Goal: Transaction & Acquisition: Purchase product/service

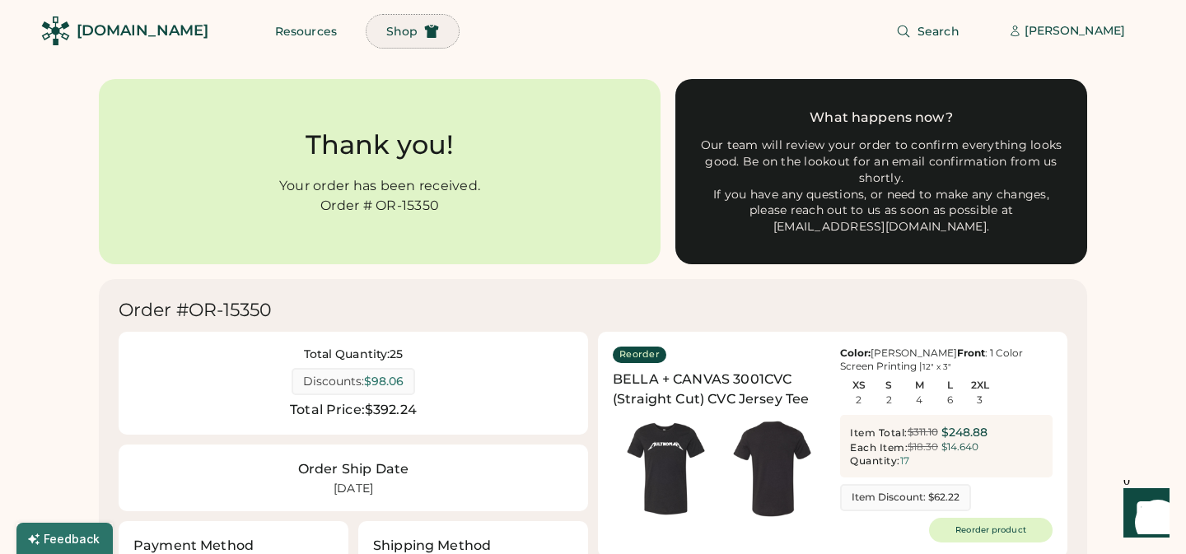
click at [386, 35] on span "Shop" at bounding box center [401, 32] width 31 height 12
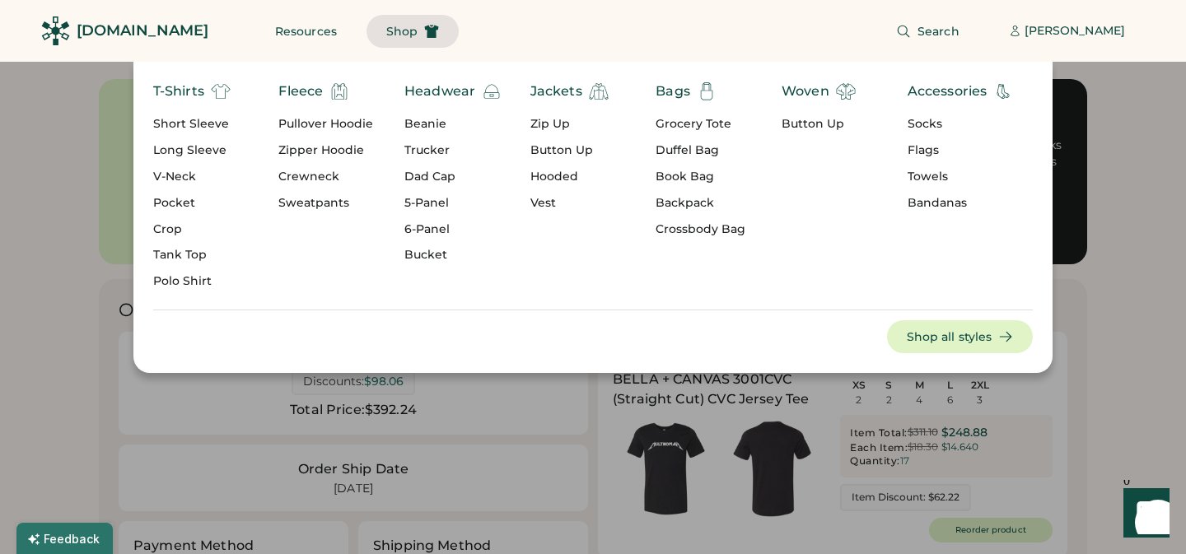
click at [301, 124] on div "Pullover Hoodie" at bounding box center [325, 124] width 95 height 16
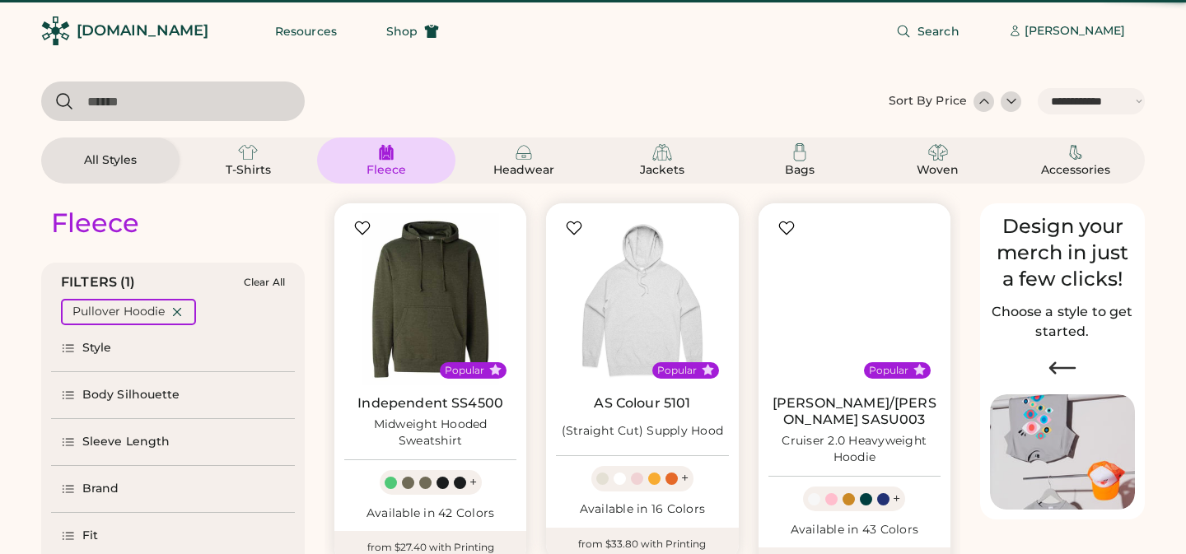
select select "*****"
select select "*"
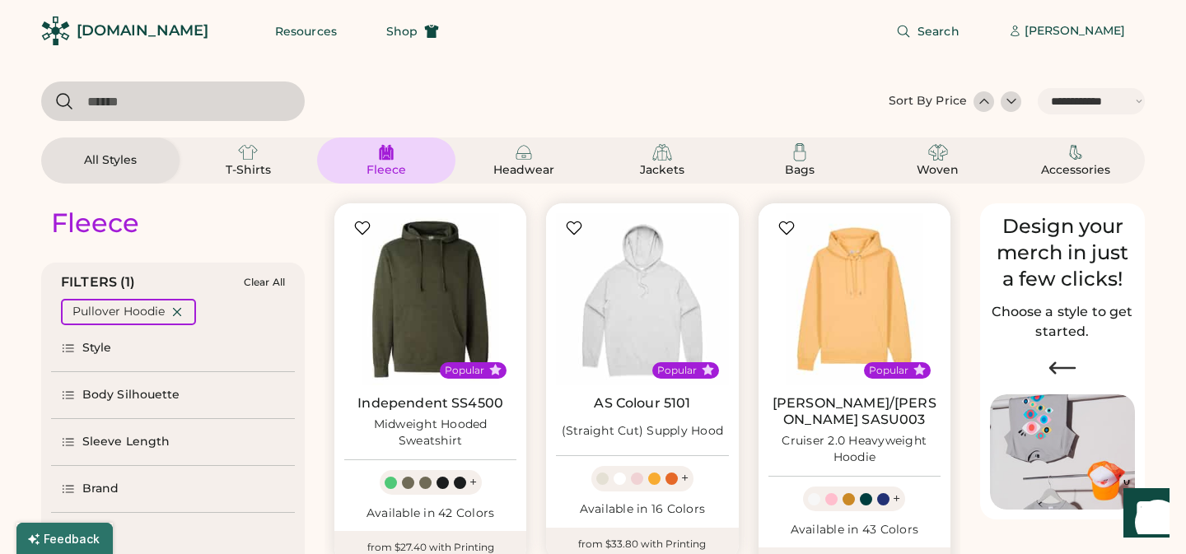
scroll to position [71, 0]
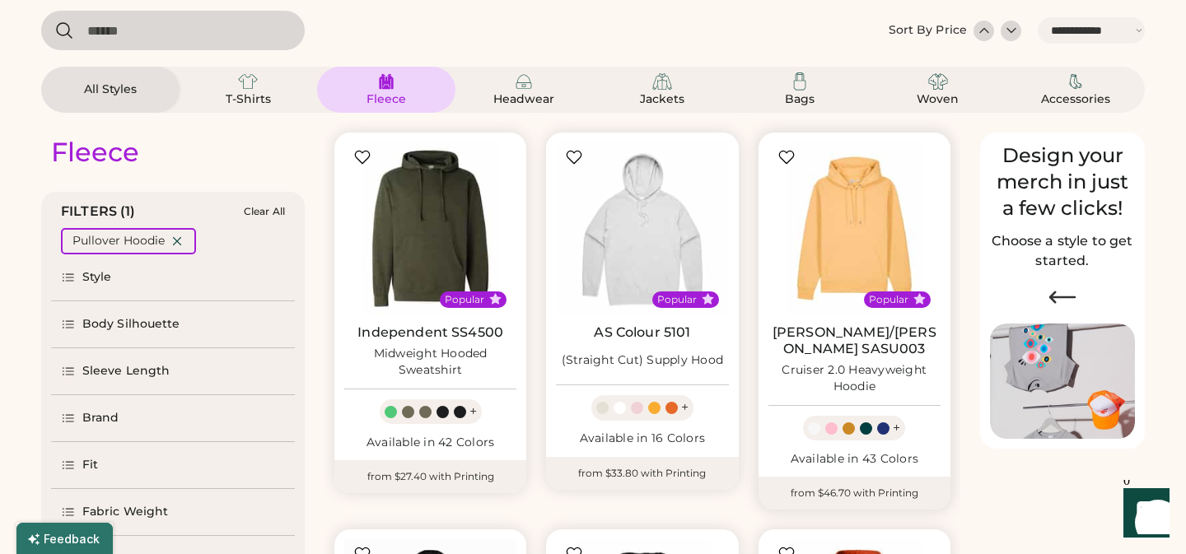
select select "*****"
select select "*"
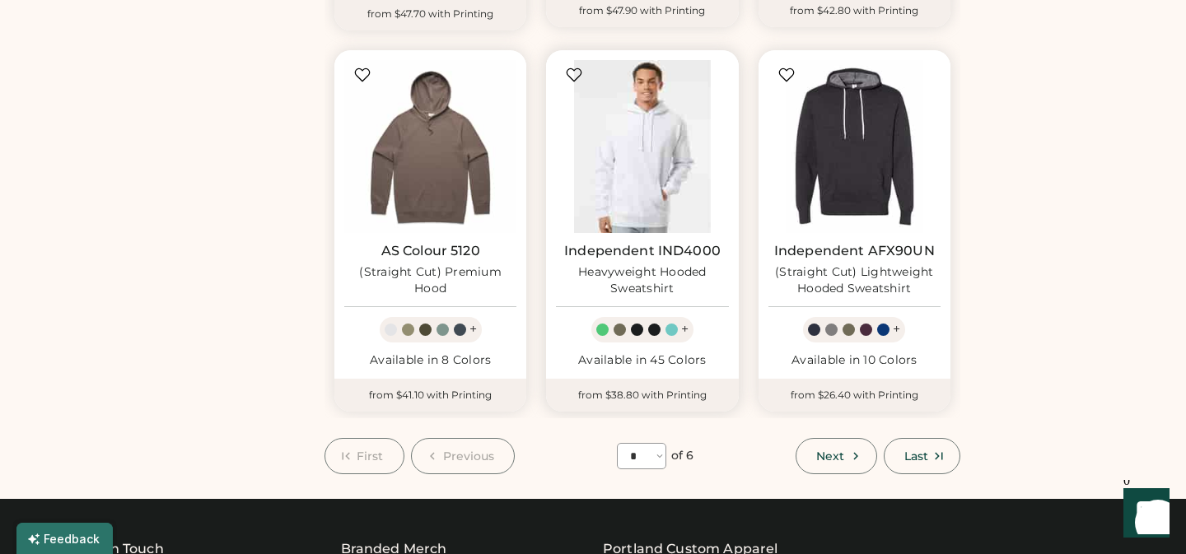
scroll to position [1364, 0]
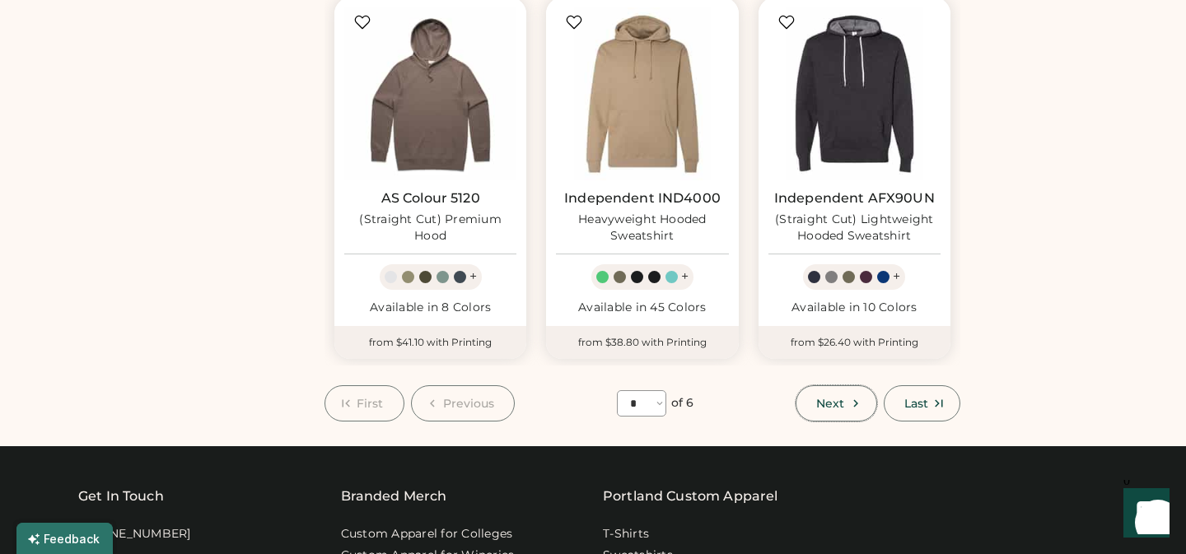
click at [841, 398] on span "Next" at bounding box center [830, 404] width 28 height 12
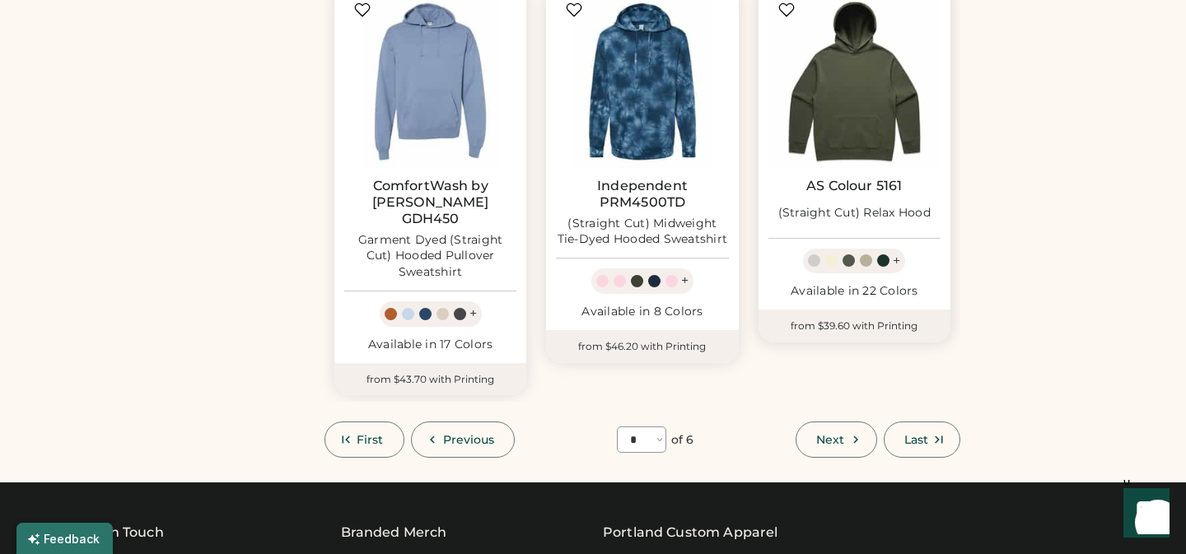
scroll to position [1396, 0]
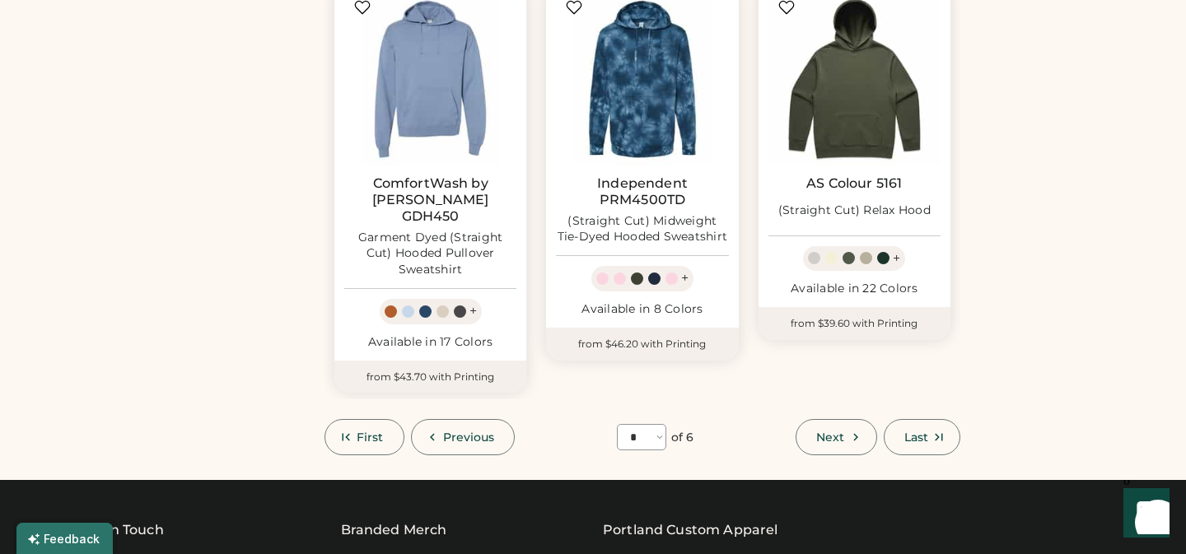
click at [833, 431] on span "Next" at bounding box center [830, 437] width 28 height 12
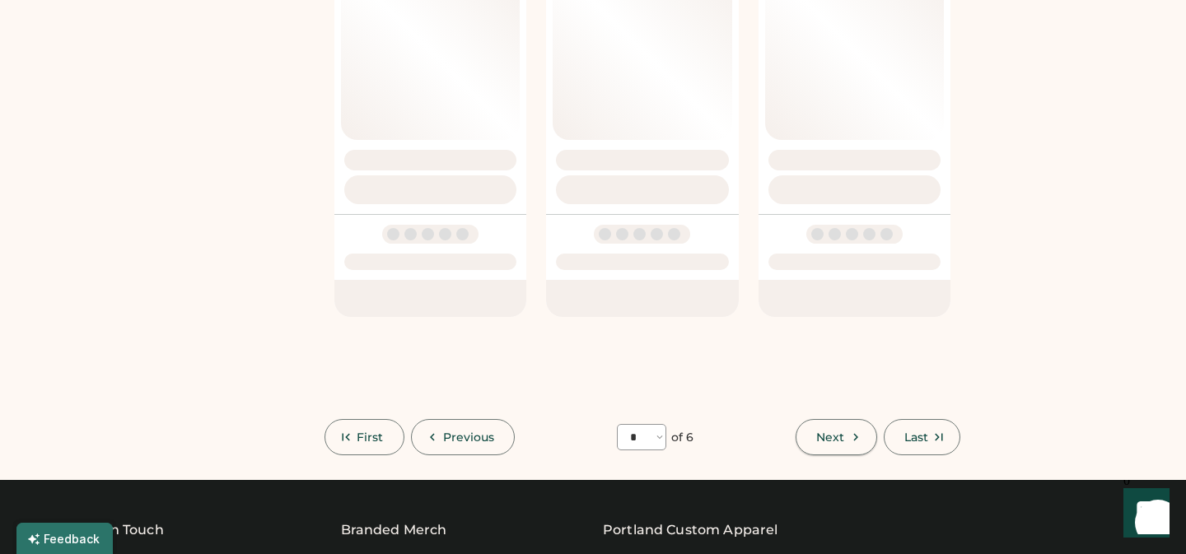
select select "*"
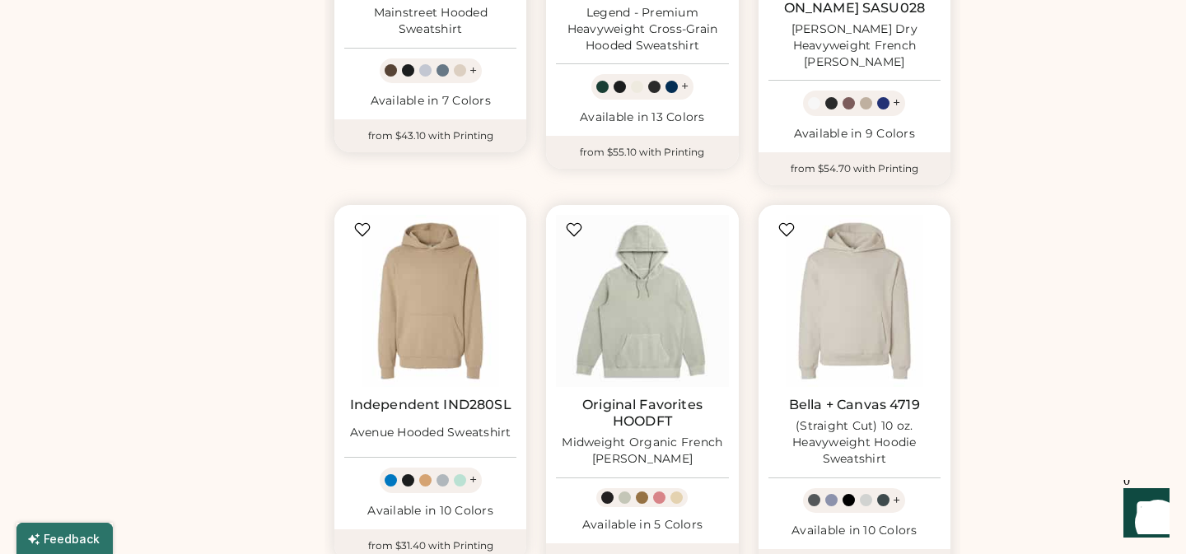
scroll to position [1234, 0]
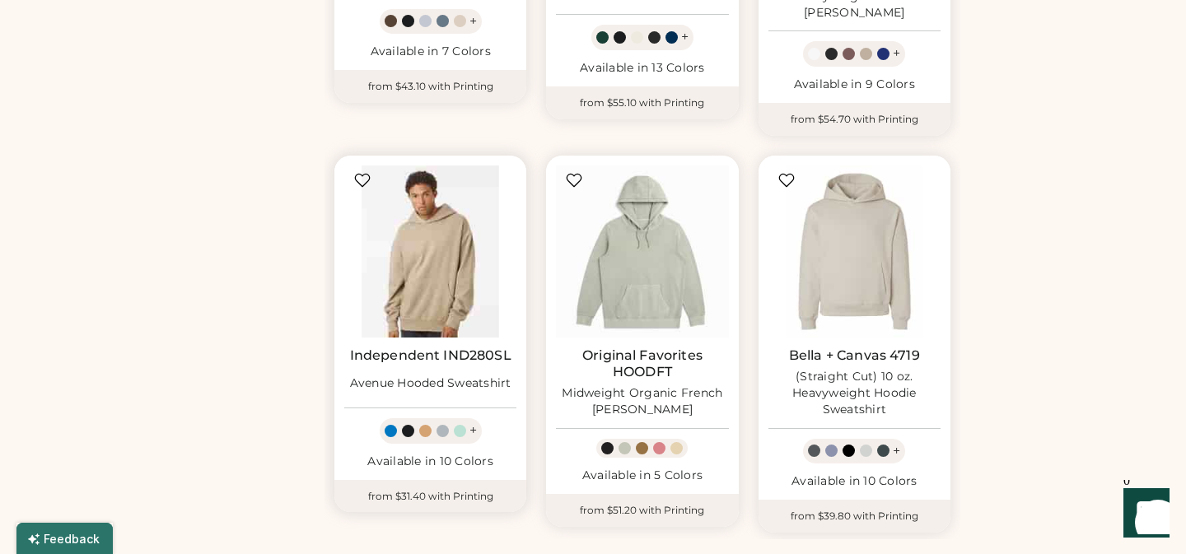
click at [428, 272] on img at bounding box center [430, 252] width 172 height 172
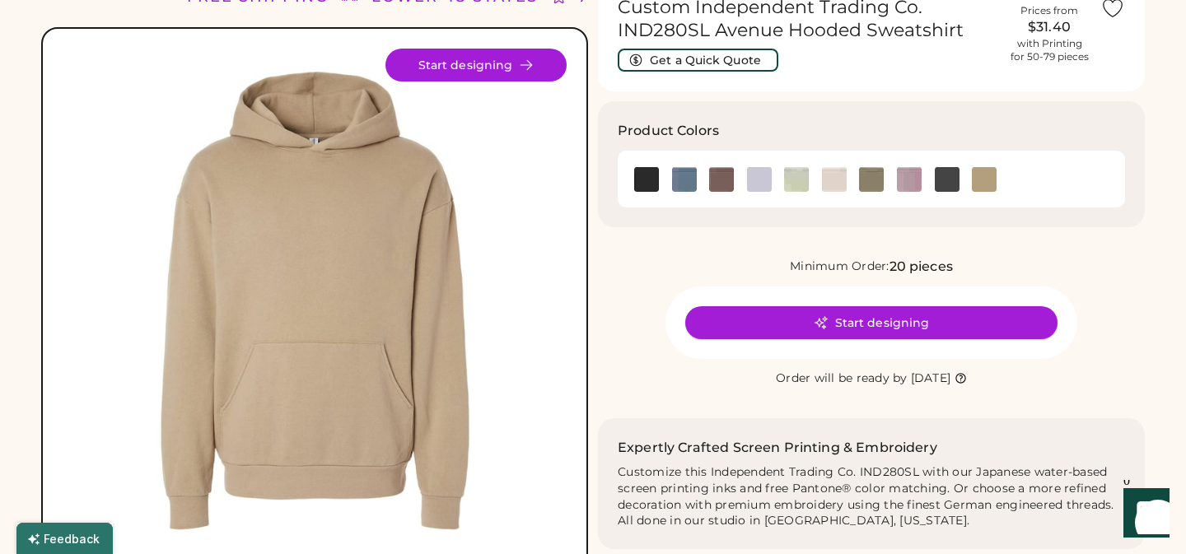
scroll to position [82, 0]
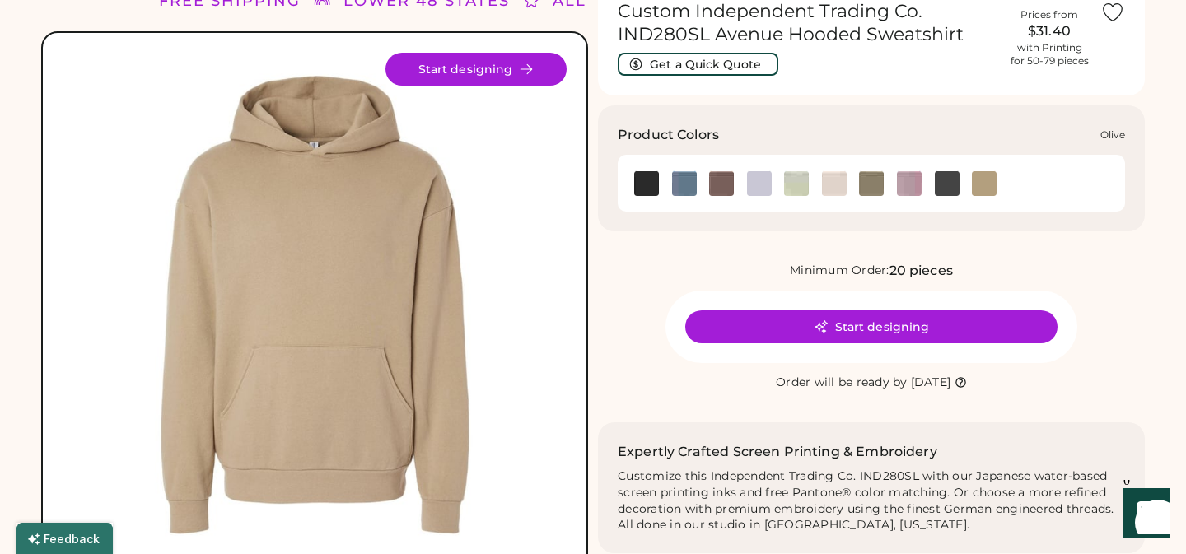
click at [870, 184] on img at bounding box center [871, 183] width 25 height 25
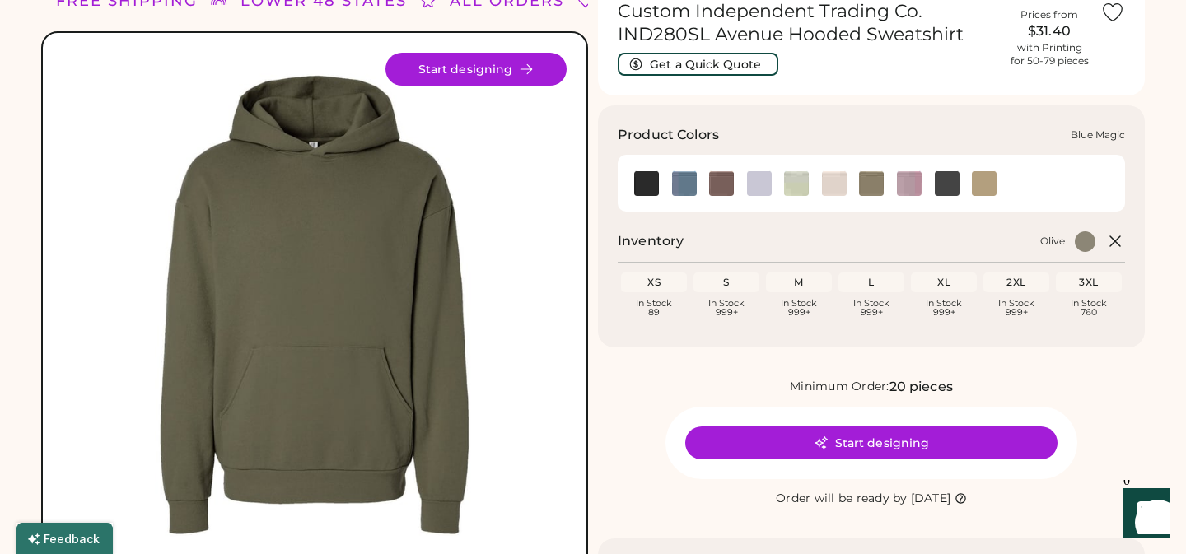
click at [678, 179] on img at bounding box center [684, 183] width 25 height 25
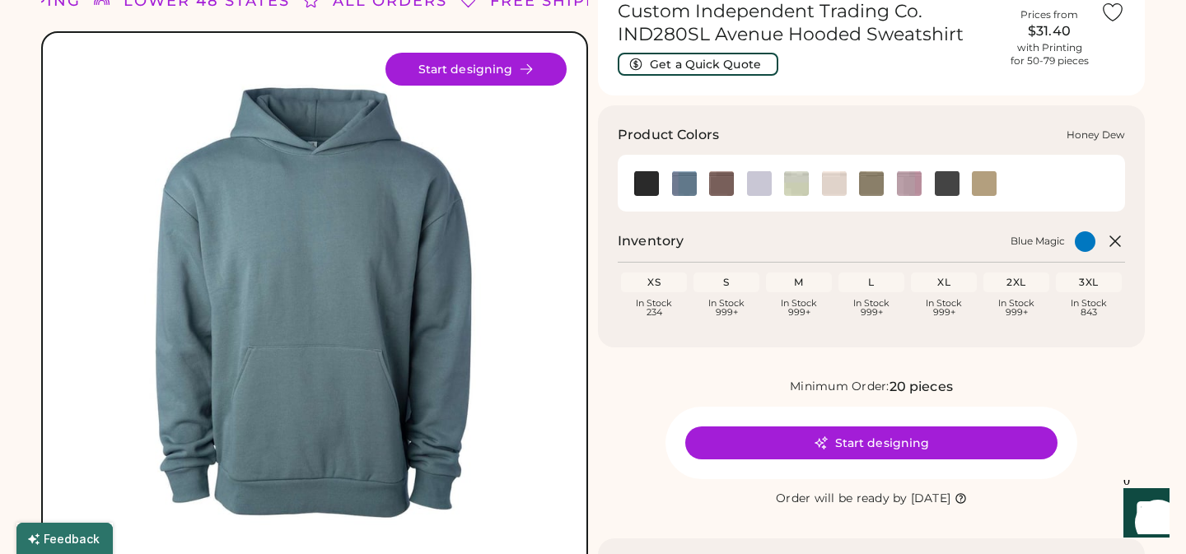
click at [798, 185] on img at bounding box center [796, 183] width 25 height 25
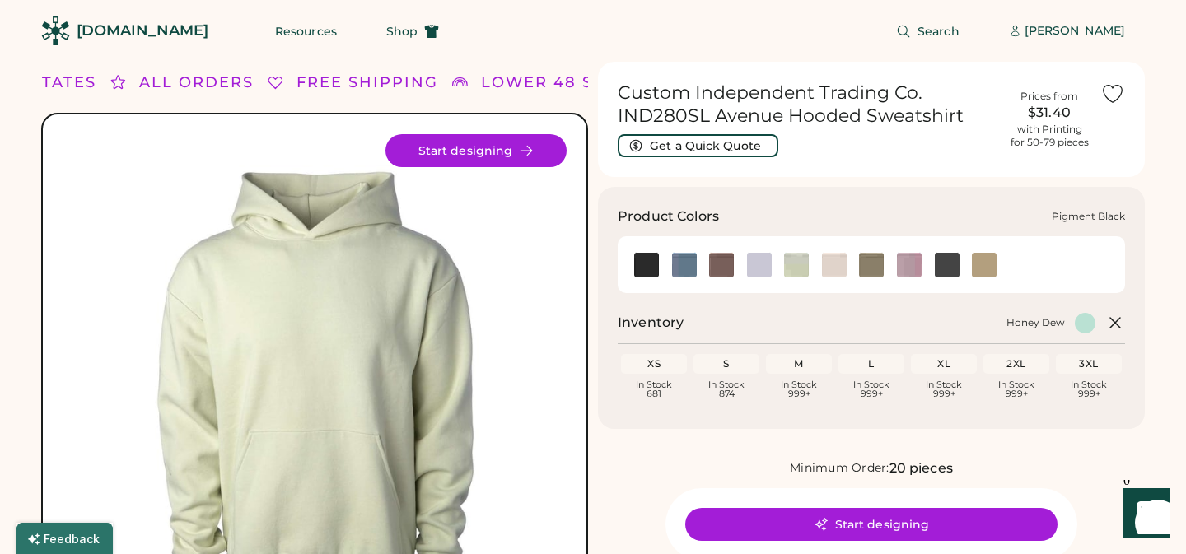
click at [951, 266] on img at bounding box center [947, 265] width 25 height 25
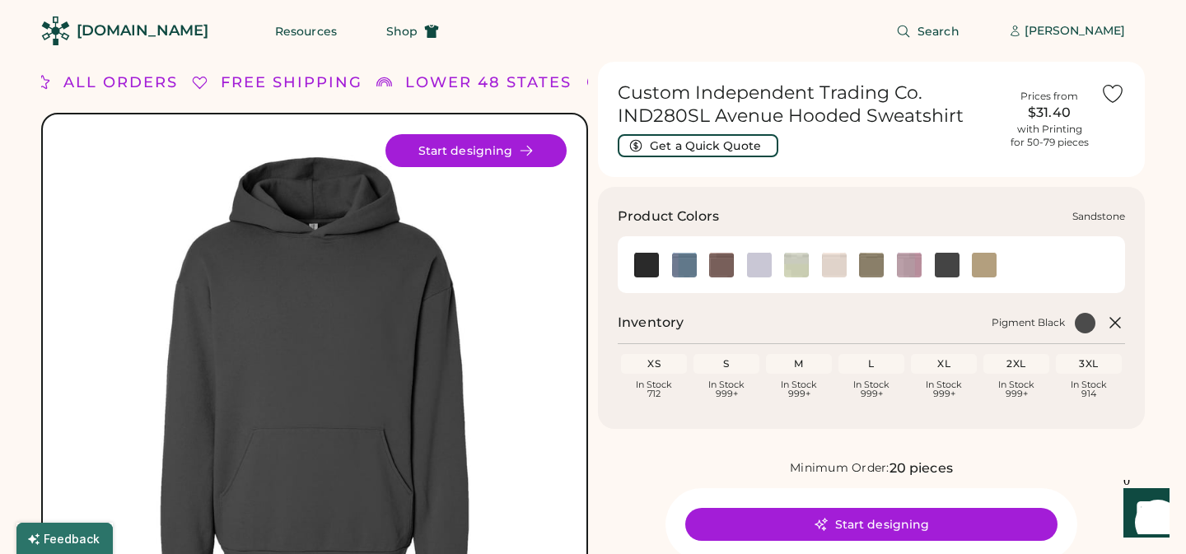
click at [985, 268] on img at bounding box center [984, 265] width 25 height 25
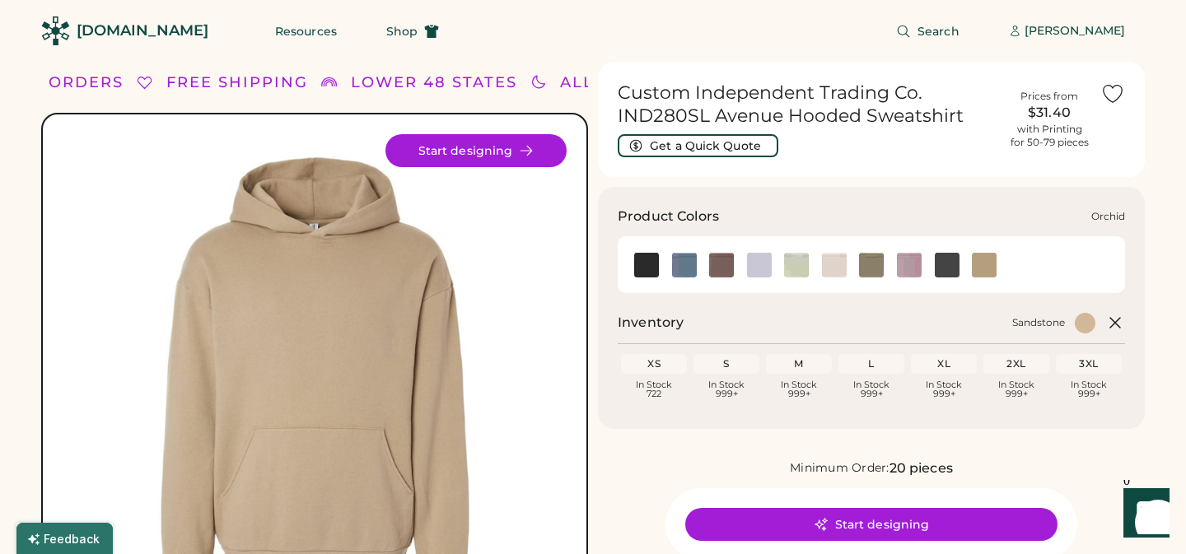
click at [911, 273] on img at bounding box center [909, 265] width 25 height 25
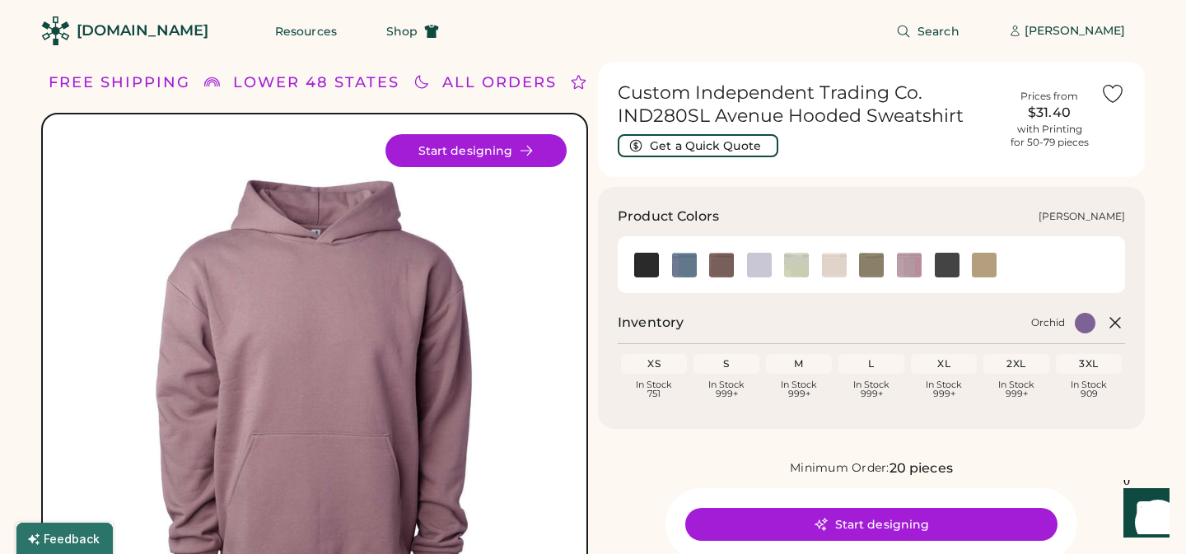
click at [760, 268] on img at bounding box center [759, 265] width 25 height 25
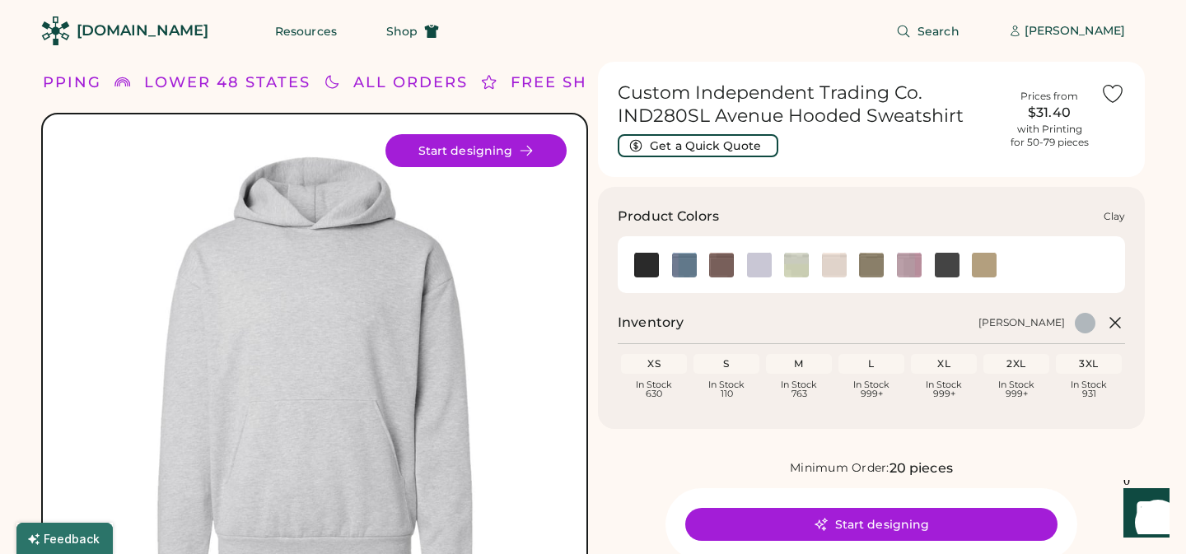
click at [716, 264] on img at bounding box center [721, 265] width 25 height 25
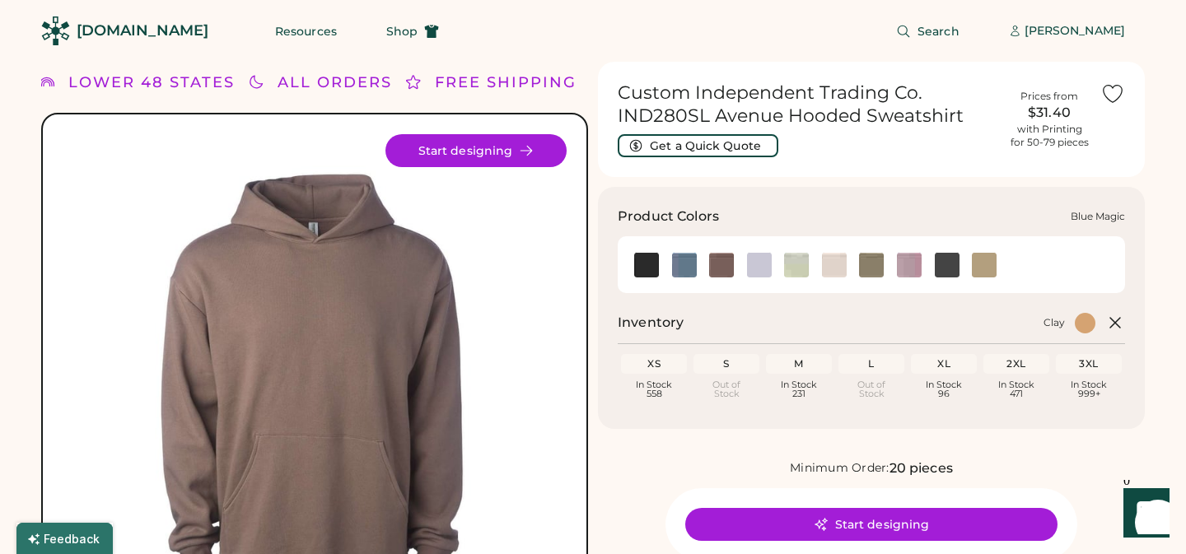
click at [685, 273] on img at bounding box center [684, 265] width 25 height 25
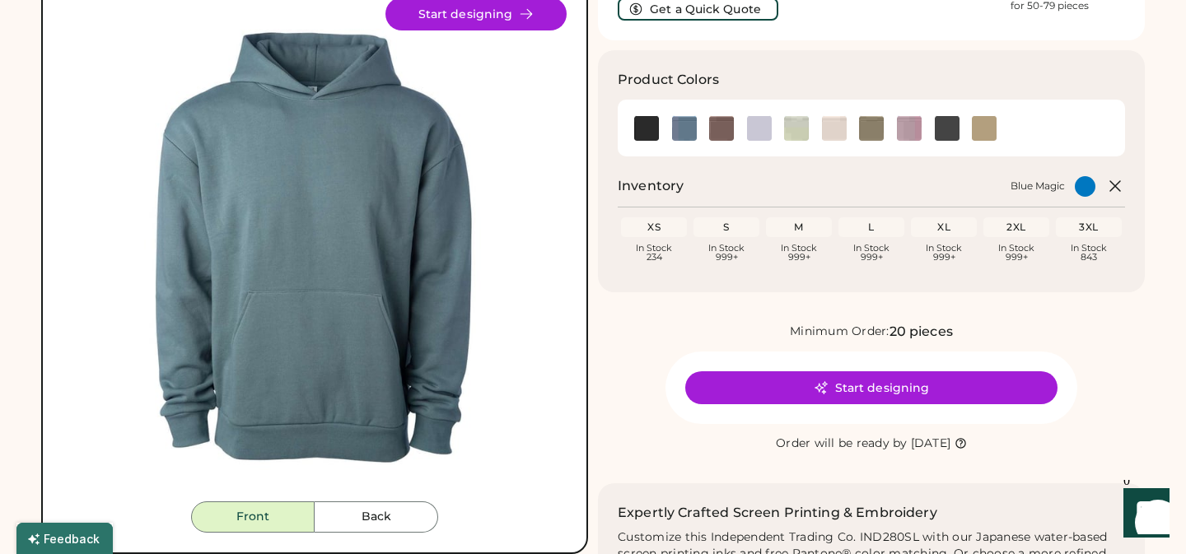
scroll to position [135, 0]
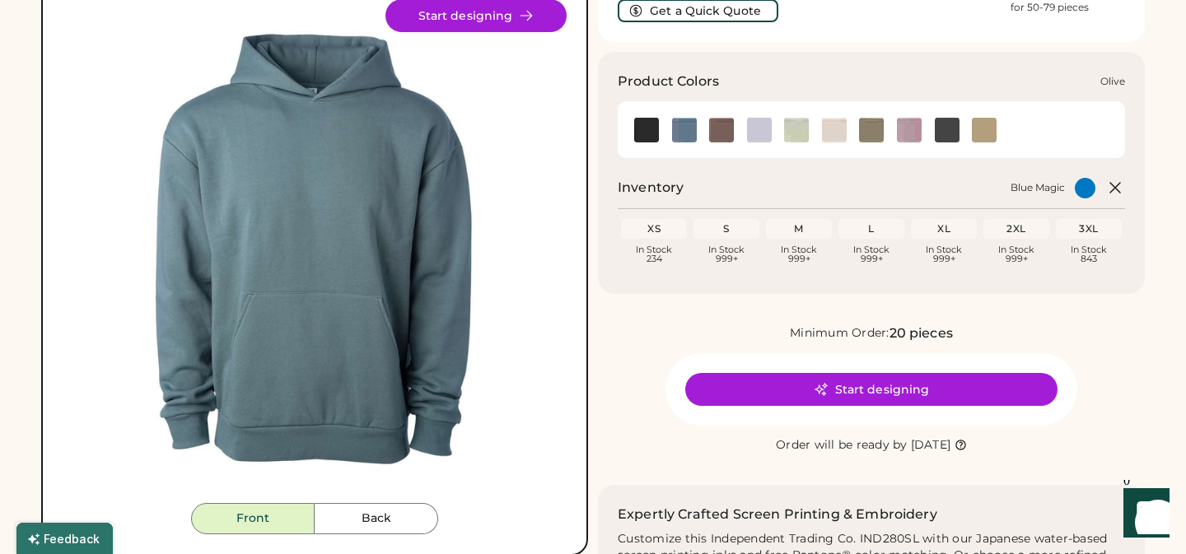
click at [872, 135] on img at bounding box center [871, 130] width 25 height 25
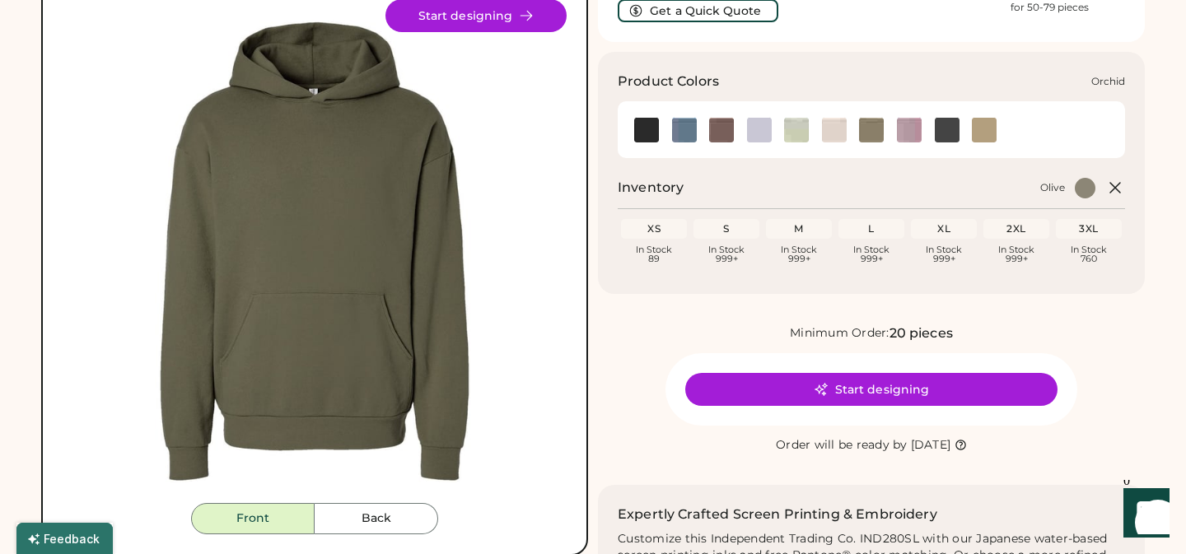
click at [911, 128] on img at bounding box center [909, 130] width 25 height 25
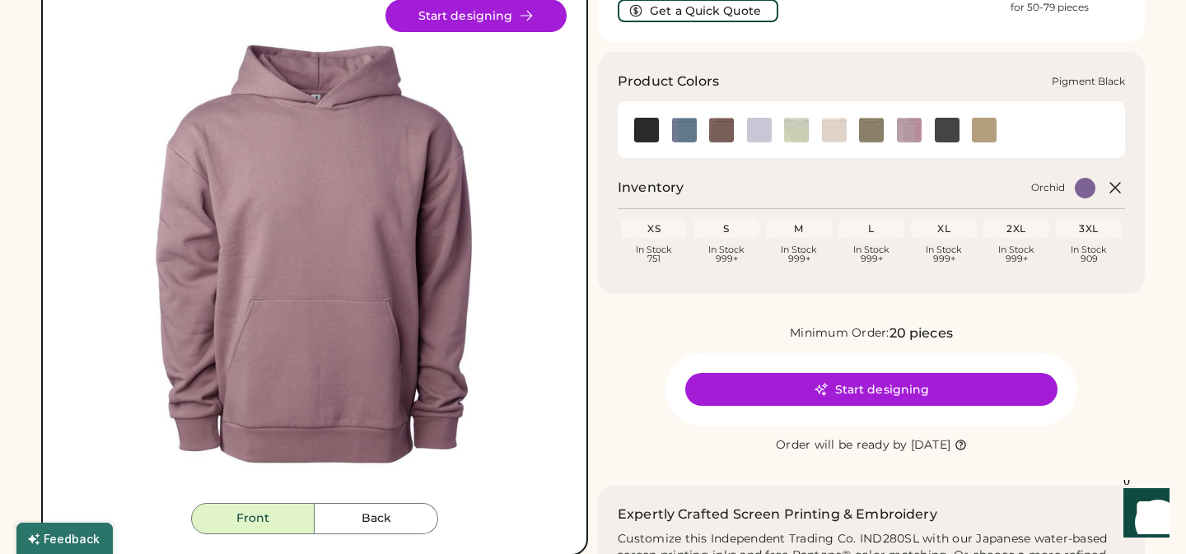
click at [946, 128] on img at bounding box center [947, 130] width 25 height 25
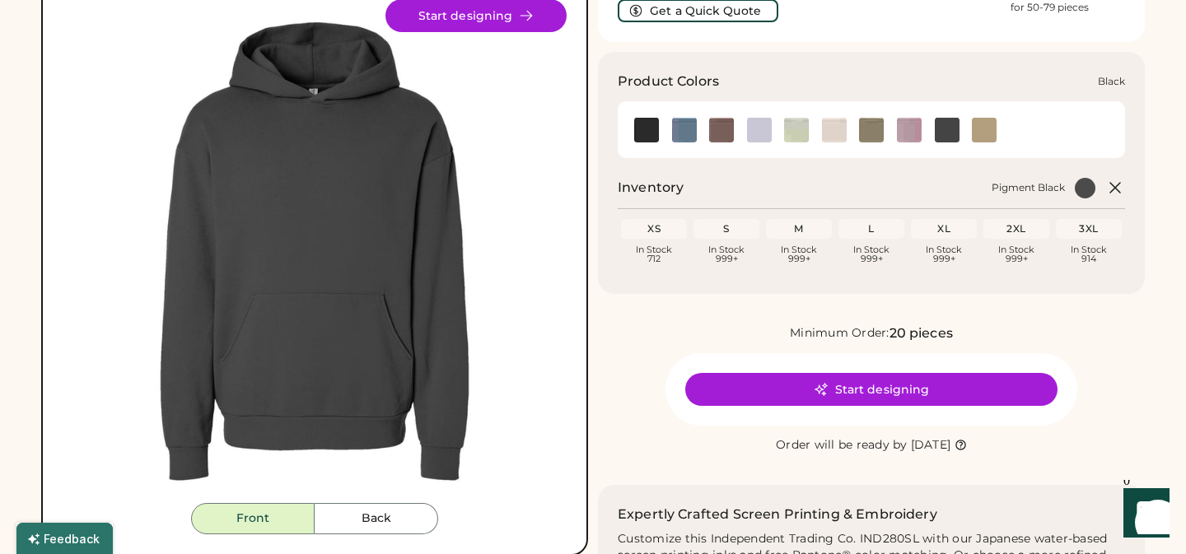
click at [637, 135] on img at bounding box center [646, 130] width 25 height 25
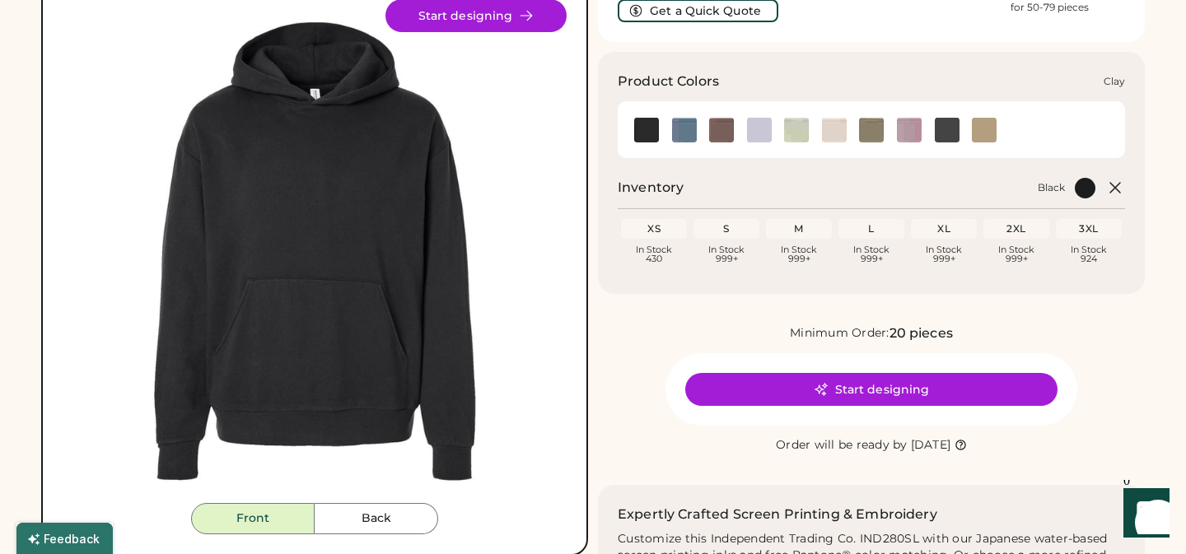
click at [721, 136] on img at bounding box center [721, 130] width 25 height 25
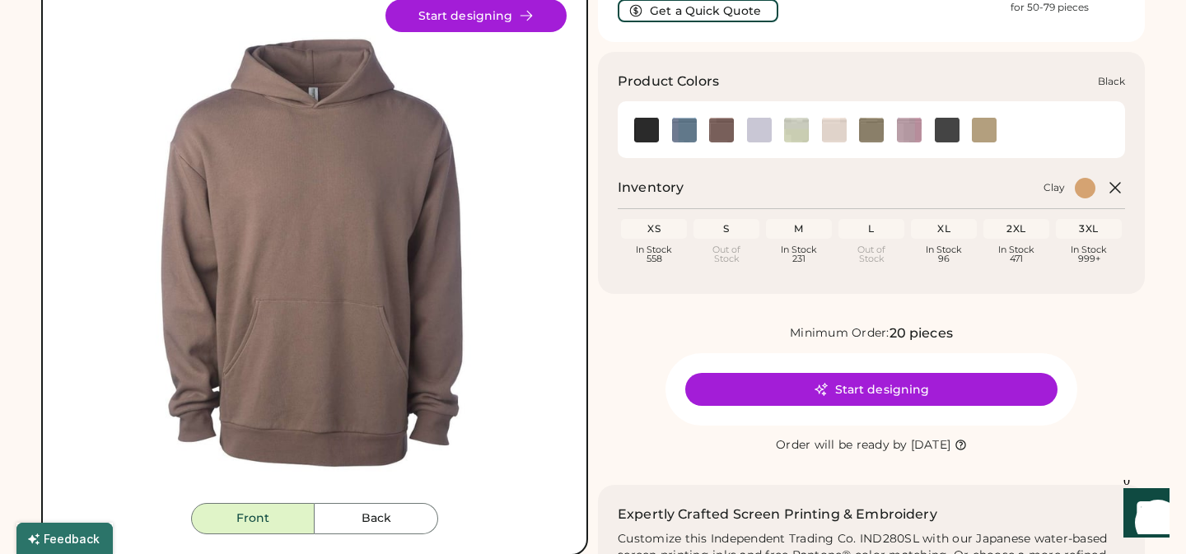
click at [651, 131] on img at bounding box center [646, 130] width 25 height 25
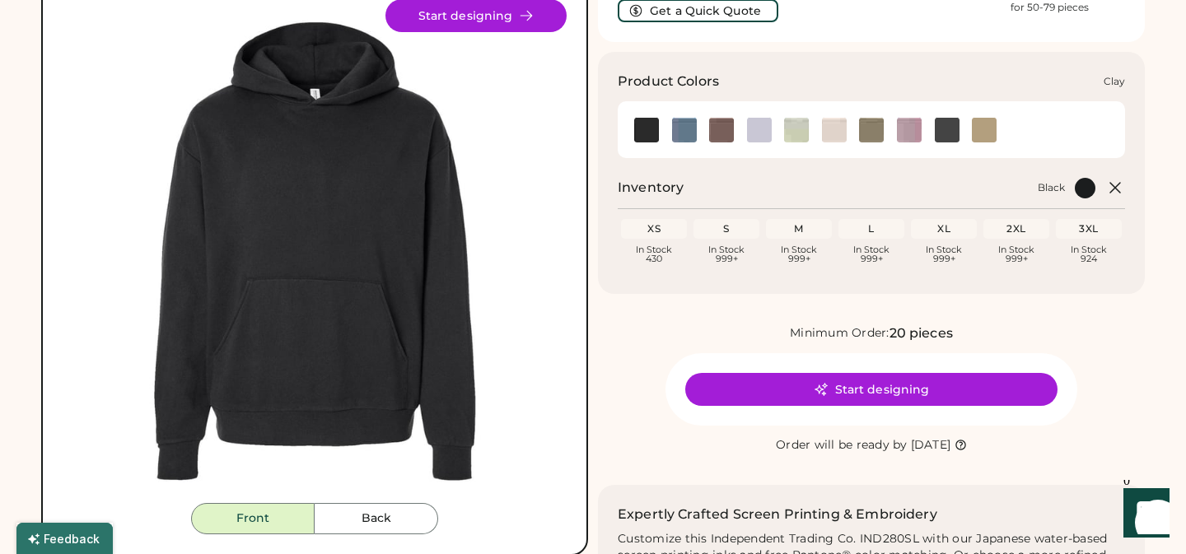
click at [729, 130] on img at bounding box center [721, 130] width 25 height 25
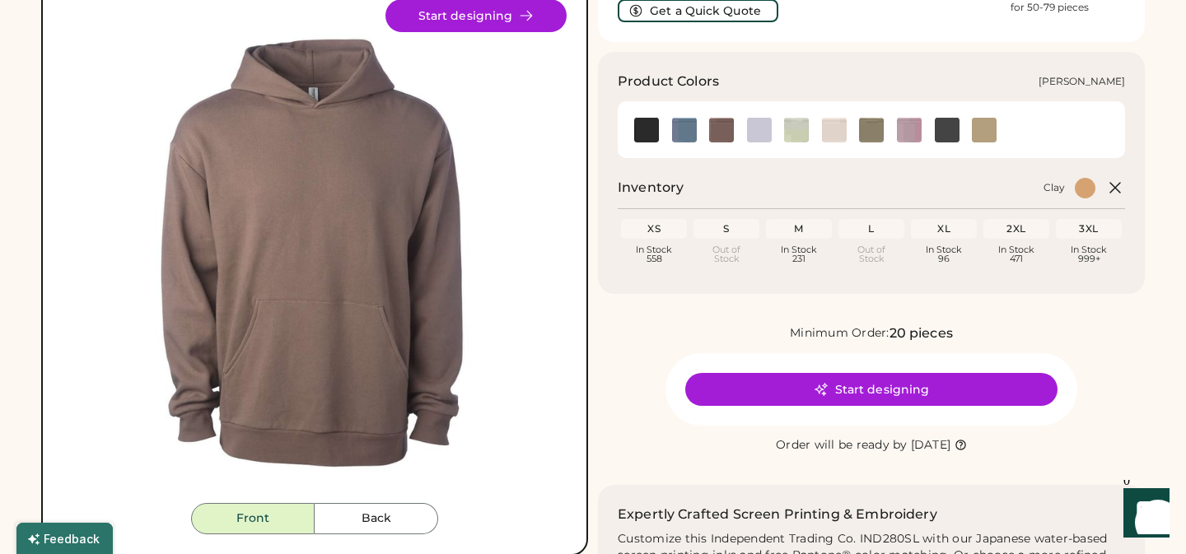
click at [757, 131] on img at bounding box center [759, 130] width 25 height 25
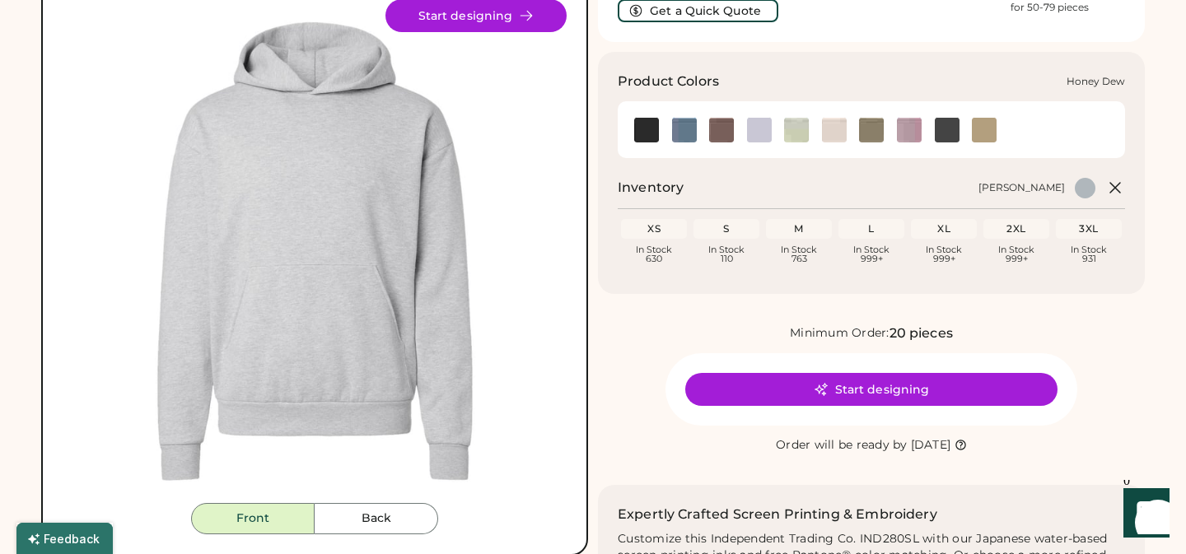
click at [791, 130] on img at bounding box center [796, 130] width 25 height 25
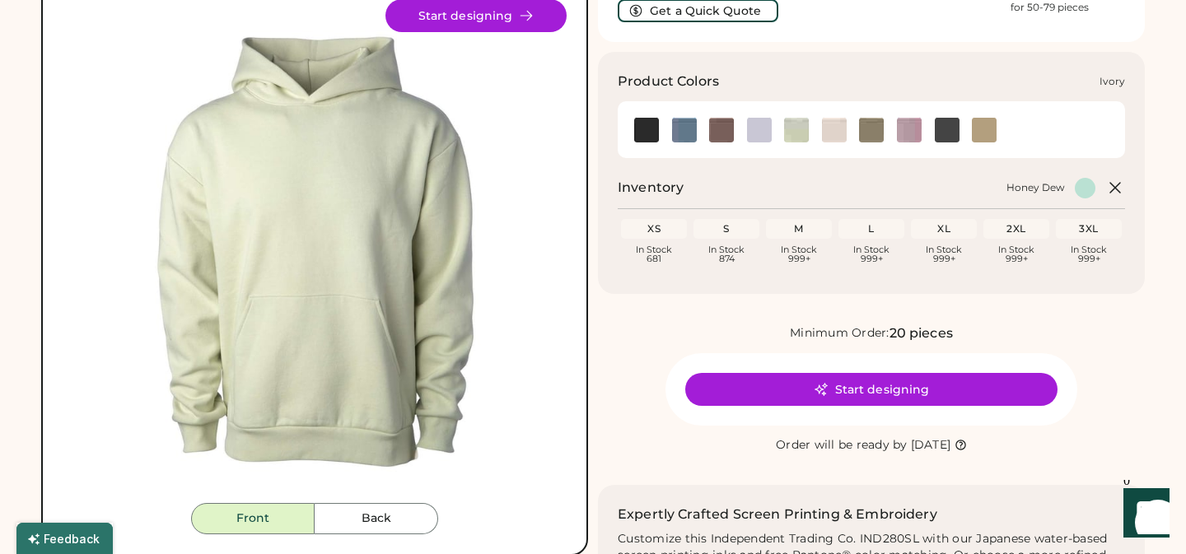
click at [835, 130] on img at bounding box center [834, 130] width 25 height 25
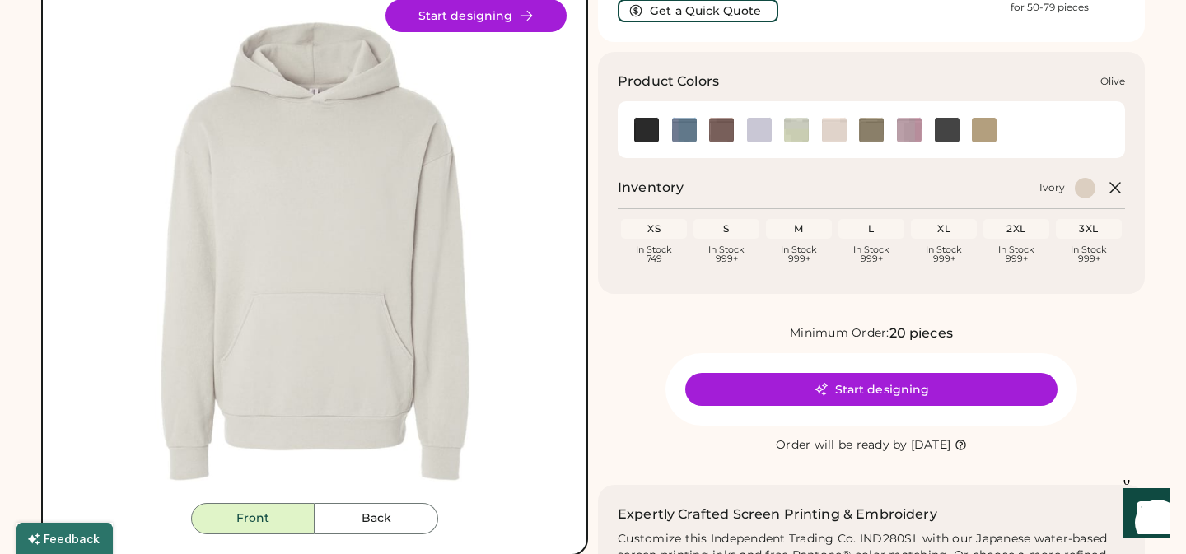
click at [871, 131] on img at bounding box center [871, 130] width 25 height 25
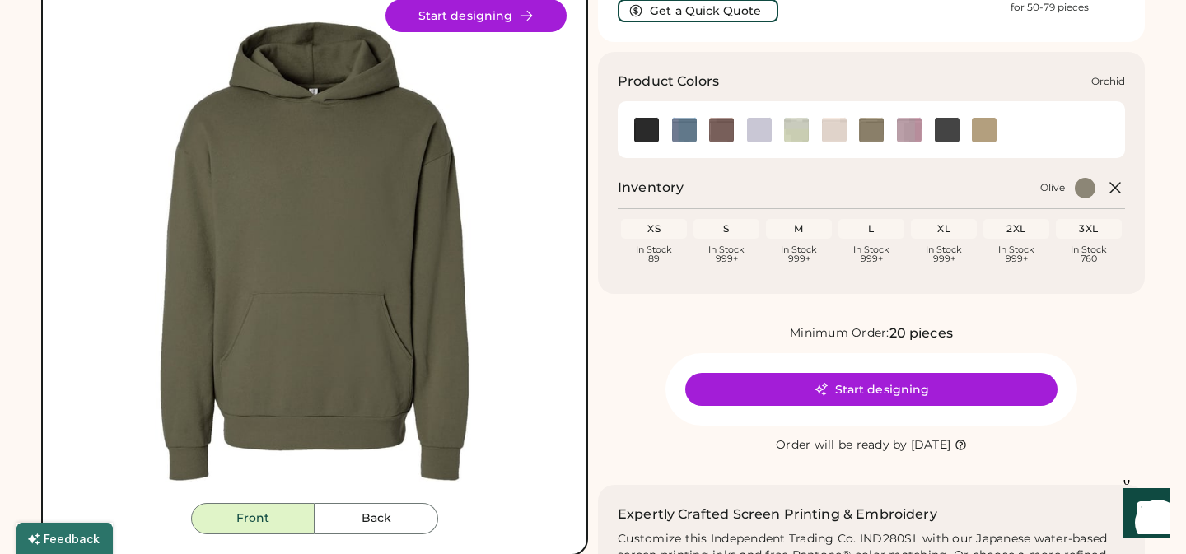
click at [909, 138] on img at bounding box center [909, 130] width 25 height 25
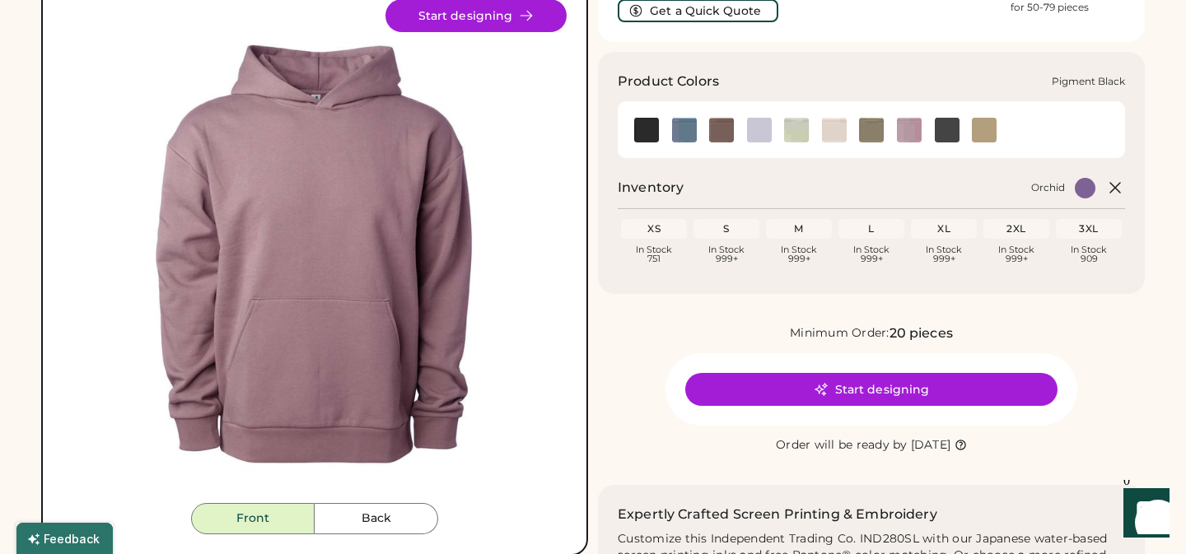
click at [952, 137] on img at bounding box center [947, 130] width 25 height 25
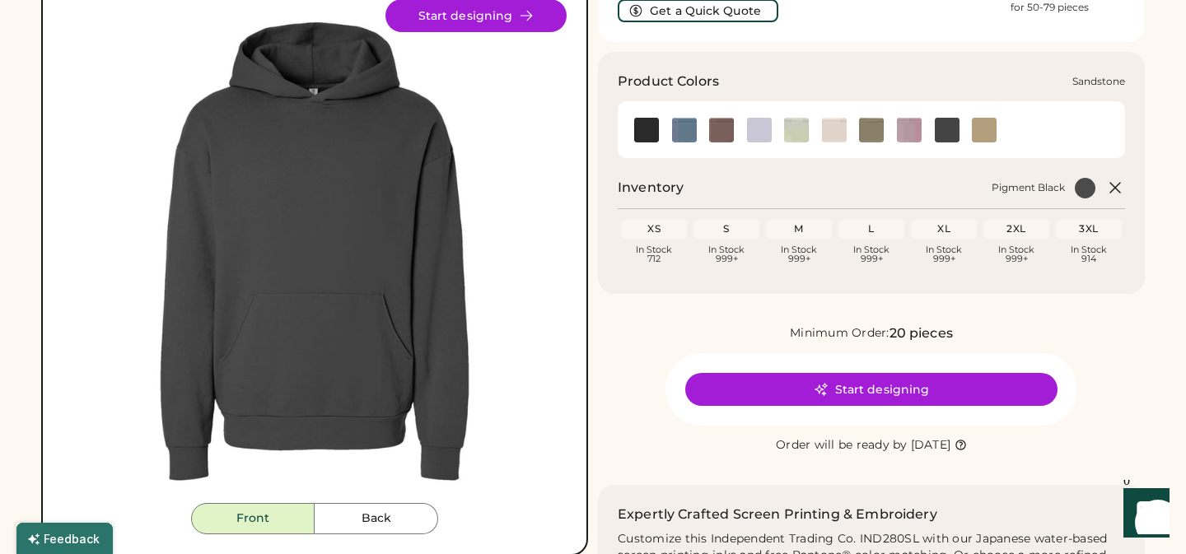
click at [977, 137] on img at bounding box center [984, 130] width 25 height 25
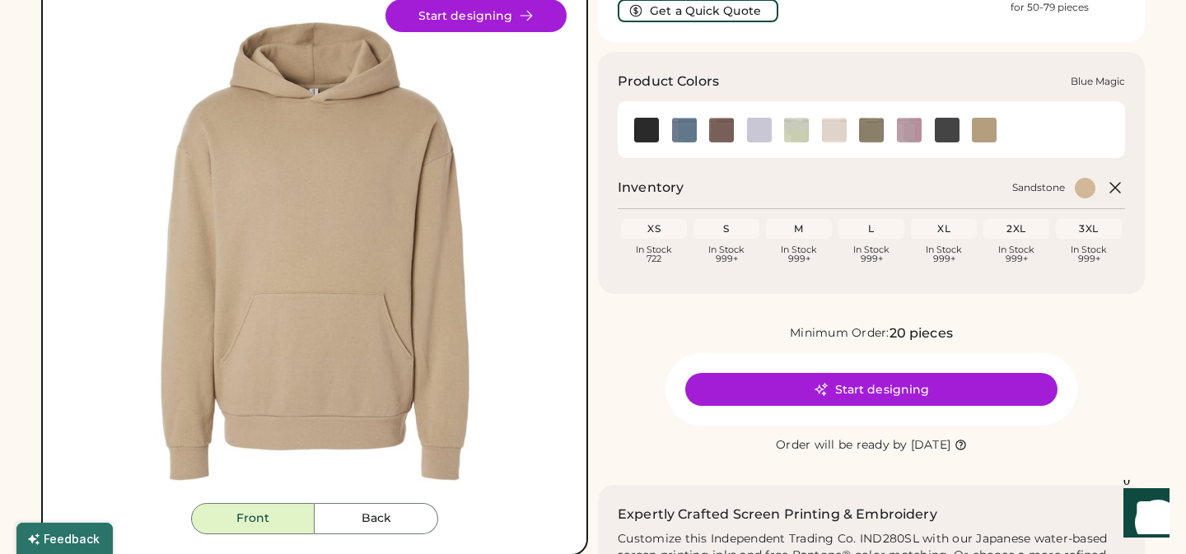
click at [681, 132] on img at bounding box center [684, 130] width 25 height 25
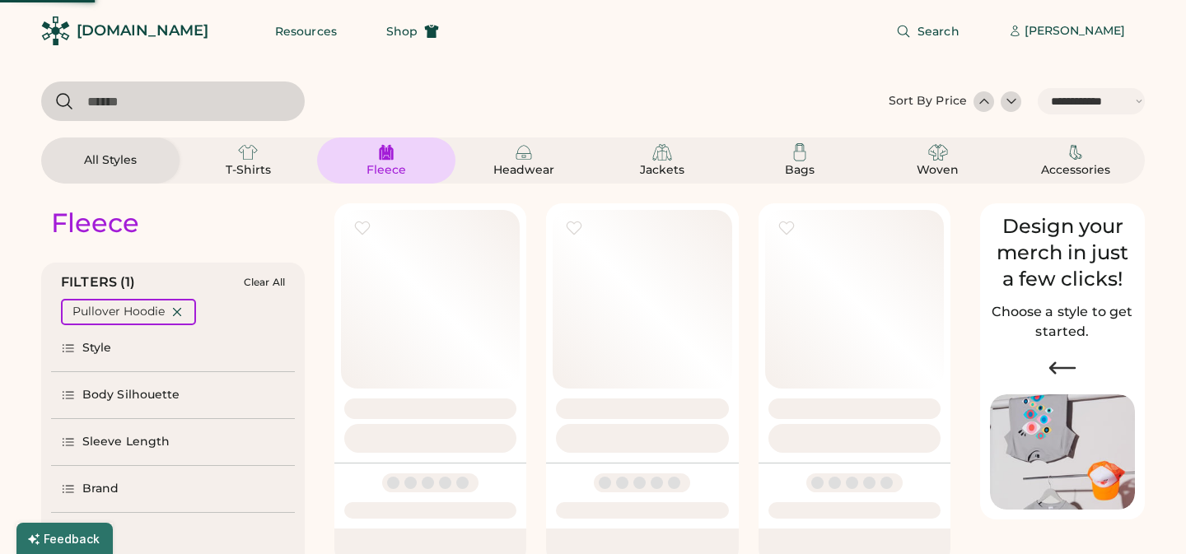
select select "*****"
select select "*"
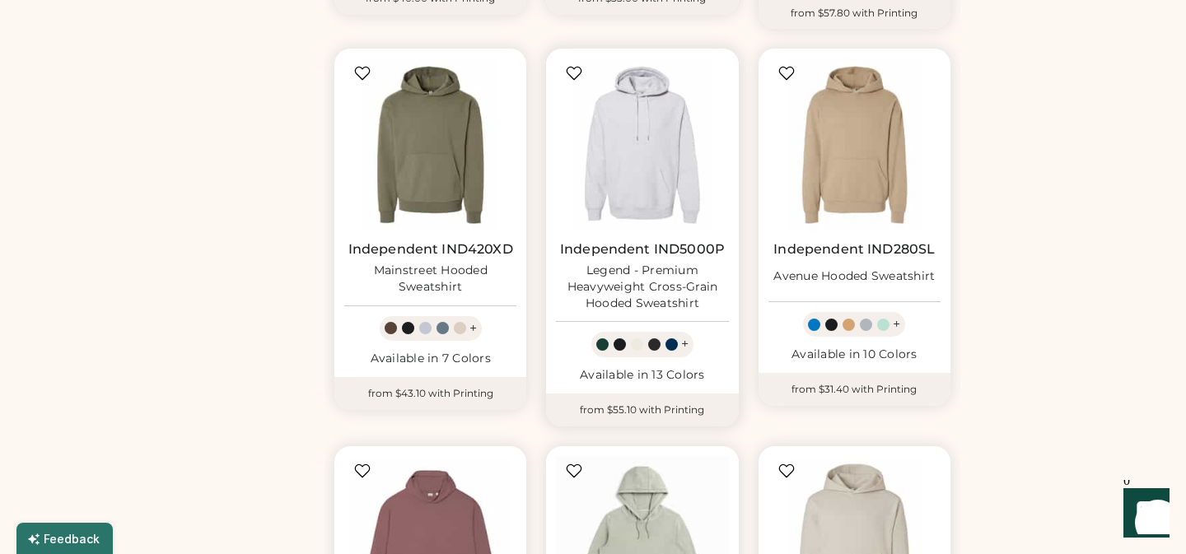
scroll to position [922, 0]
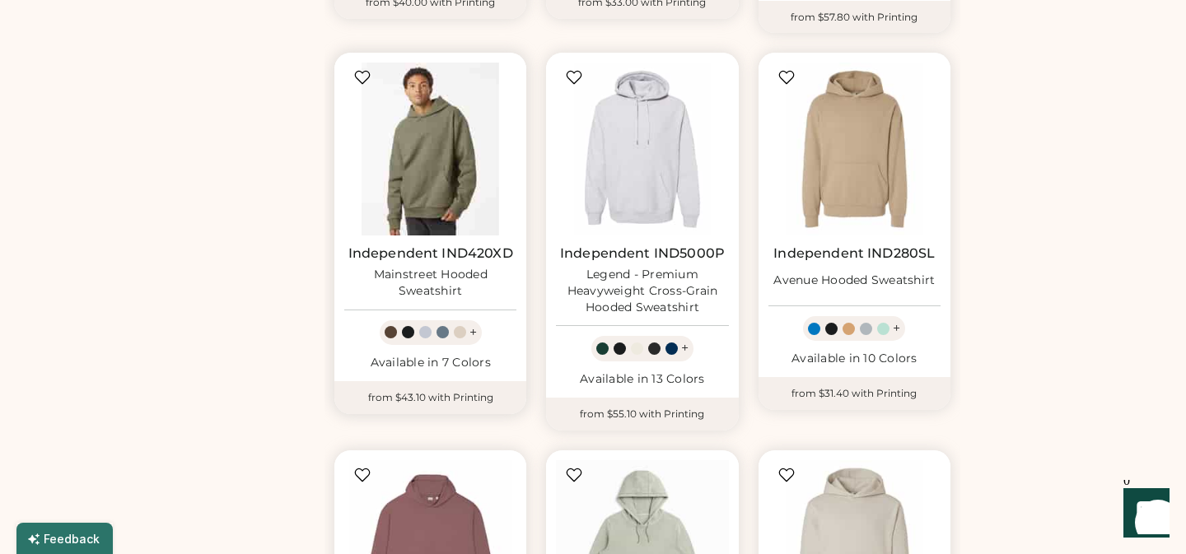
click at [448, 158] on img at bounding box center [430, 149] width 172 height 172
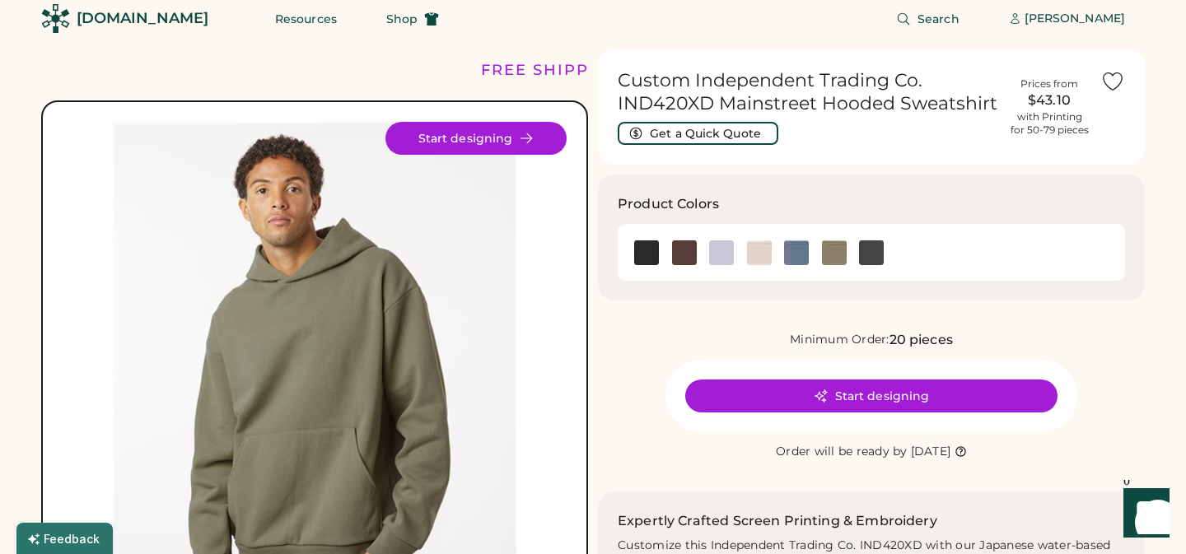
scroll to position [7, 0]
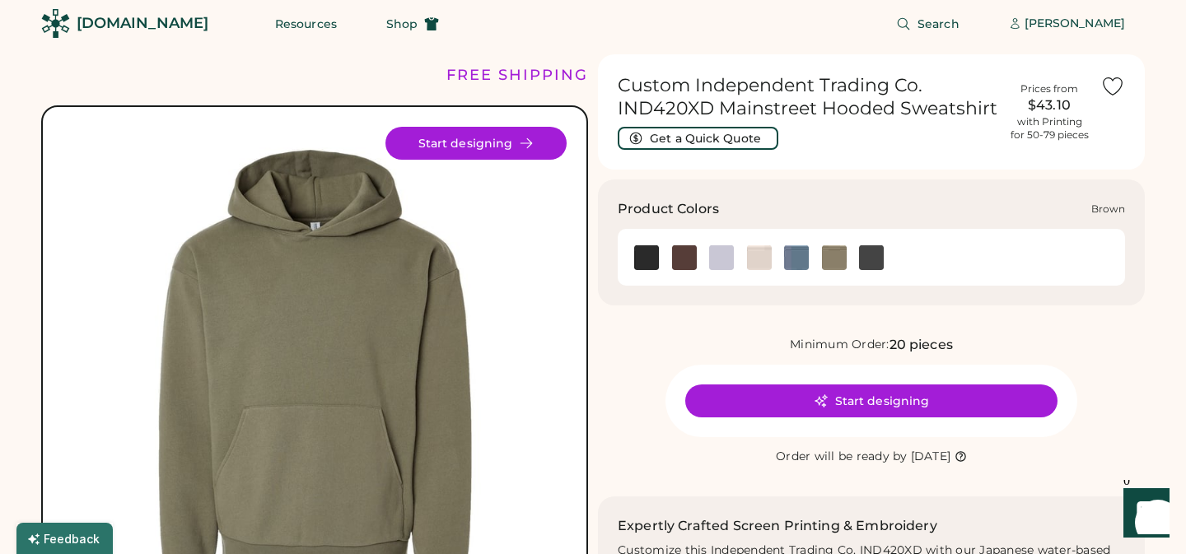
click at [687, 253] on img at bounding box center [684, 257] width 25 height 25
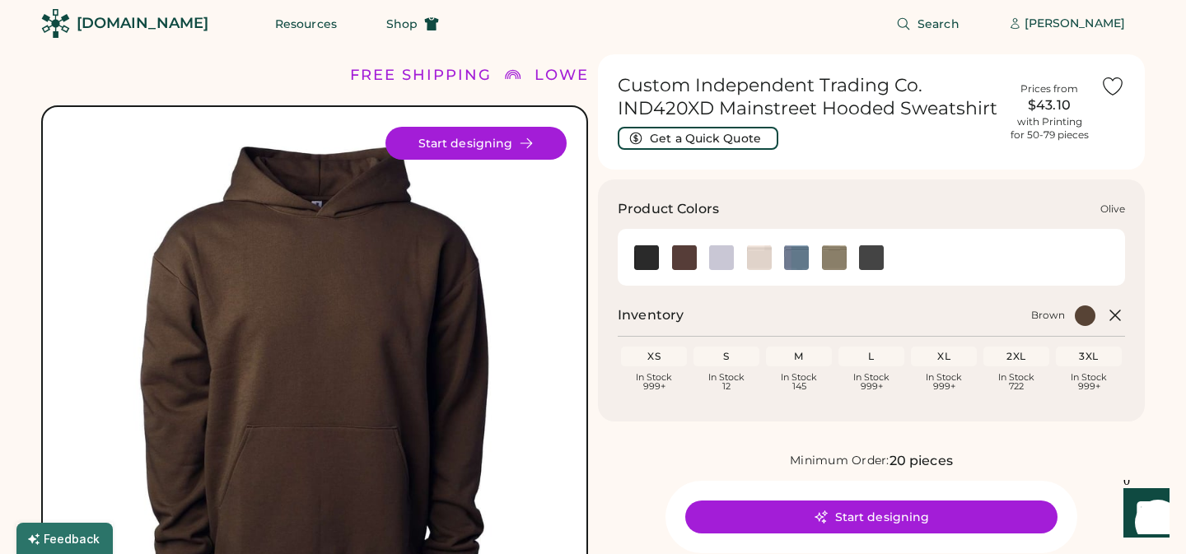
click at [841, 258] on img at bounding box center [834, 257] width 25 height 25
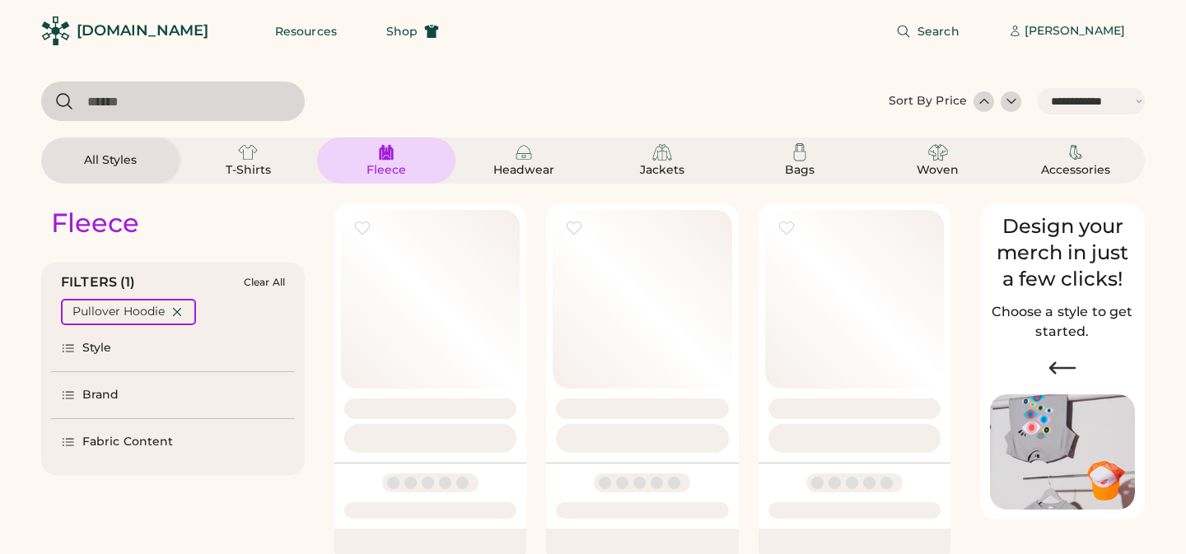
select select "*****"
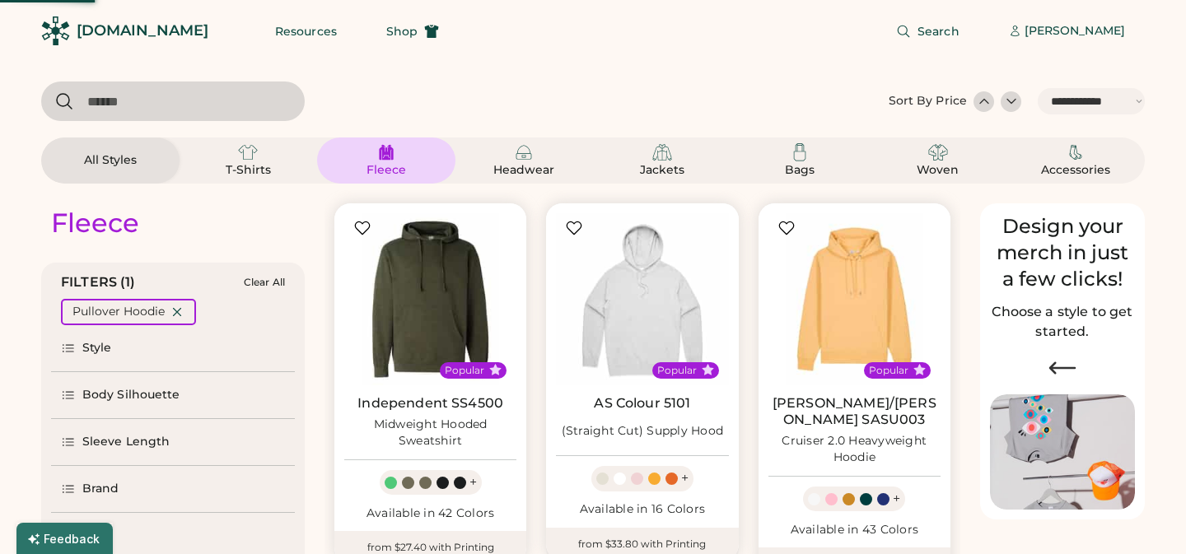
select select "*"
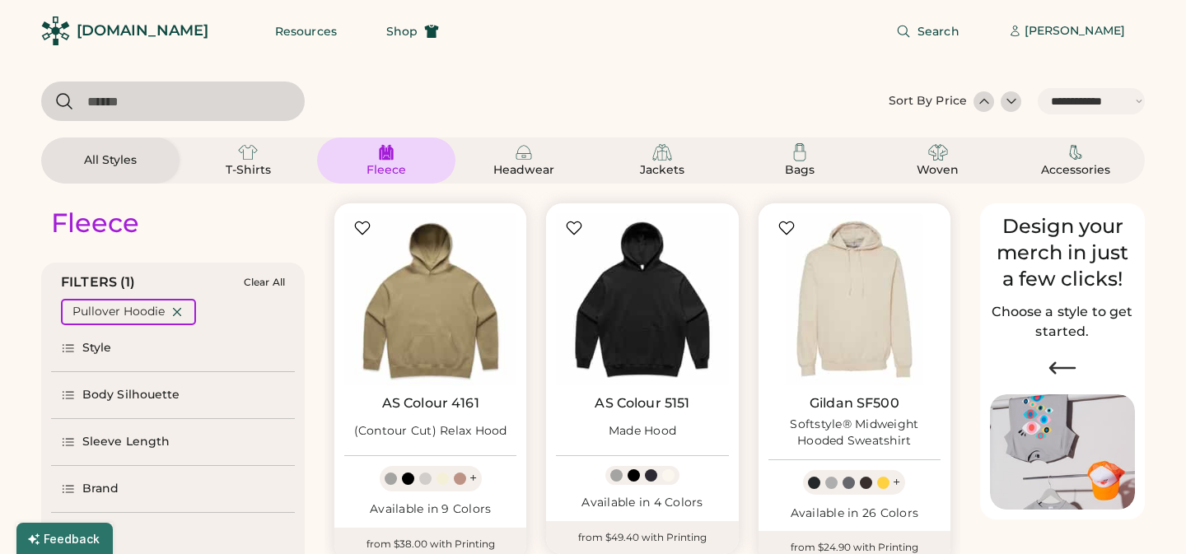
scroll to position [265, 0]
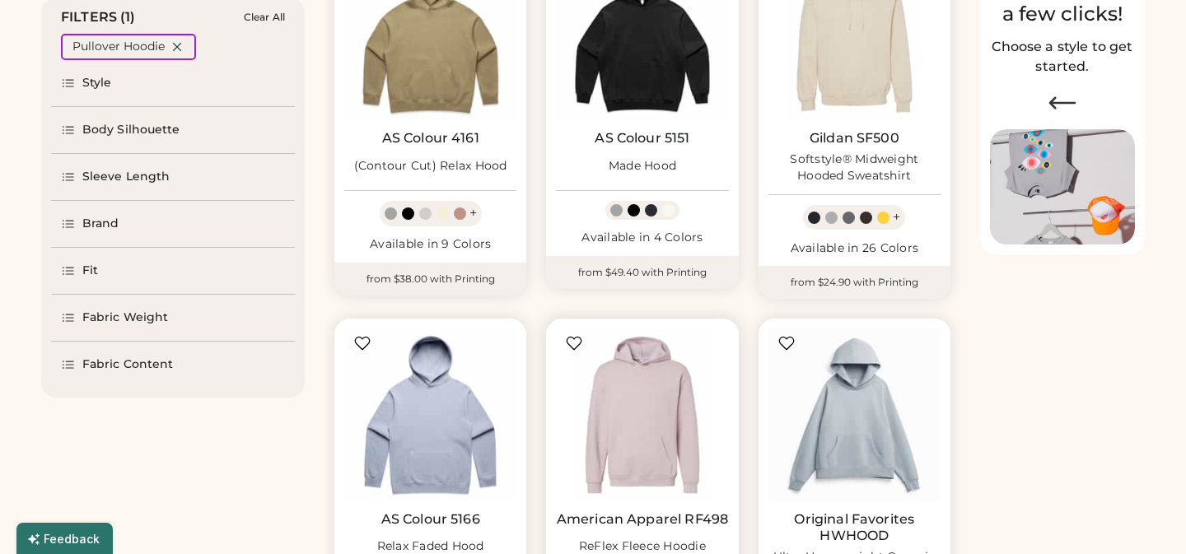
select select "*****"
select select "*"
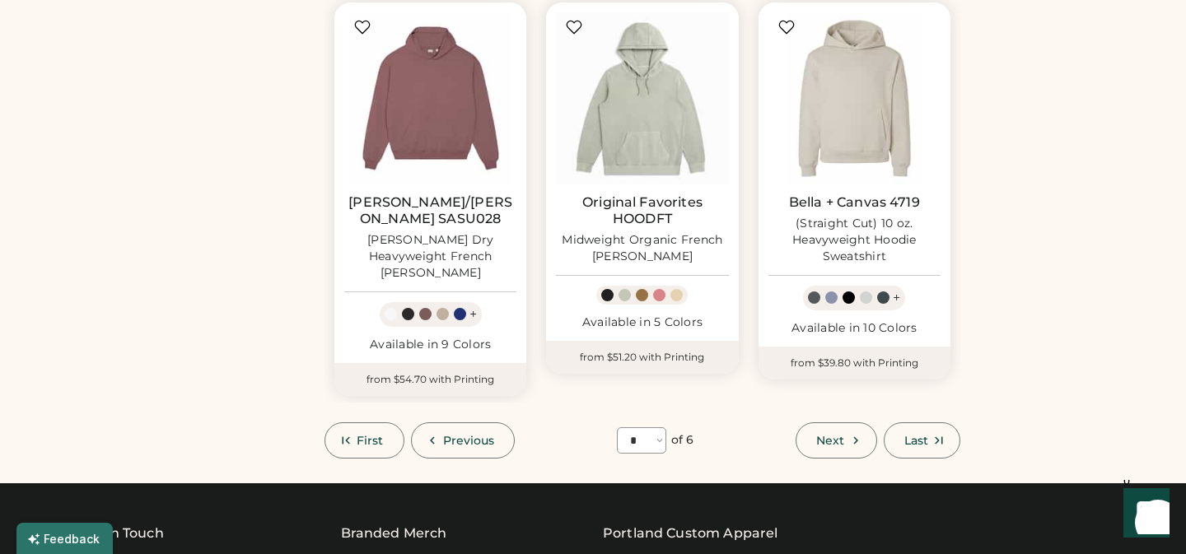
scroll to position [1369, 0]
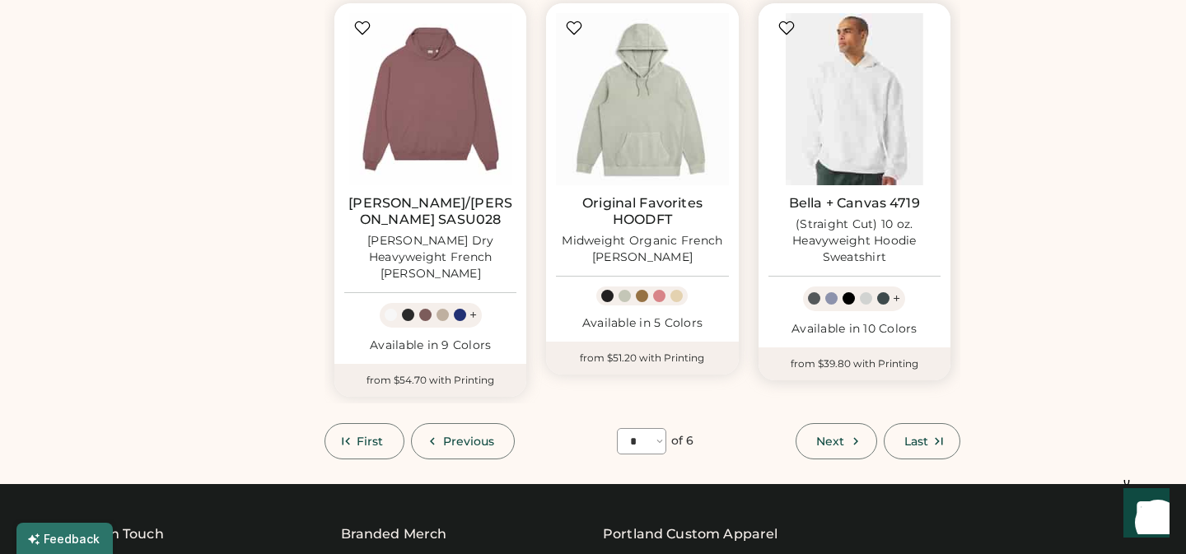
click at [846, 142] on img at bounding box center [854, 99] width 172 height 172
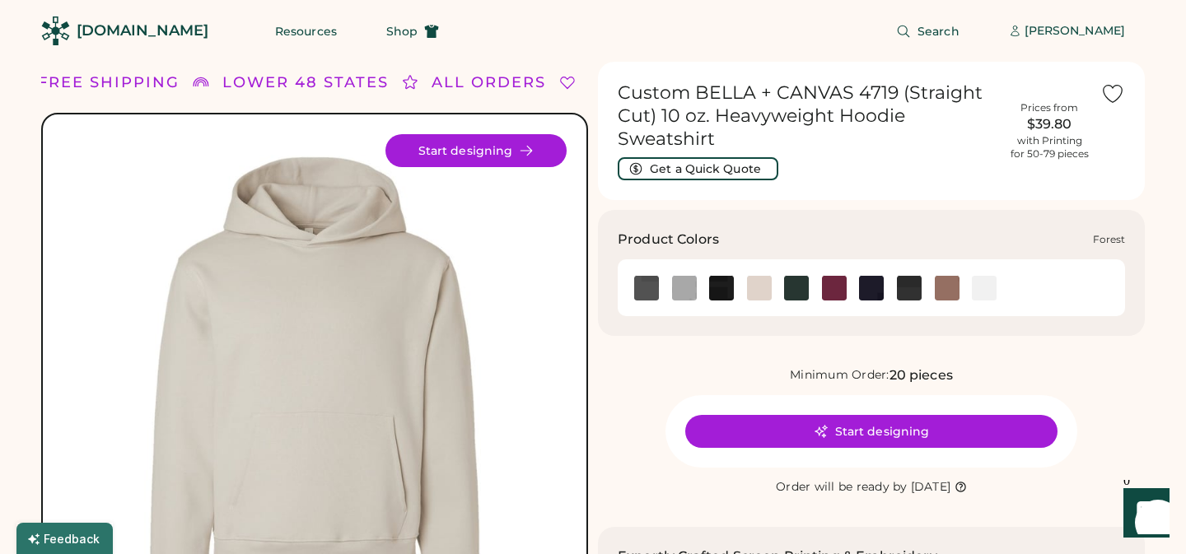
click at [801, 290] on img at bounding box center [796, 288] width 25 height 25
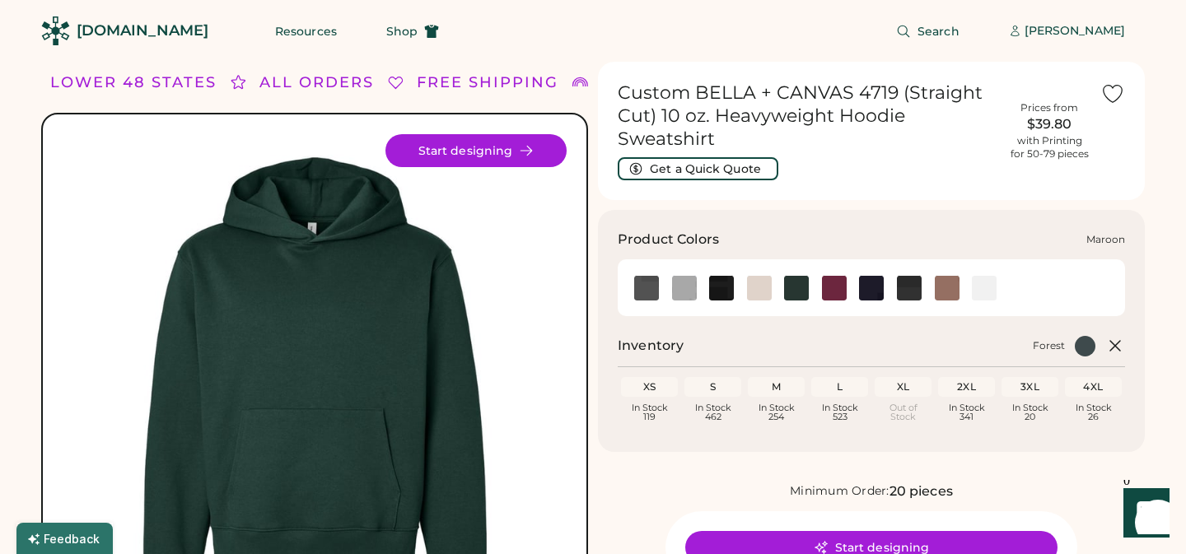
click at [843, 291] on img at bounding box center [834, 288] width 25 height 25
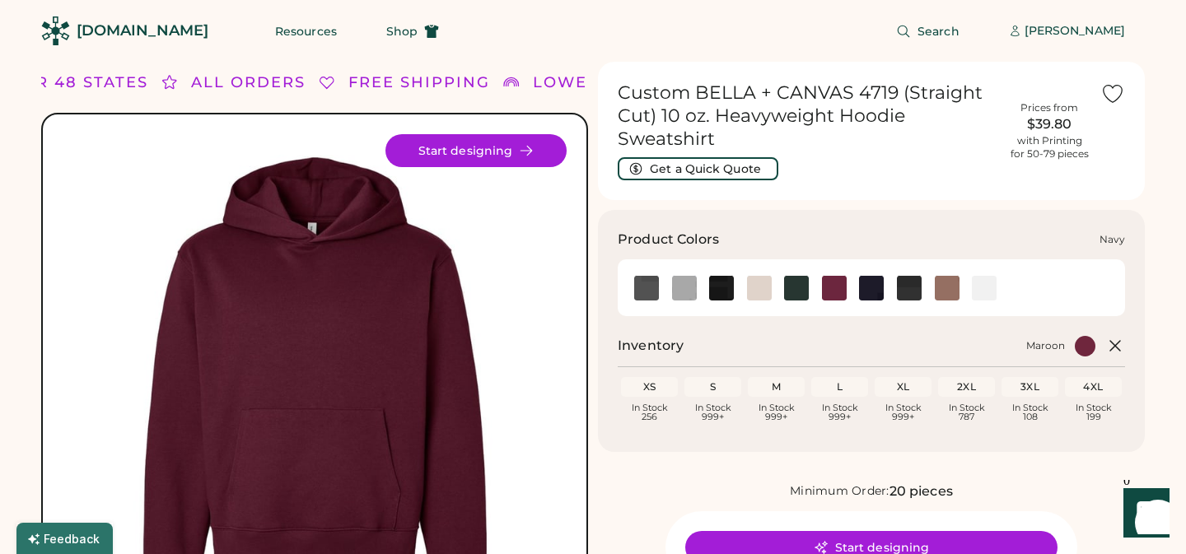
click at [879, 292] on img at bounding box center [871, 288] width 25 height 25
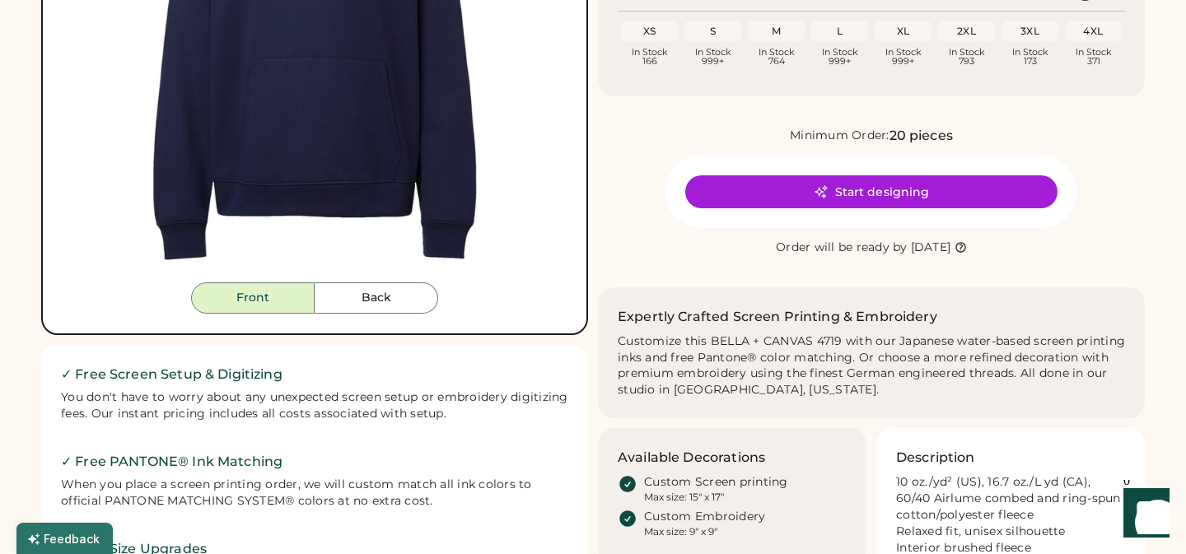
scroll to position [25, 0]
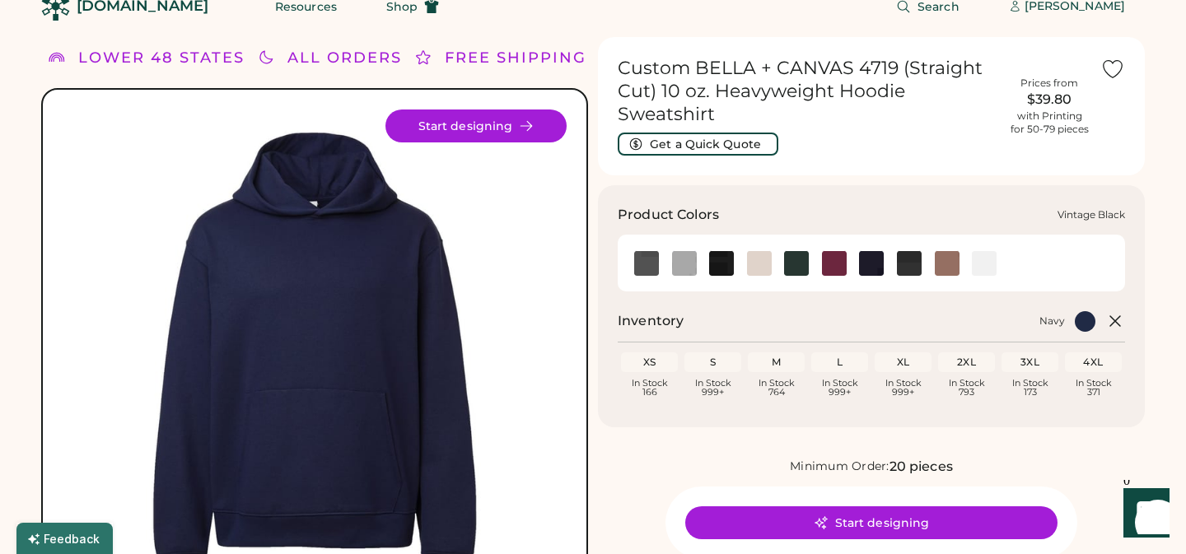
click at [919, 261] on img at bounding box center [909, 263] width 25 height 25
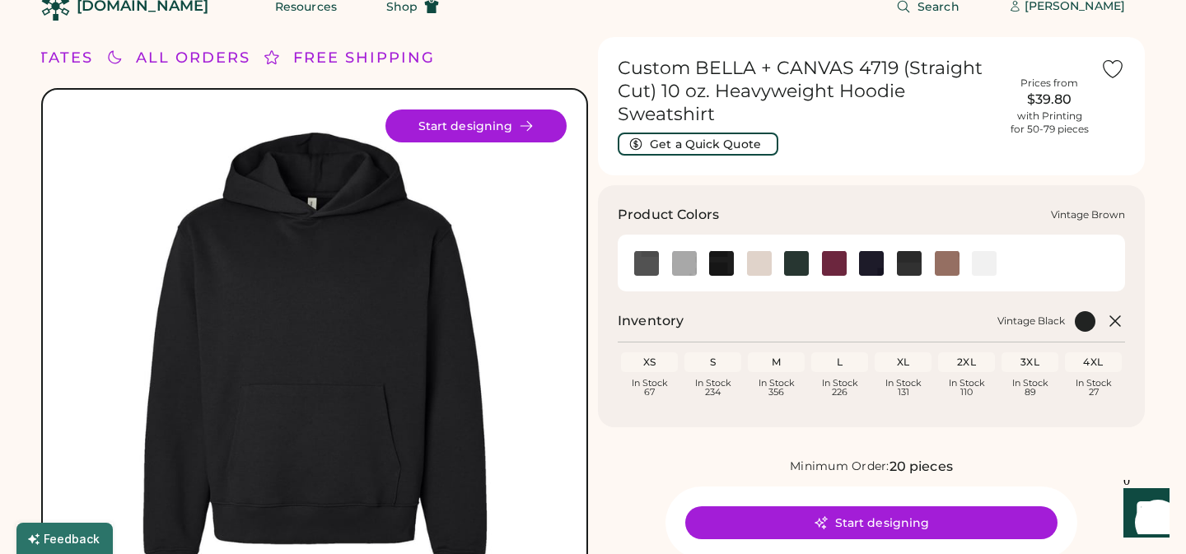
click at [949, 266] on img at bounding box center [947, 263] width 25 height 25
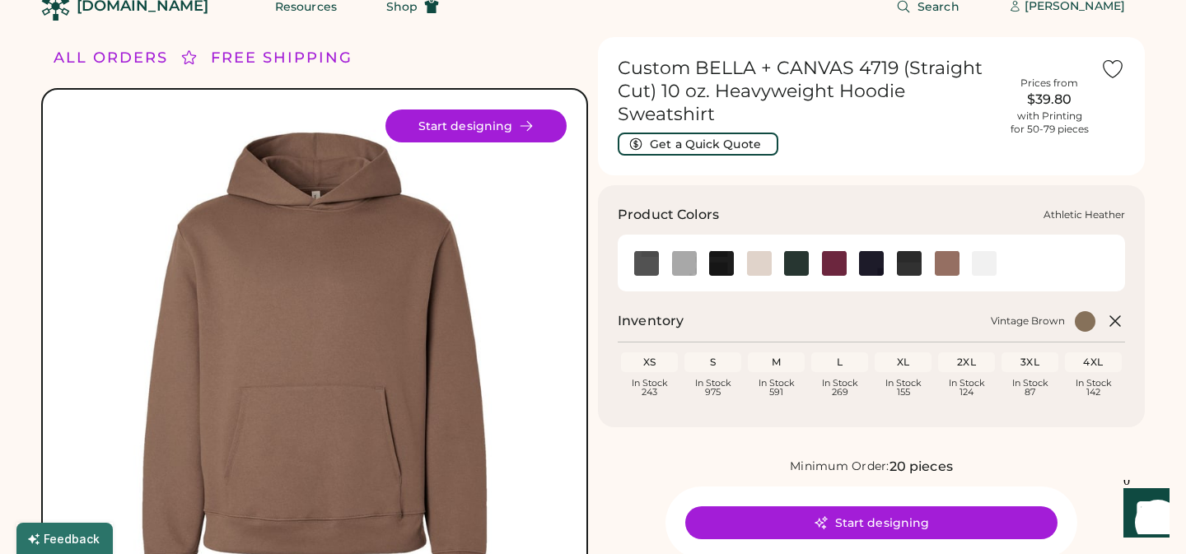
click at [683, 263] on img at bounding box center [684, 263] width 25 height 25
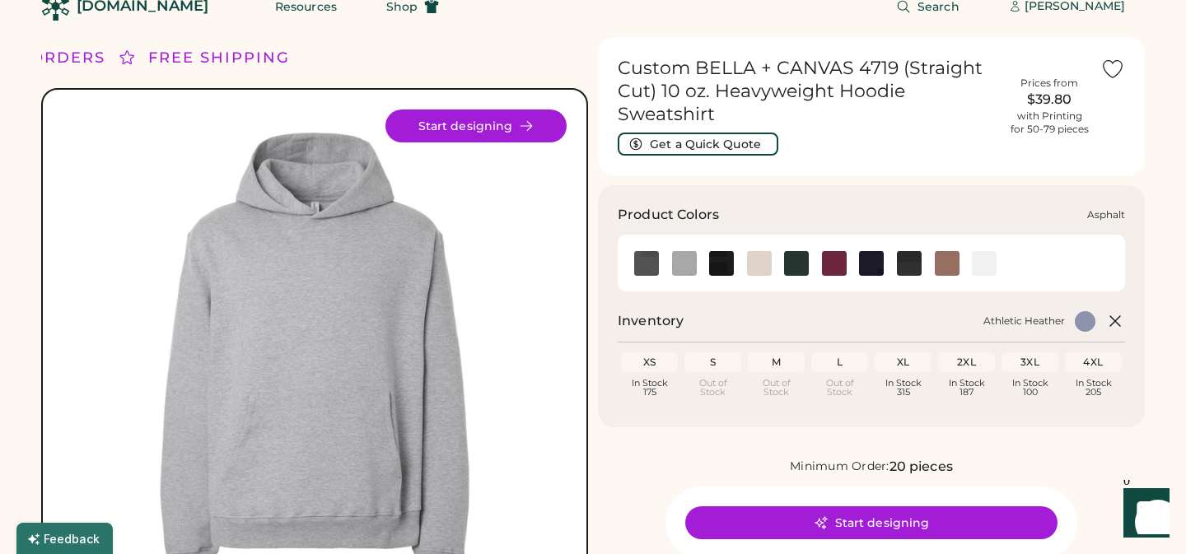
click at [649, 265] on img at bounding box center [646, 263] width 25 height 25
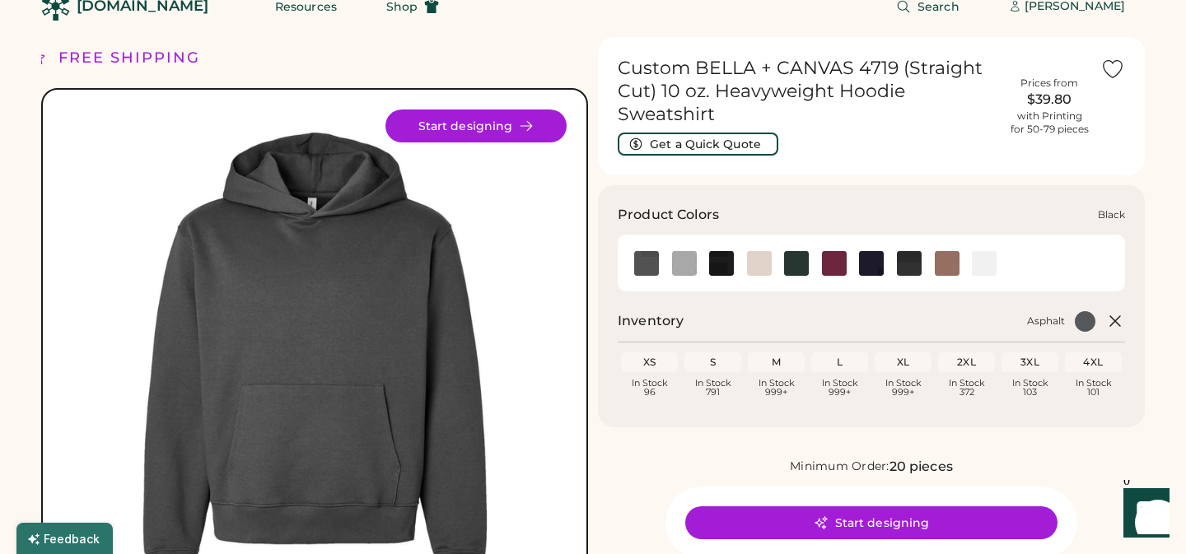
click at [724, 266] on img at bounding box center [721, 263] width 25 height 25
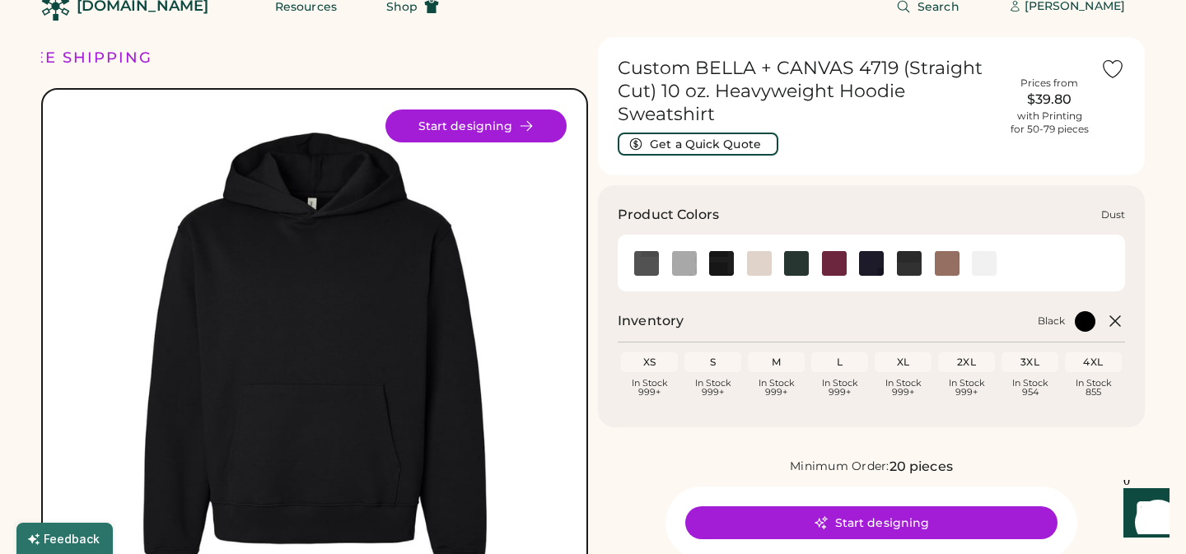
click at [761, 266] on img at bounding box center [759, 263] width 25 height 25
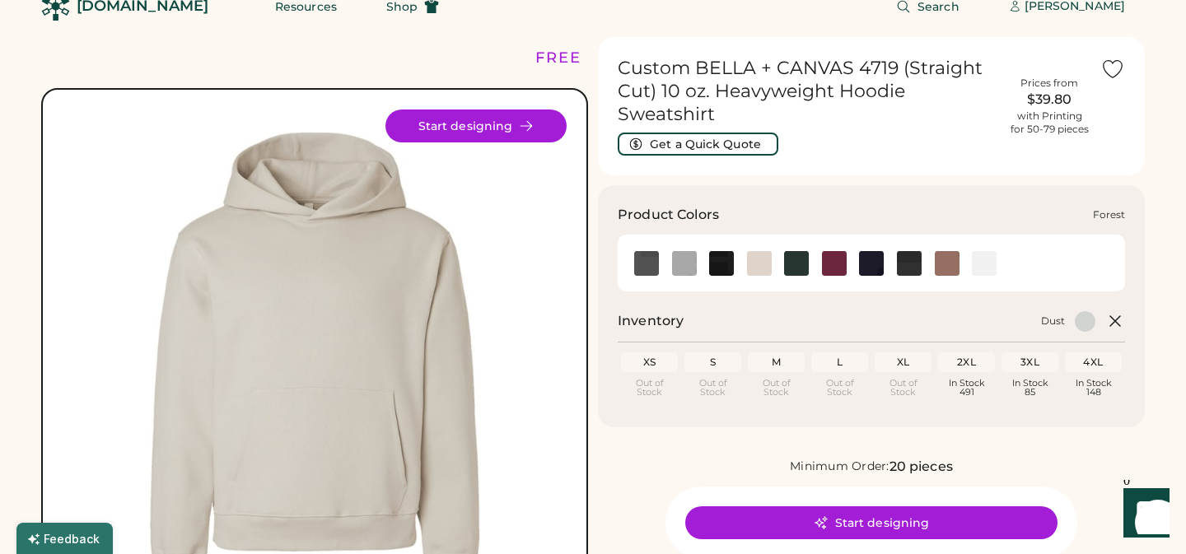
click at [799, 268] on img at bounding box center [796, 263] width 25 height 25
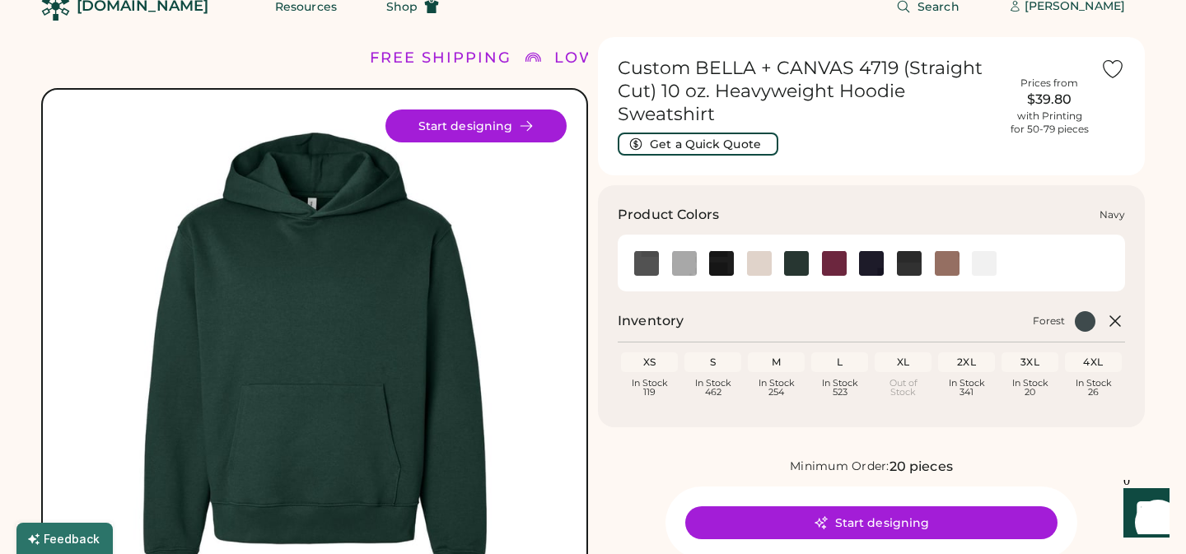
click at [865, 268] on img at bounding box center [871, 263] width 25 height 25
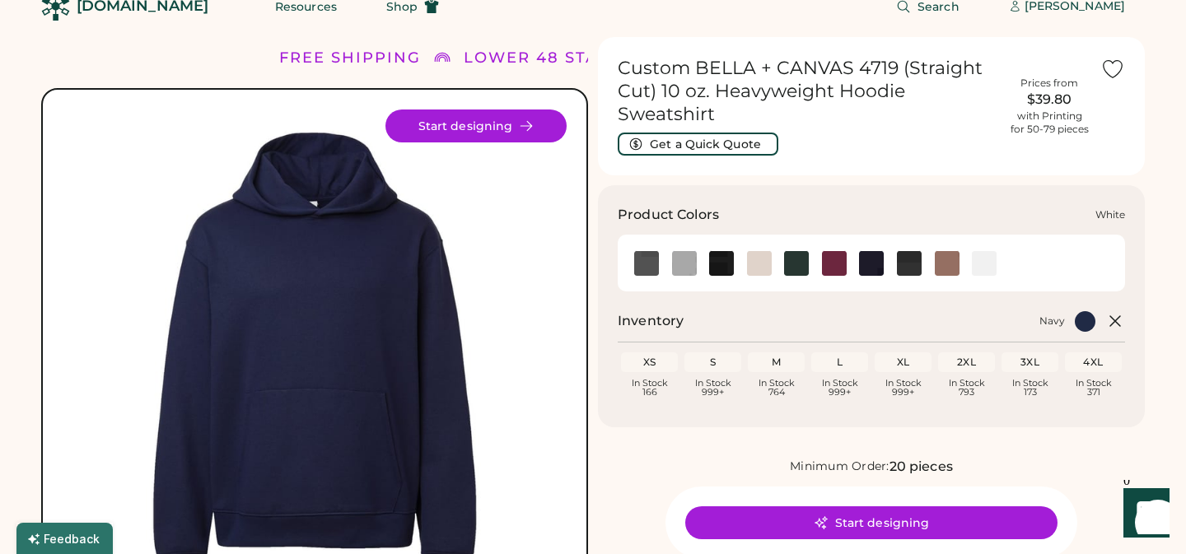
click at [982, 268] on img at bounding box center [984, 263] width 25 height 25
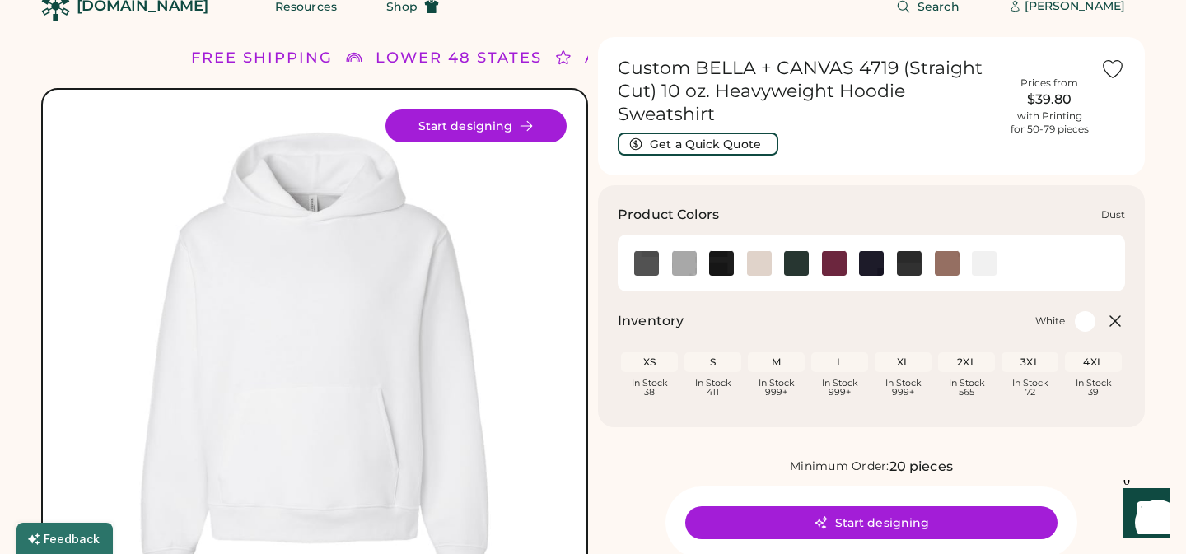
click at [765, 272] on img at bounding box center [759, 263] width 25 height 25
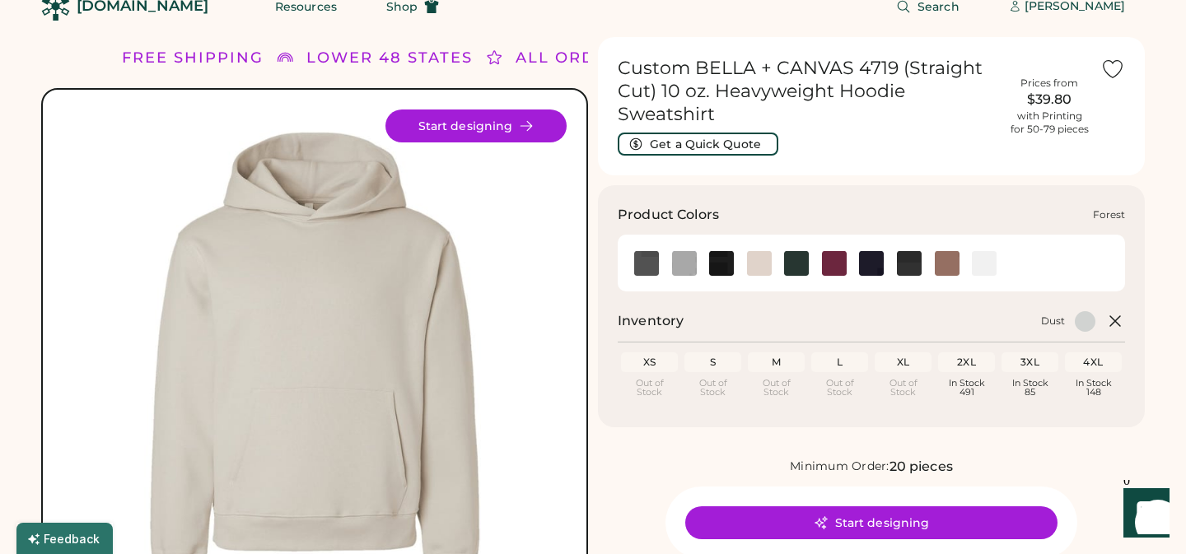
click at [796, 268] on img at bounding box center [796, 263] width 25 height 25
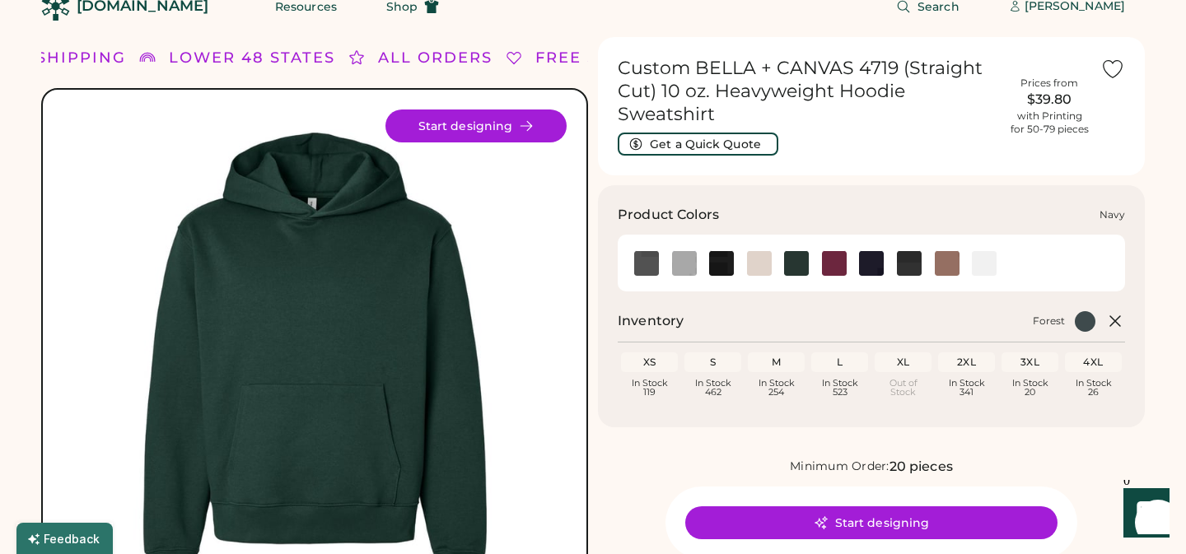
click at [866, 264] on img at bounding box center [871, 263] width 25 height 25
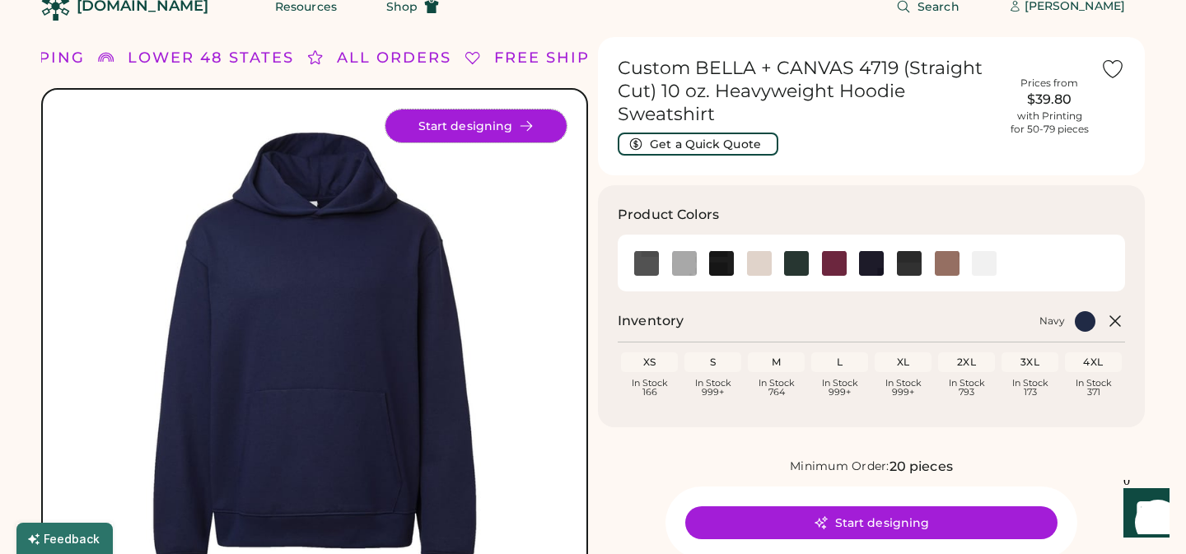
click at [476, 131] on button "Start designing" at bounding box center [475, 126] width 181 height 33
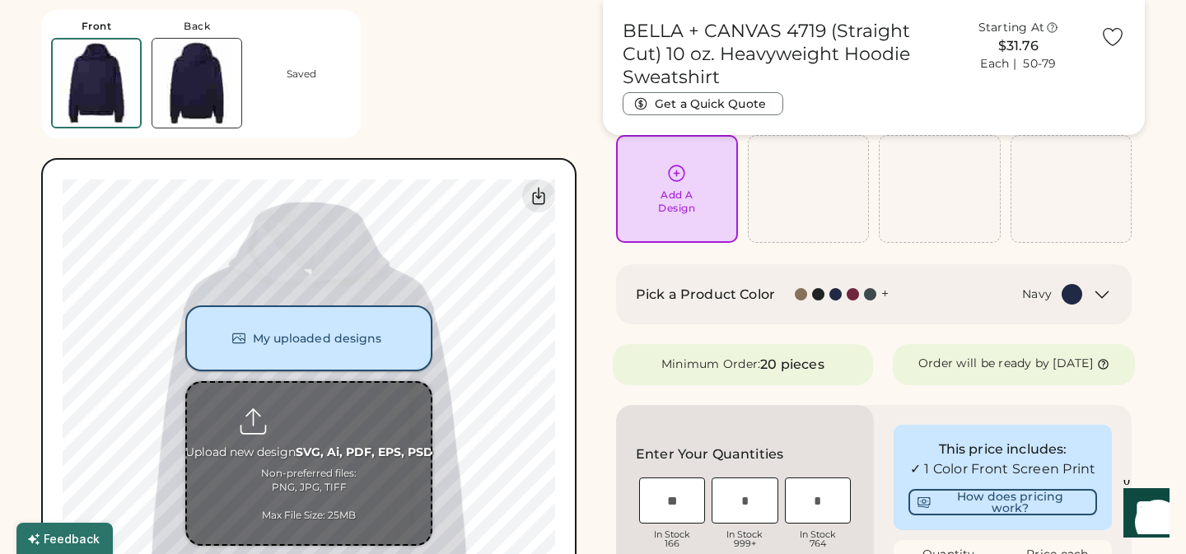
scroll to position [126, 0]
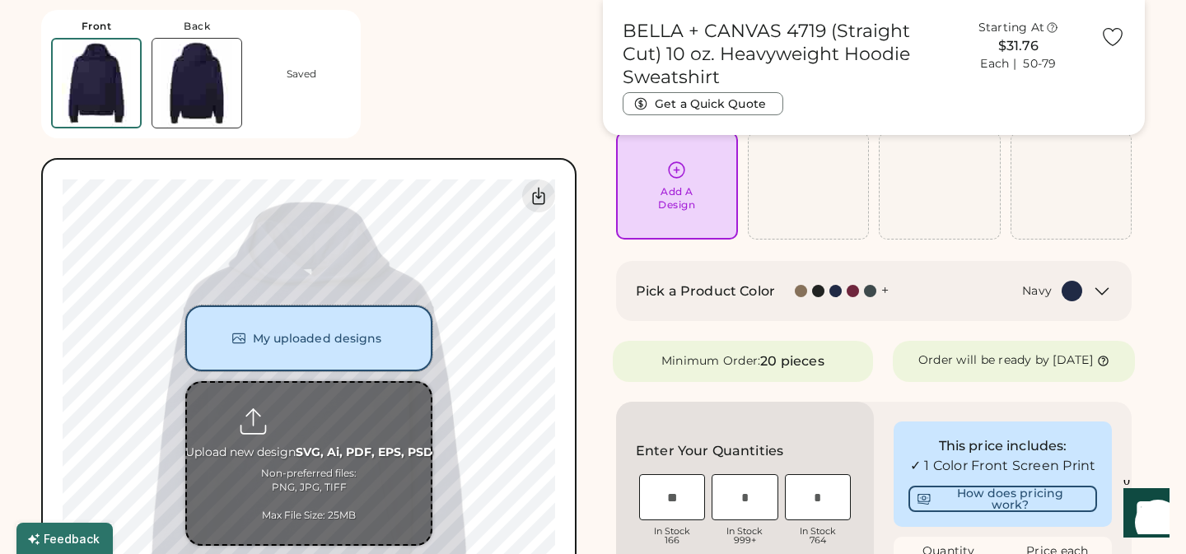
click at [315, 341] on button "My uploaded designs" at bounding box center [308, 338] width 247 height 66
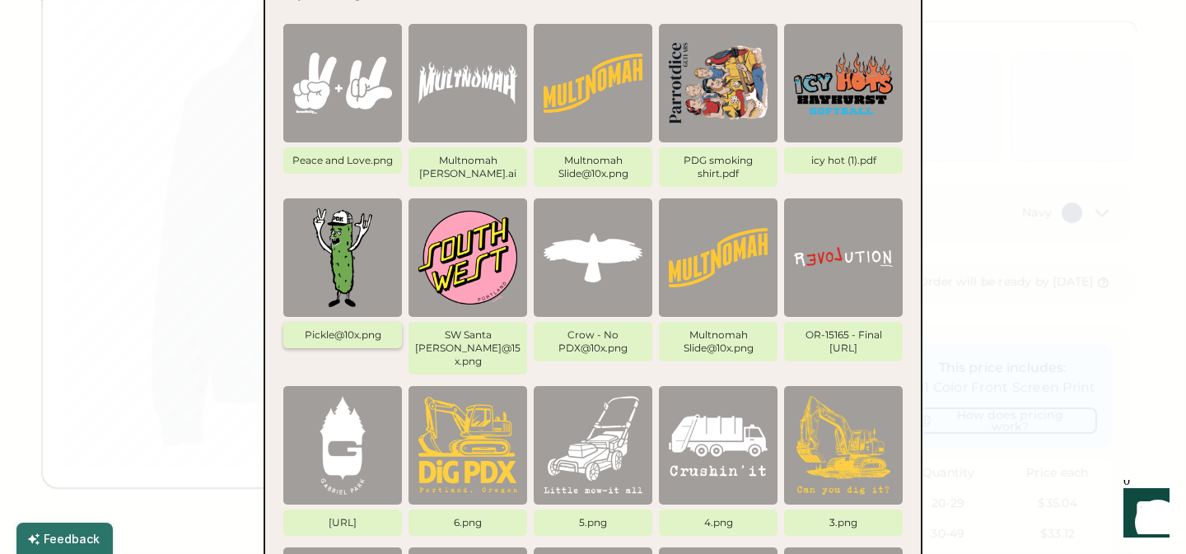
scroll to position [190, 0]
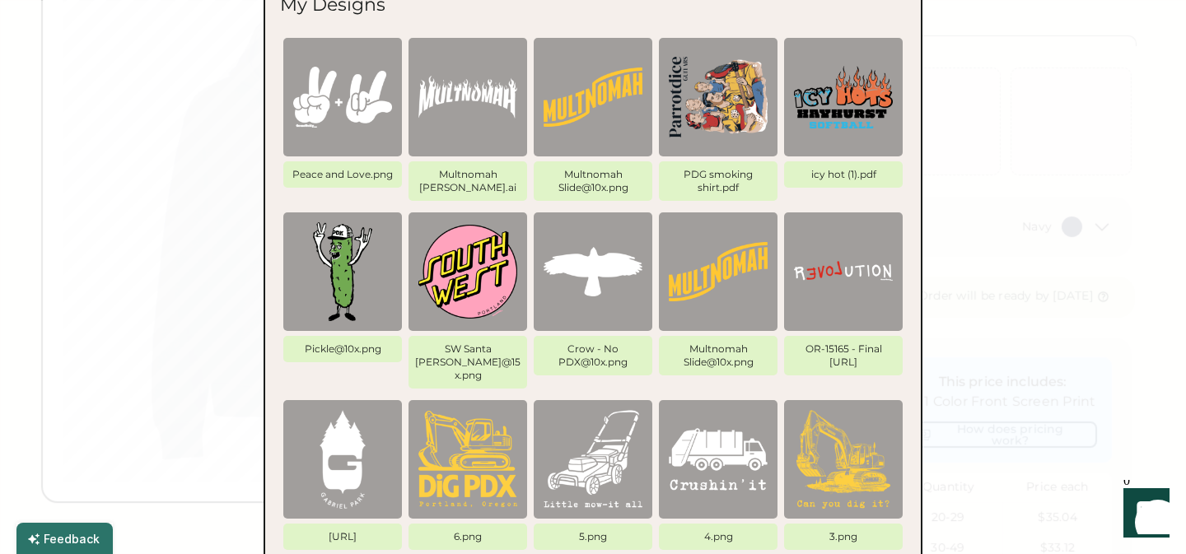
click at [192, 285] on div at bounding box center [593, 277] width 1186 height 554
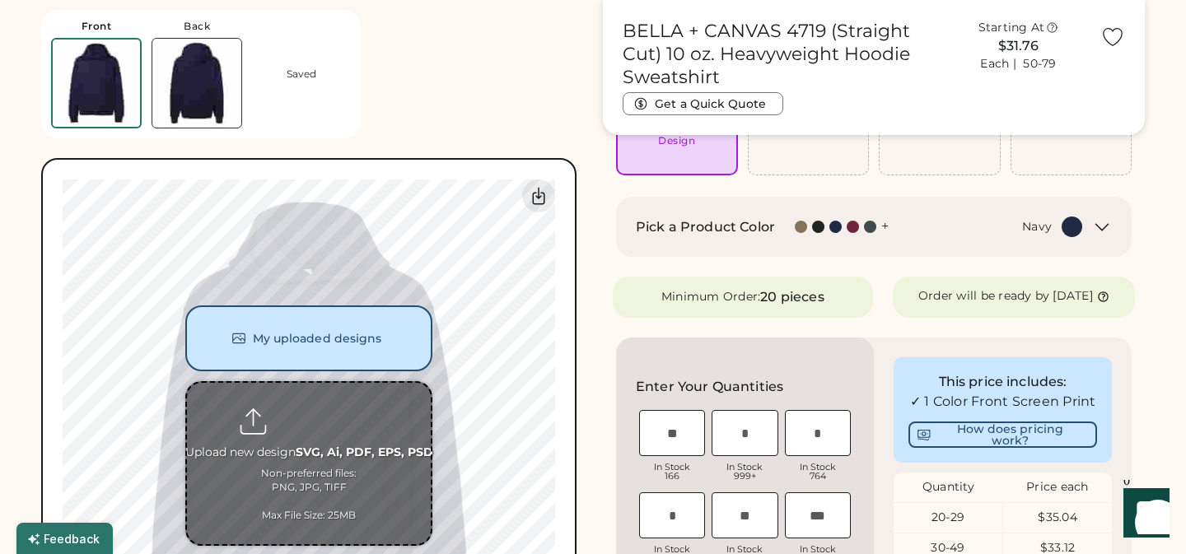
click at [306, 404] on input "file" at bounding box center [309, 463] width 244 height 161
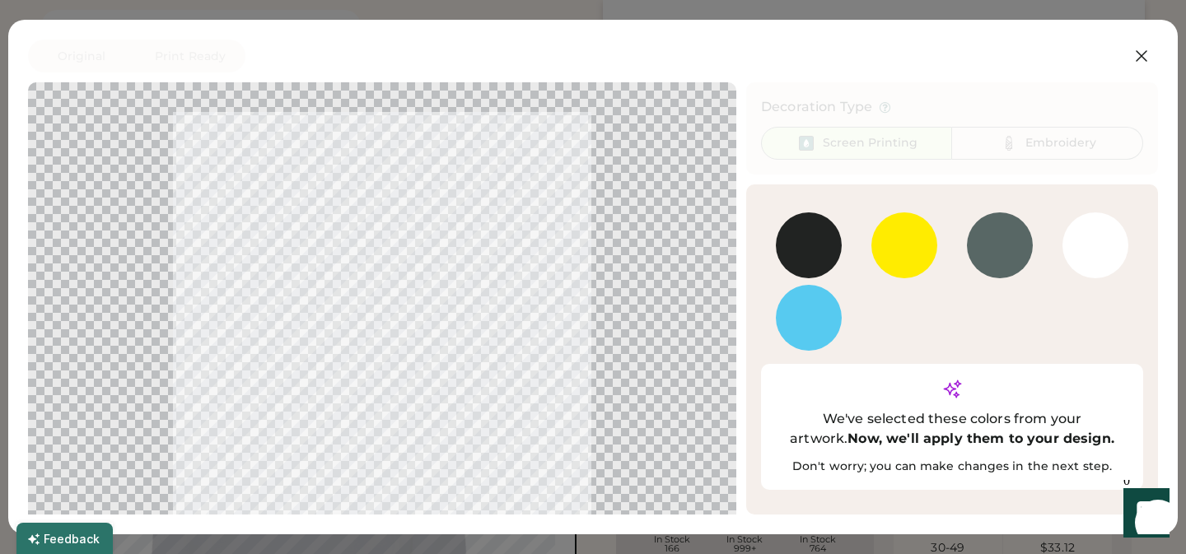
scroll to position [42, 0]
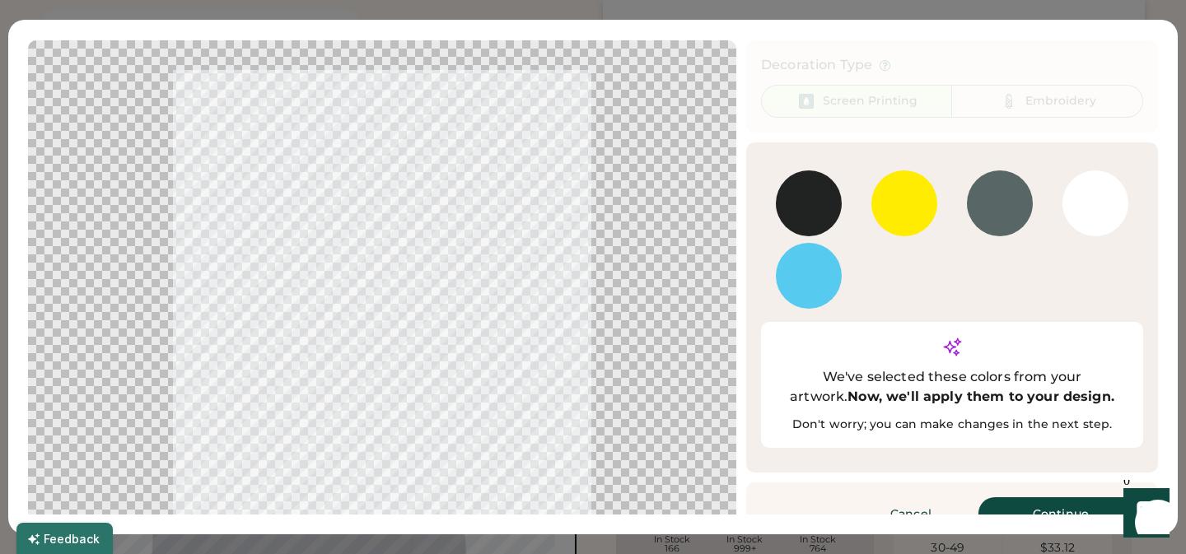
click at [1066, 497] on button "Continue" at bounding box center [1060, 513] width 165 height 33
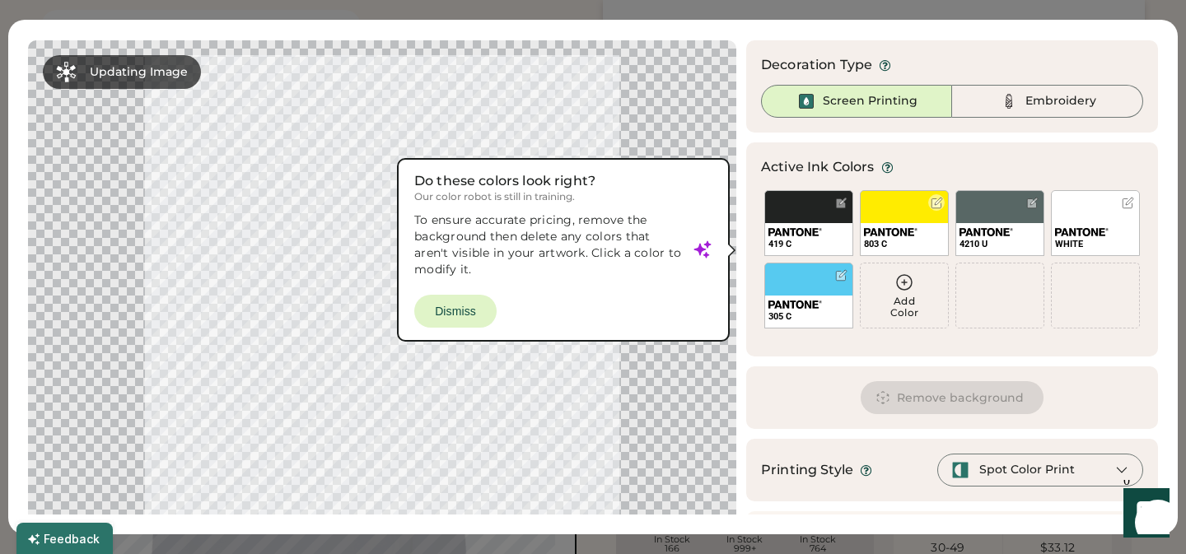
click at [827, 201] on div "419 C" at bounding box center [808, 223] width 89 height 66
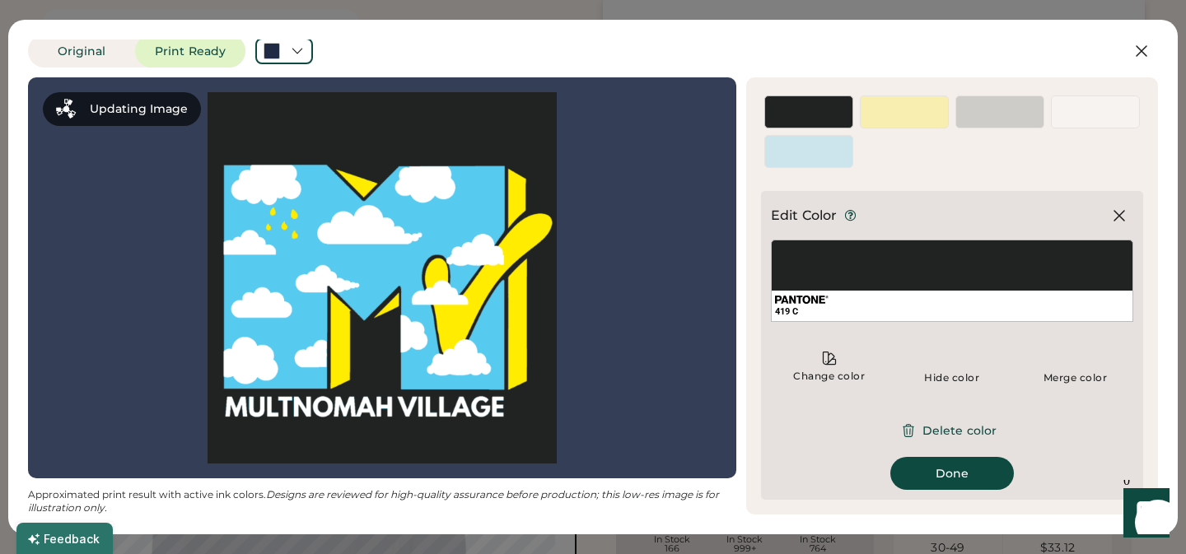
scroll to position [5, 0]
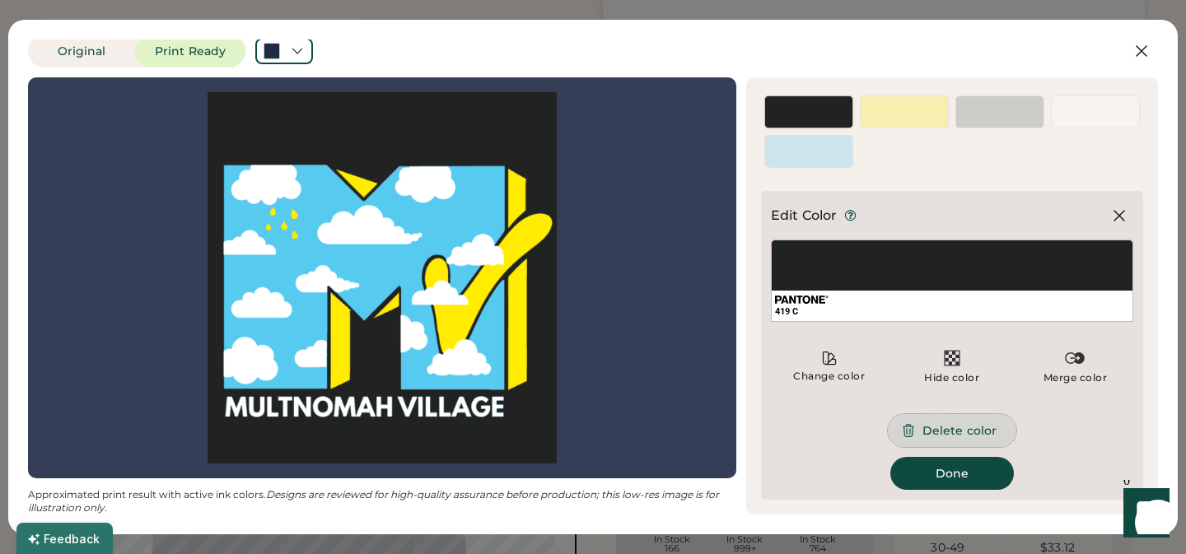
click at [949, 432] on button "Delete color" at bounding box center [952, 430] width 128 height 33
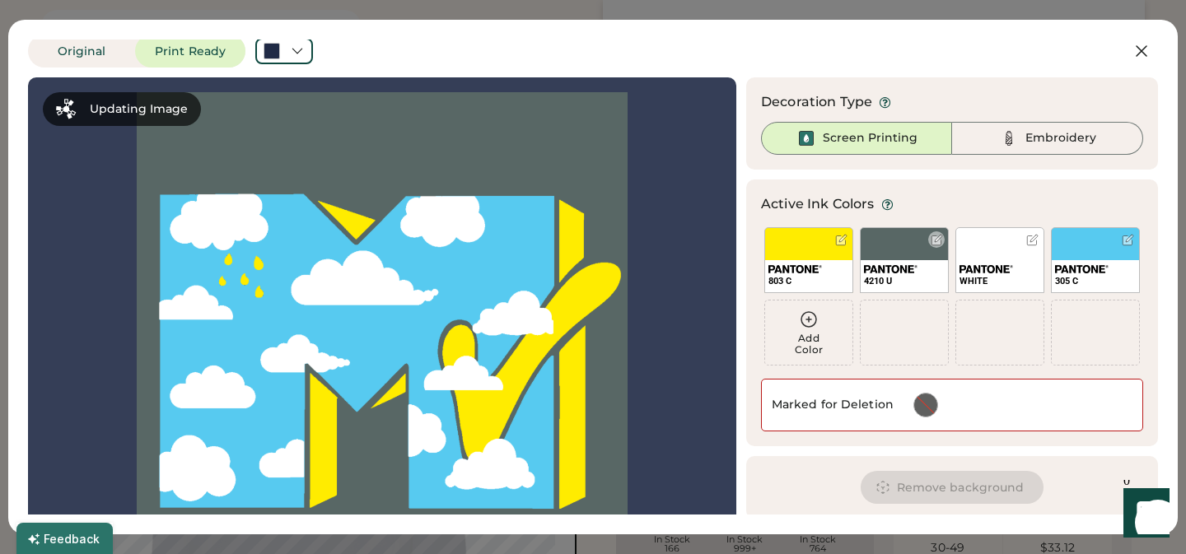
click at [912, 248] on div "4210 U" at bounding box center [904, 260] width 89 height 66
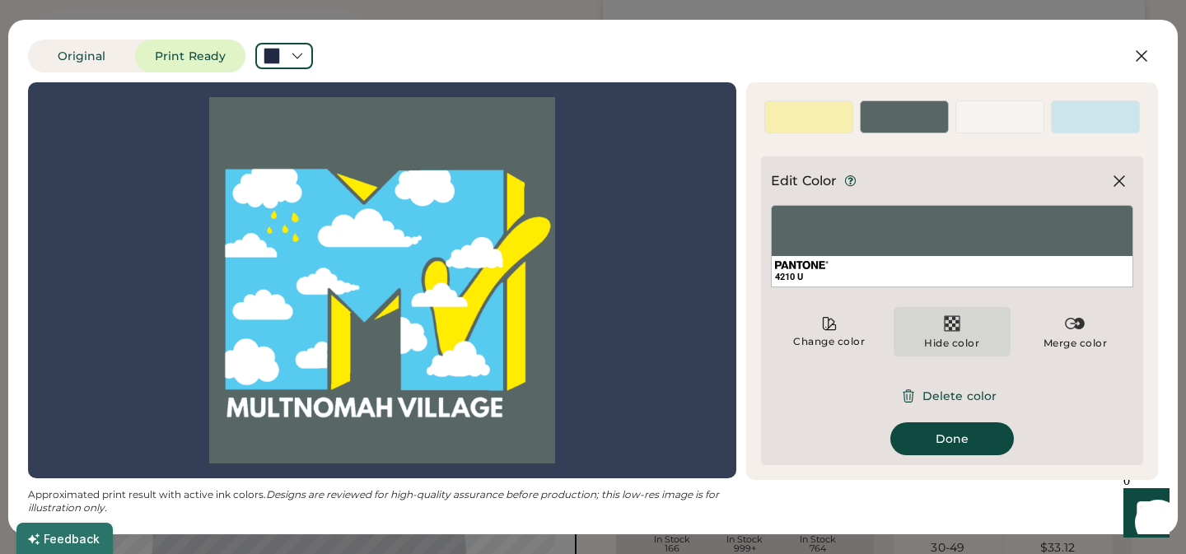
click at [953, 325] on img at bounding box center [952, 324] width 20 height 20
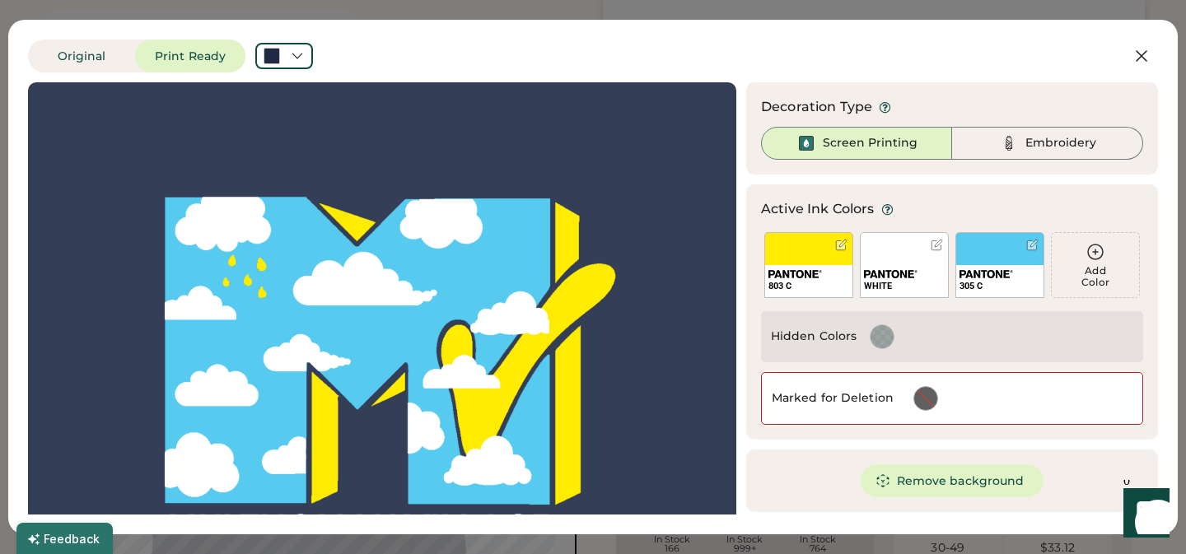
click at [925, 398] on div at bounding box center [925, 398] width 23 height 23
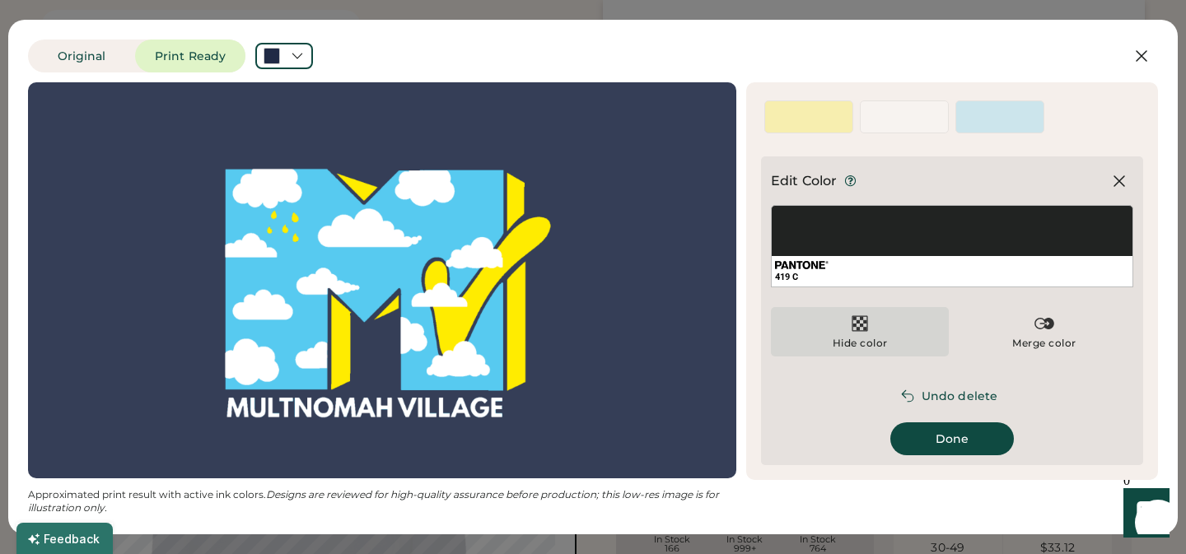
click at [854, 325] on img at bounding box center [860, 324] width 20 height 20
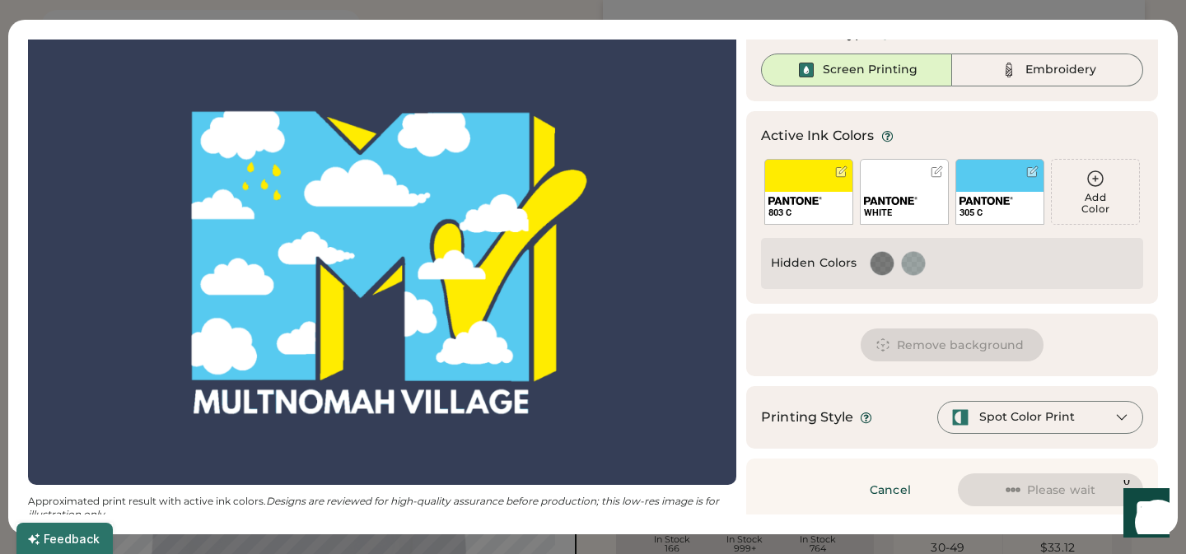
scroll to position [80, 0]
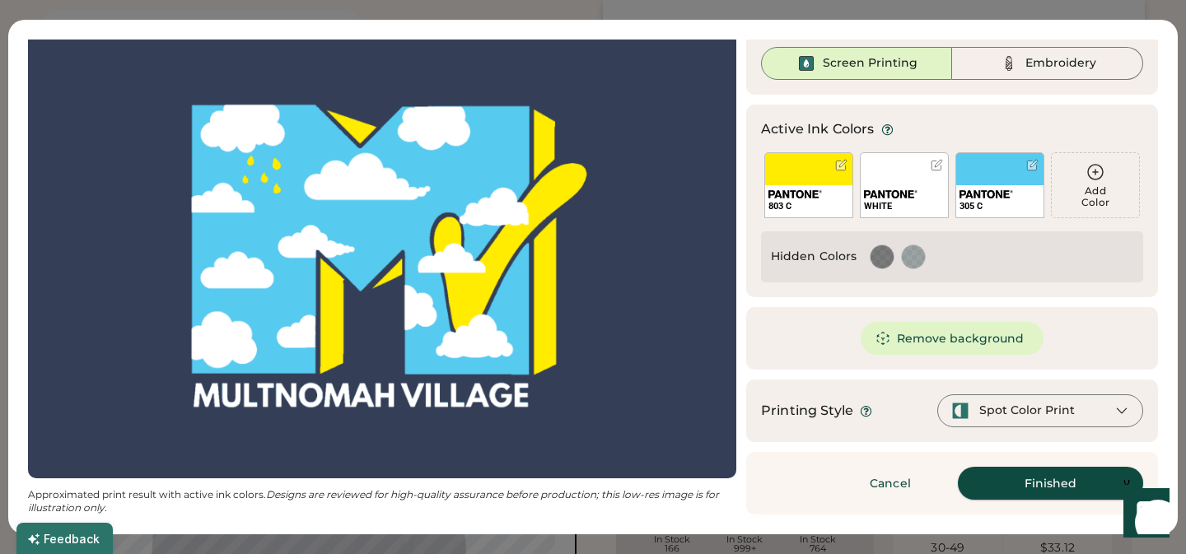
click at [1042, 483] on button "Finished" at bounding box center [1050, 483] width 185 height 33
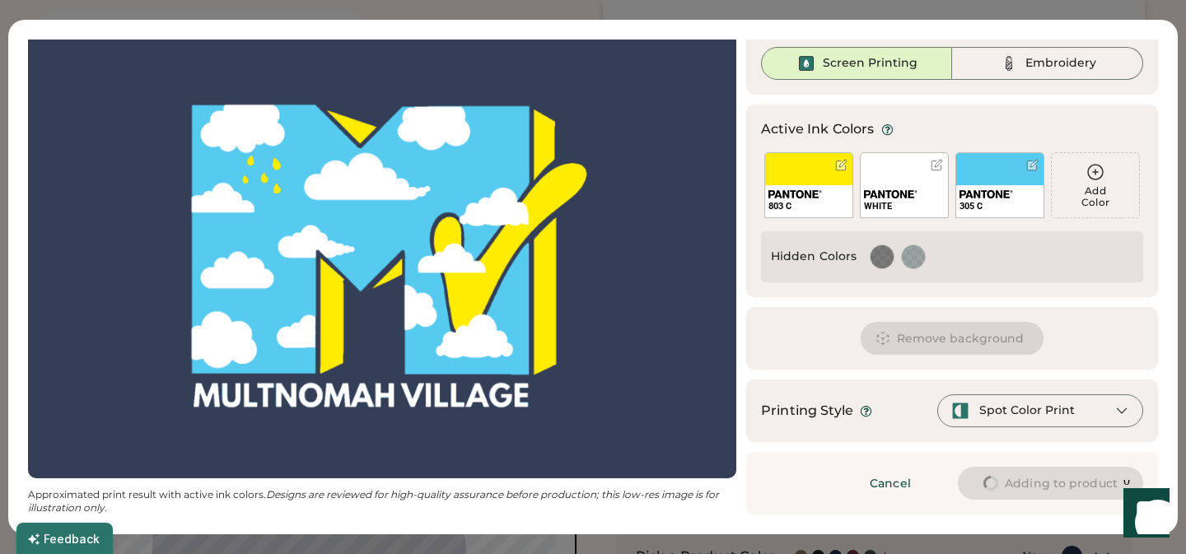
type input "****"
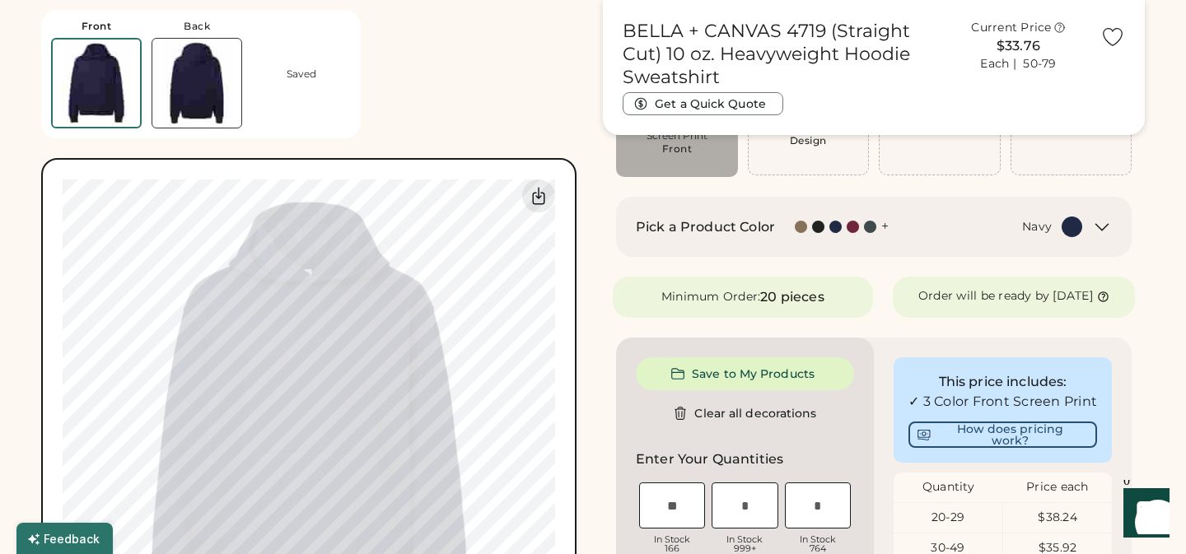
type input "****"
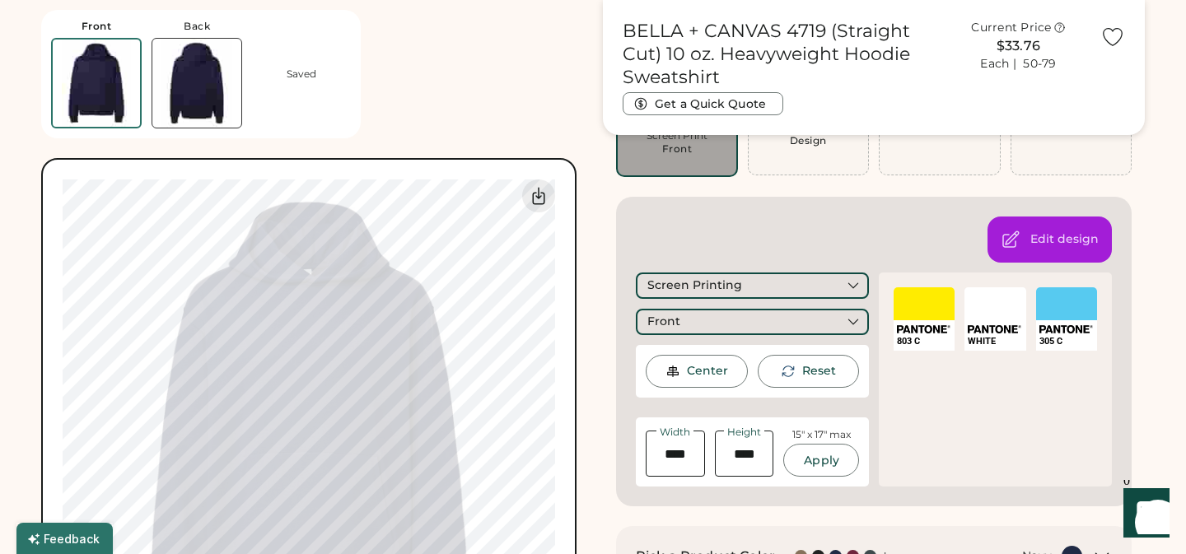
type input "****"
type input "*****"
type input "****"
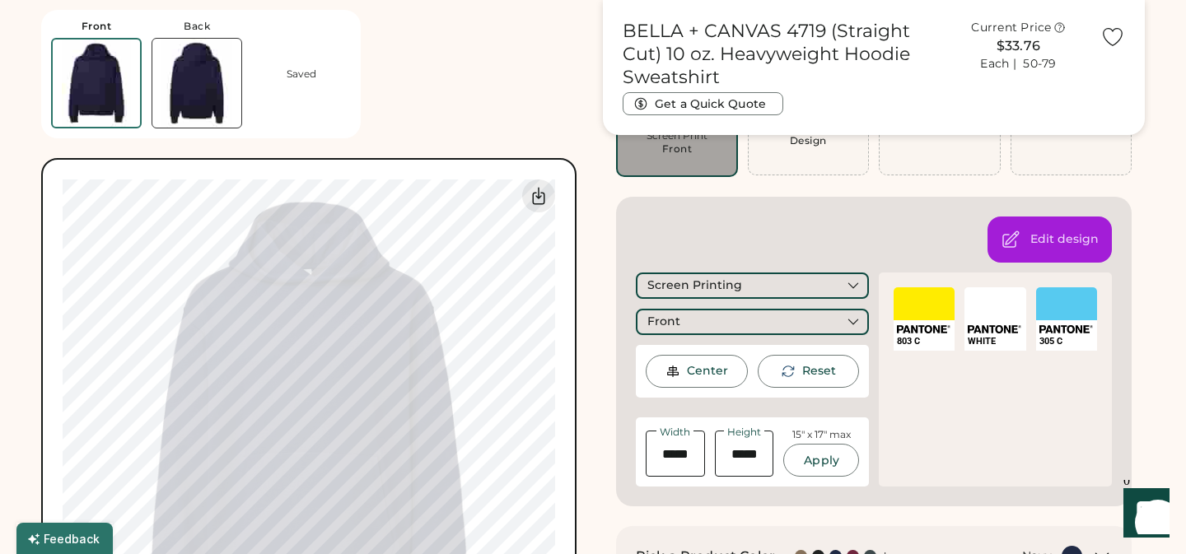
type input "****"
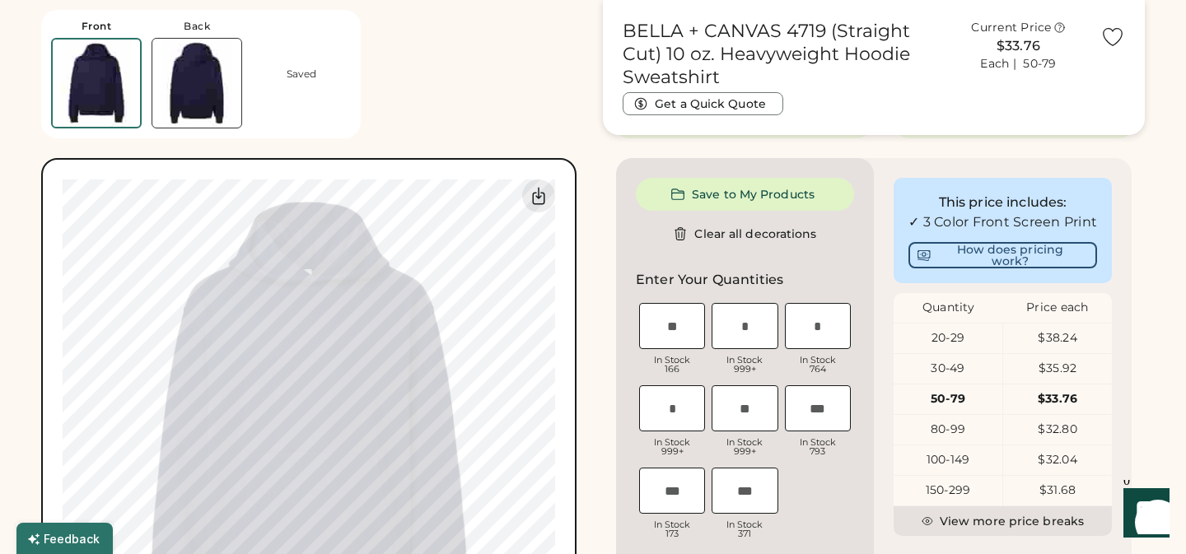
scroll to position [372, 0]
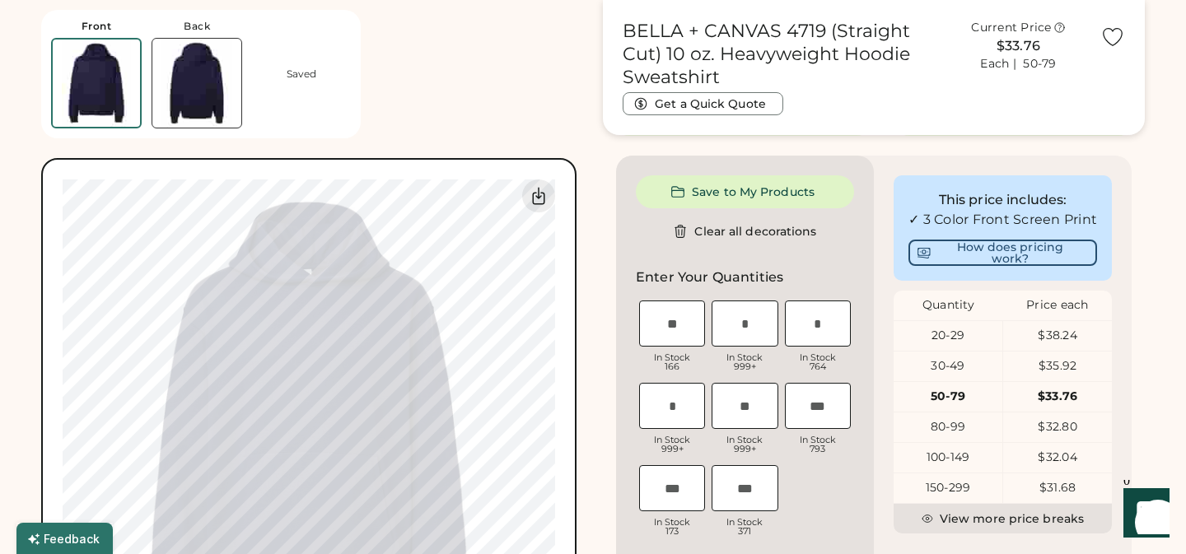
type input "****"
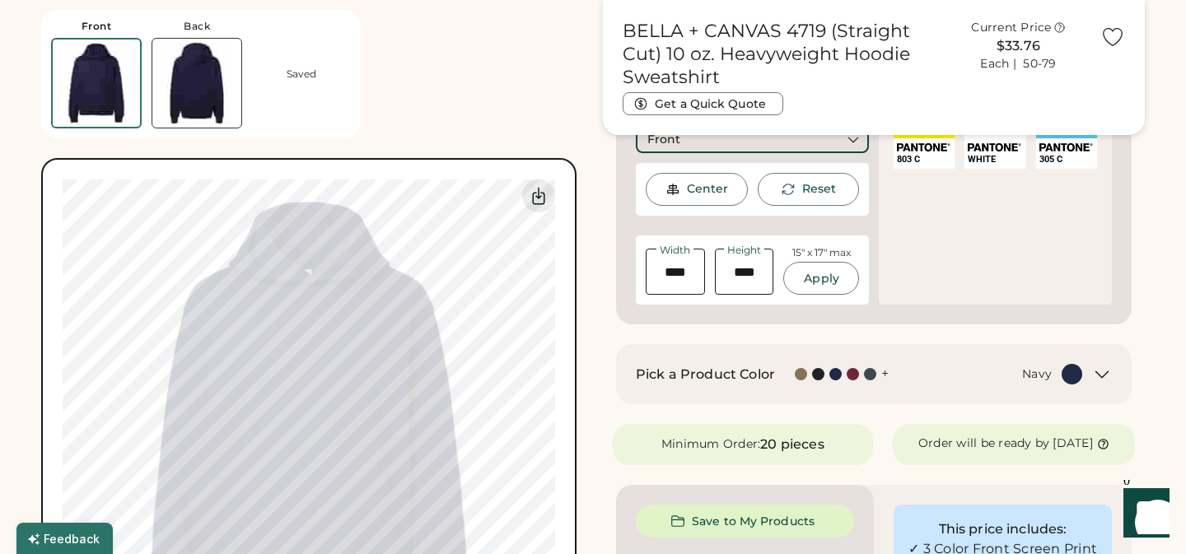
type input "****"
type input "*****"
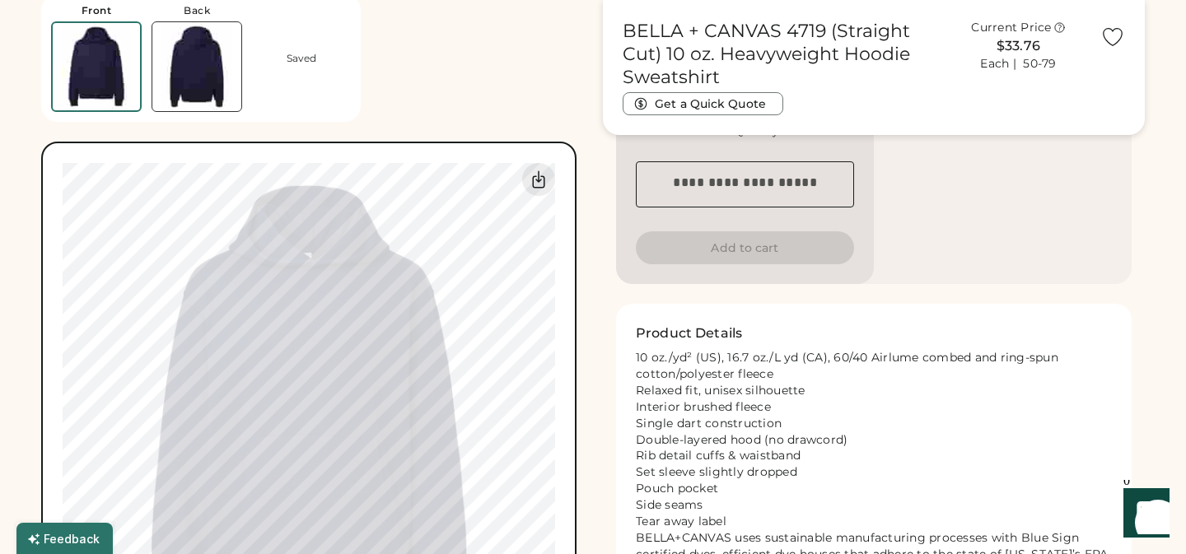
scroll to position [832, 0]
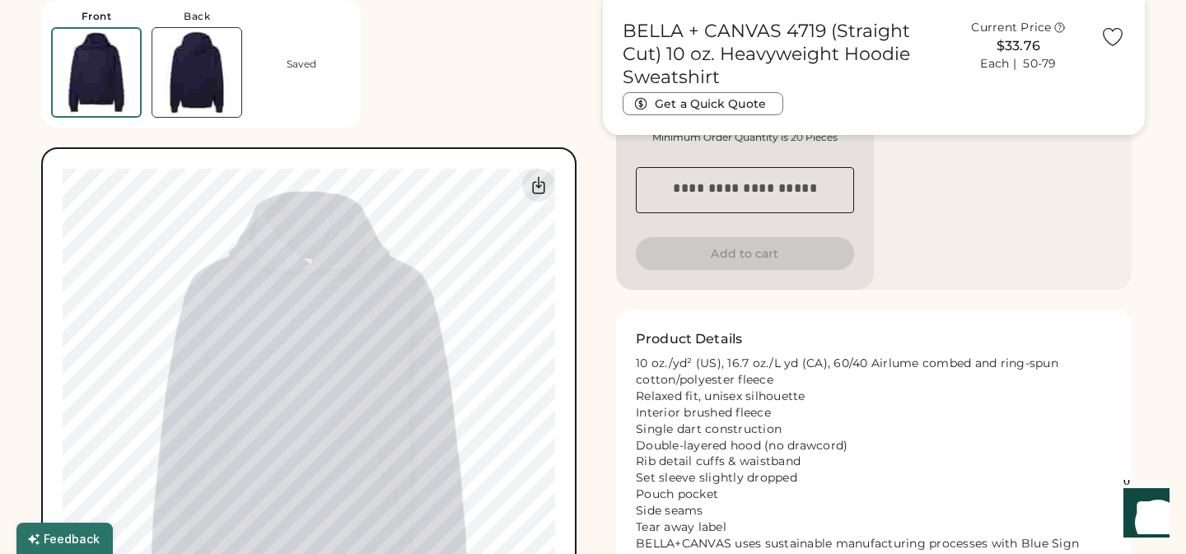
type input "*****"
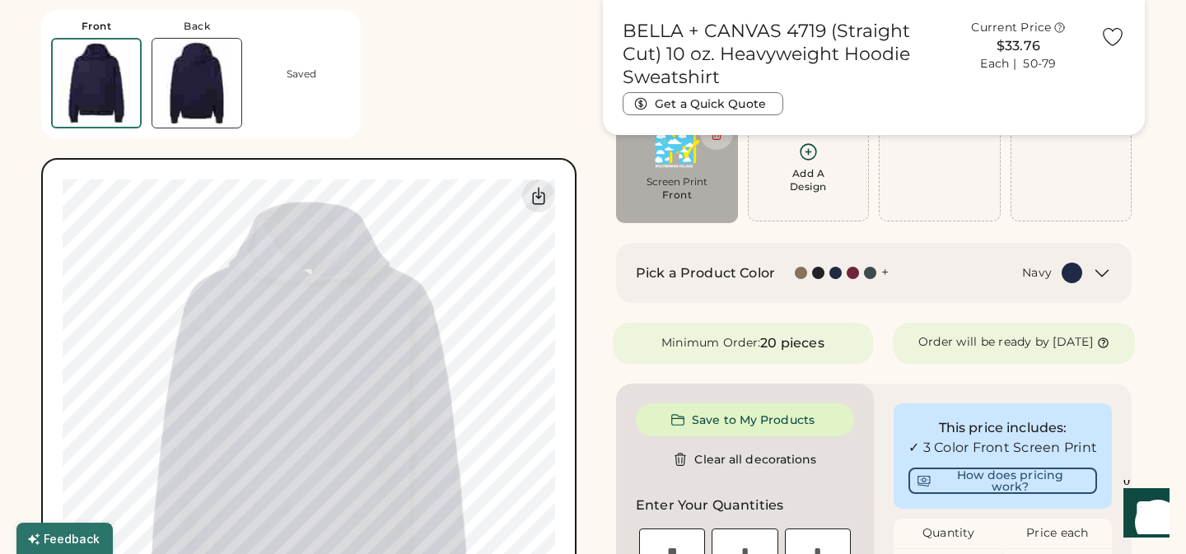
scroll to position [136, 0]
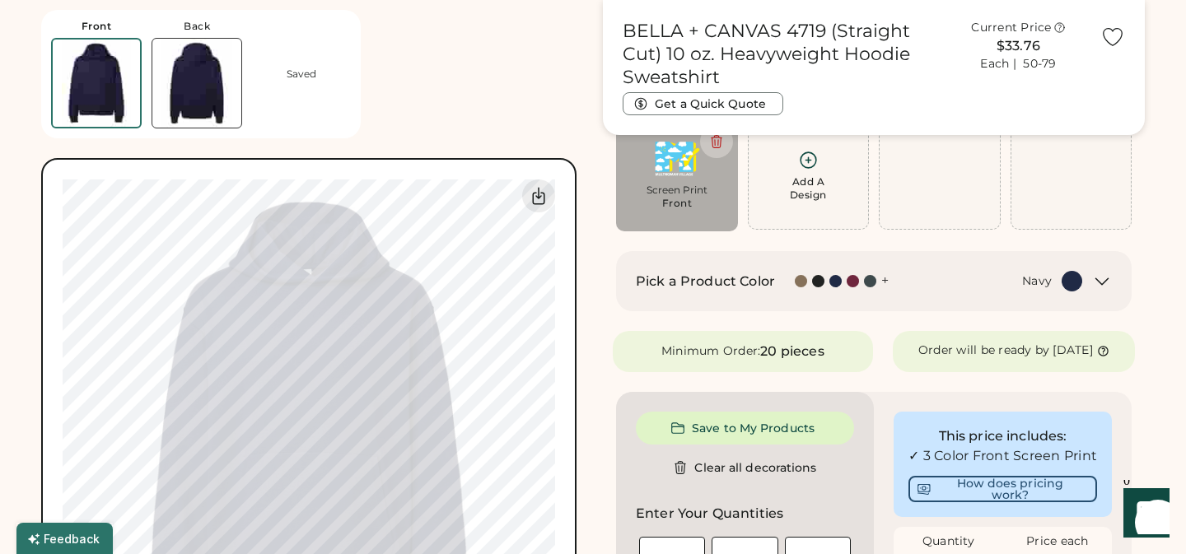
click at [1106, 282] on icon at bounding box center [1102, 282] width 20 height 20
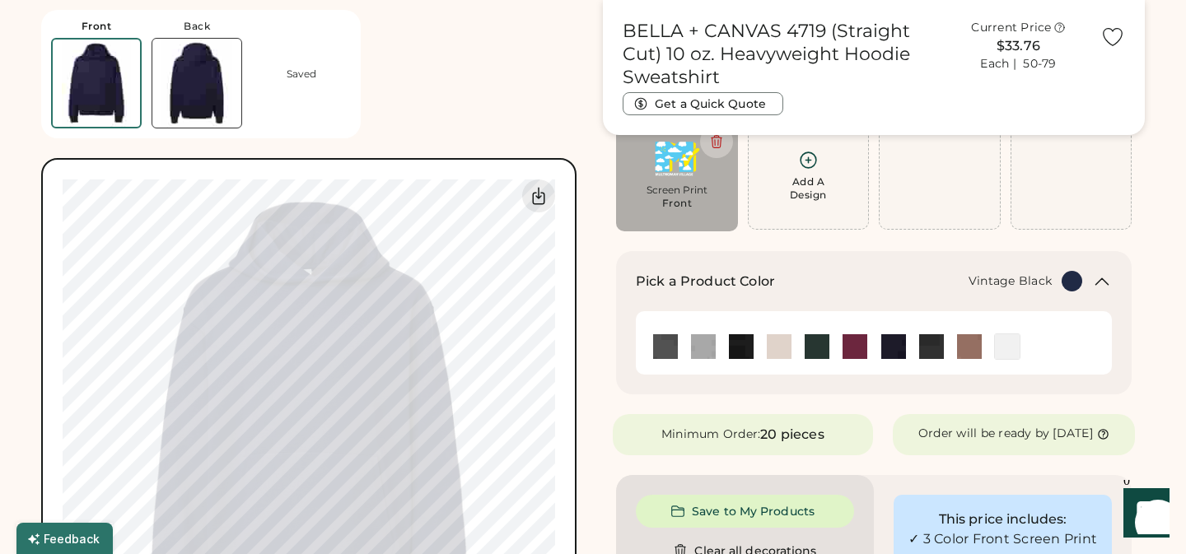
click at [930, 346] on img at bounding box center [931, 346] width 25 height 25
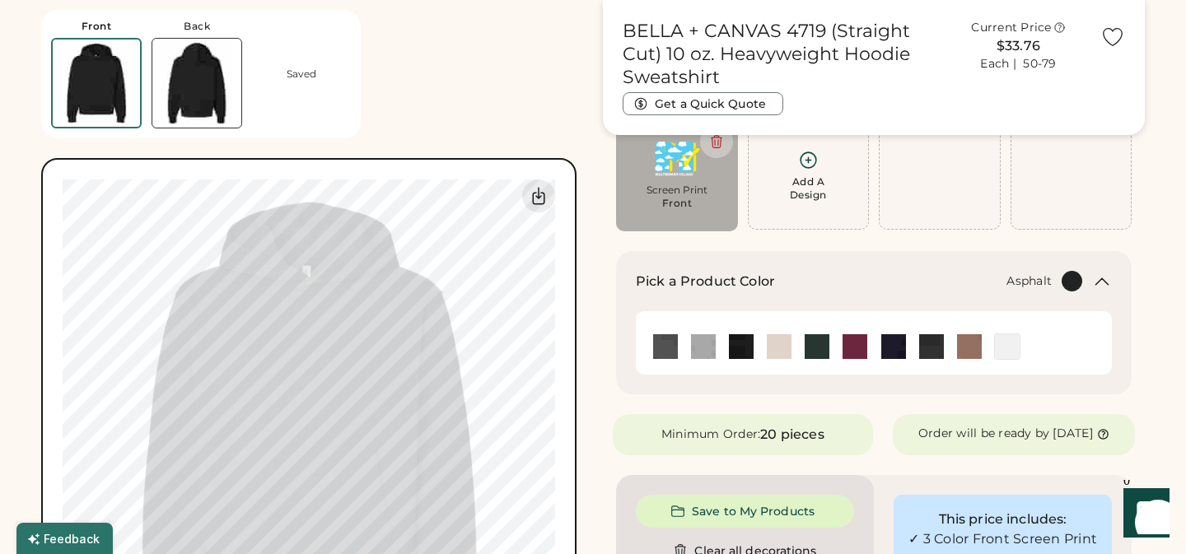
click at [658, 345] on img at bounding box center [665, 346] width 25 height 25
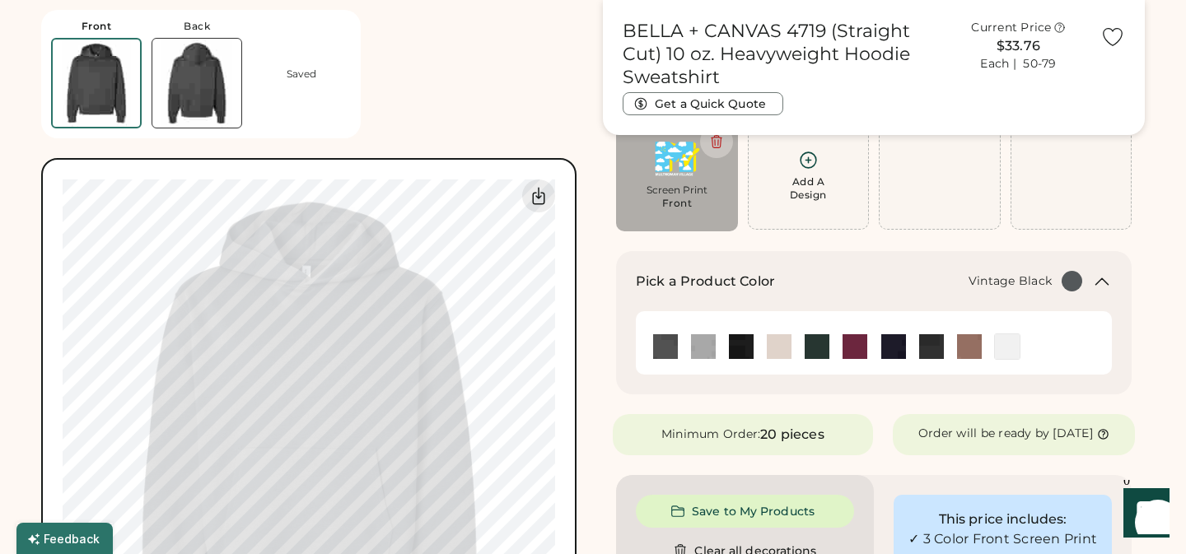
click at [936, 348] on img at bounding box center [931, 346] width 25 height 25
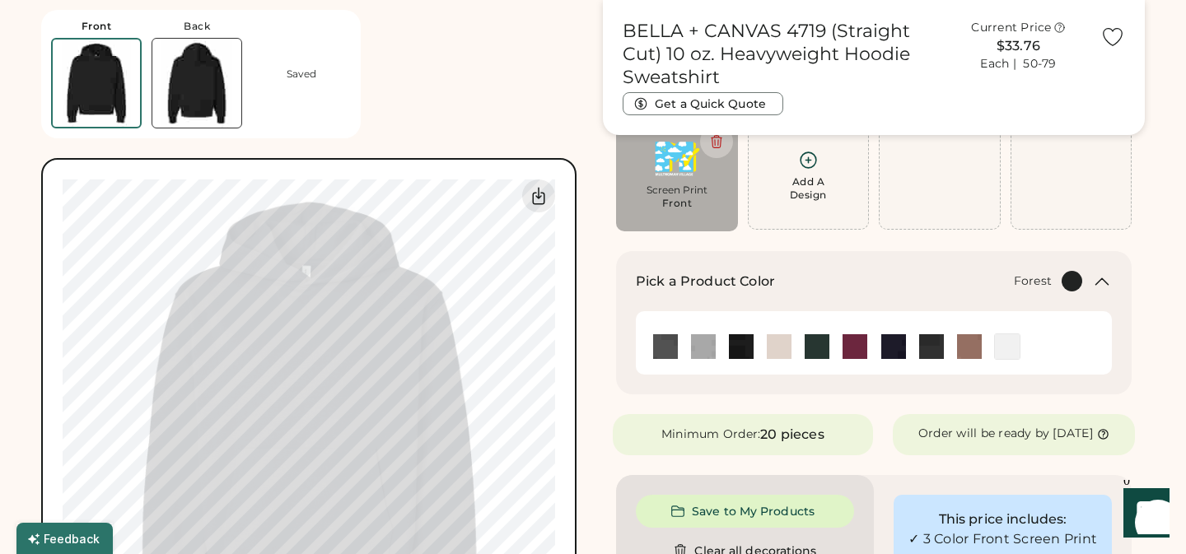
click at [817, 344] on img at bounding box center [816, 346] width 25 height 25
click at [780, 345] on img at bounding box center [779, 346] width 25 height 25
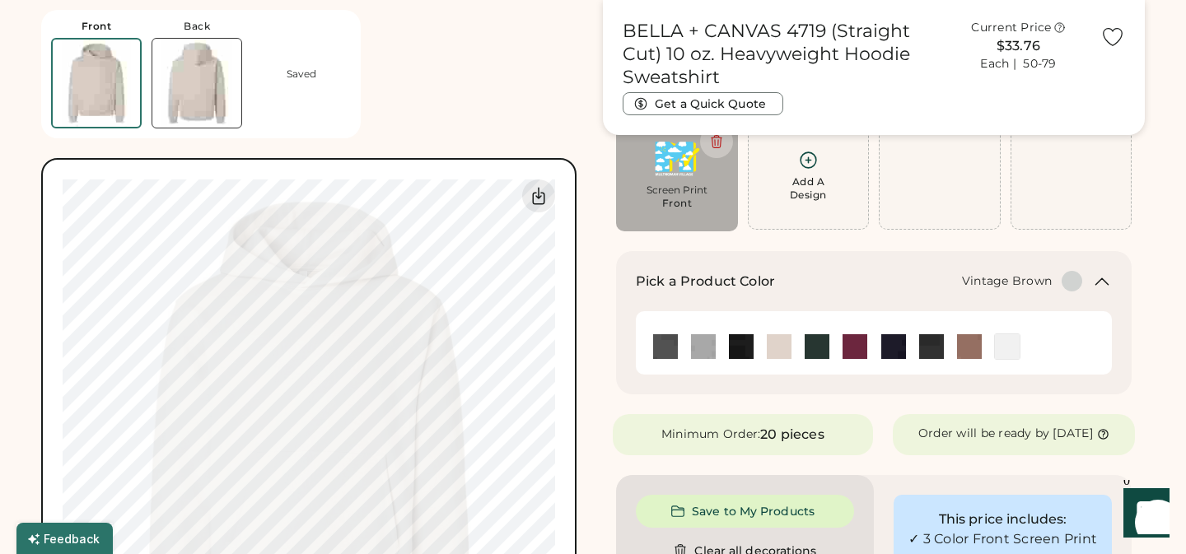
click at [970, 348] on img at bounding box center [969, 346] width 25 height 25
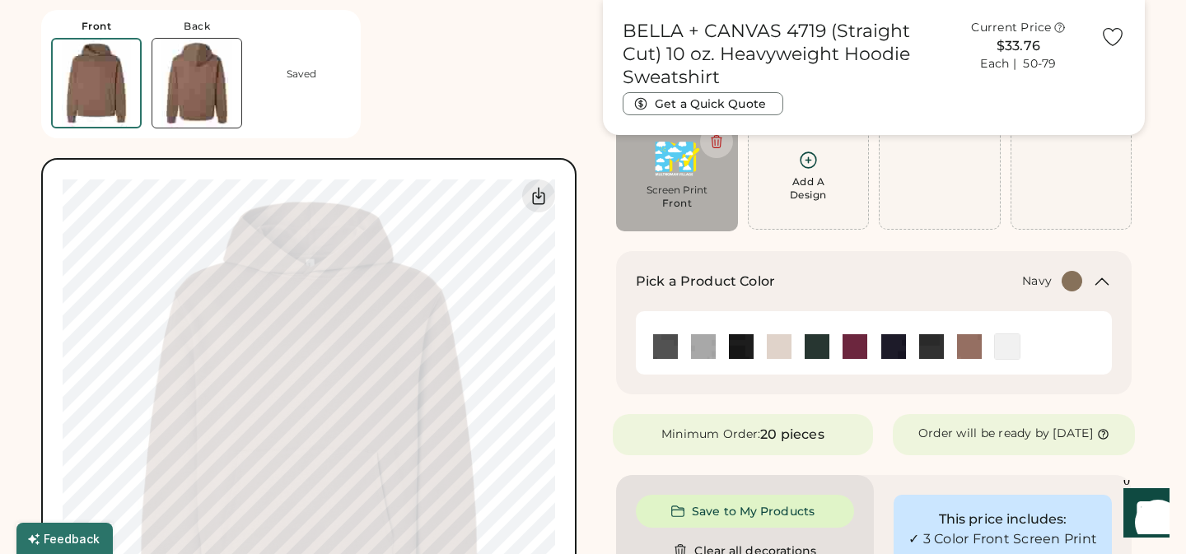
click at [898, 347] on img at bounding box center [893, 346] width 25 height 25
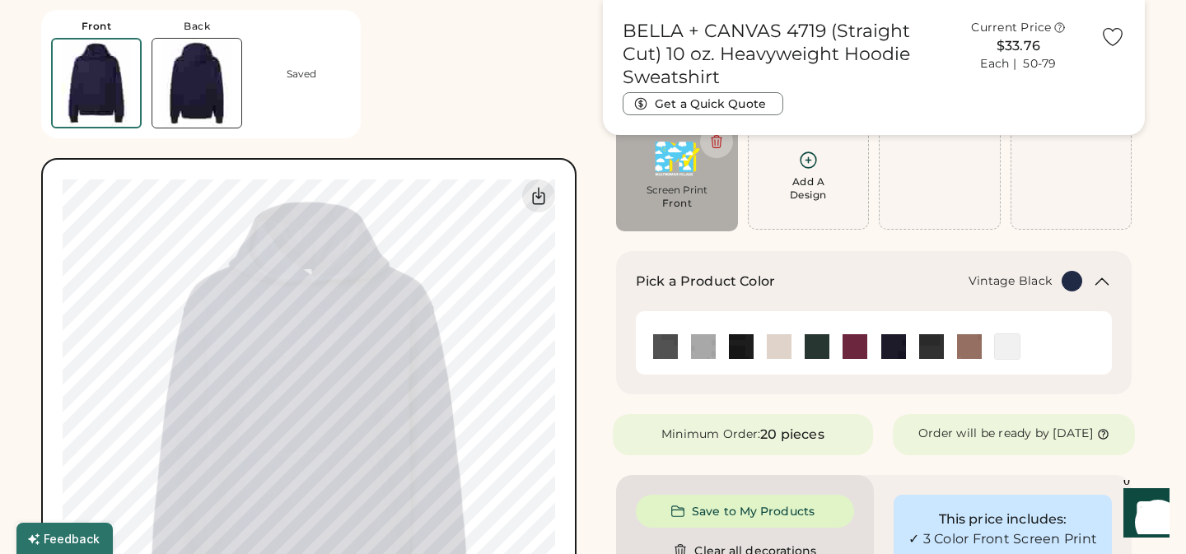
click at [929, 347] on img at bounding box center [931, 346] width 25 height 25
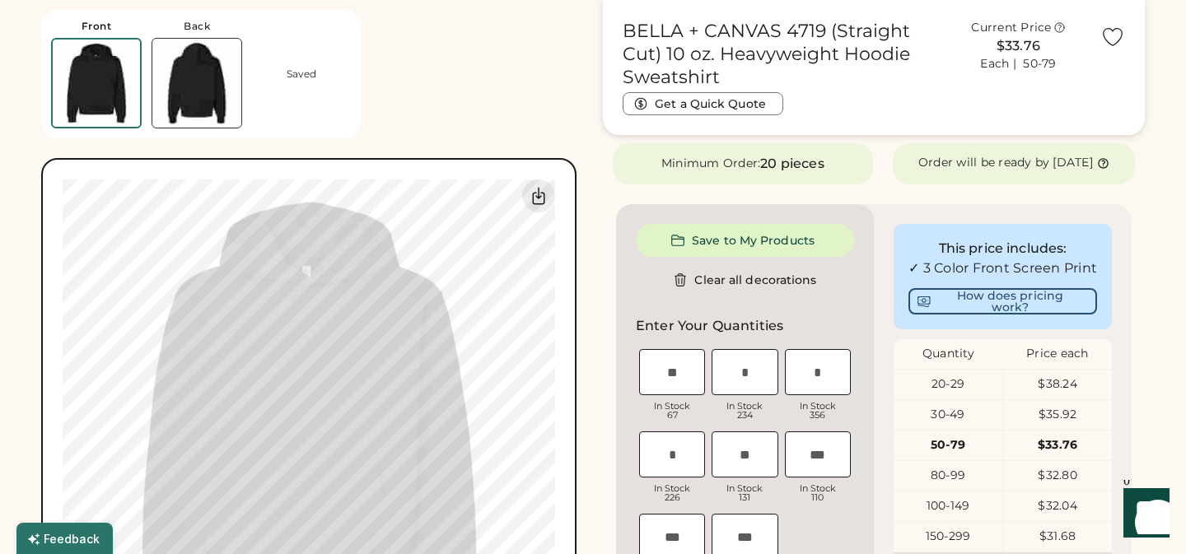
scroll to position [417, 0]
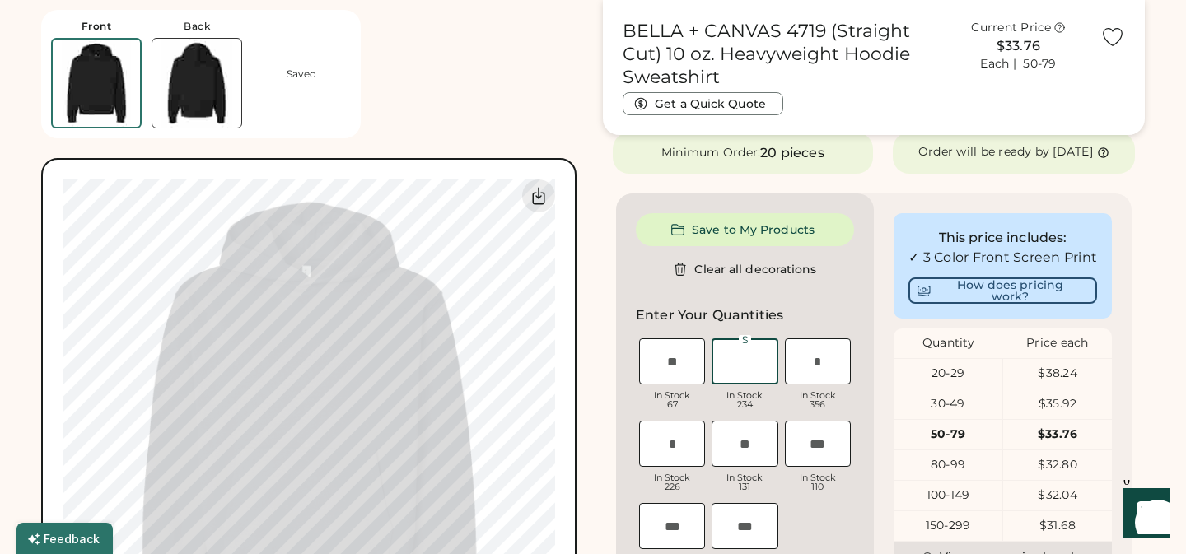
click at [744, 374] on input "input" at bounding box center [744, 361] width 66 height 46
type input "*"
click at [834, 384] on input "input" at bounding box center [818, 361] width 66 height 46
type input "*"
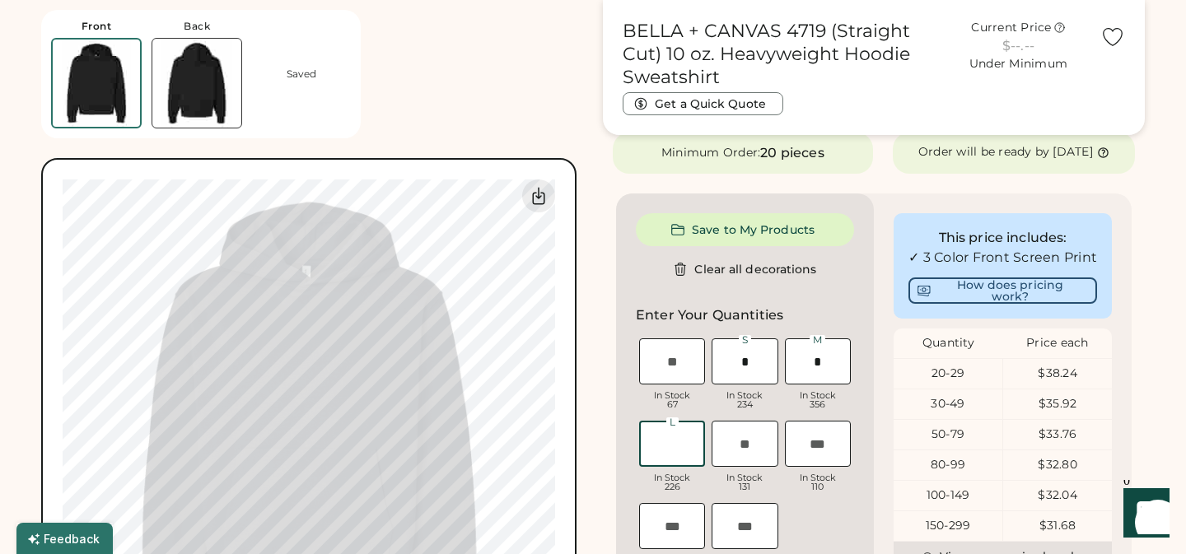
click at [679, 459] on input "input" at bounding box center [672, 444] width 66 height 46
type input "*"
click at [675, 373] on input "input" at bounding box center [672, 361] width 66 height 46
type input "**"
type input "*"
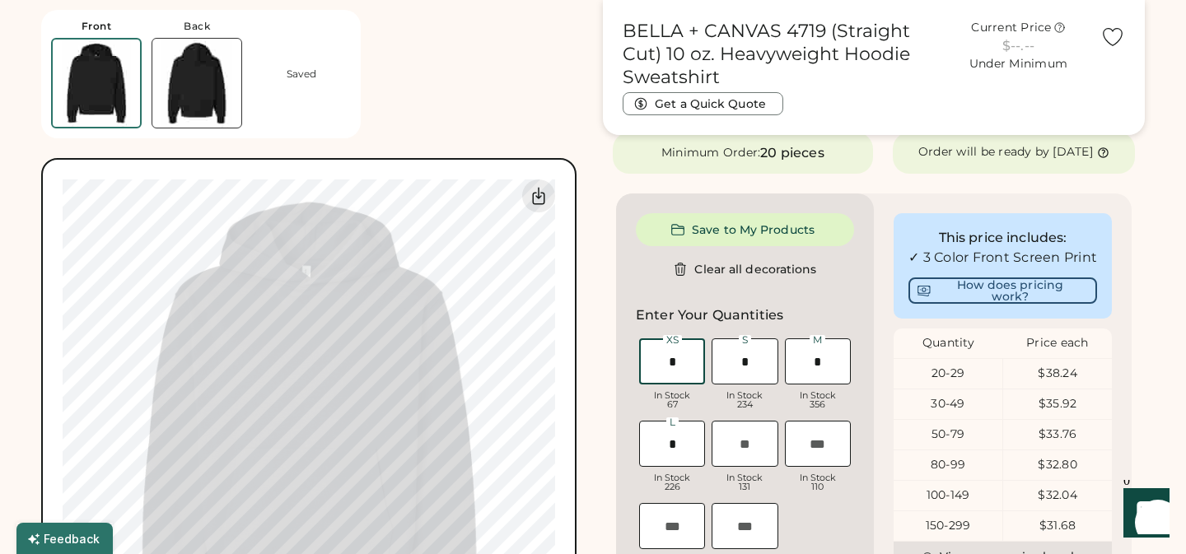
type input "**"
type input "*"
click at [744, 458] on input "input" at bounding box center [744, 444] width 66 height 46
type input "*"
click at [824, 523] on div "XS In Stock 67 S In Stock 234 M In Stock 356 L In Stock 226 XL In Stock 131 2XL…" at bounding box center [745, 458] width 218 height 247
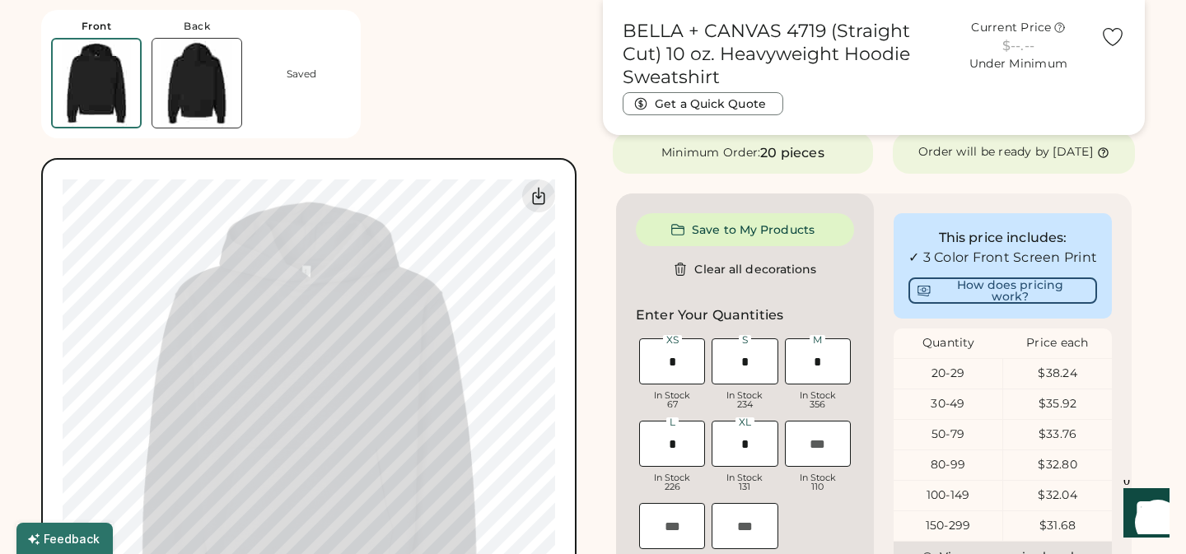
type input "**"
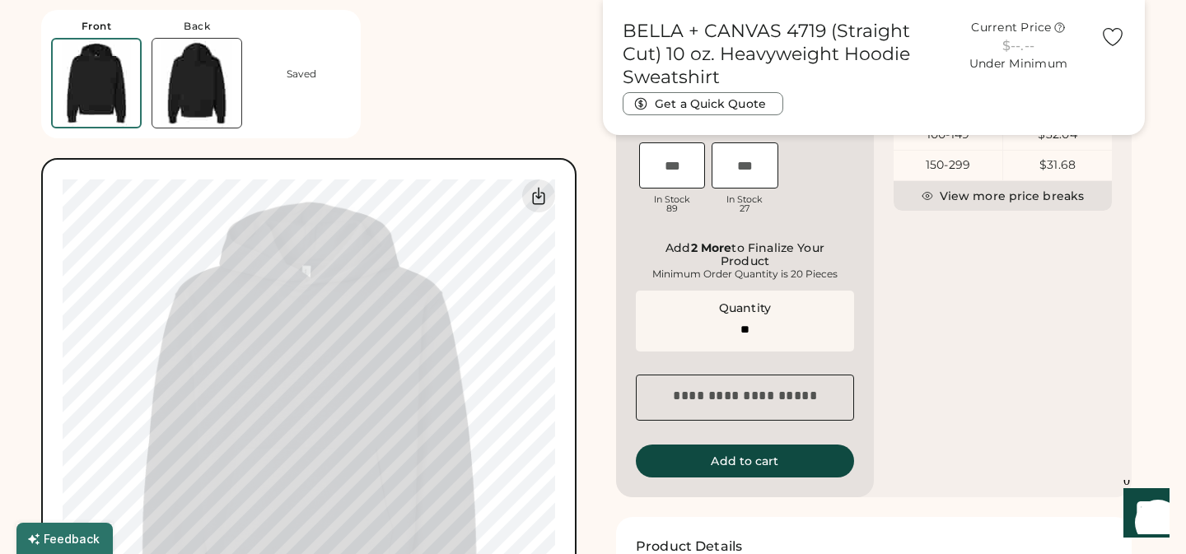
scroll to position [782, 0]
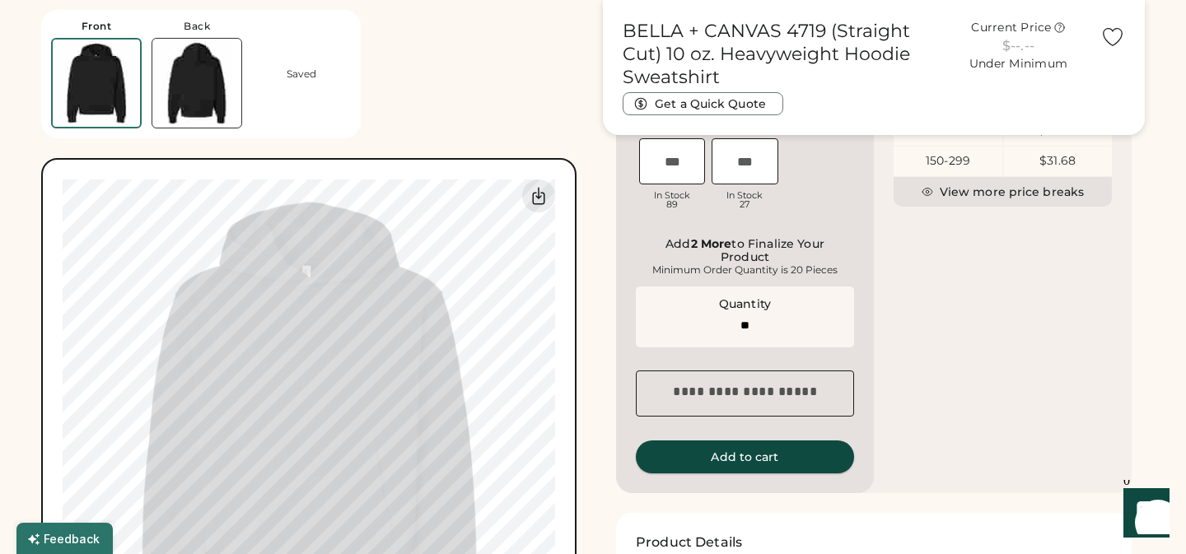
click at [772, 469] on button "Add to cart" at bounding box center [745, 457] width 218 height 33
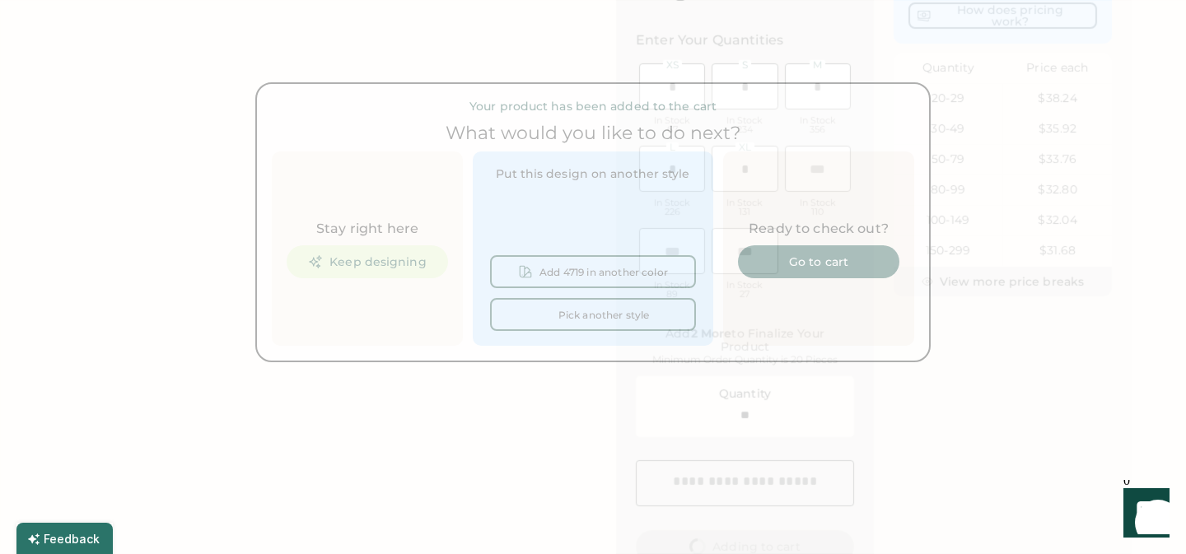
scroll to position [0, 0]
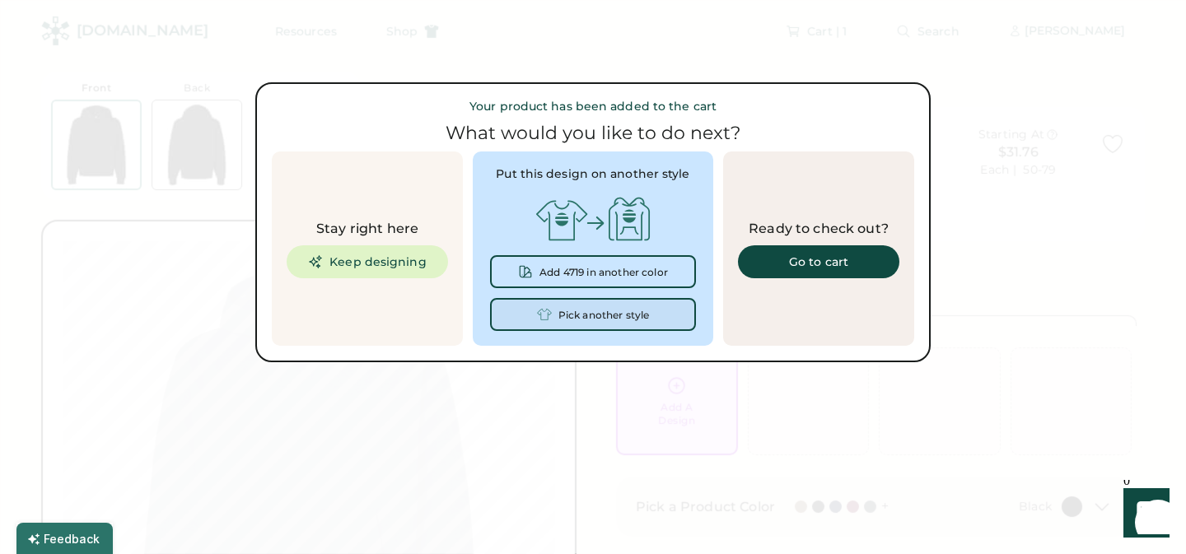
click at [613, 313] on div "Pick another style" at bounding box center [603, 316] width 91 height 12
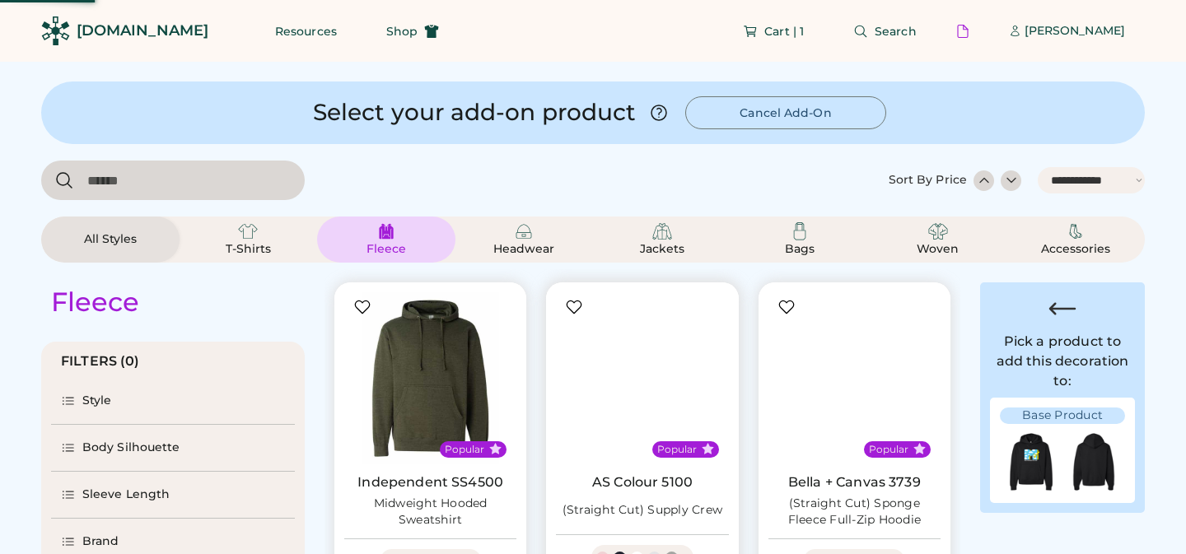
select select "*****"
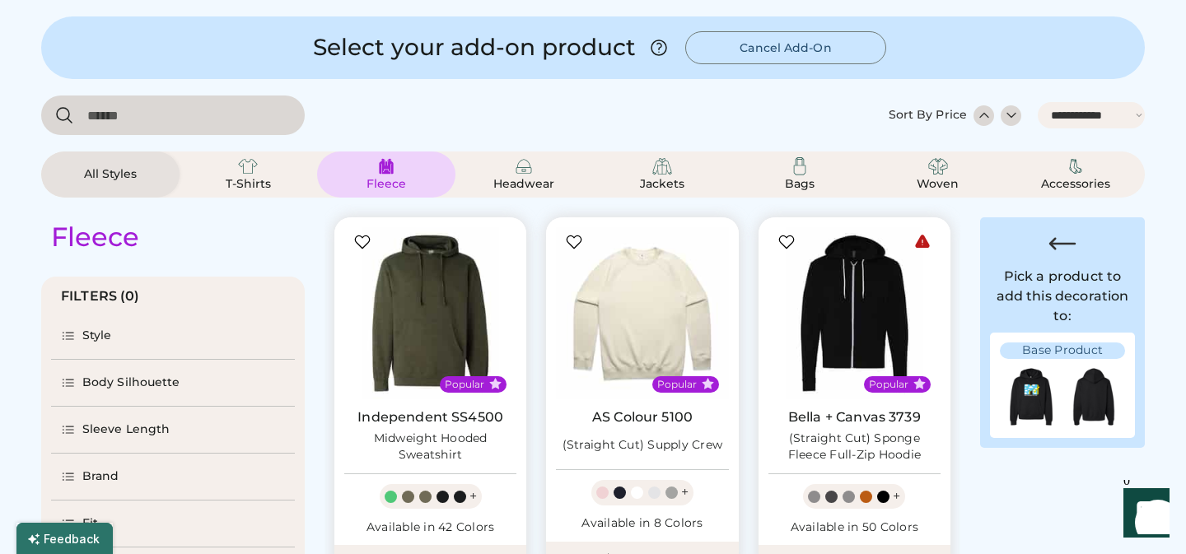
scroll to position [27, 0]
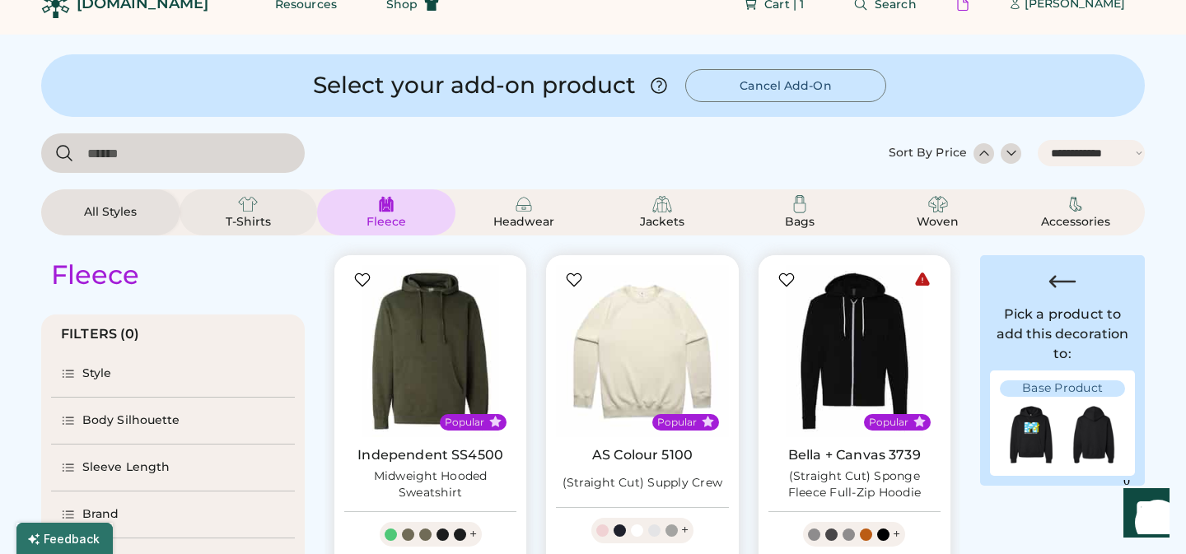
click at [246, 205] on img at bounding box center [248, 204] width 20 height 20
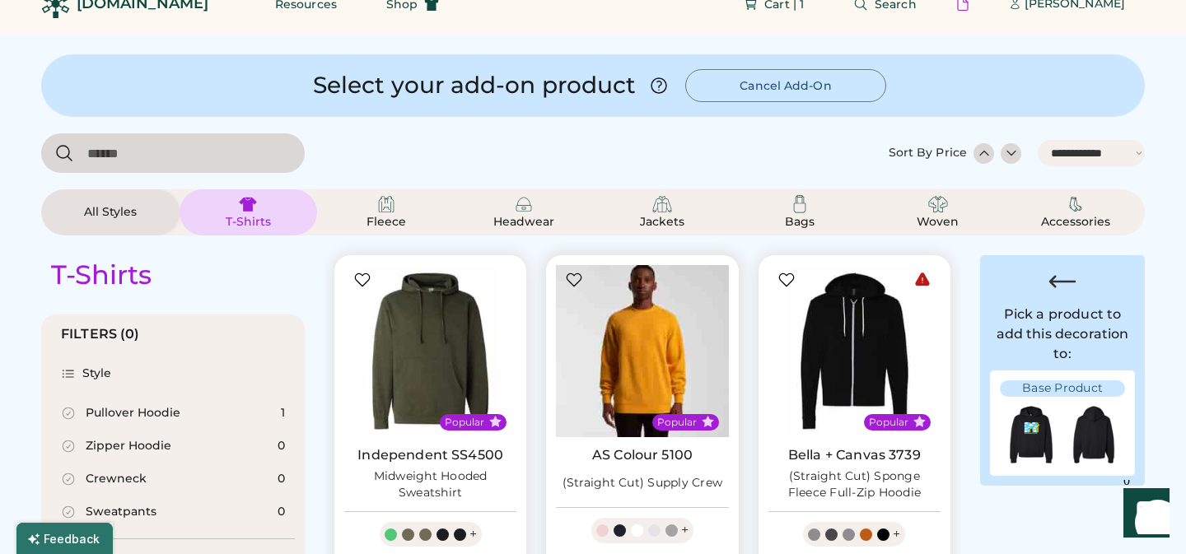
select select "*"
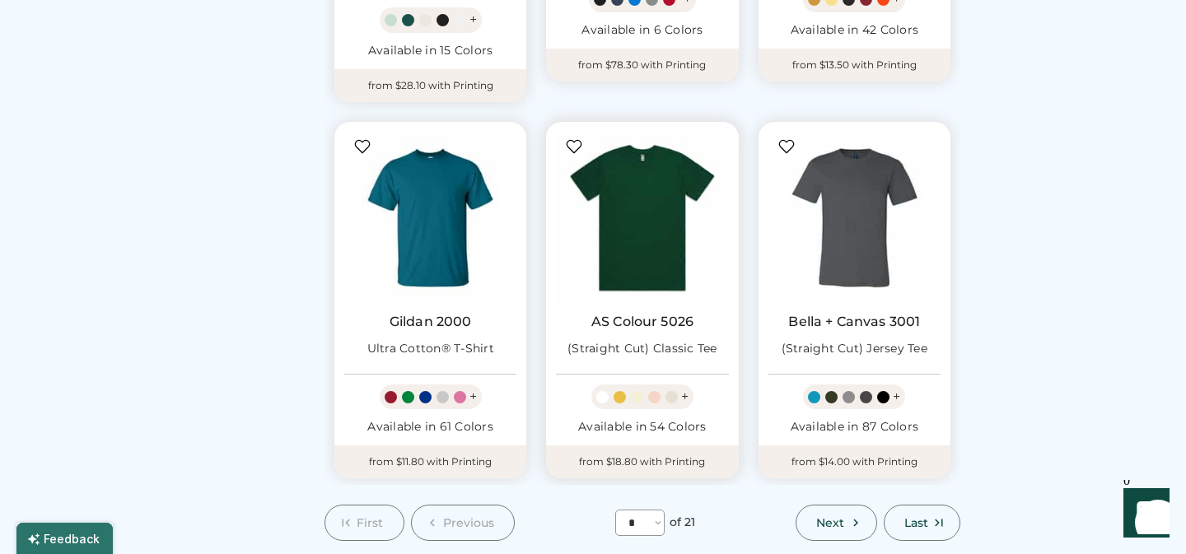
scroll to position [1334, 0]
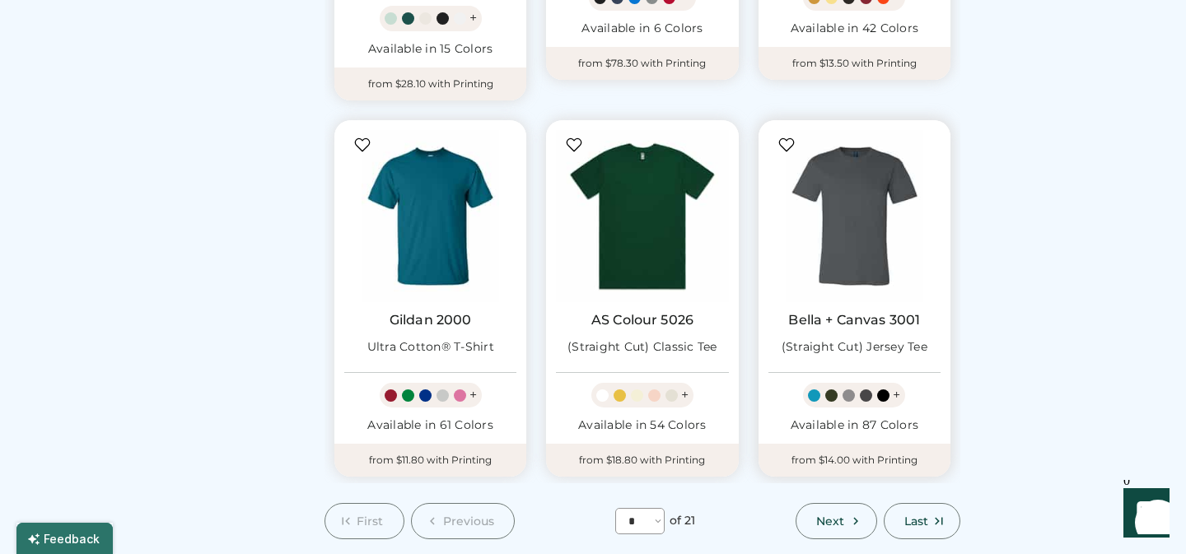
click at [871, 199] on img at bounding box center [854, 216] width 172 height 172
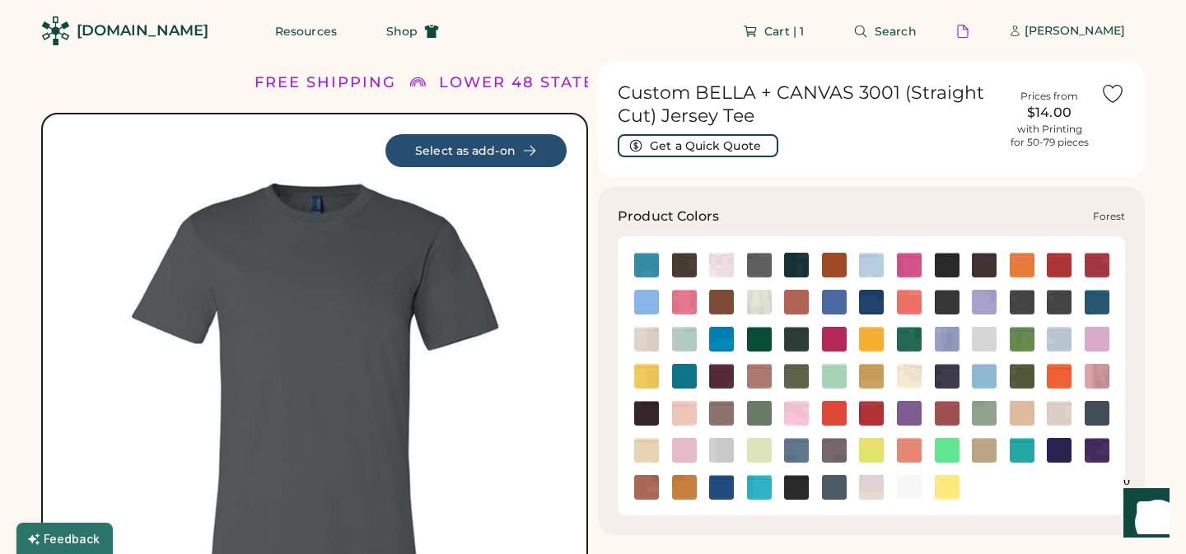
click at [793, 338] on img at bounding box center [796, 339] width 25 height 25
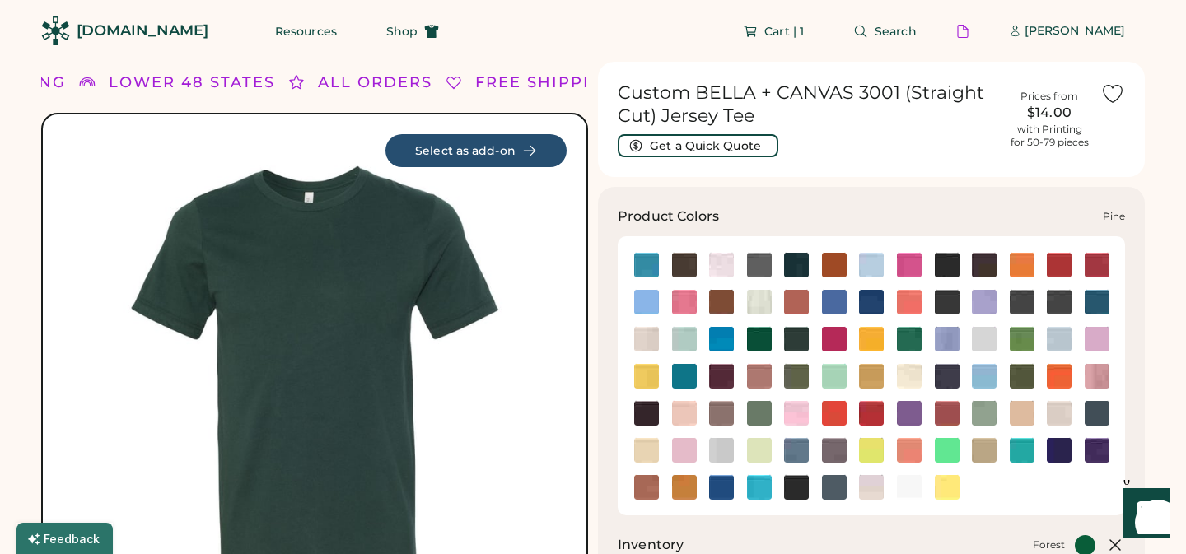
click at [757, 414] on img at bounding box center [759, 413] width 25 height 25
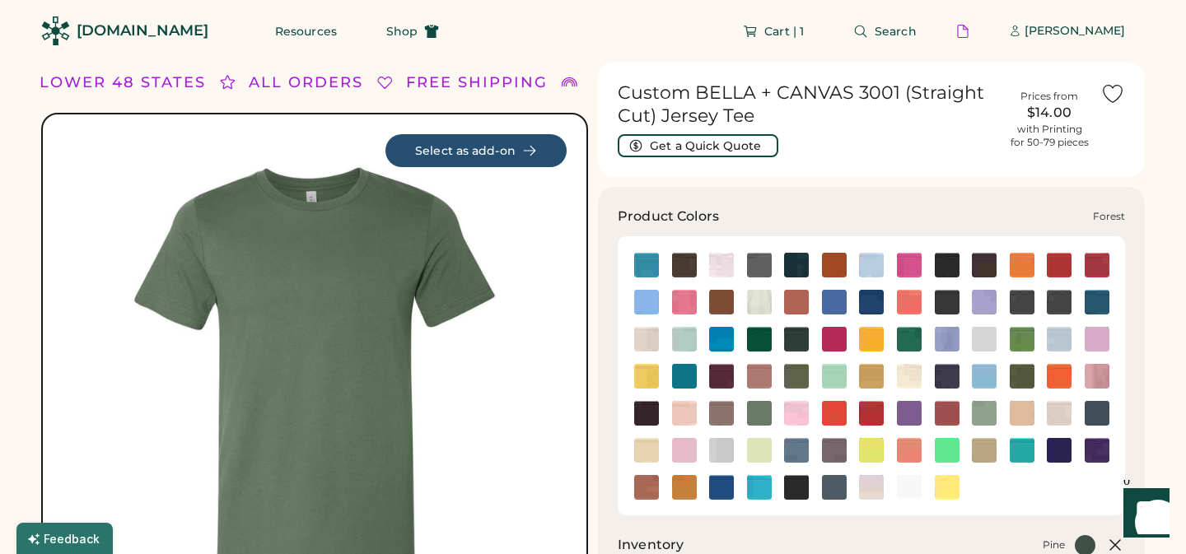
click at [801, 340] on img at bounding box center [796, 339] width 25 height 25
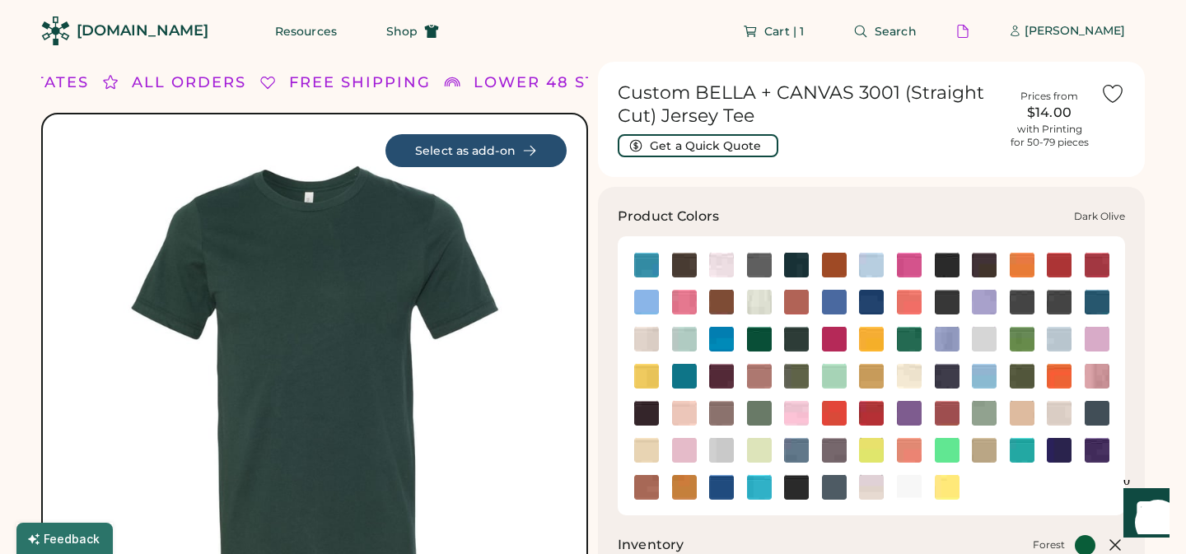
click at [1025, 306] on img at bounding box center [1022, 302] width 25 height 25
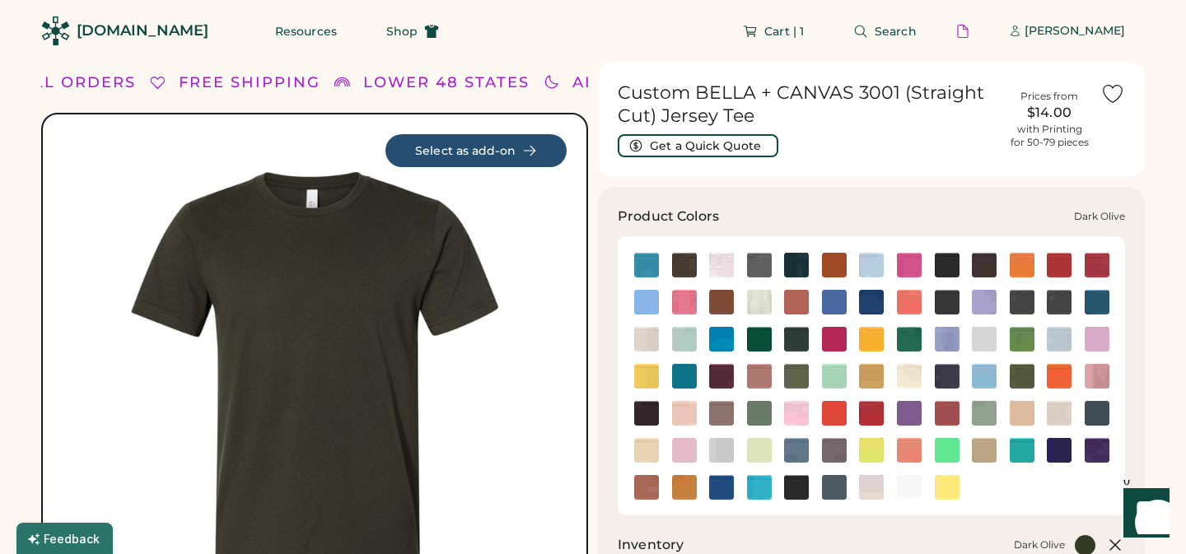
click at [1062, 304] on img at bounding box center [1059, 302] width 25 height 25
click at [687, 268] on img at bounding box center [684, 265] width 25 height 25
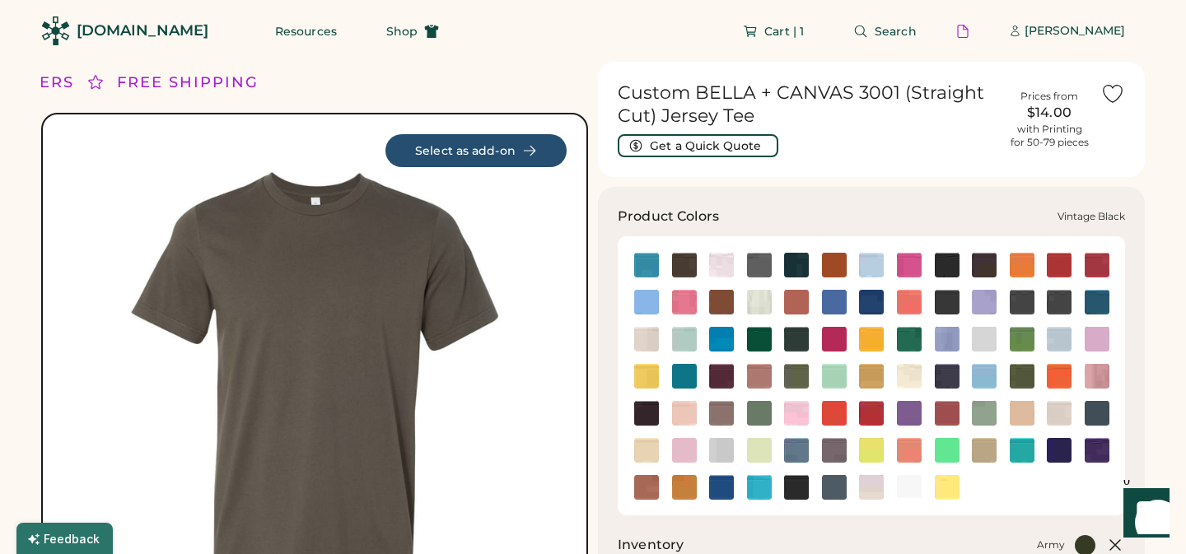
click at [800, 486] on img at bounding box center [796, 487] width 25 height 25
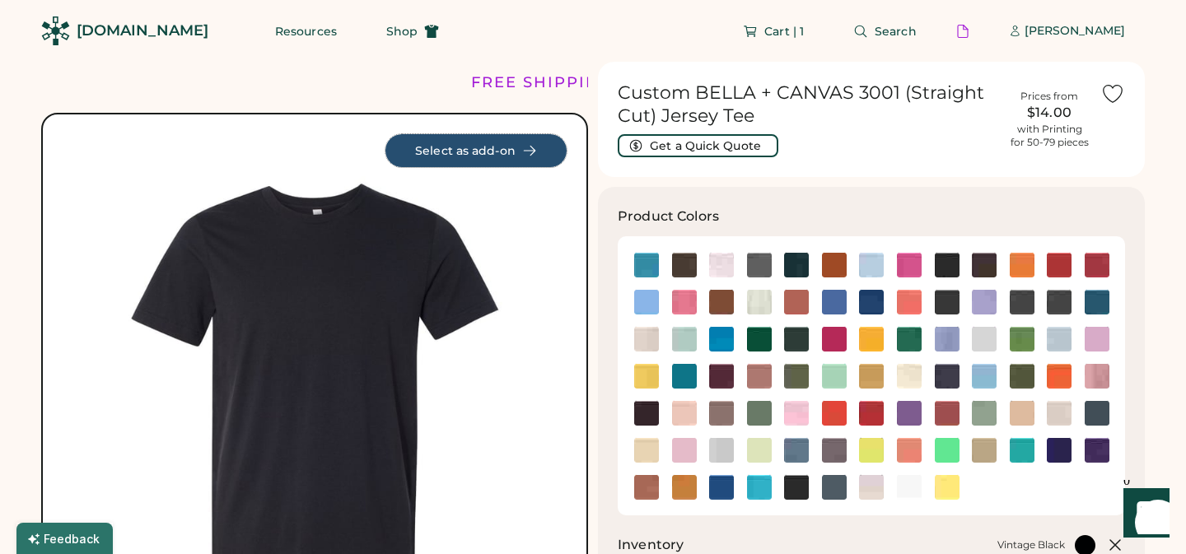
click at [474, 149] on button "Select as add-on" at bounding box center [475, 150] width 181 height 33
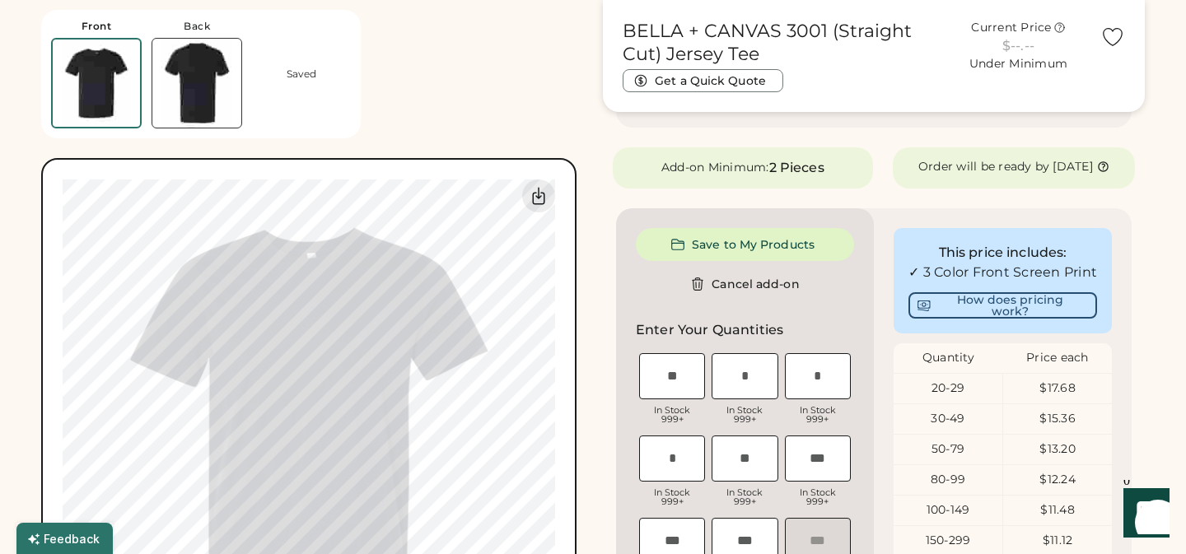
scroll to position [767, 0]
click at [754, 387] on input "input" at bounding box center [744, 375] width 66 height 46
type input "*"
click at [820, 393] on input "input" at bounding box center [818, 375] width 66 height 46
type input "******"
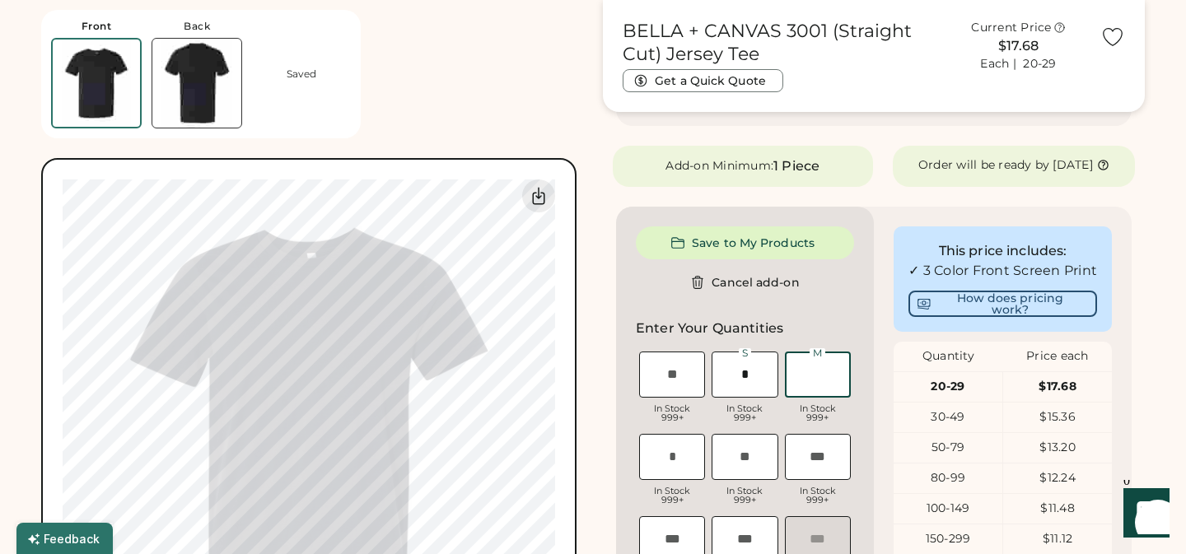
type input "*"
type input "**"
type input "*"
click at [674, 475] on input "input" at bounding box center [672, 457] width 66 height 46
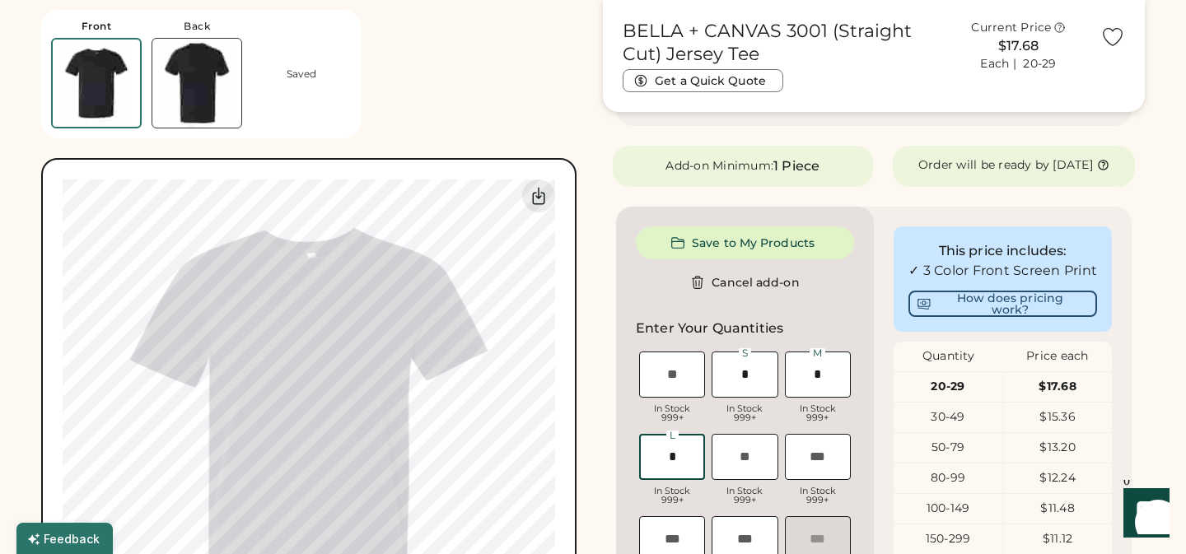
type input "*"
type input "**"
click at [747, 464] on input "input" at bounding box center [744, 457] width 66 height 46
type input "******"
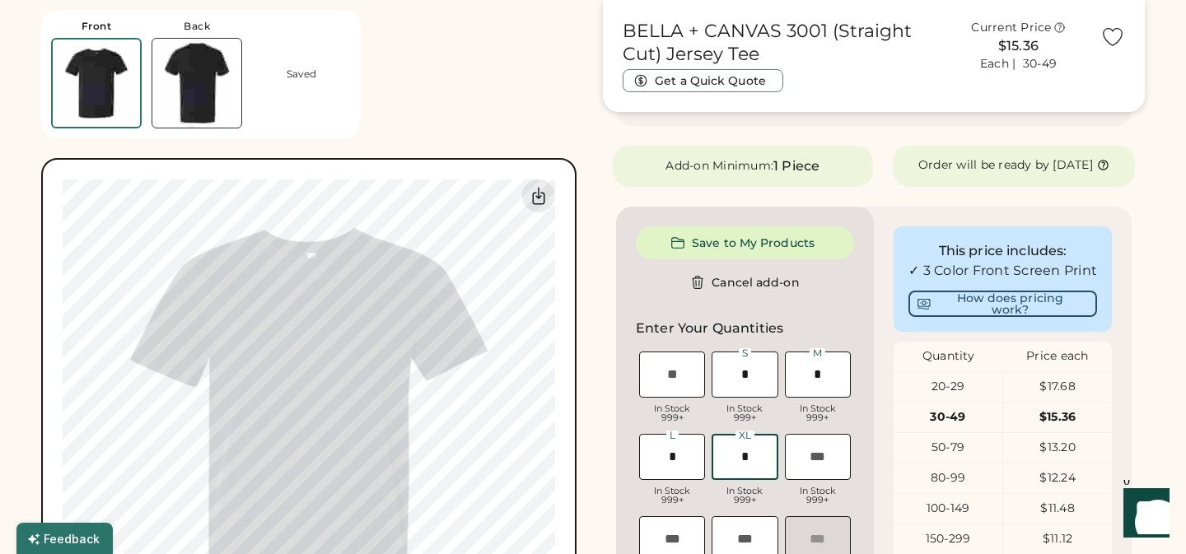
type input "*"
click at [679, 388] on input "input" at bounding box center [672, 375] width 66 height 46
type input "**"
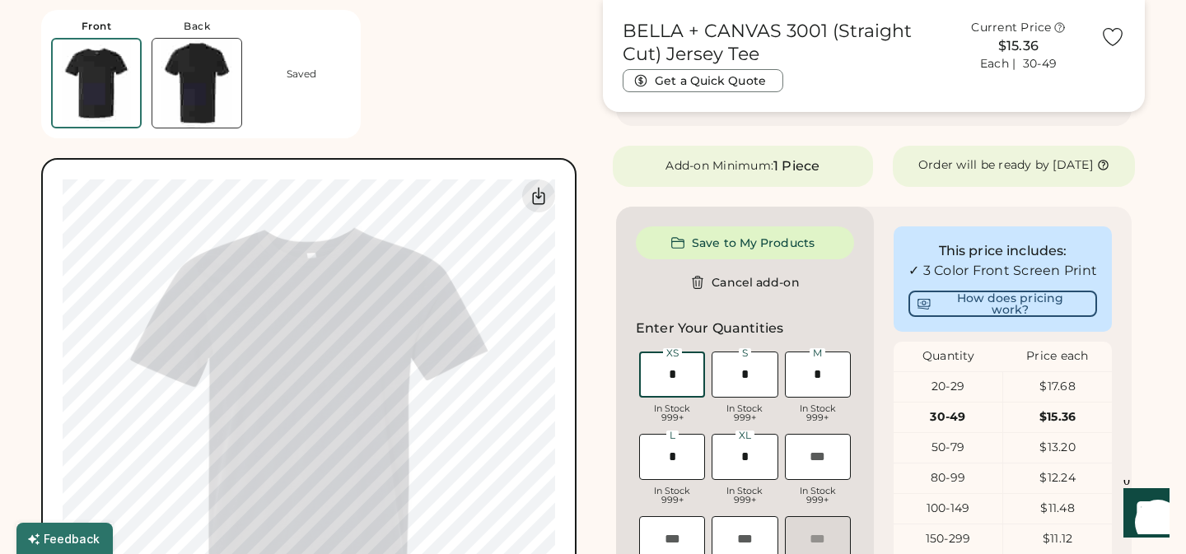
type input "*"
click at [753, 386] on input "input" at bounding box center [744, 375] width 66 height 46
type input "**"
type input "*"
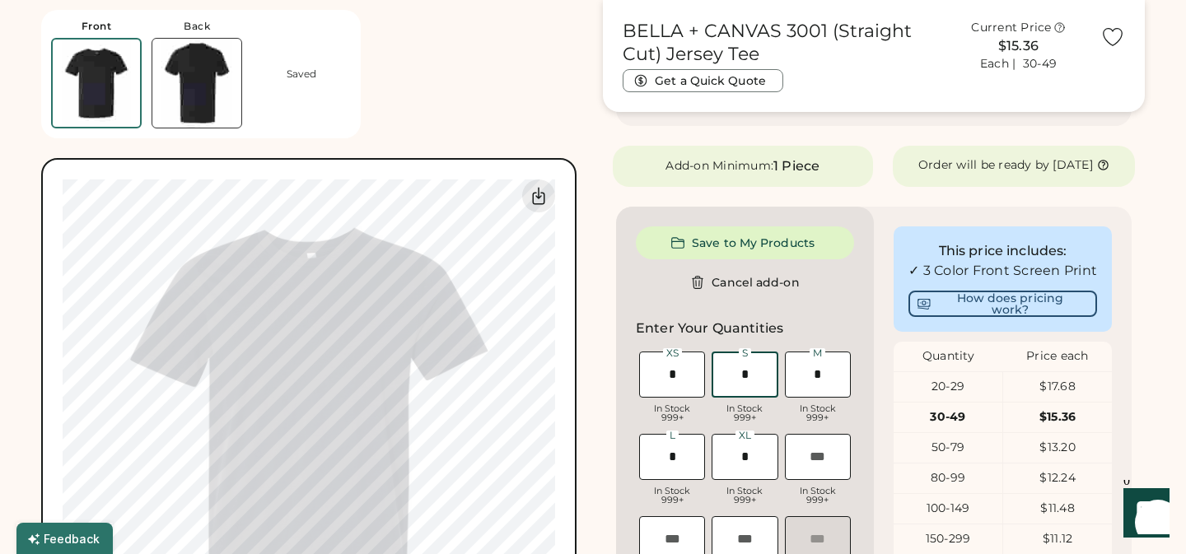
type input "**"
type input "*"
click at [812, 480] on input "input" at bounding box center [818, 457] width 66 height 46
click at [817, 472] on input "input" at bounding box center [818, 457] width 66 height 46
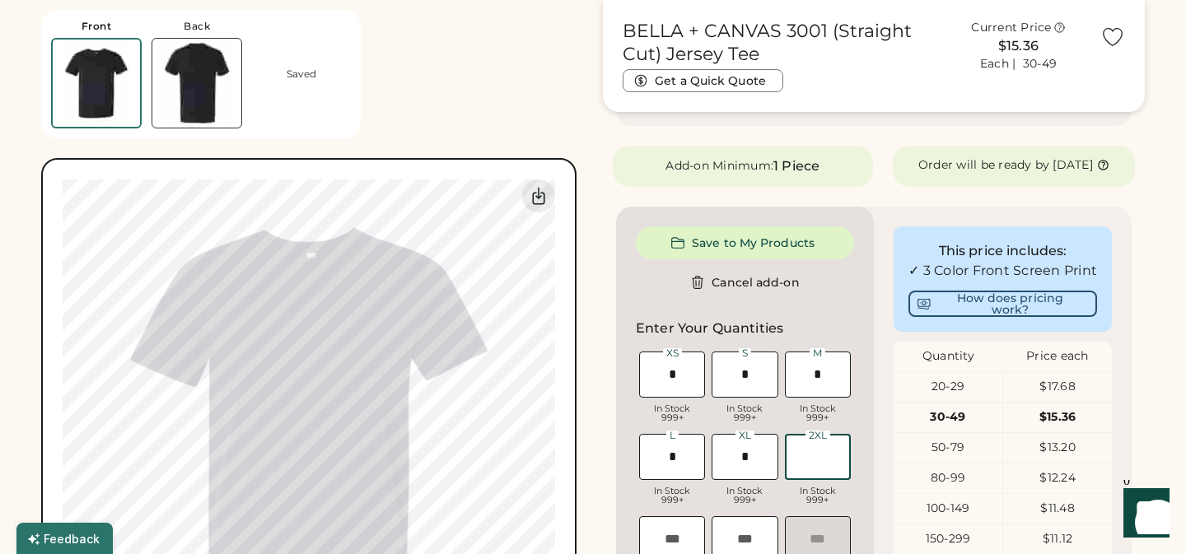
type input "*"
type input "**"
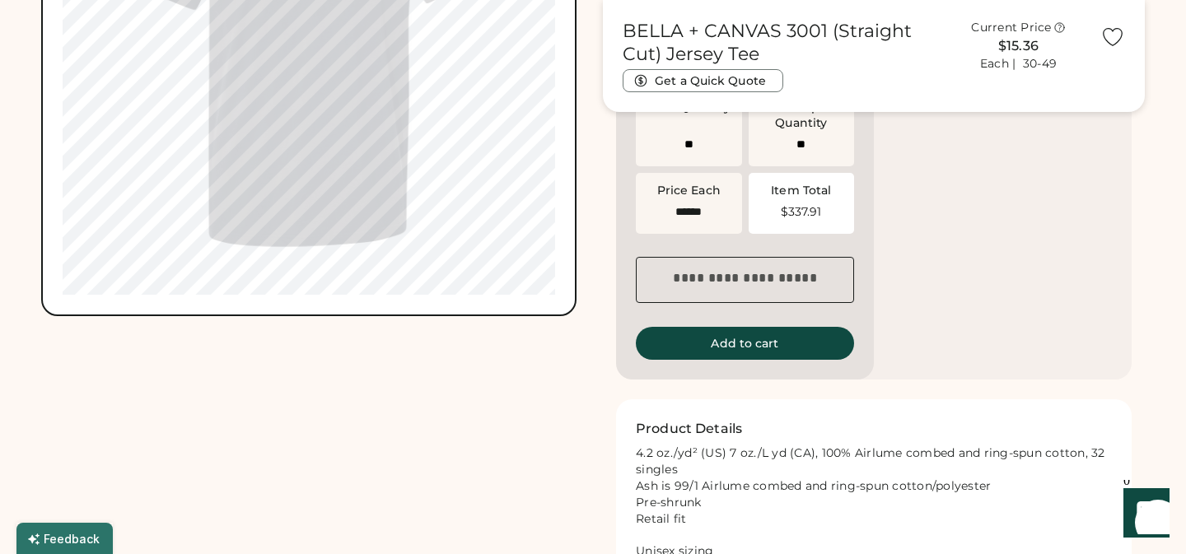
scroll to position [1316, 0]
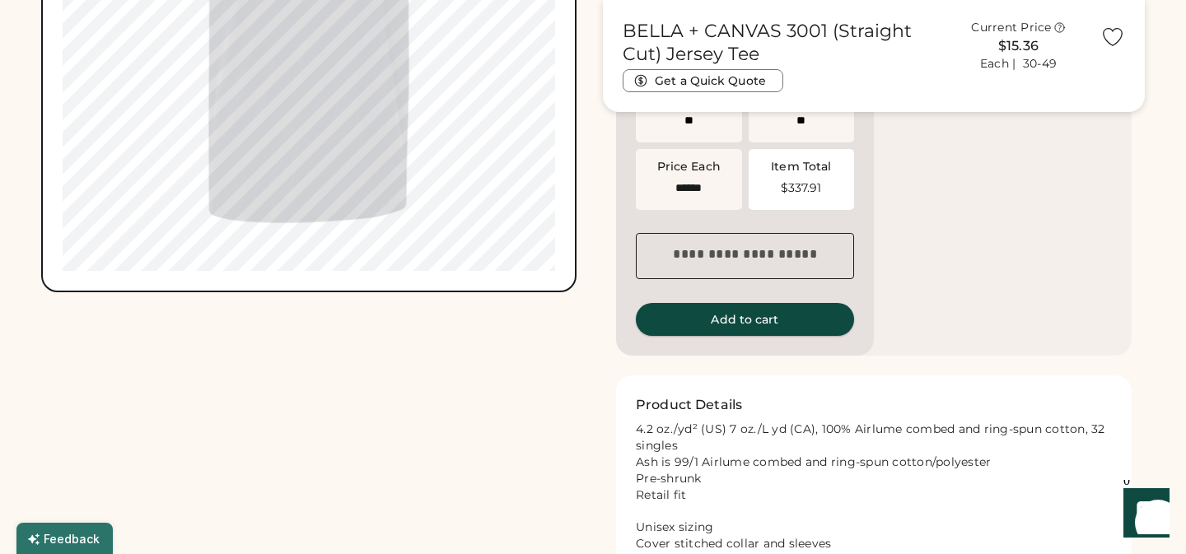
type input "*"
click at [758, 329] on button "Add to cart" at bounding box center [745, 319] width 218 height 33
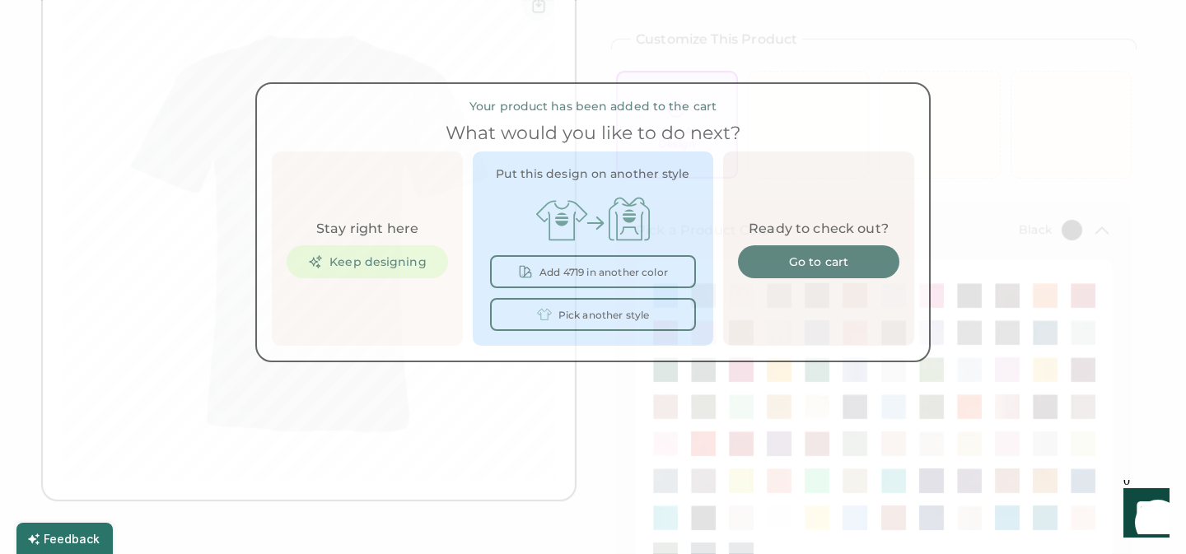
scroll to position [0, 0]
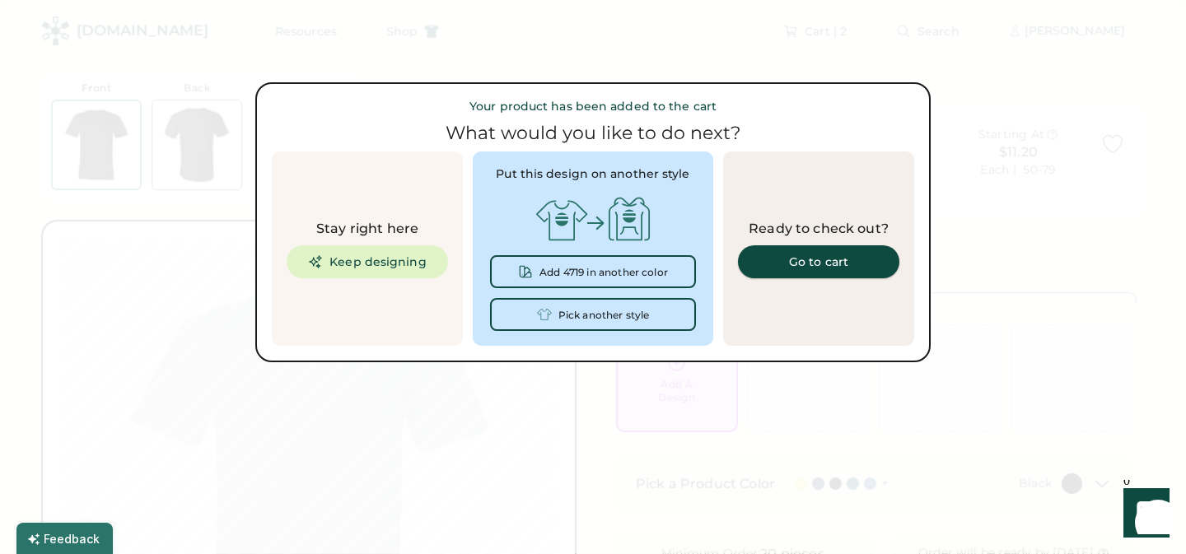
click at [820, 257] on div "Go to cart" at bounding box center [819, 262] width 122 height 12
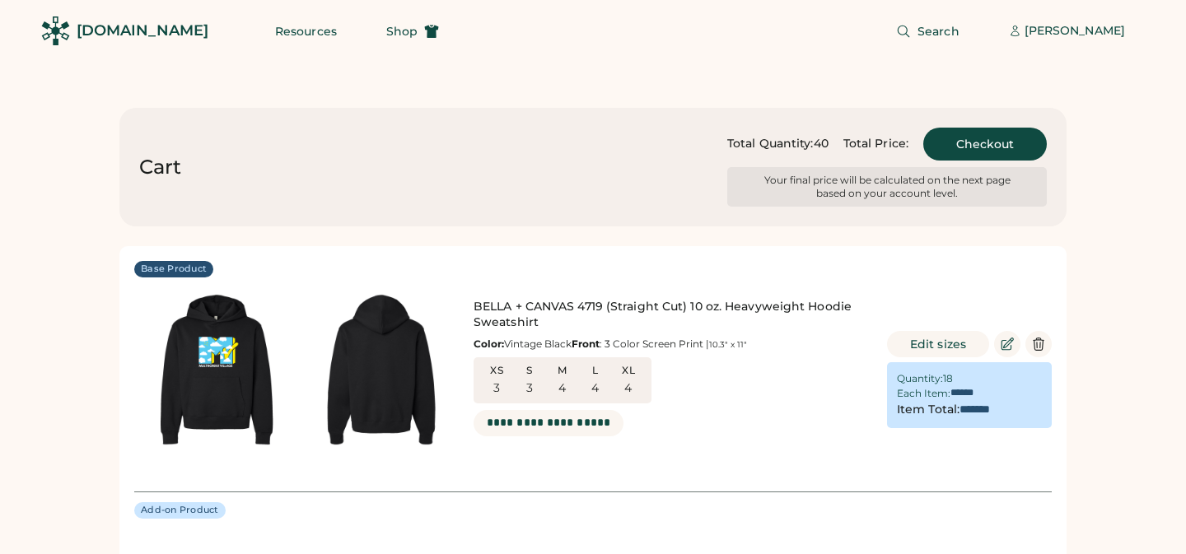
type input "******"
type input "*******"
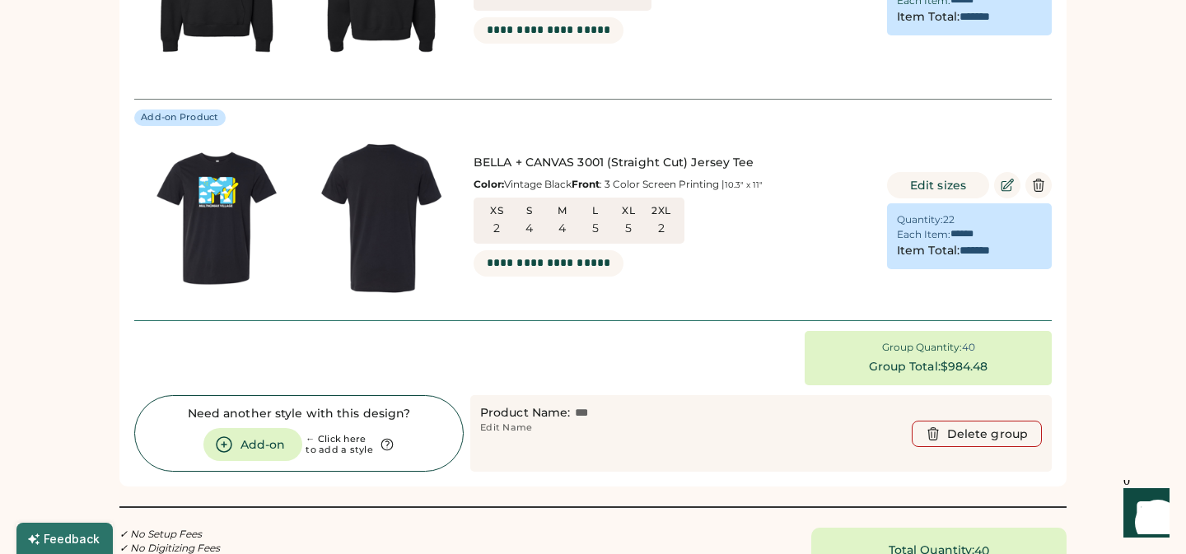
scroll to position [399, 0]
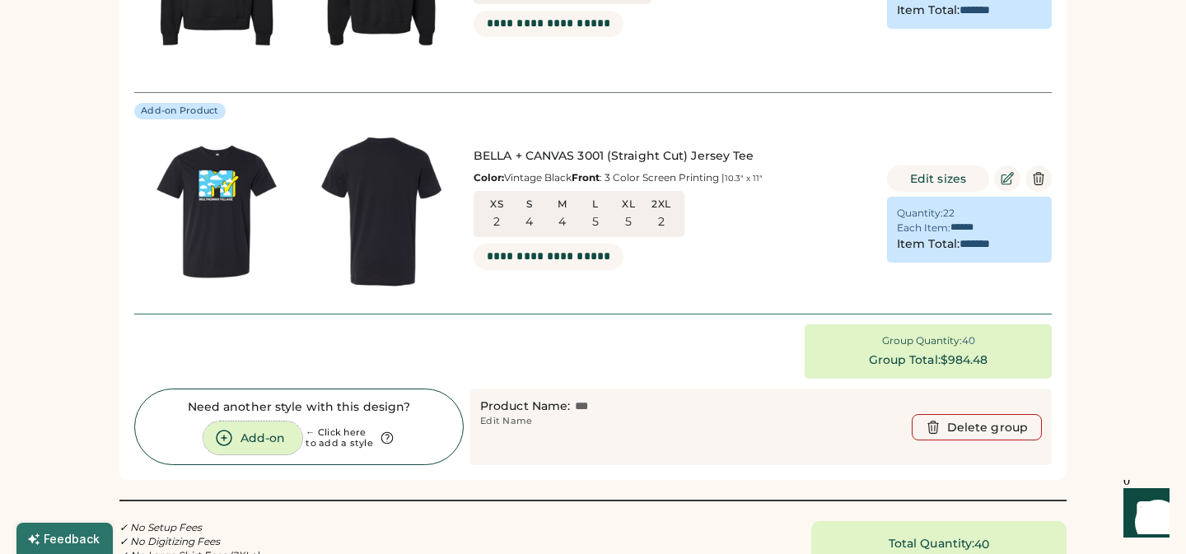
click at [266, 431] on button "Add-on" at bounding box center [252, 438] width 99 height 33
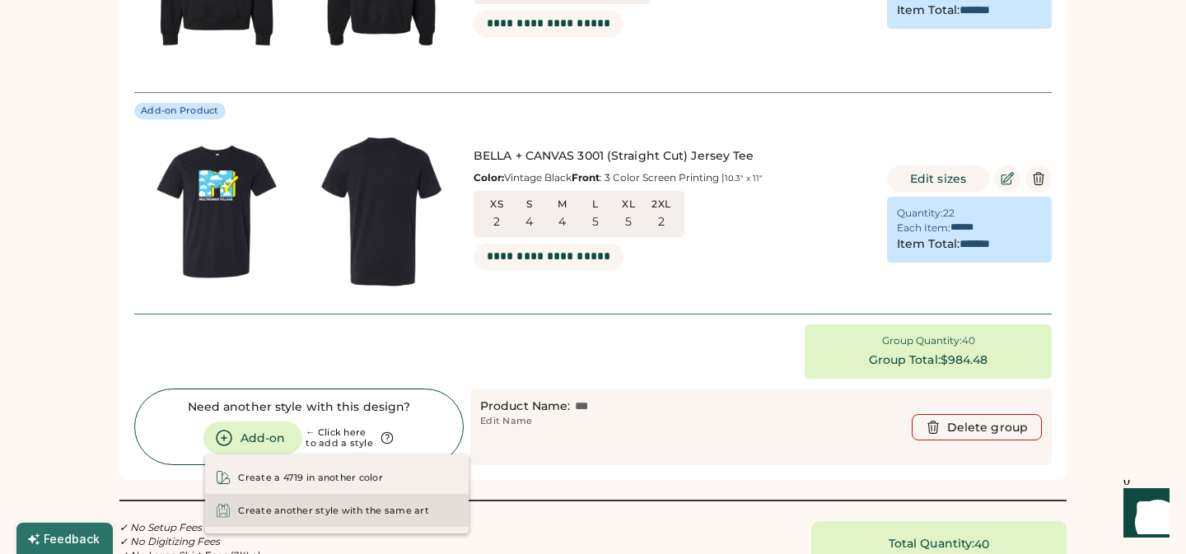
click at [287, 510] on div "Create another style with the same art" at bounding box center [333, 511] width 191 height 13
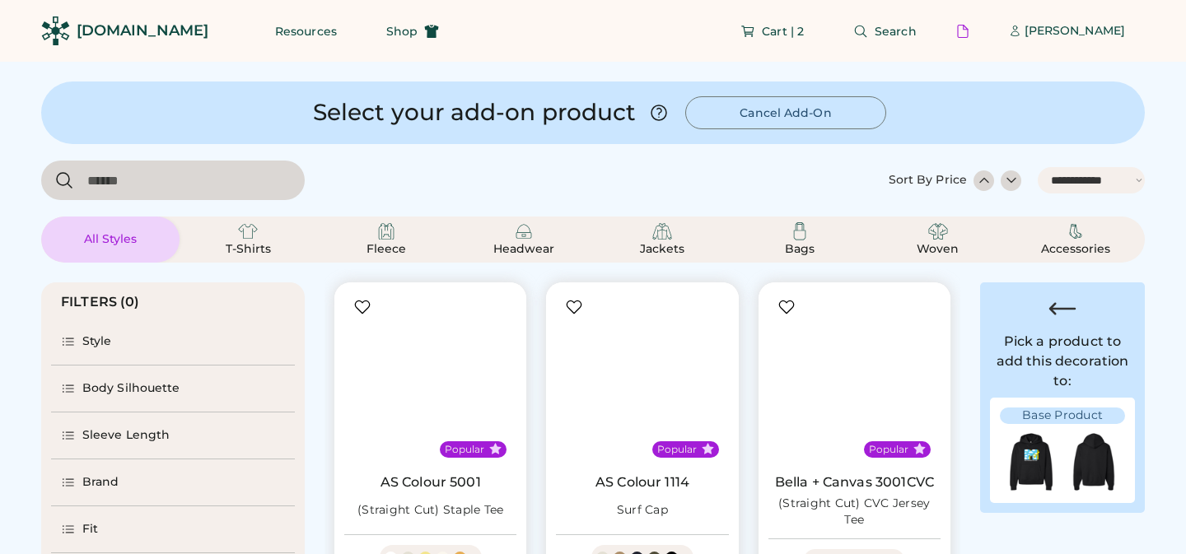
select select "*****"
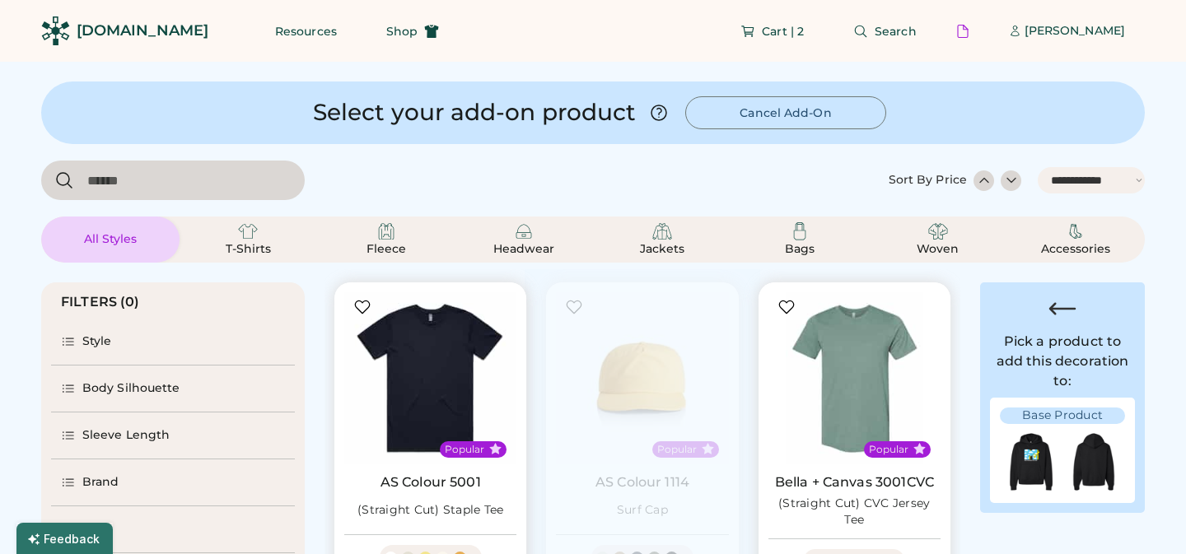
click at [97, 482] on div "Brand" at bounding box center [100, 482] width 37 height 16
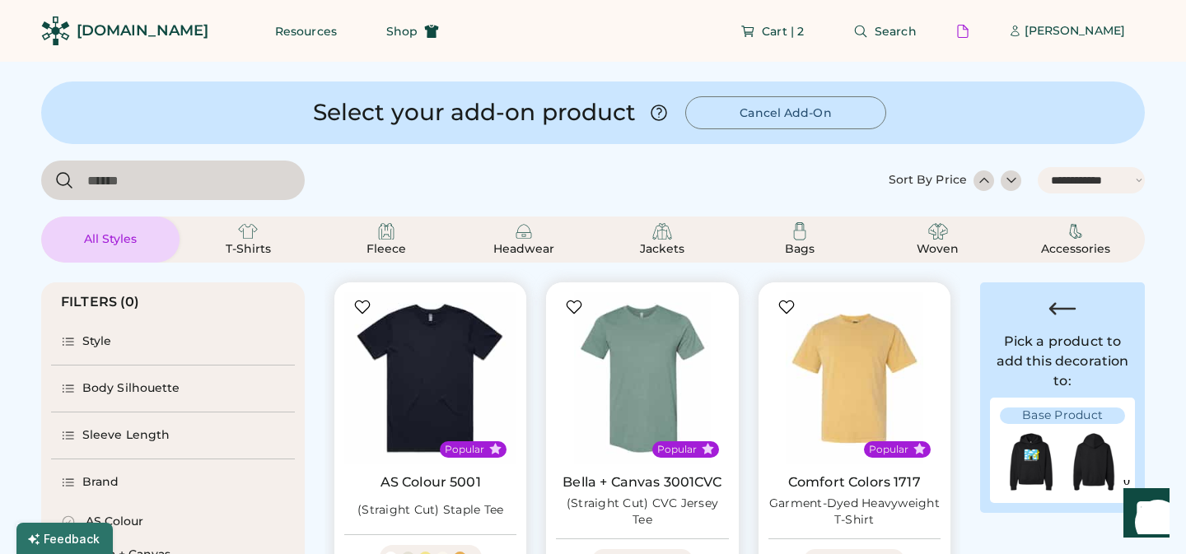
scroll to position [714, 0]
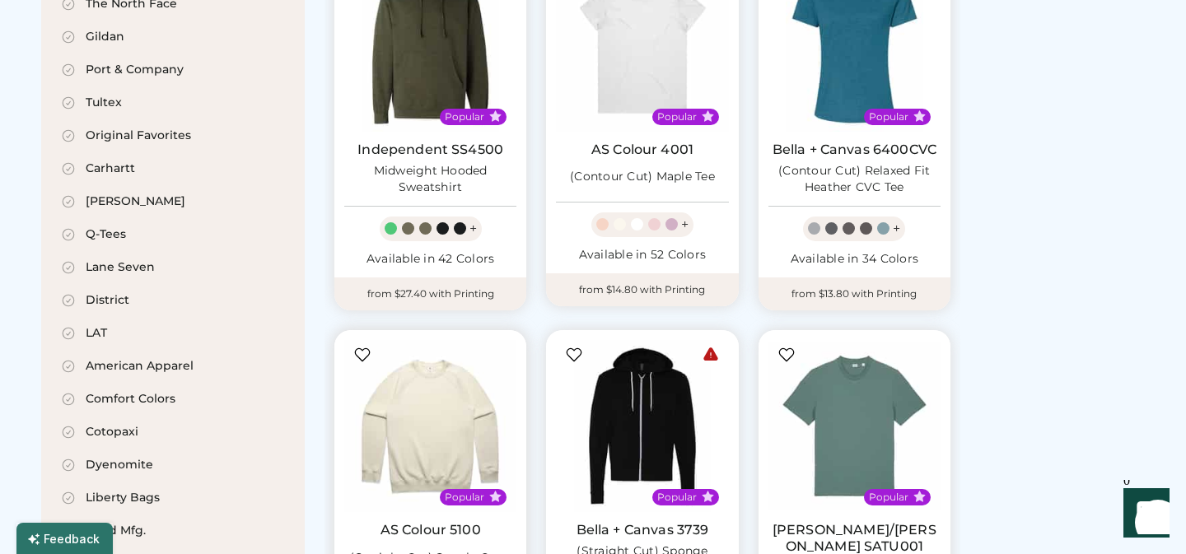
click at [143, 284] on div "District" at bounding box center [173, 300] width 244 height 33
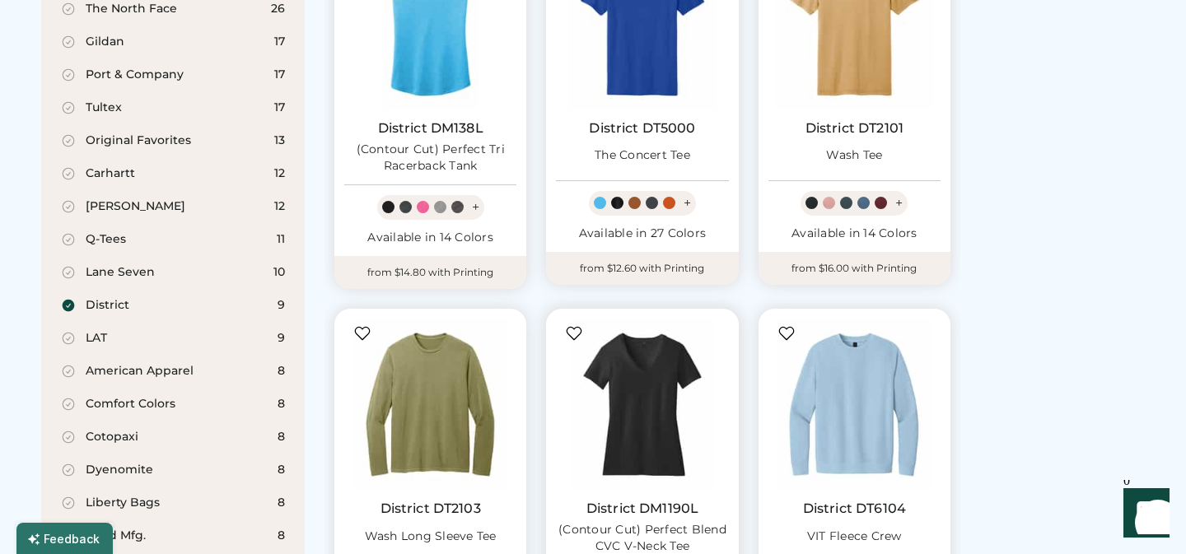
scroll to position [733, 0]
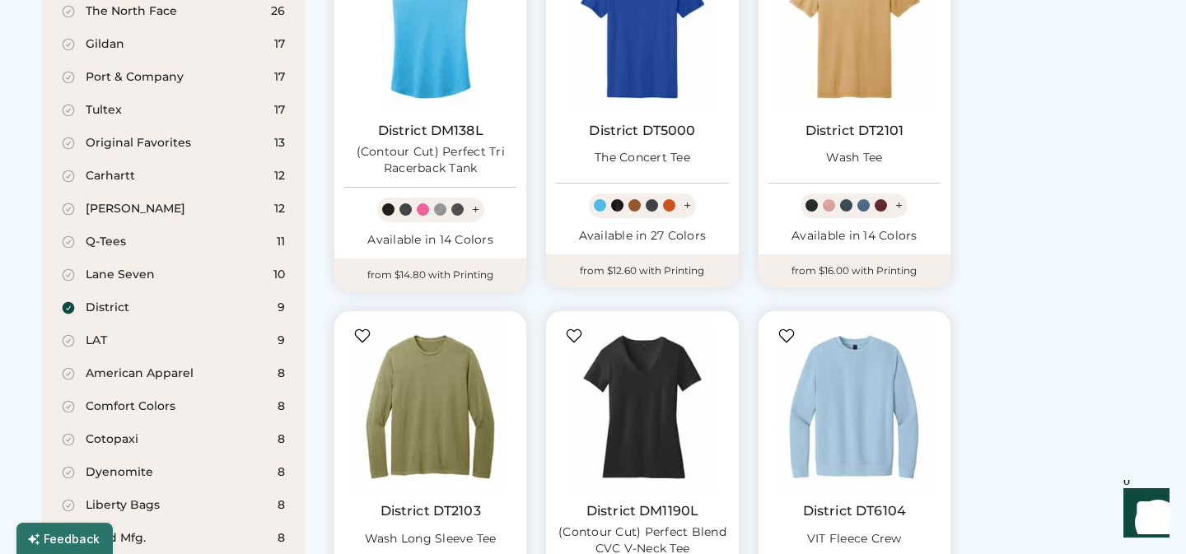
click at [69, 301] on icon at bounding box center [69, 307] width 12 height 12
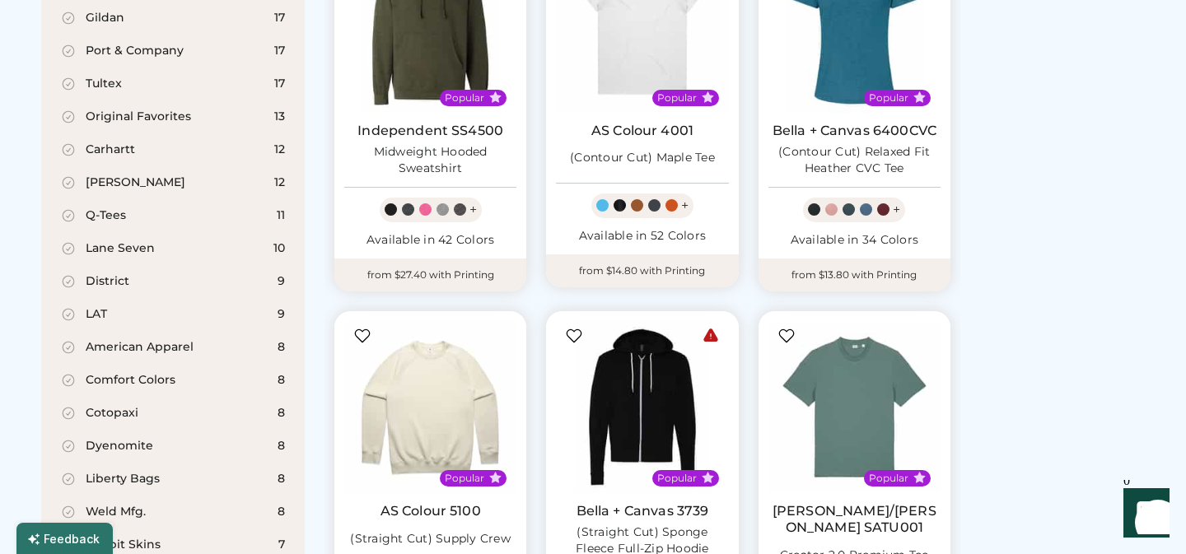
scroll to position [707, 0]
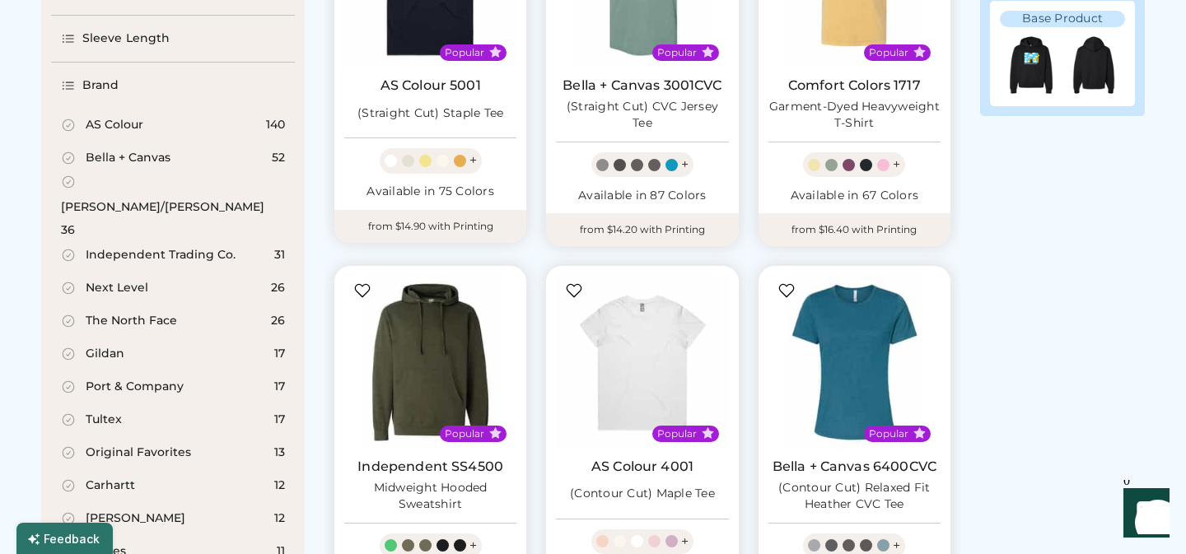
scroll to position [388, 0]
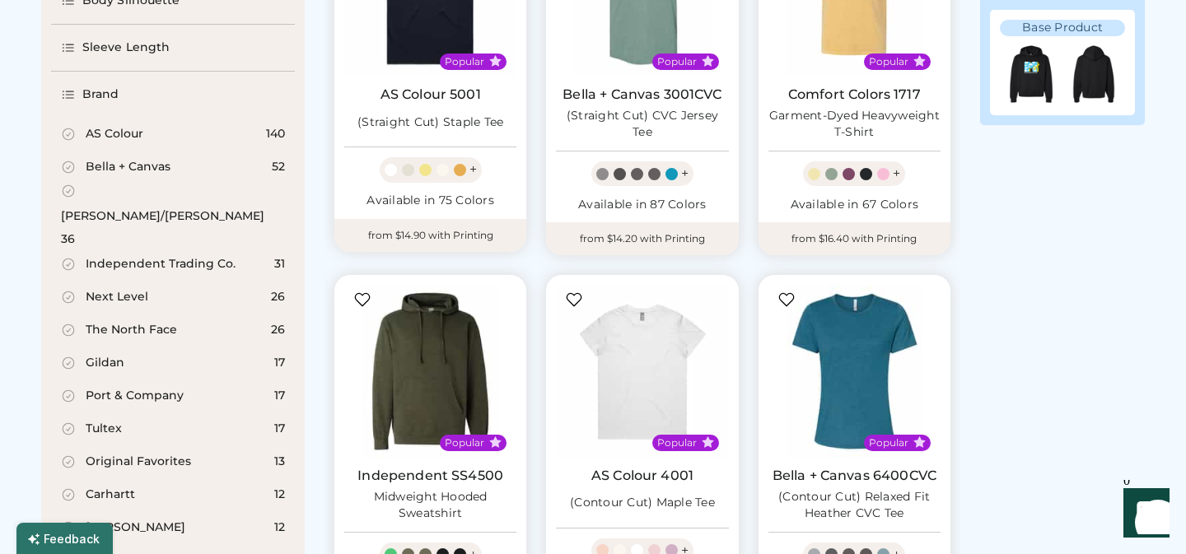
click at [111, 208] on div "[PERSON_NAME]/[PERSON_NAME]" at bounding box center [162, 216] width 203 height 16
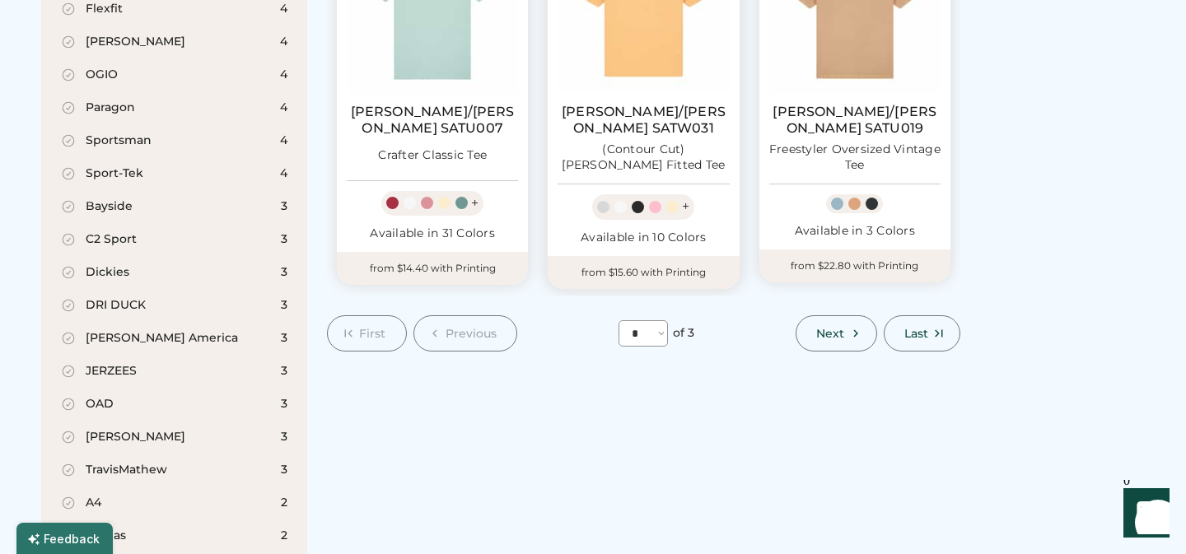
scroll to position [1586, 0]
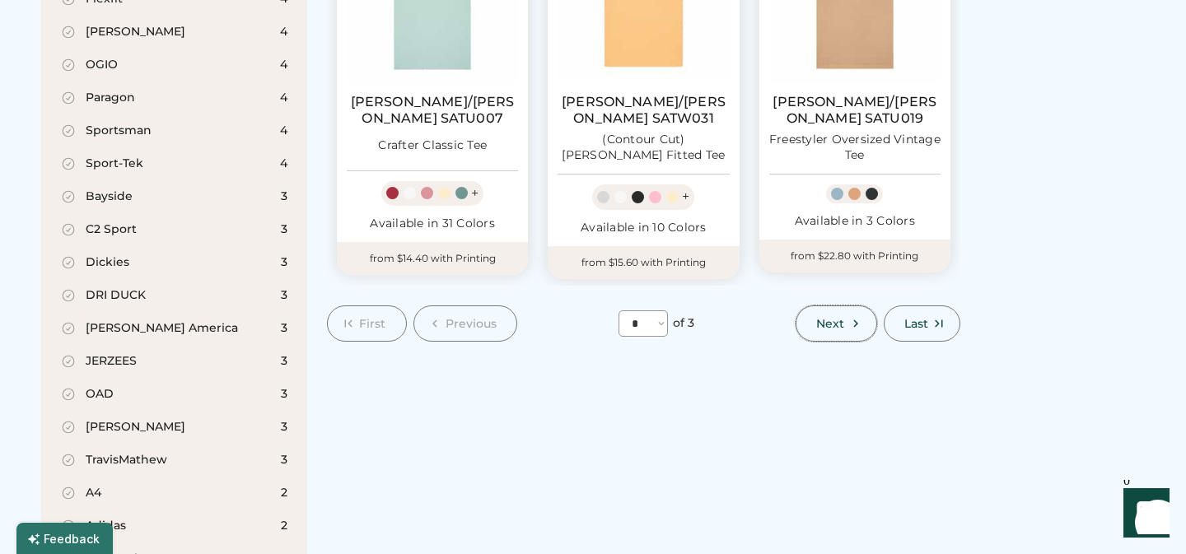
click at [842, 318] on span "Next" at bounding box center [830, 324] width 28 height 12
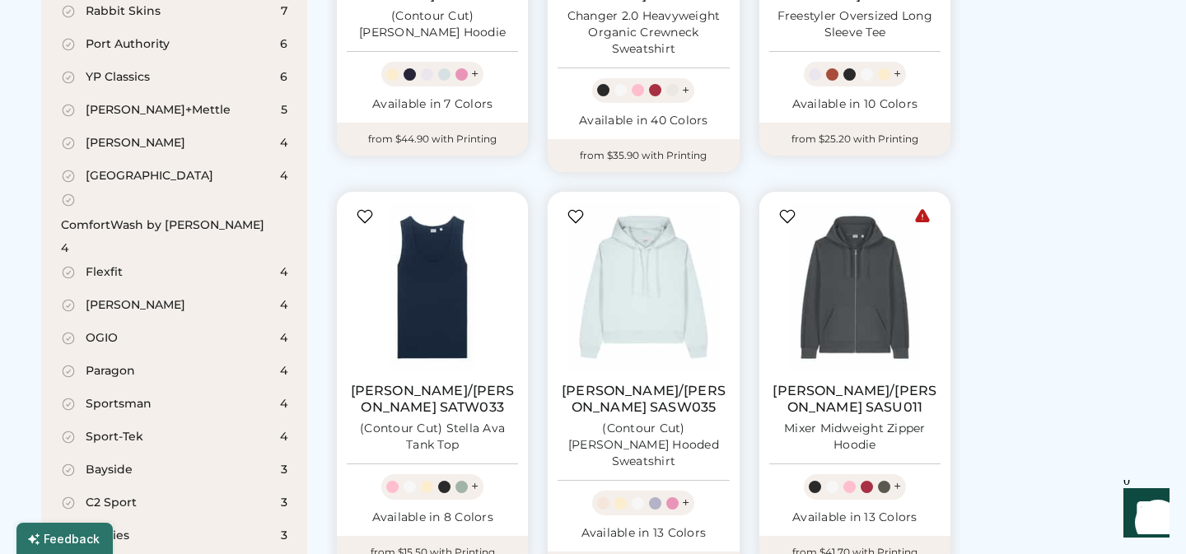
scroll to position [1588, 0]
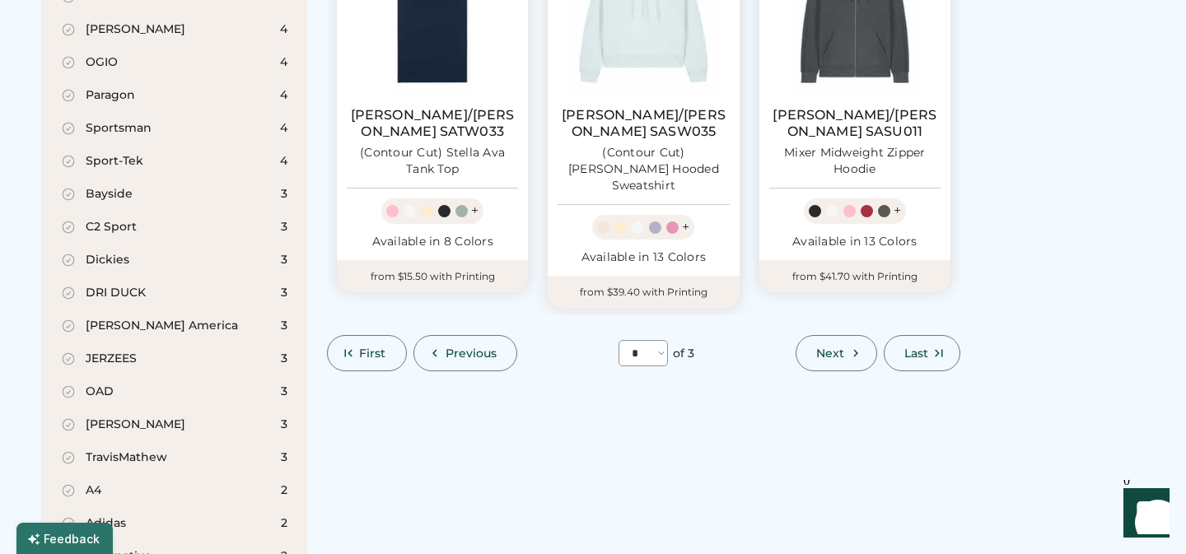
click at [840, 347] on span "Next" at bounding box center [830, 353] width 28 height 12
select select "*"
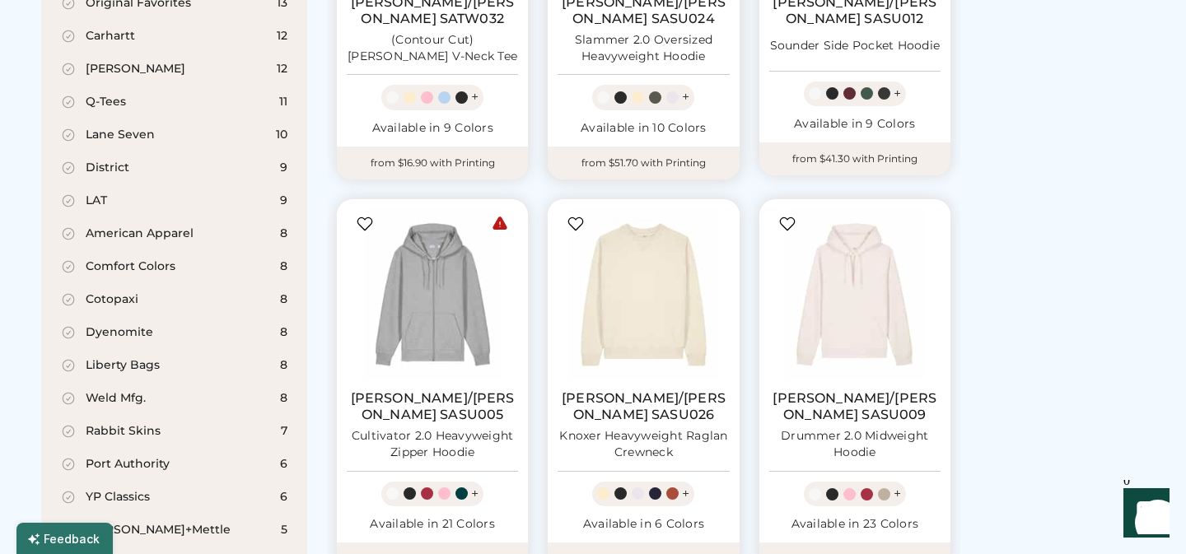
scroll to position [896, 0]
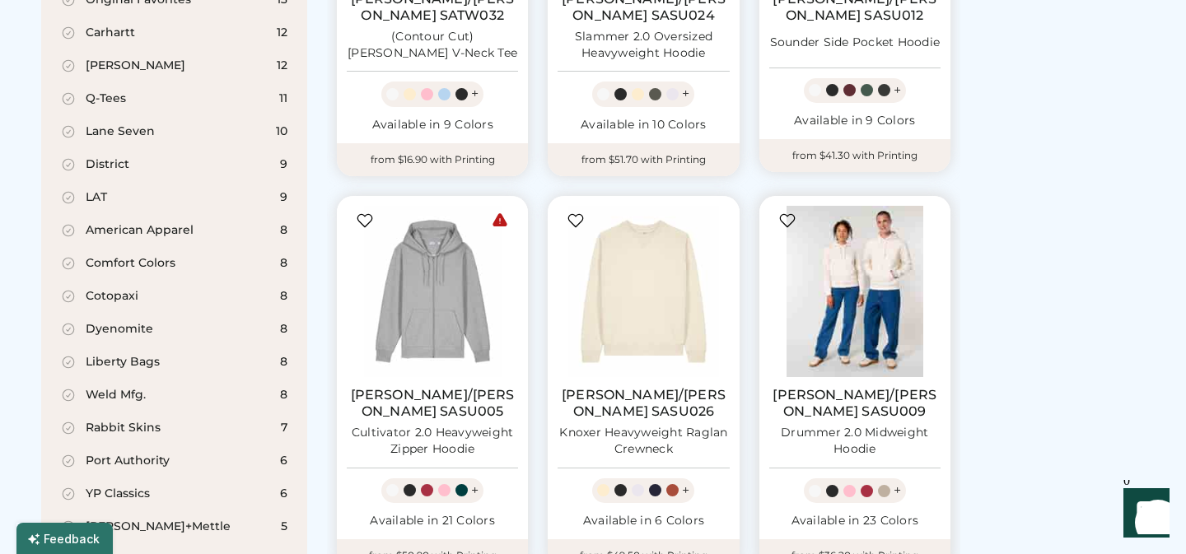
click at [870, 236] on img at bounding box center [854, 291] width 171 height 171
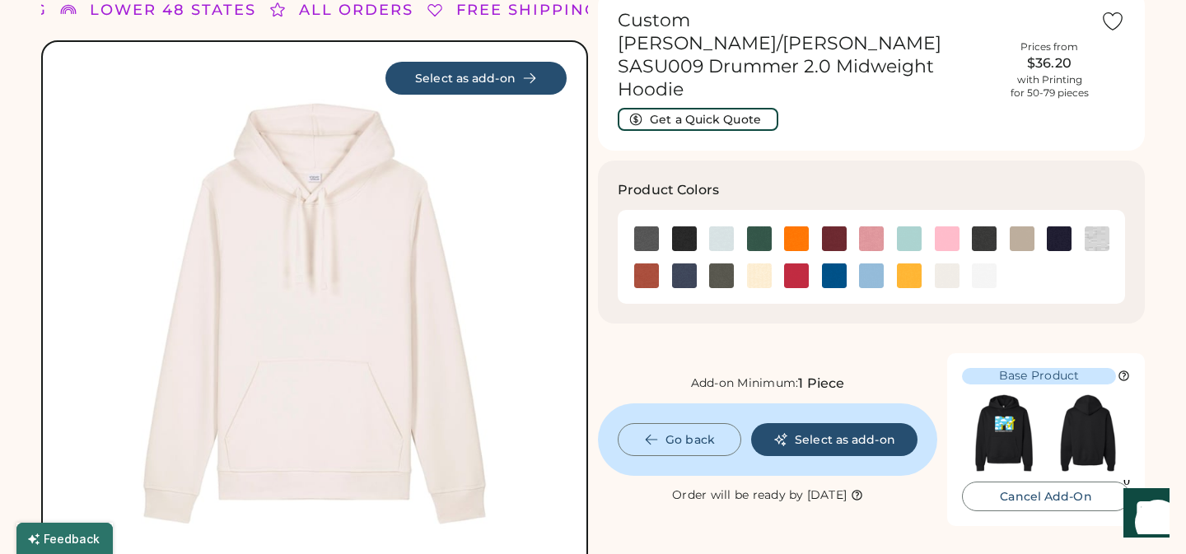
scroll to position [84, 0]
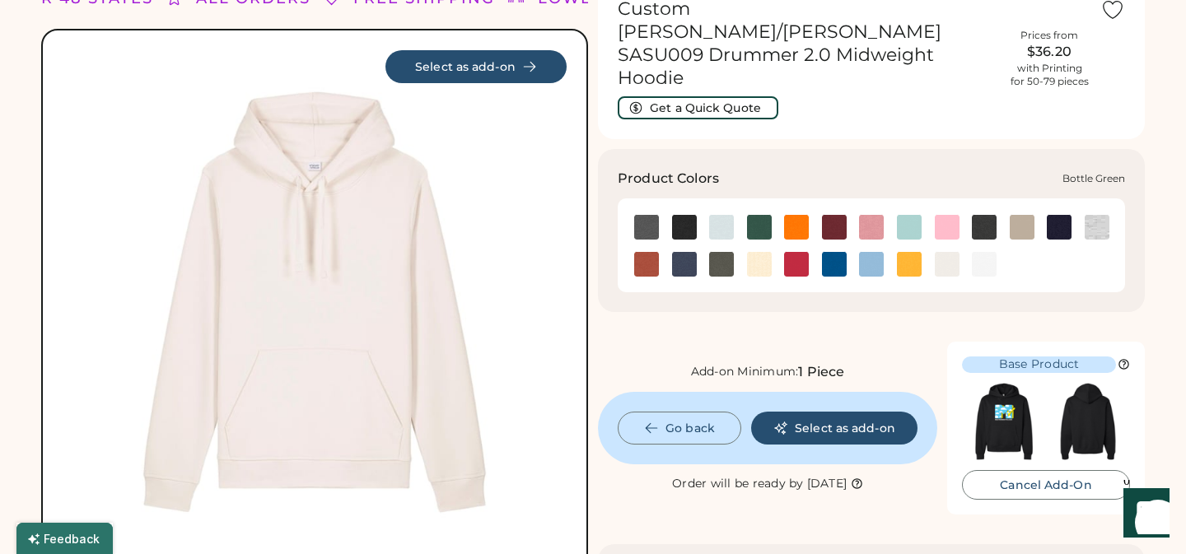
click at [758, 215] on img at bounding box center [759, 227] width 25 height 25
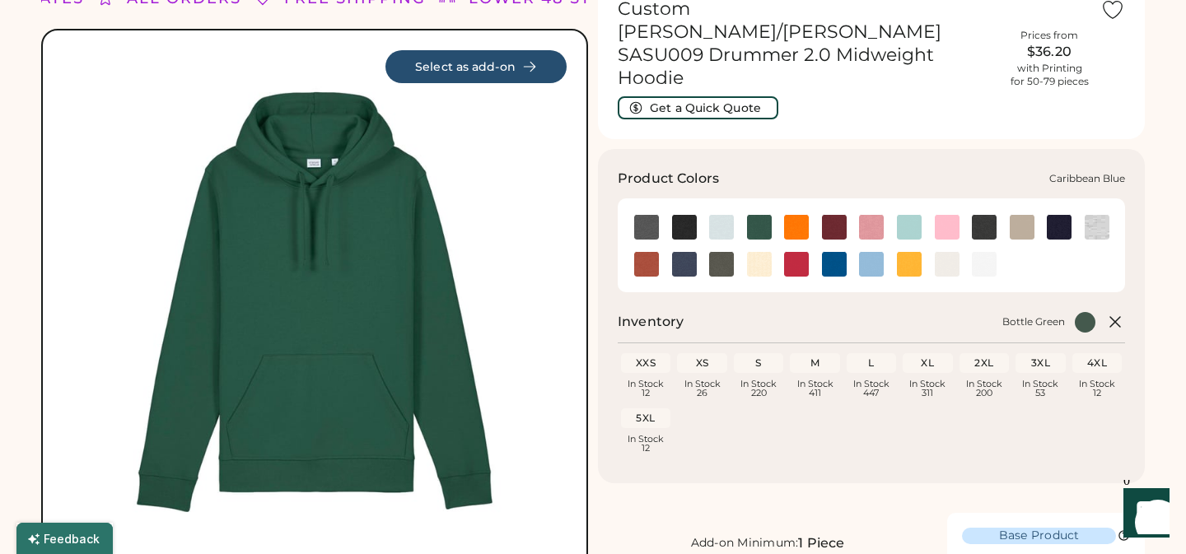
click at [905, 215] on img at bounding box center [909, 227] width 25 height 25
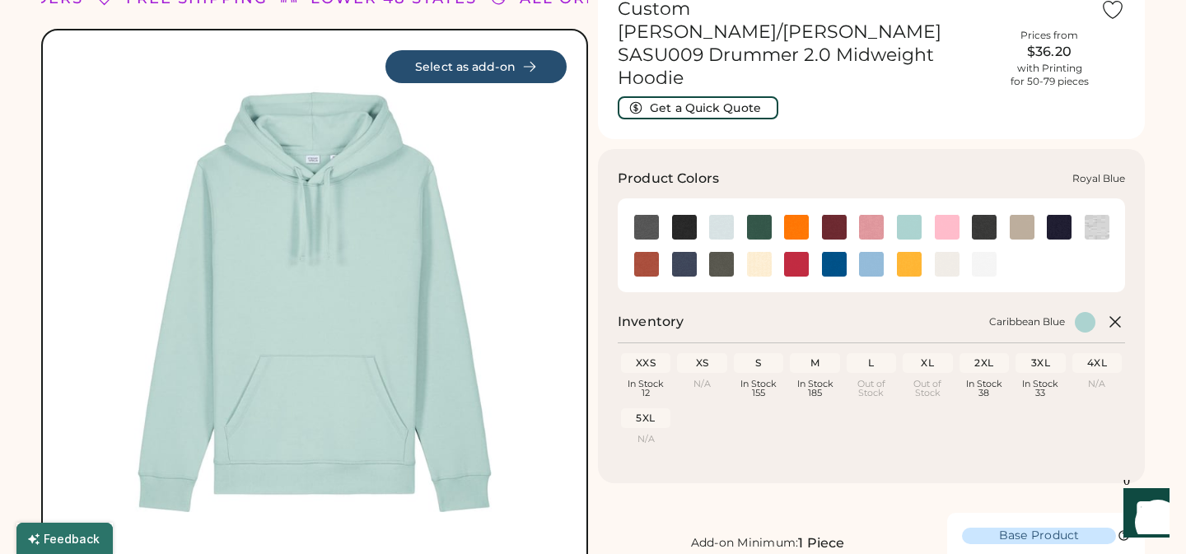
click at [828, 252] on img at bounding box center [834, 264] width 25 height 25
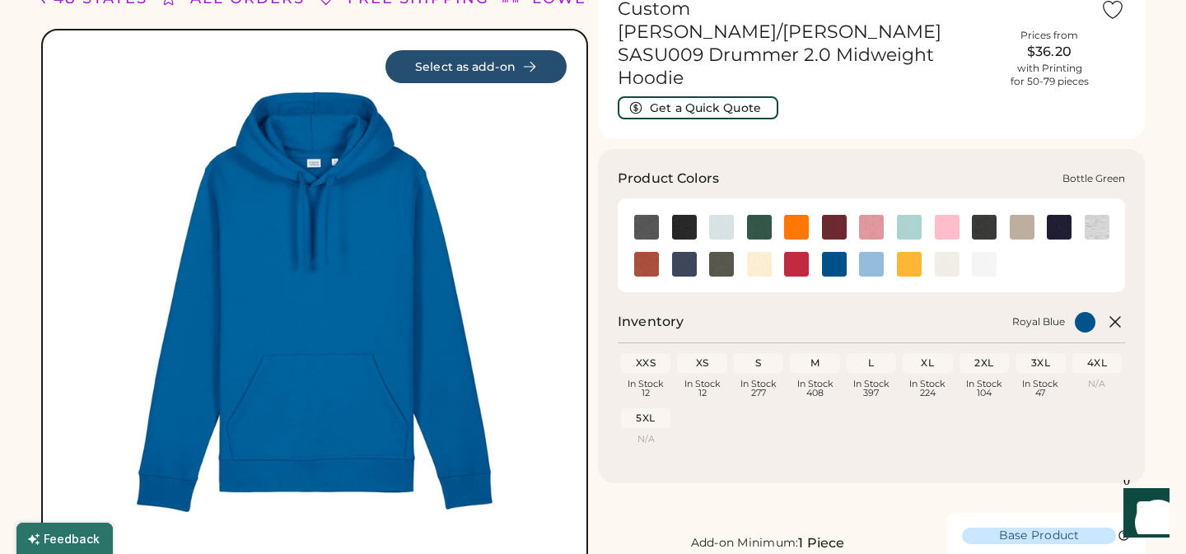
click at [757, 215] on img at bounding box center [759, 227] width 25 height 25
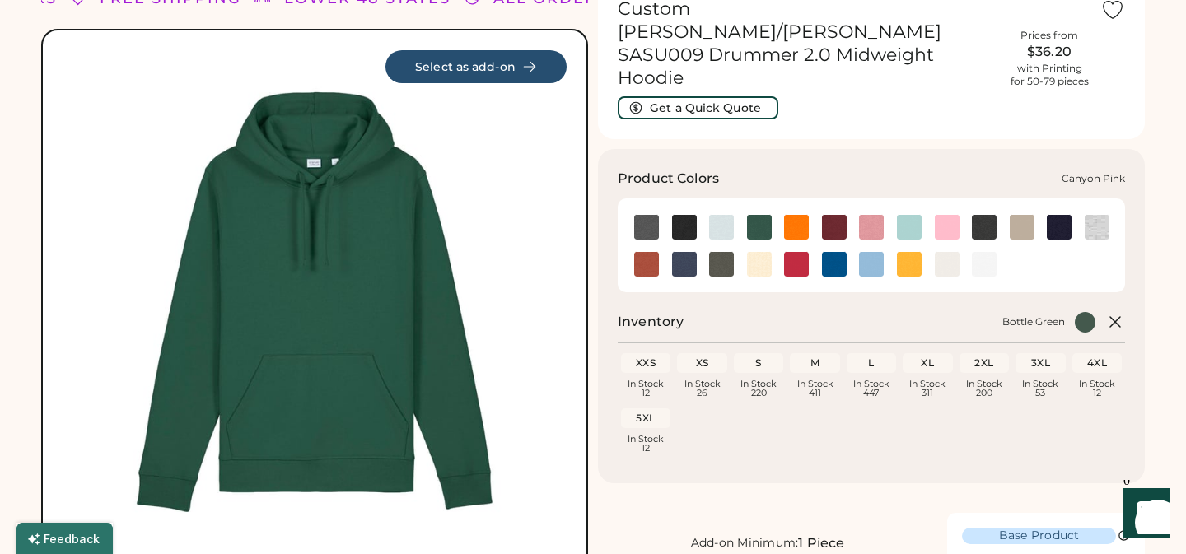
click at [869, 215] on img at bounding box center [871, 227] width 25 height 25
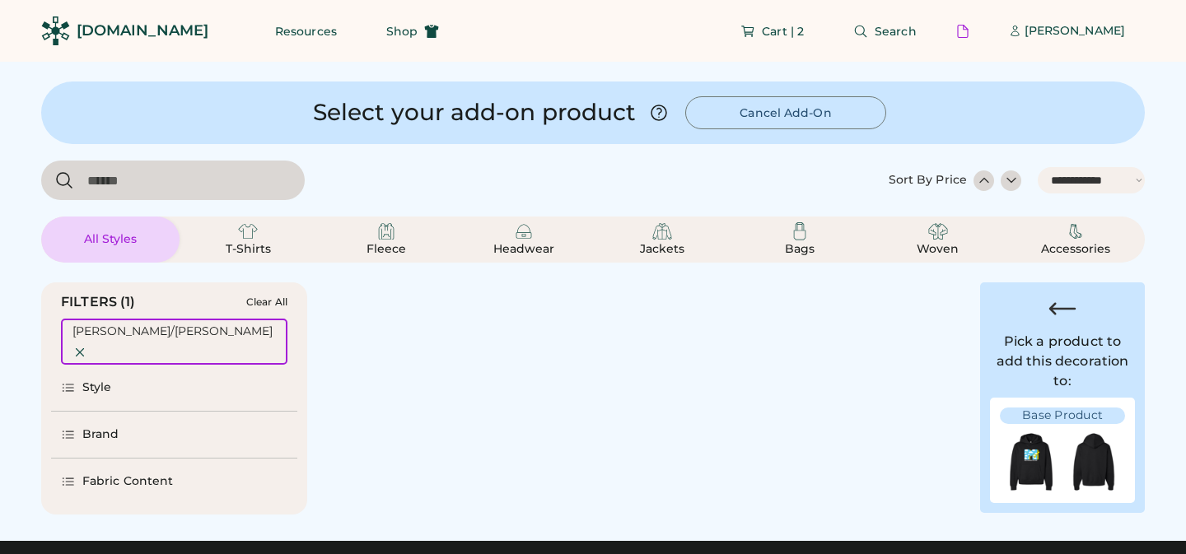
select select "*****"
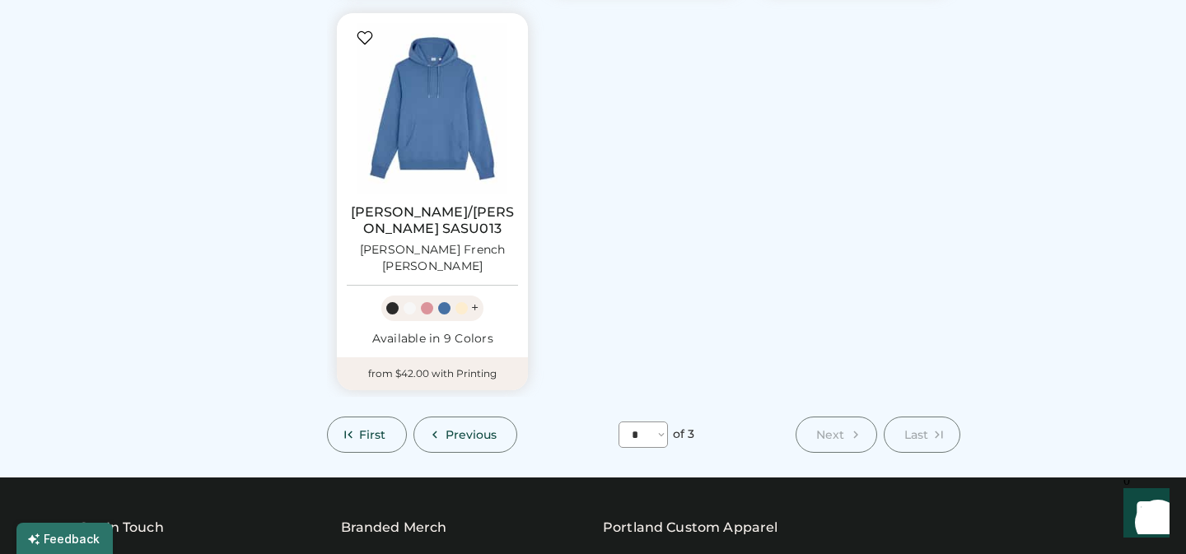
scroll to position [1499, 0]
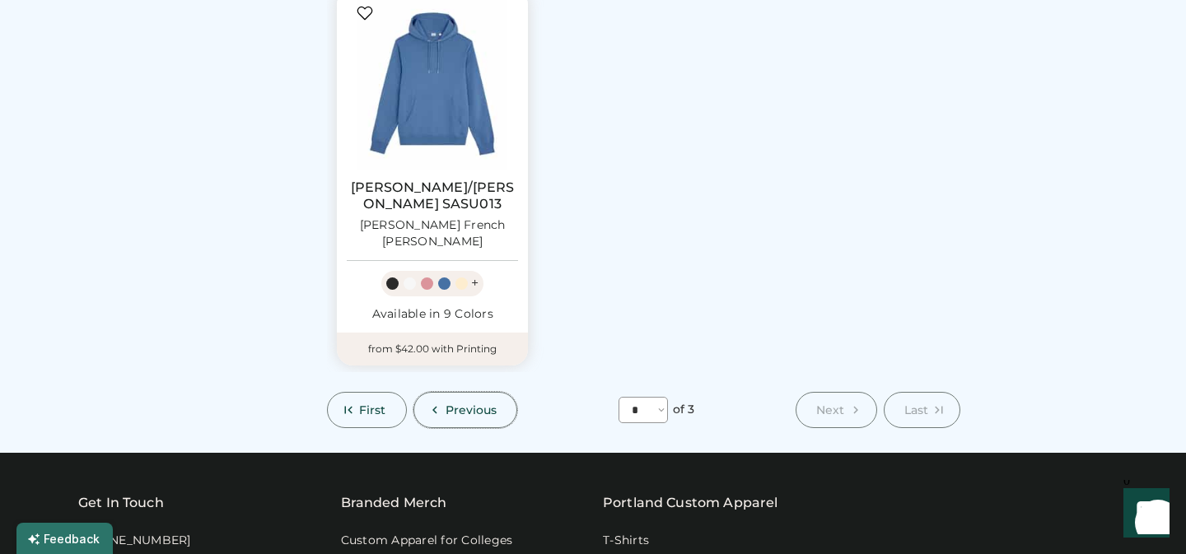
click at [468, 404] on span "Previous" at bounding box center [471, 410] width 52 height 12
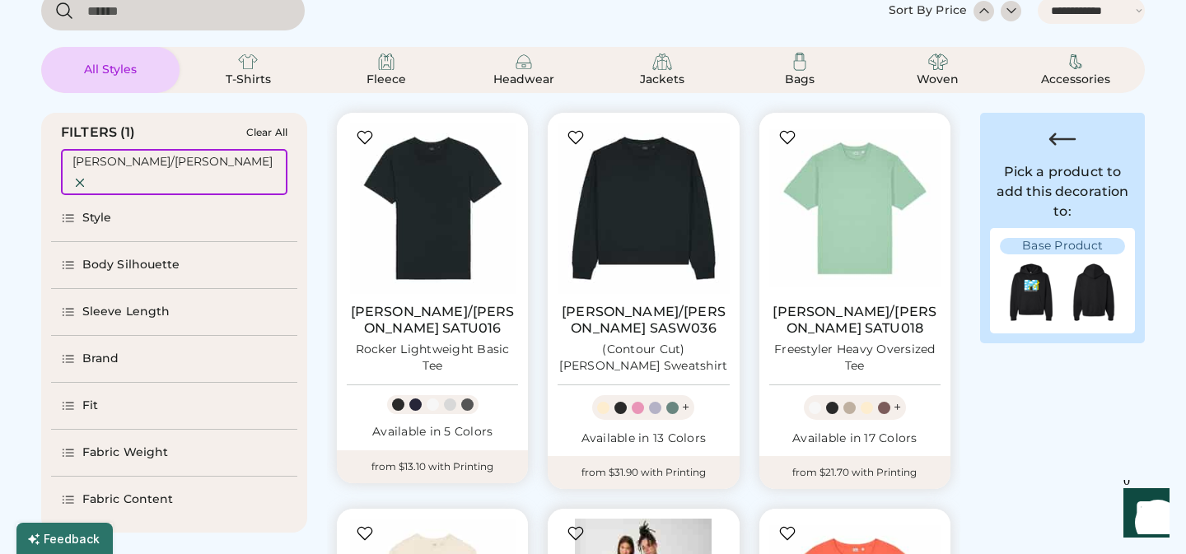
scroll to position [167, 0]
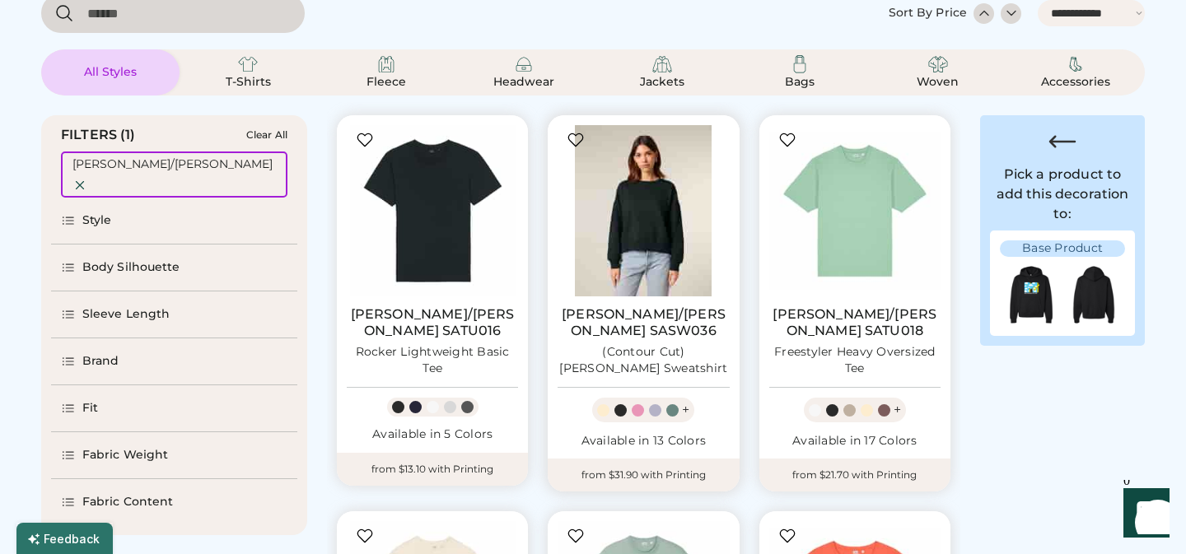
click at [641, 226] on img at bounding box center [642, 210] width 171 height 171
select select "*"
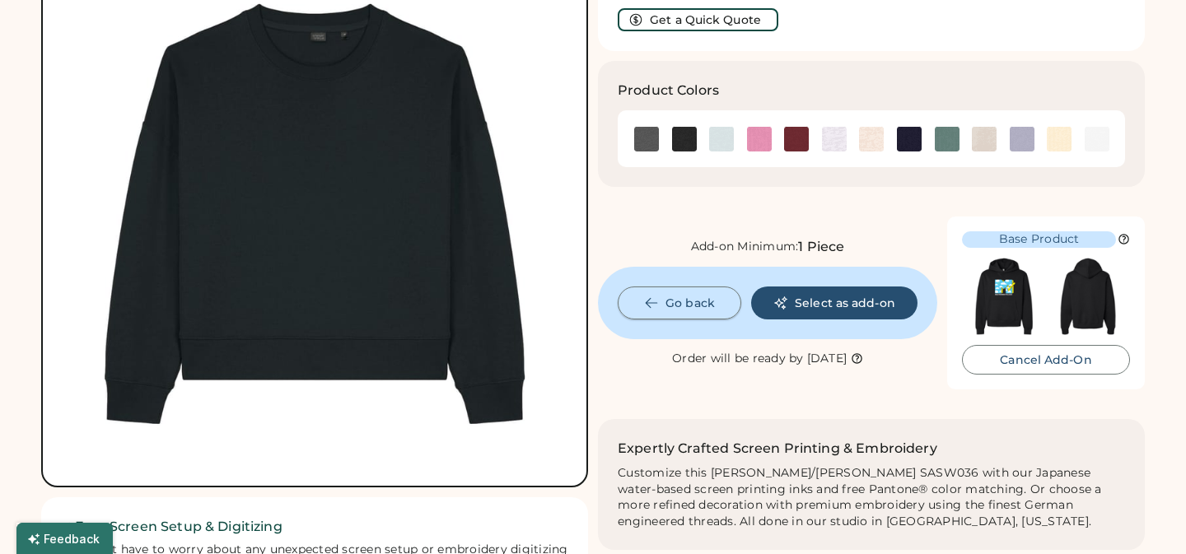
scroll to position [203, 0]
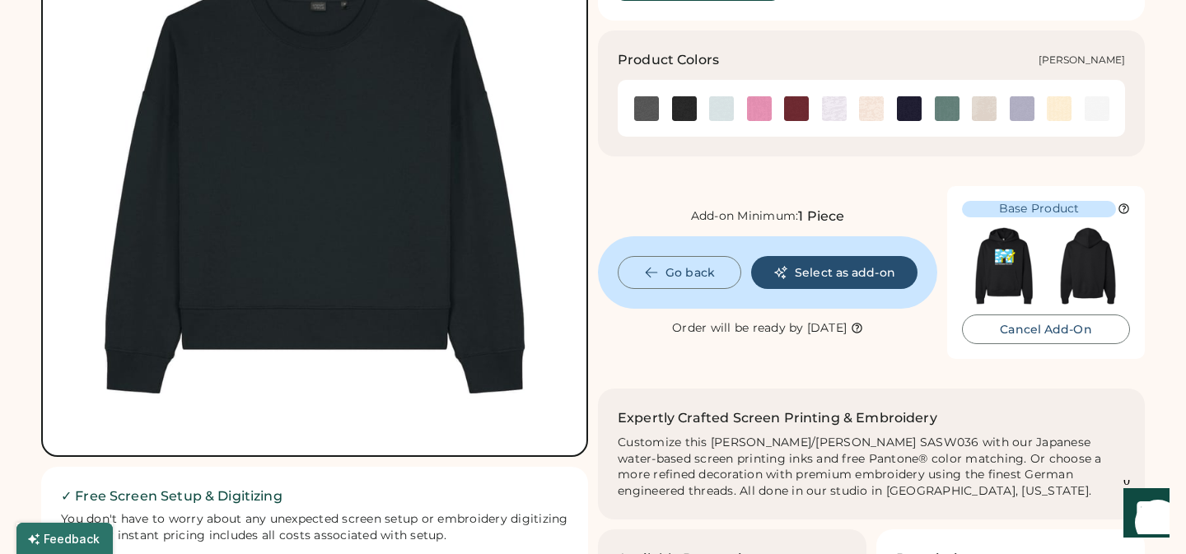
click at [989, 96] on img at bounding box center [984, 108] width 25 height 25
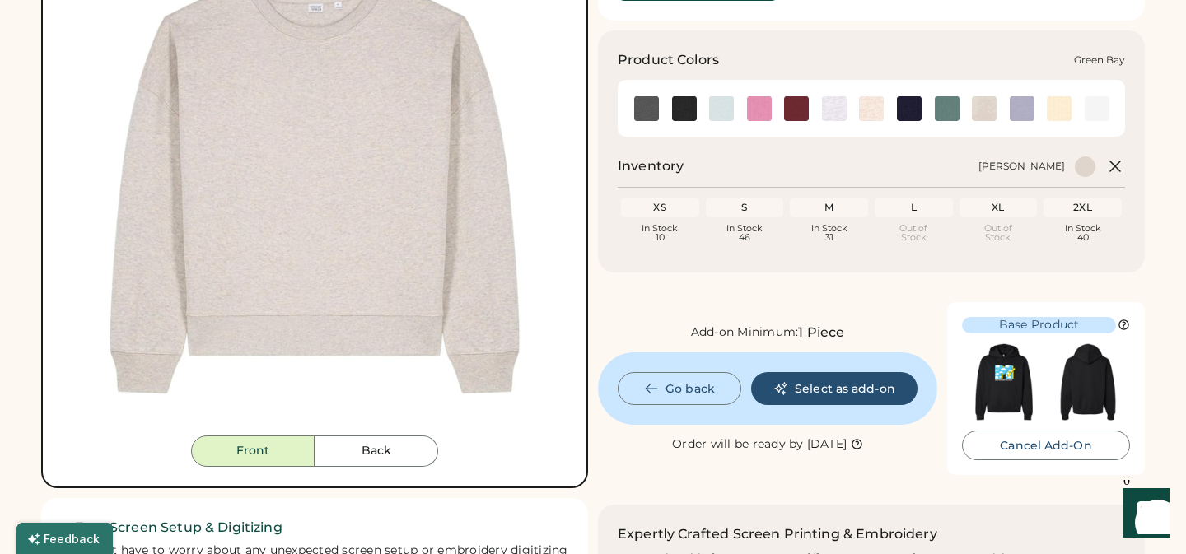
click at [946, 96] on img at bounding box center [947, 108] width 25 height 25
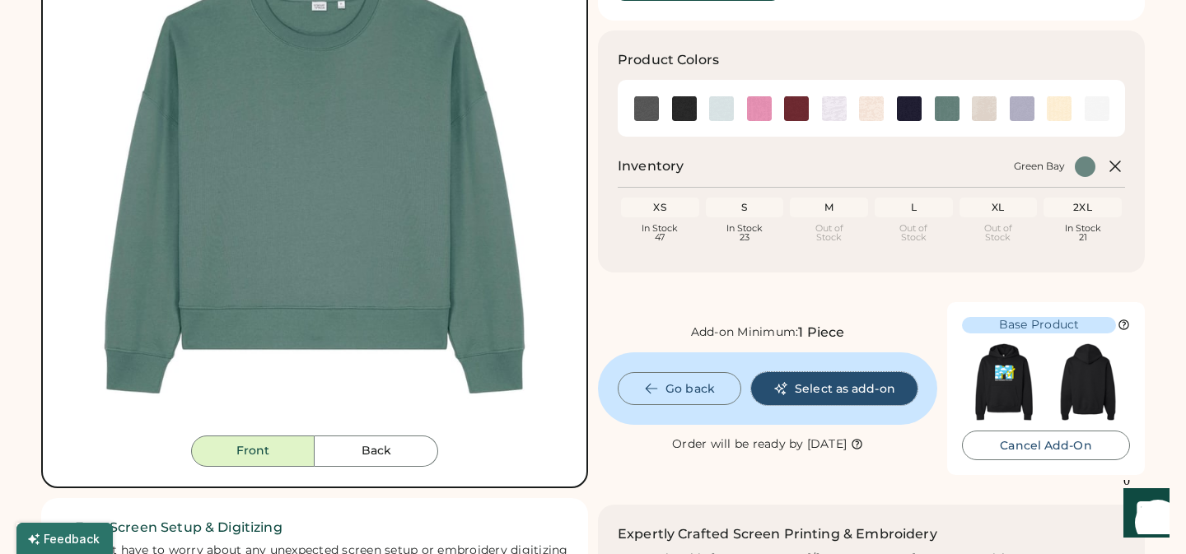
click at [834, 372] on button "Select as add-on" at bounding box center [834, 388] width 166 height 33
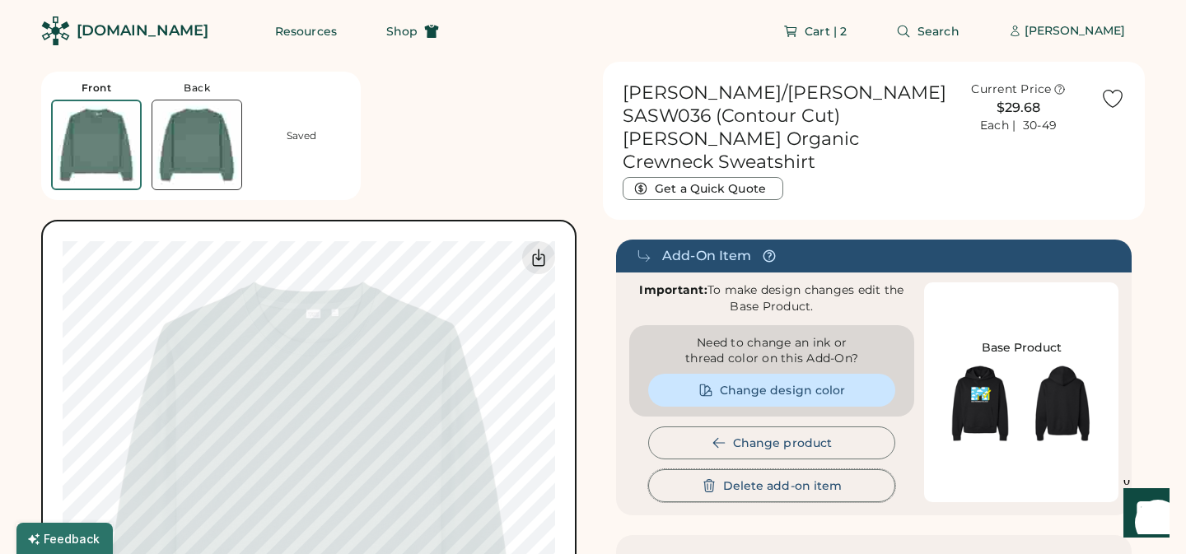
click at [768, 469] on button "Delete add-on item" at bounding box center [771, 485] width 247 height 33
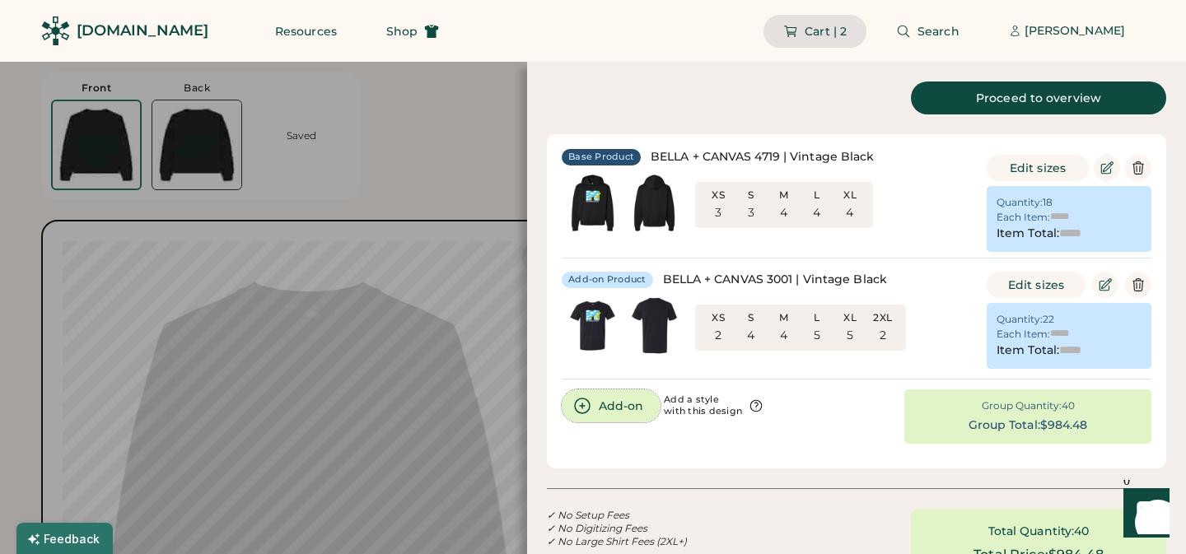
click at [609, 402] on button "Add-on" at bounding box center [611, 405] width 99 height 33
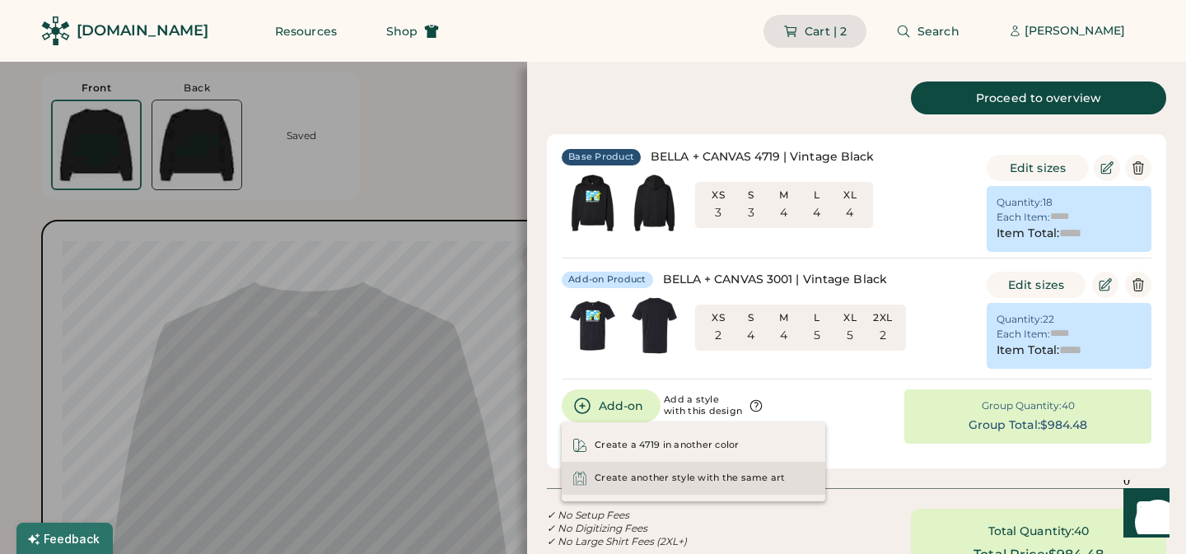
click at [709, 482] on div "Create another style with the same art" at bounding box center [690, 478] width 191 height 13
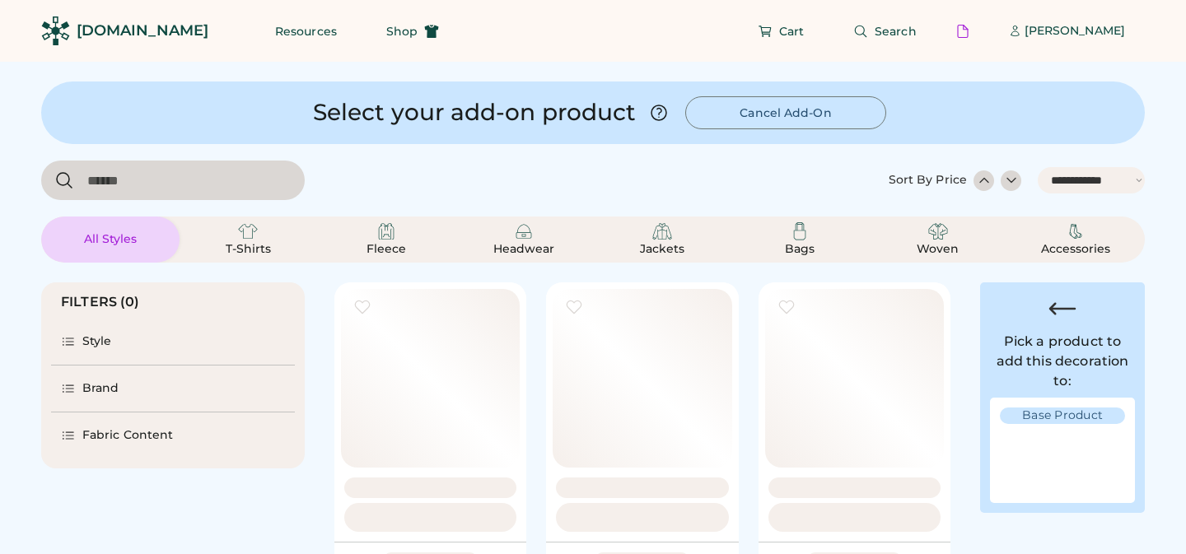
select select "*****"
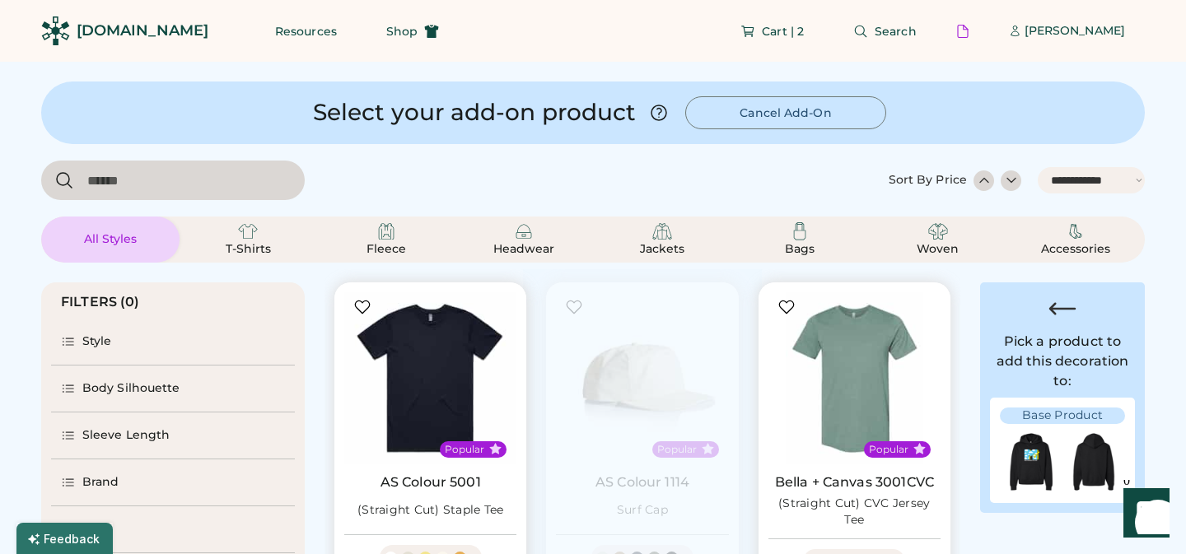
select select "*"
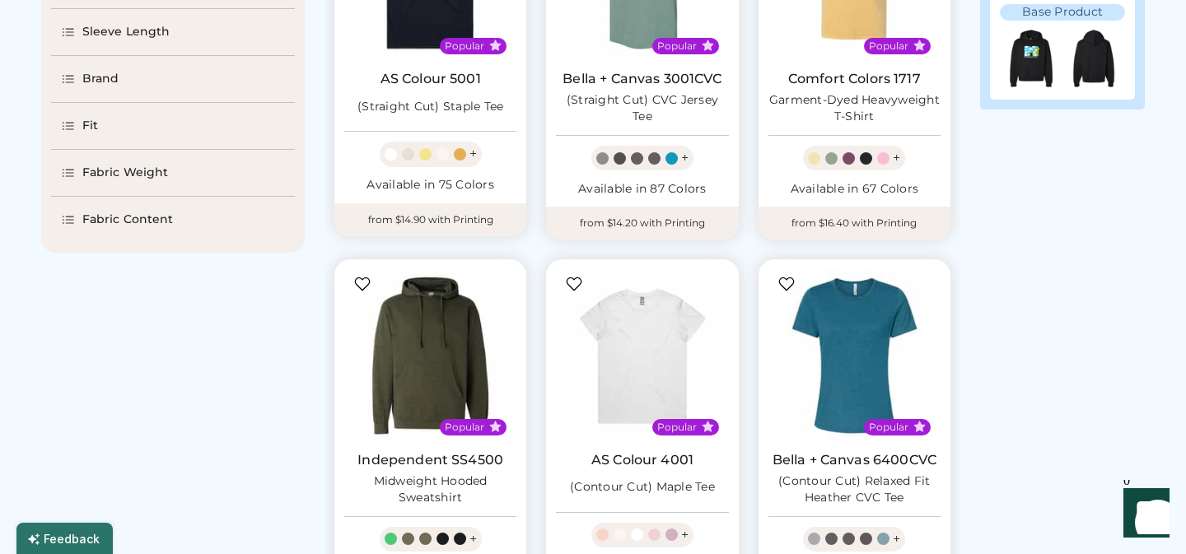
select select "*****"
select select "*"
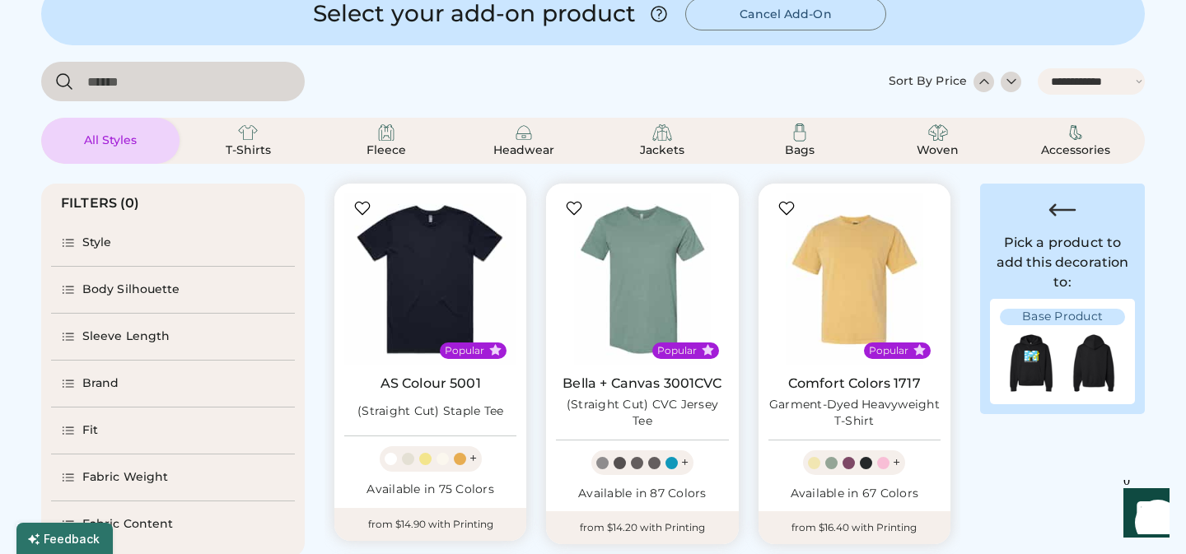
scroll to position [96, 0]
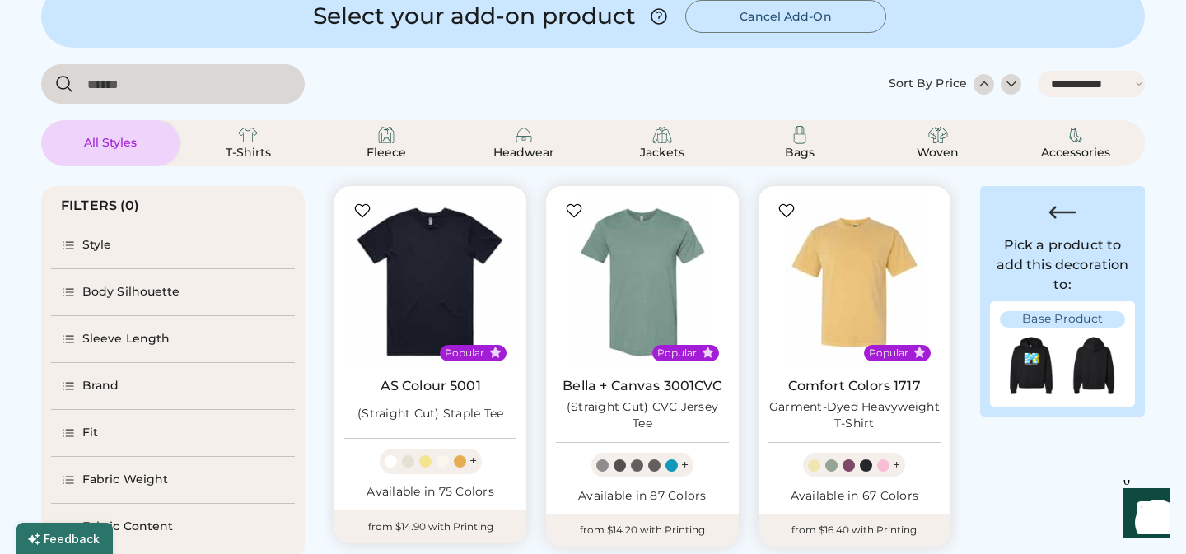
click at [100, 384] on div "Brand" at bounding box center [100, 386] width 37 height 16
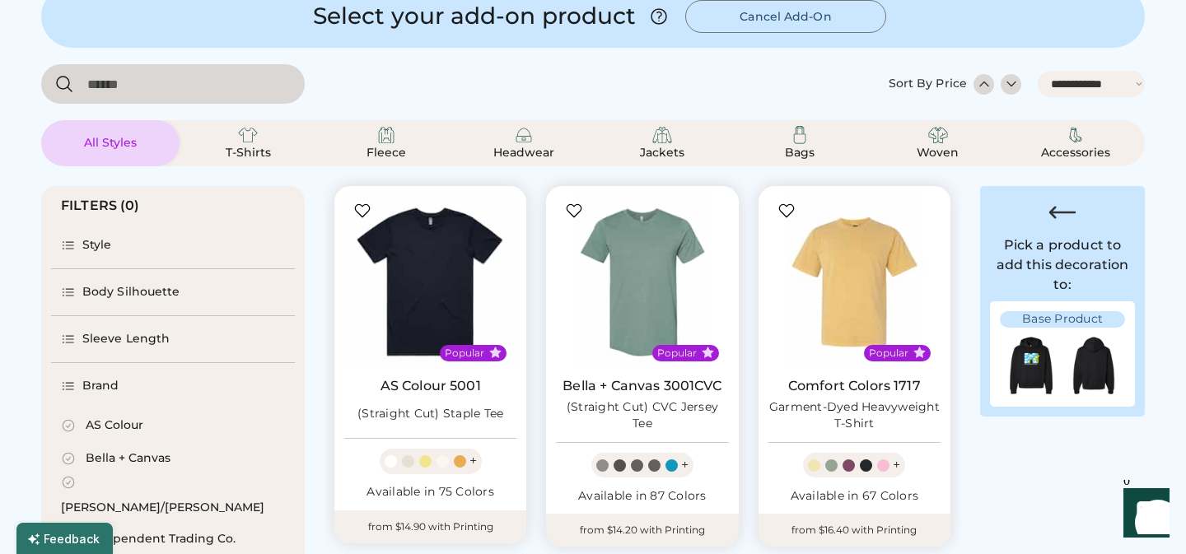
click at [132, 500] on div "[PERSON_NAME]/[PERSON_NAME]" at bounding box center [162, 508] width 203 height 16
select select "*"
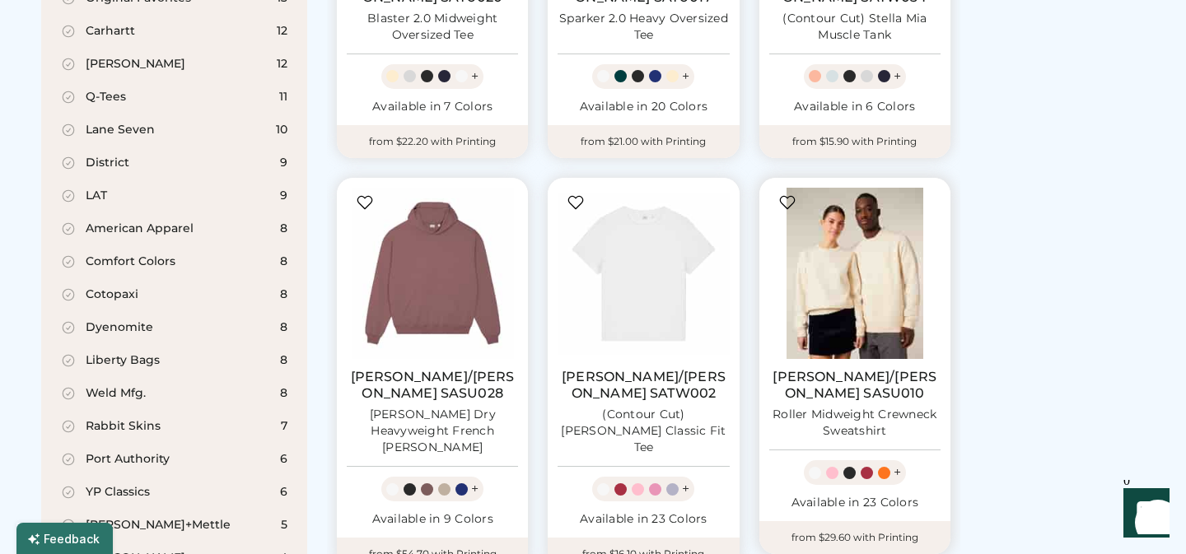
scroll to position [904, 0]
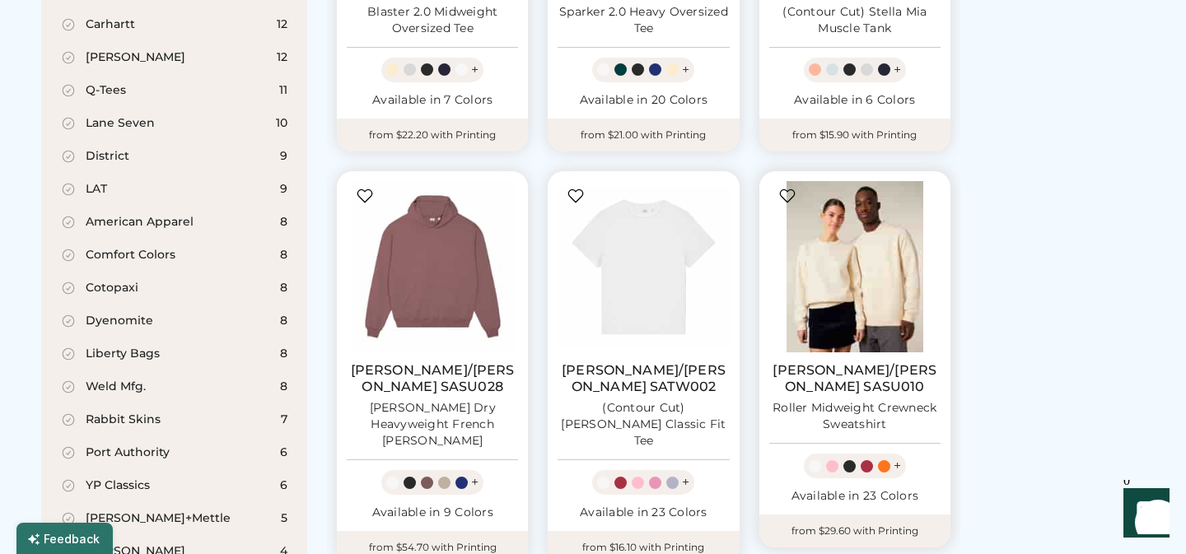
click at [866, 279] on img at bounding box center [854, 266] width 171 height 171
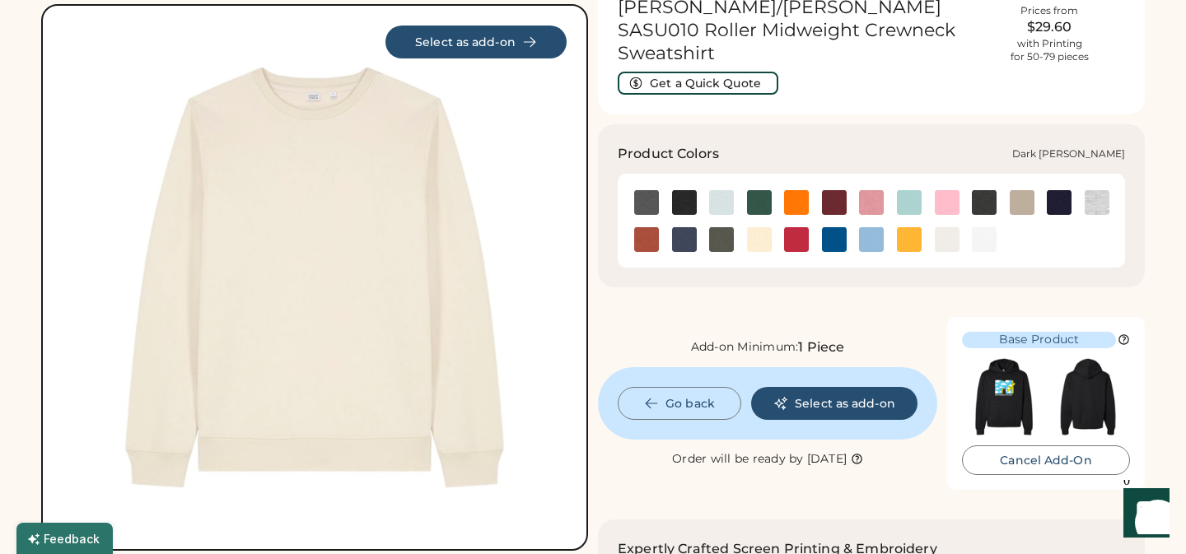
click at [984, 190] on img at bounding box center [984, 202] width 25 height 25
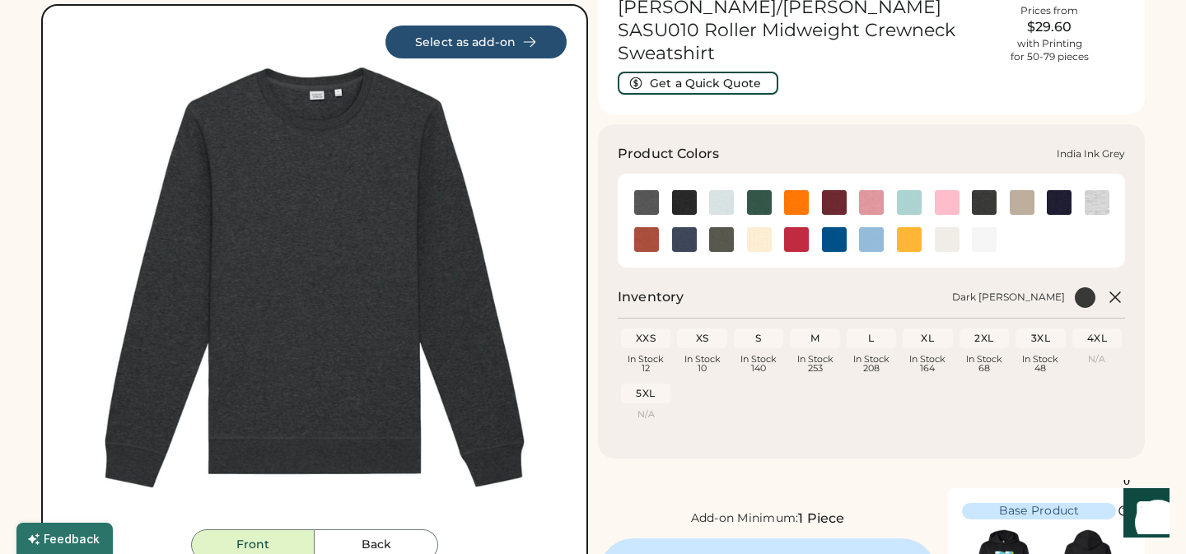
click at [684, 227] on img at bounding box center [684, 239] width 25 height 25
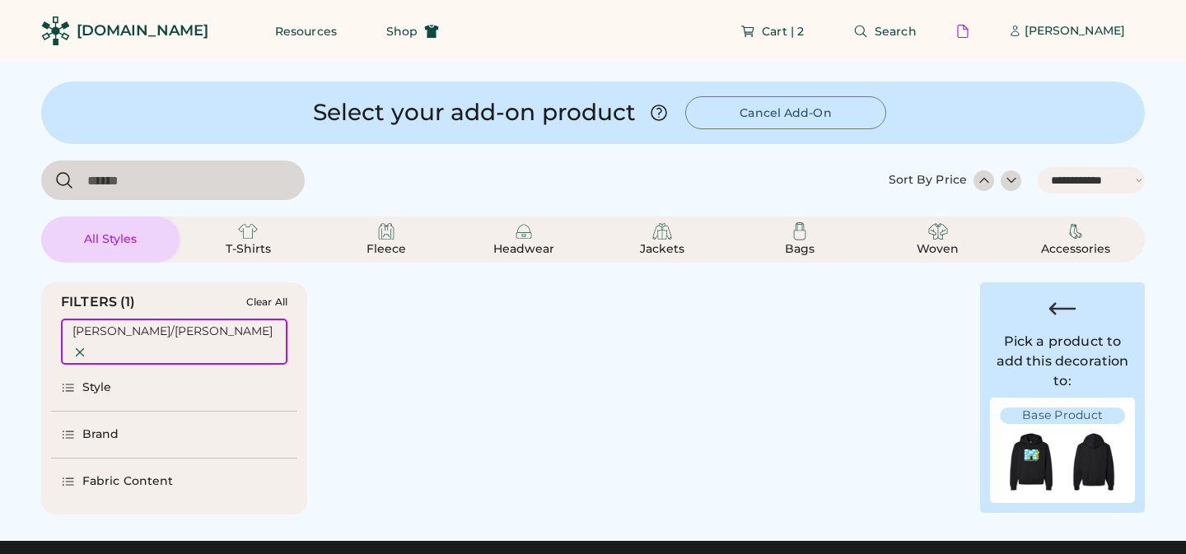
select select "*****"
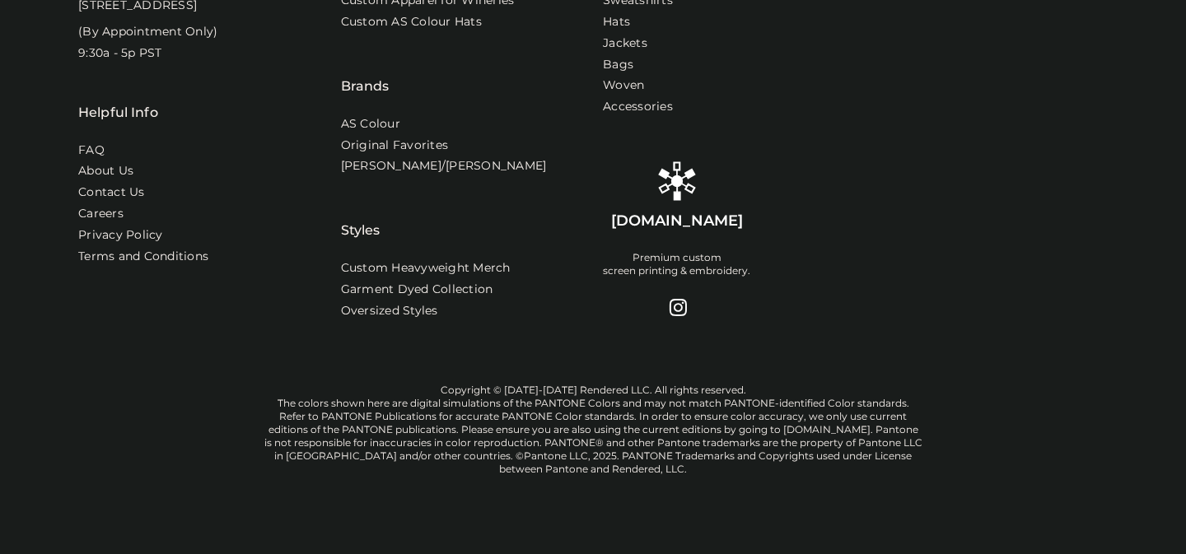
select select "*"
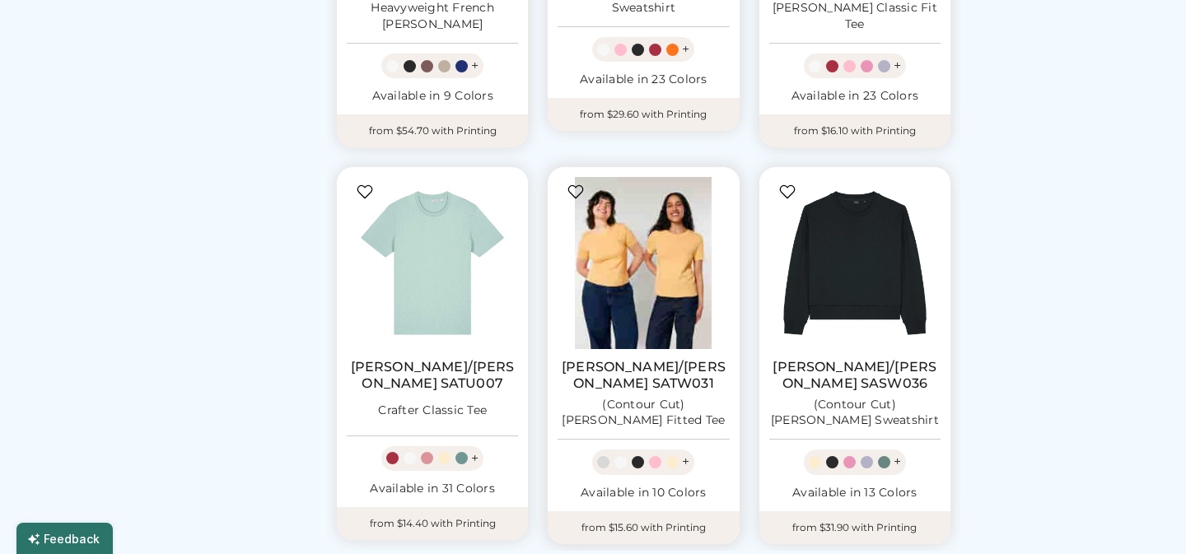
scroll to position [0, 0]
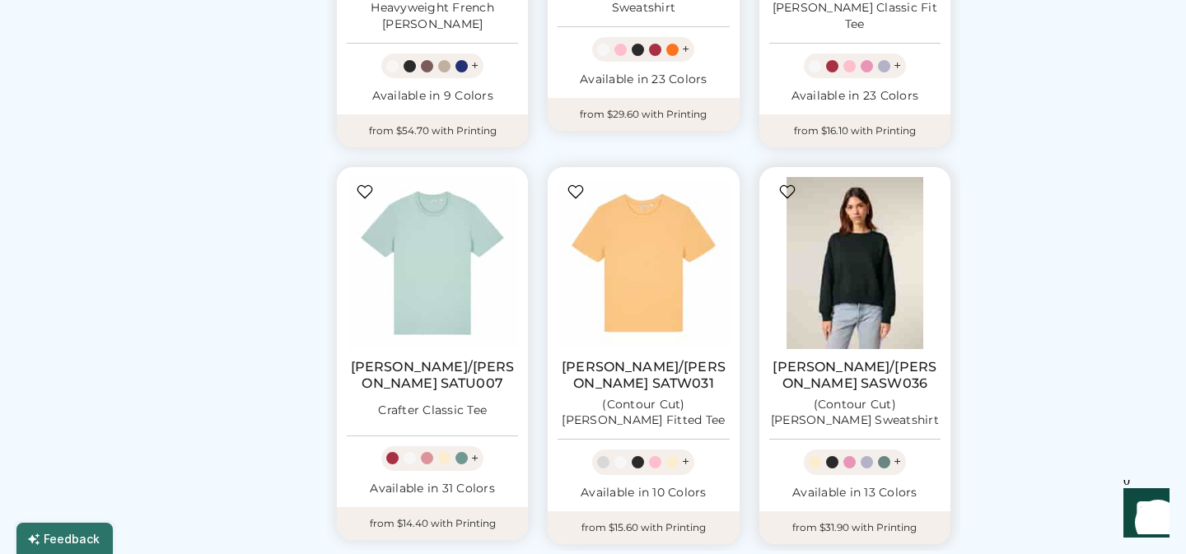
click at [858, 203] on img at bounding box center [854, 262] width 171 height 171
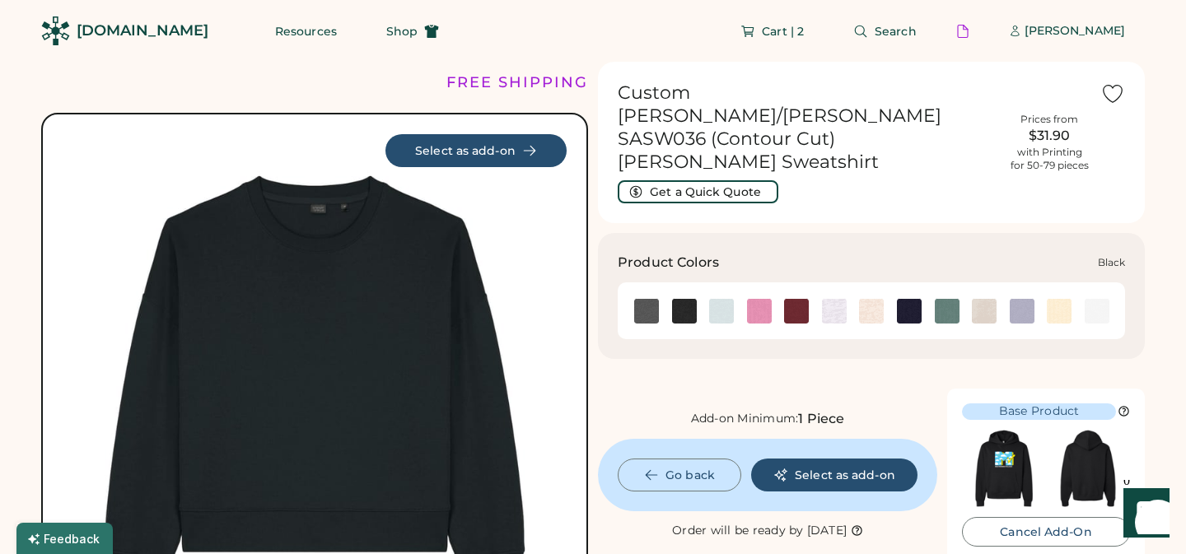
click at [684, 299] on img at bounding box center [684, 311] width 25 height 25
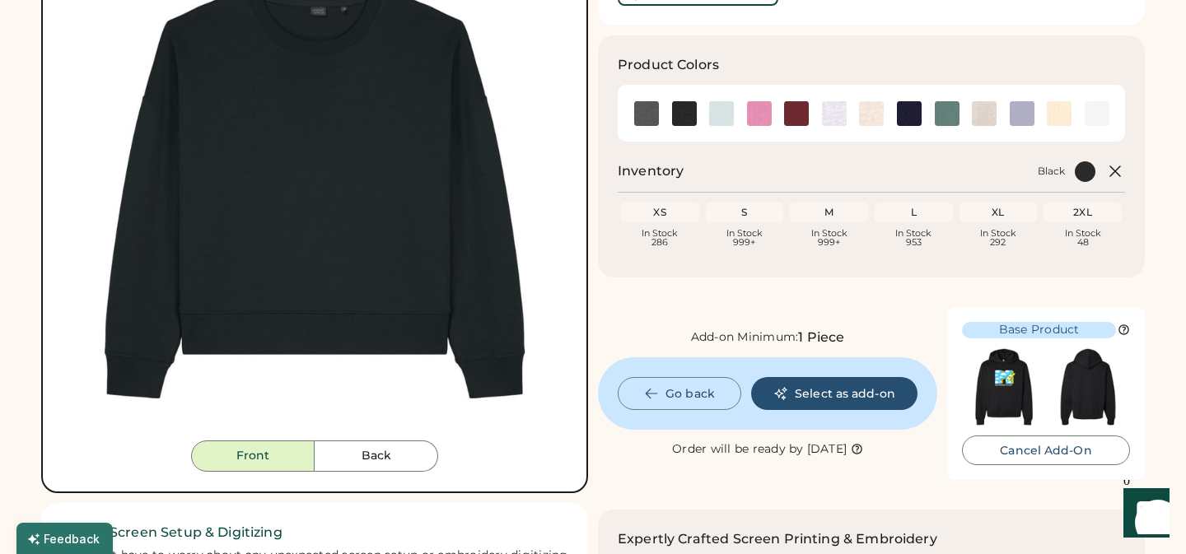
scroll to position [203, 0]
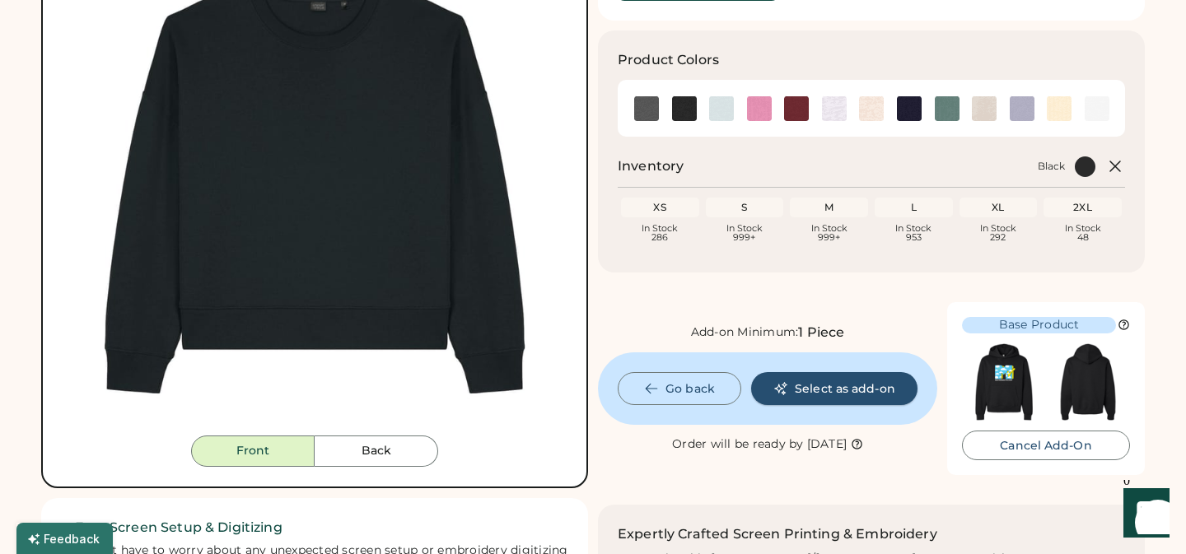
click at [845, 372] on button "Select as add-on" at bounding box center [834, 388] width 166 height 33
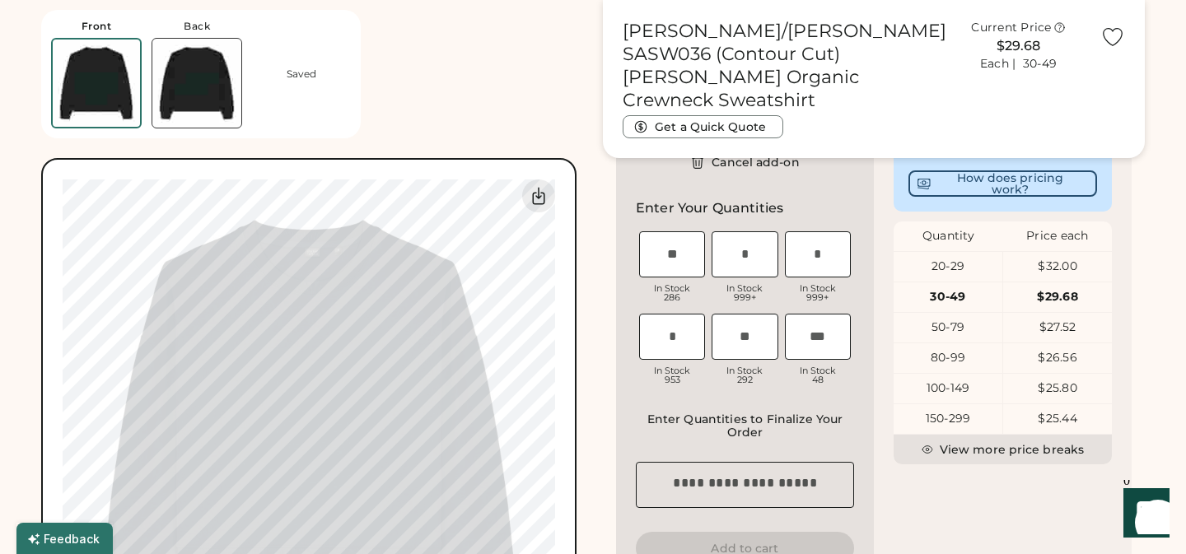
scroll to position [691, 0]
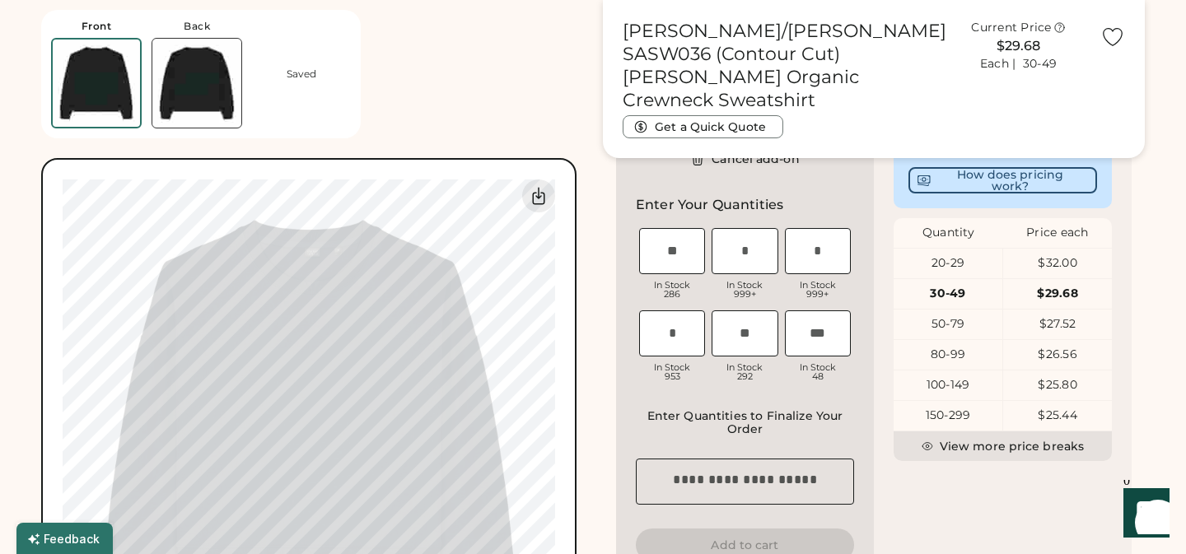
click at [741, 270] on input "input" at bounding box center [744, 251] width 66 height 46
type input "*"
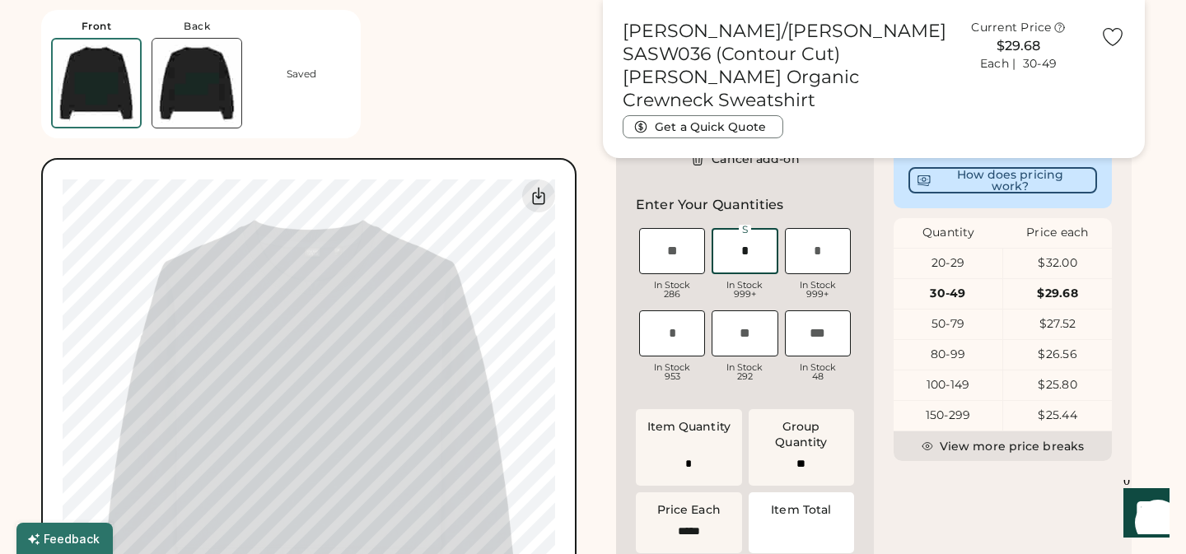
type input "******"
type input "*"
click at [684, 266] on input "input" at bounding box center [672, 251] width 66 height 46
type input "*"
click at [820, 267] on input "input" at bounding box center [818, 251] width 66 height 46
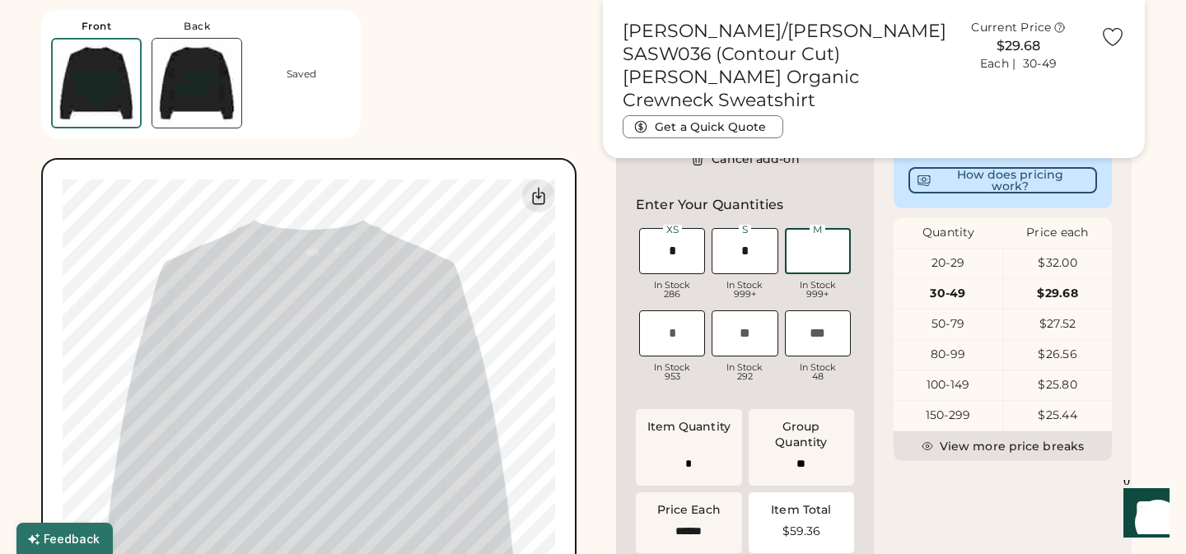
type input "*"
type input "**"
type input "*"
type input "**"
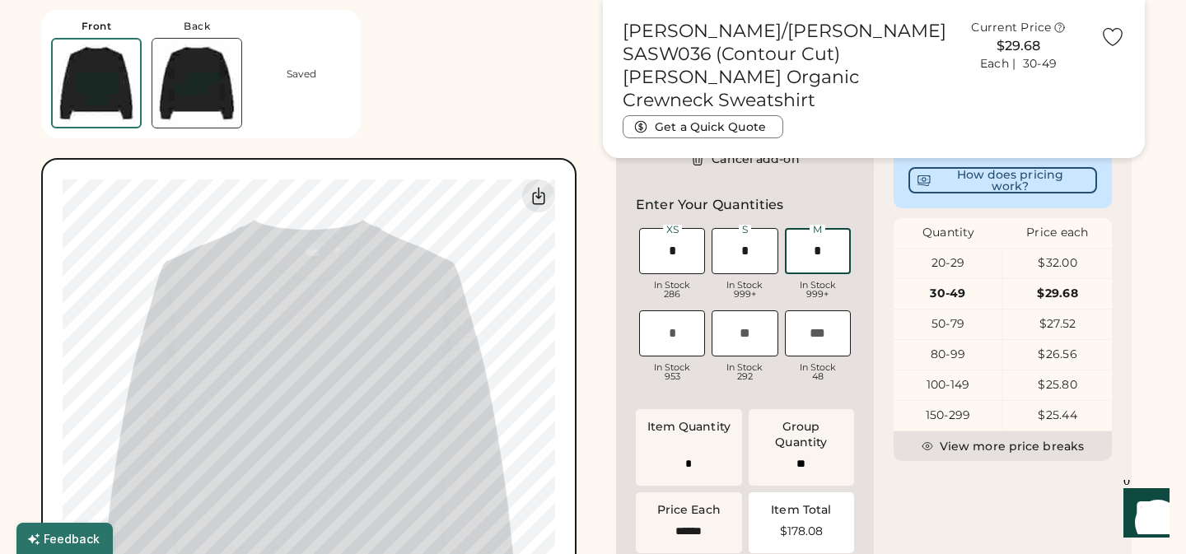
type input "*"
click at [669, 352] on input "input" at bounding box center [672, 333] width 66 height 46
type input "*"
type input "**"
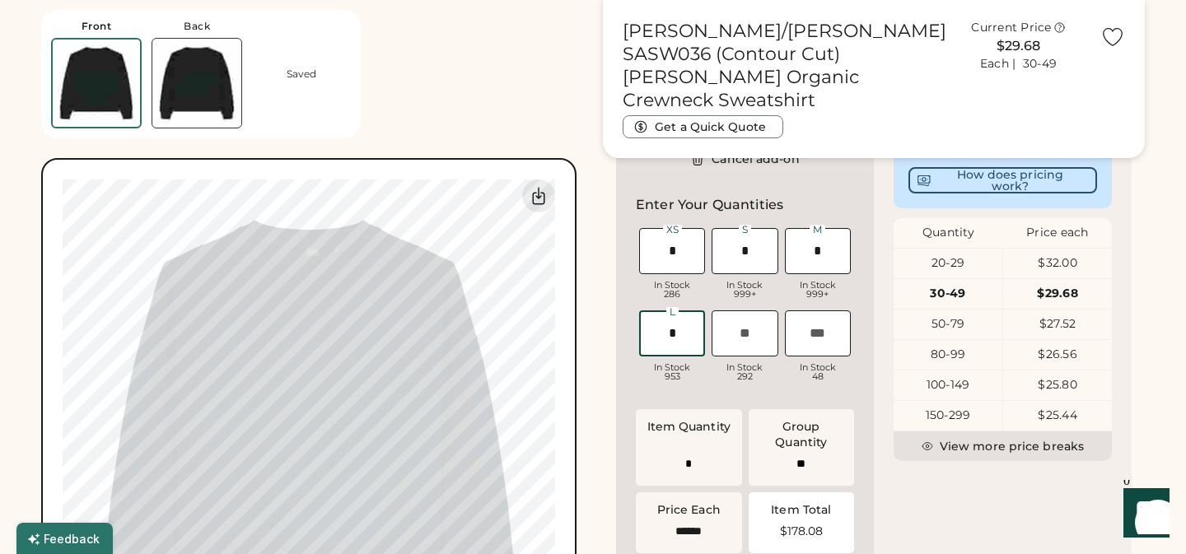
type input "*"
click at [746, 352] on input "input" at bounding box center [744, 333] width 66 height 46
type input "*"
type input "**"
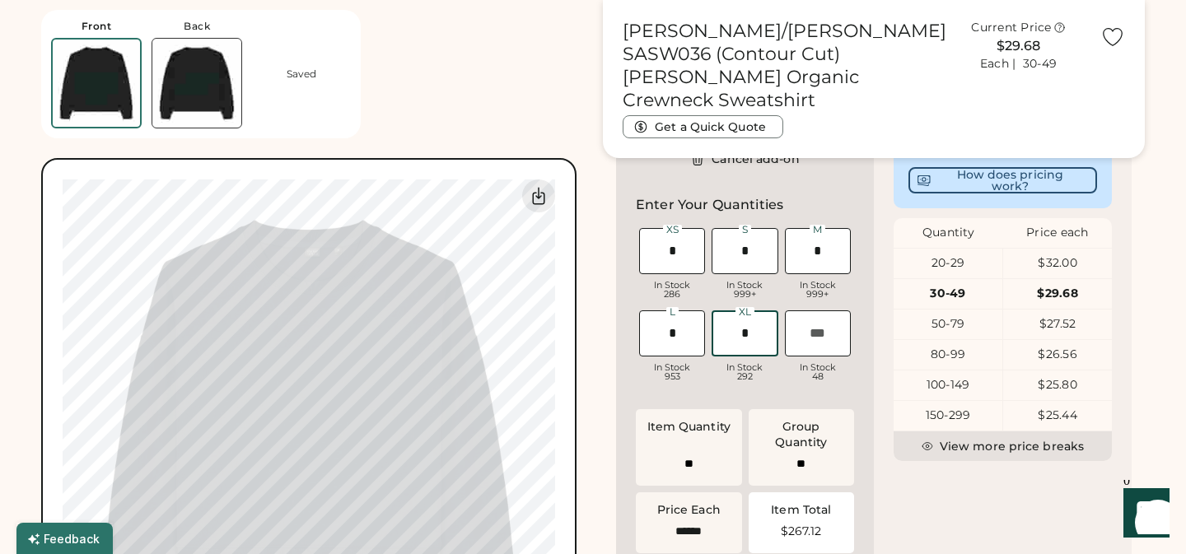
type input "******"
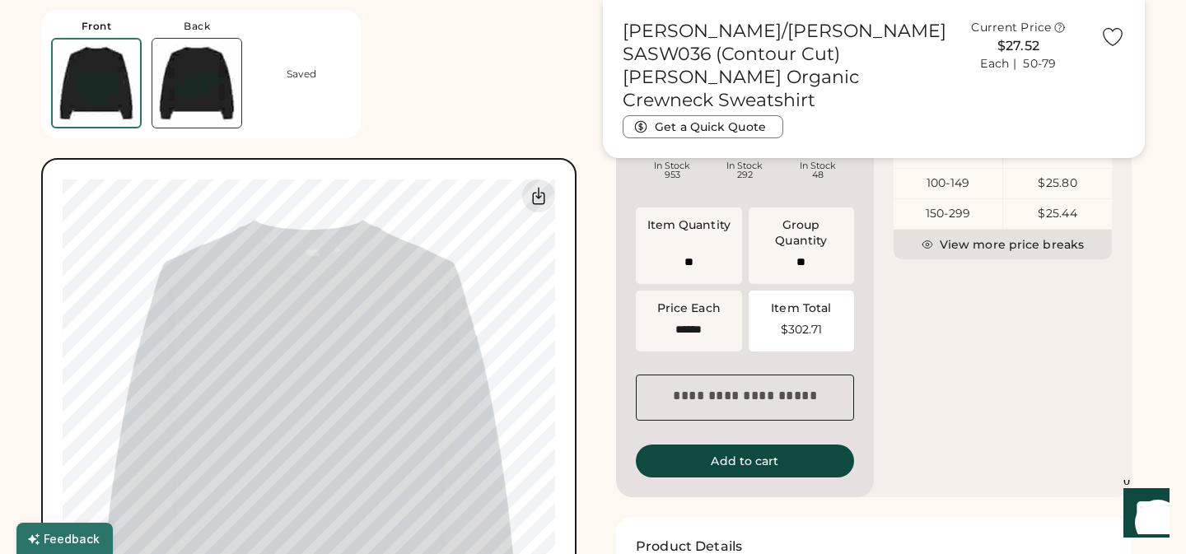
scroll to position [901, 0]
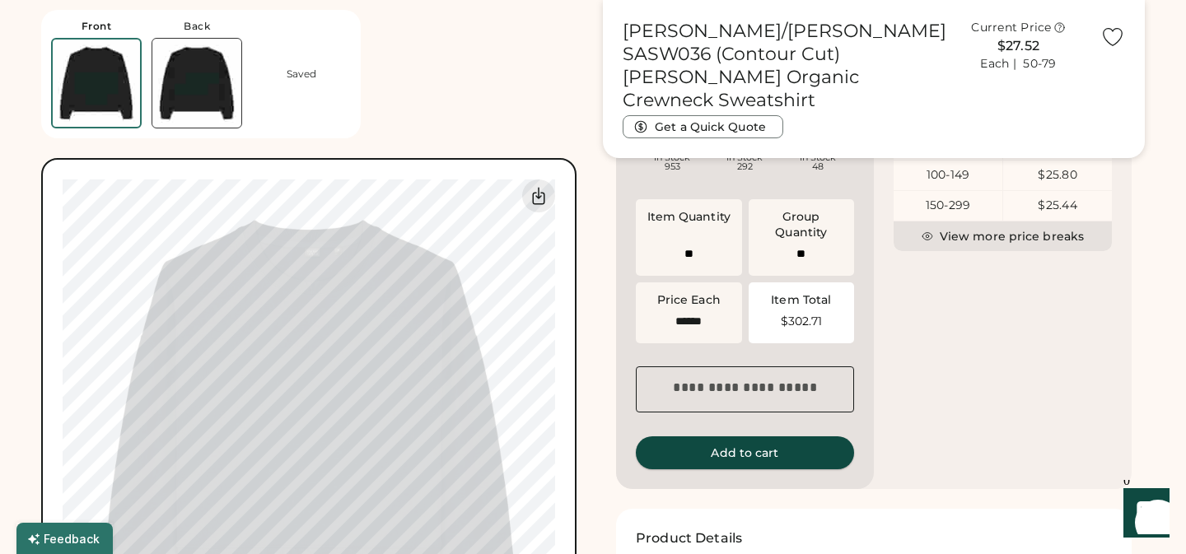
type input "*"
click at [758, 465] on button "Add to cart" at bounding box center [745, 452] width 218 height 33
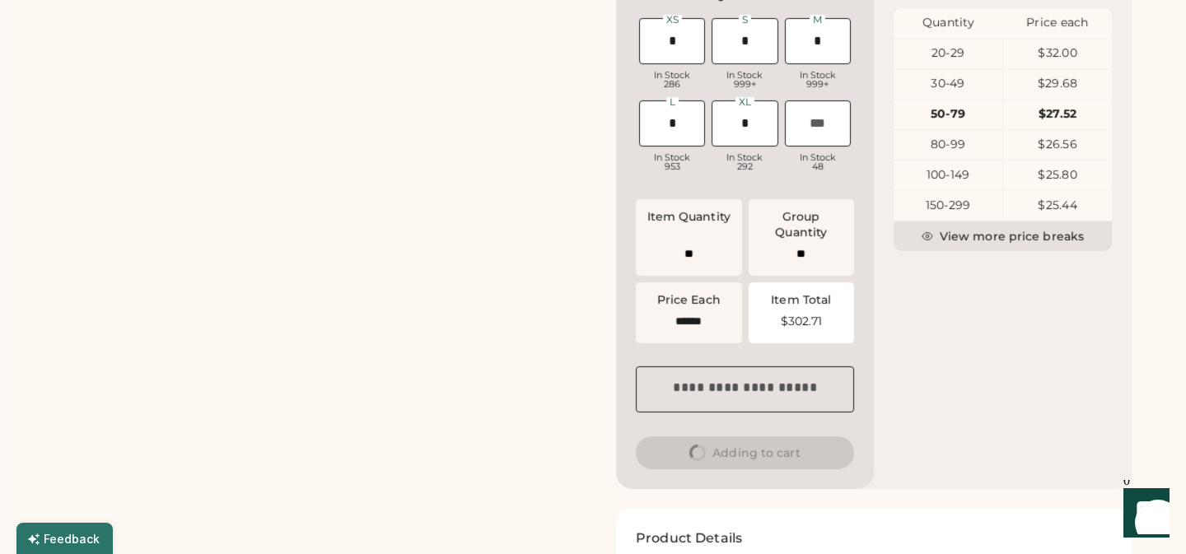
scroll to position [0, 0]
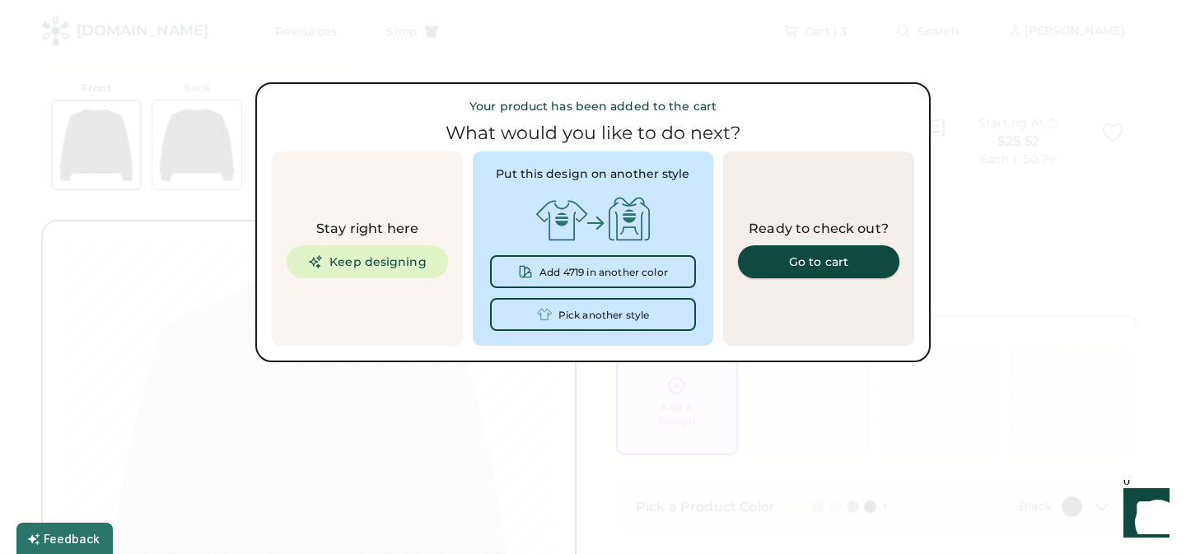
click at [829, 258] on div "Go to cart" at bounding box center [819, 262] width 122 height 12
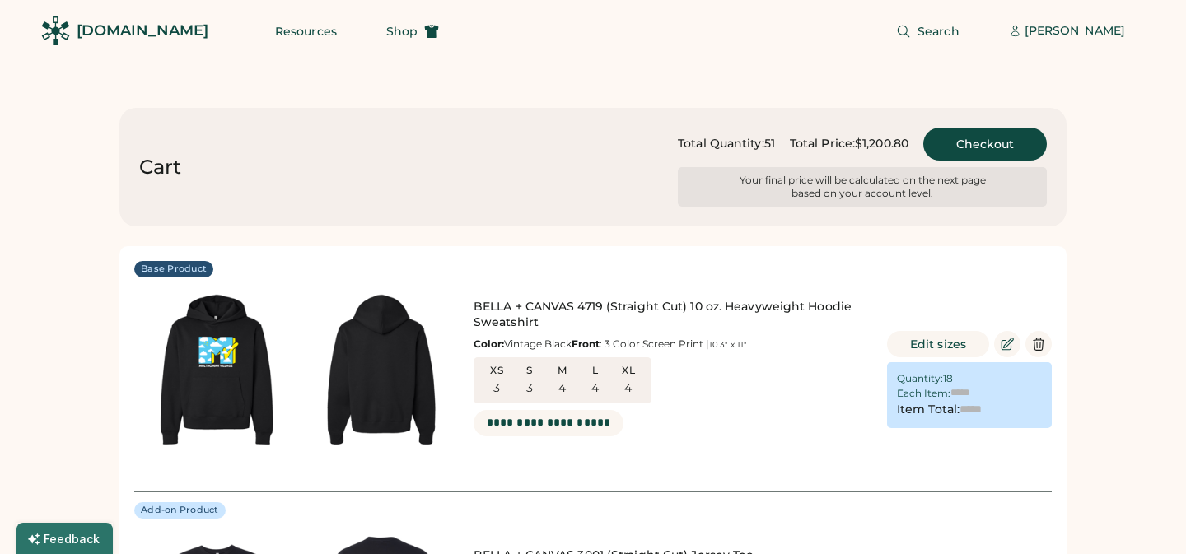
type input "******"
type input "*******"
type input "******"
type input "*******"
type input "******"
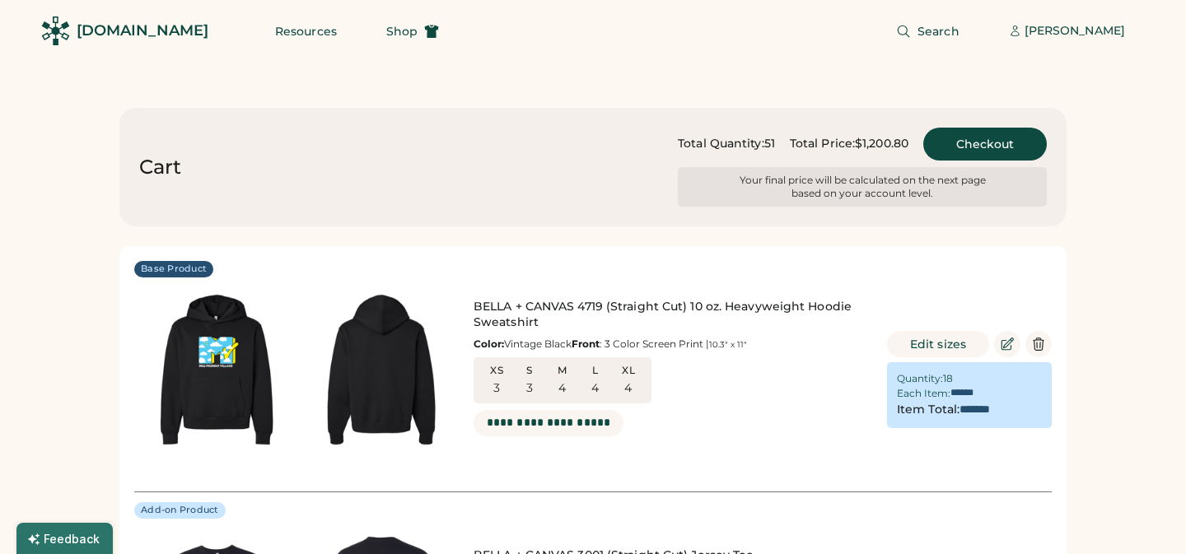
type input "*******"
click at [386, 30] on span "Shop" at bounding box center [401, 32] width 31 height 12
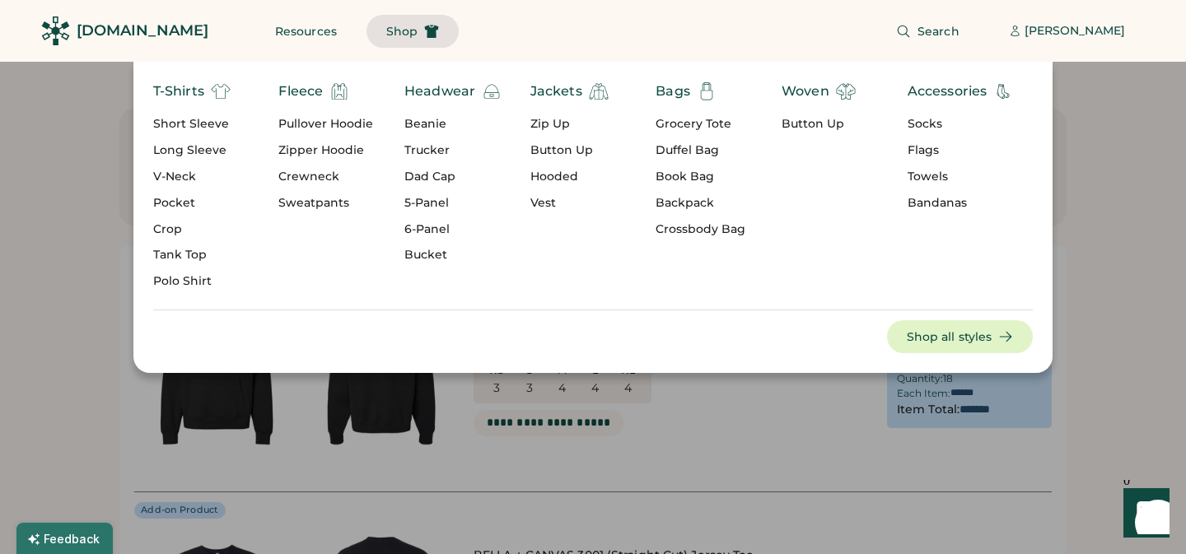
click at [327, 200] on div "Sweatpants" at bounding box center [325, 203] width 95 height 16
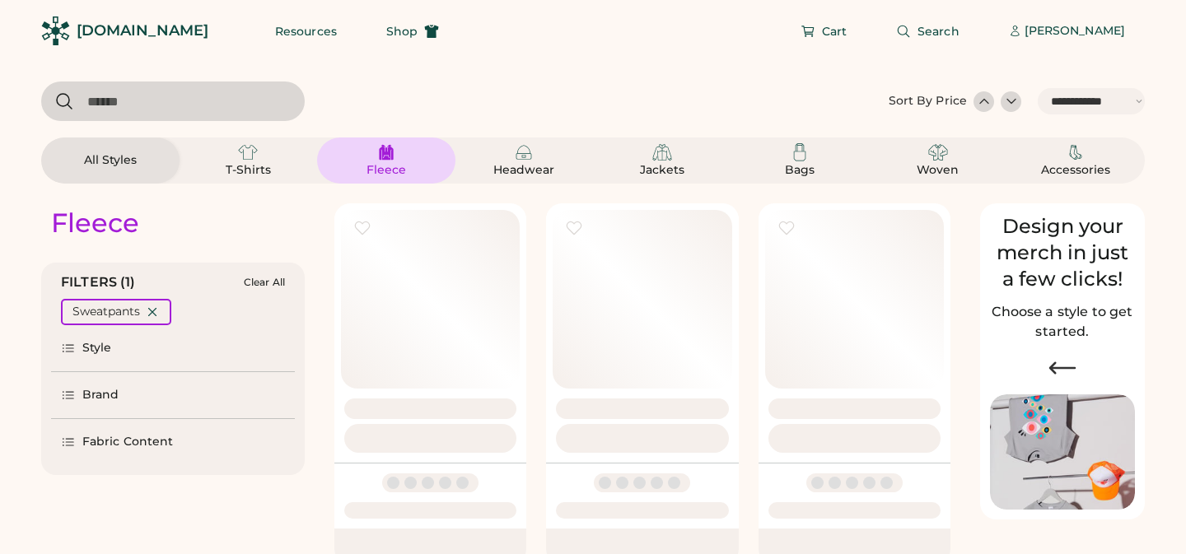
select select "*****"
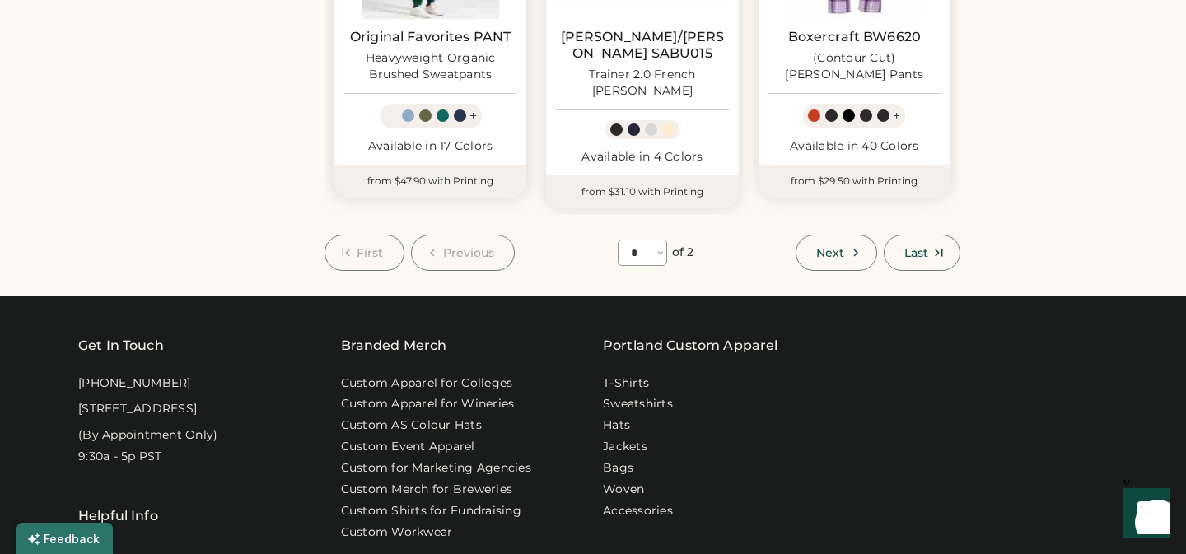
scroll to position [1547, 0]
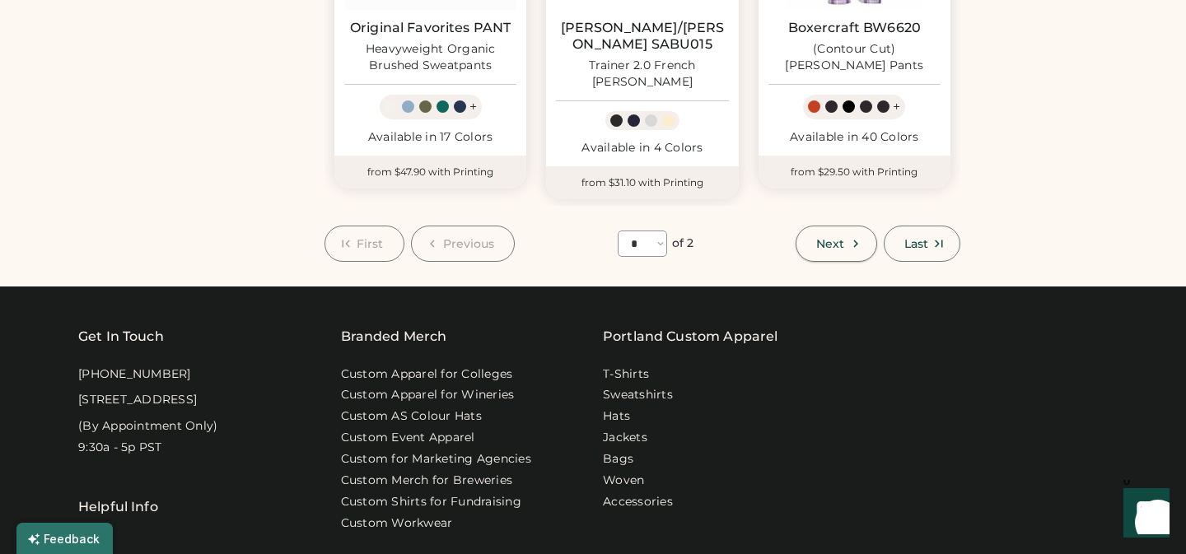
click at [828, 238] on span "Next" at bounding box center [830, 244] width 28 height 12
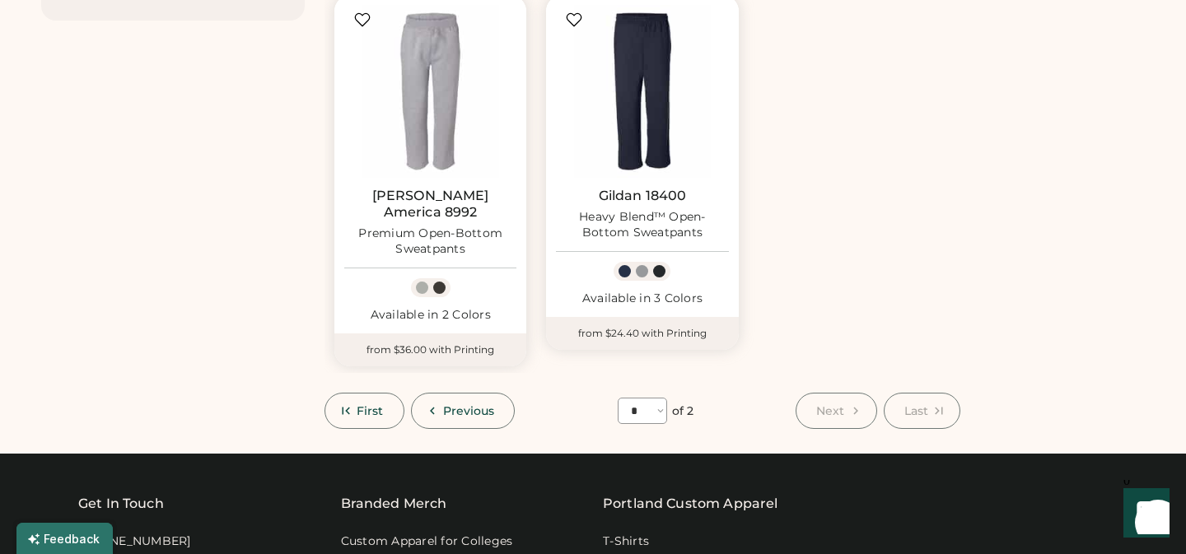
scroll to position [629, 0]
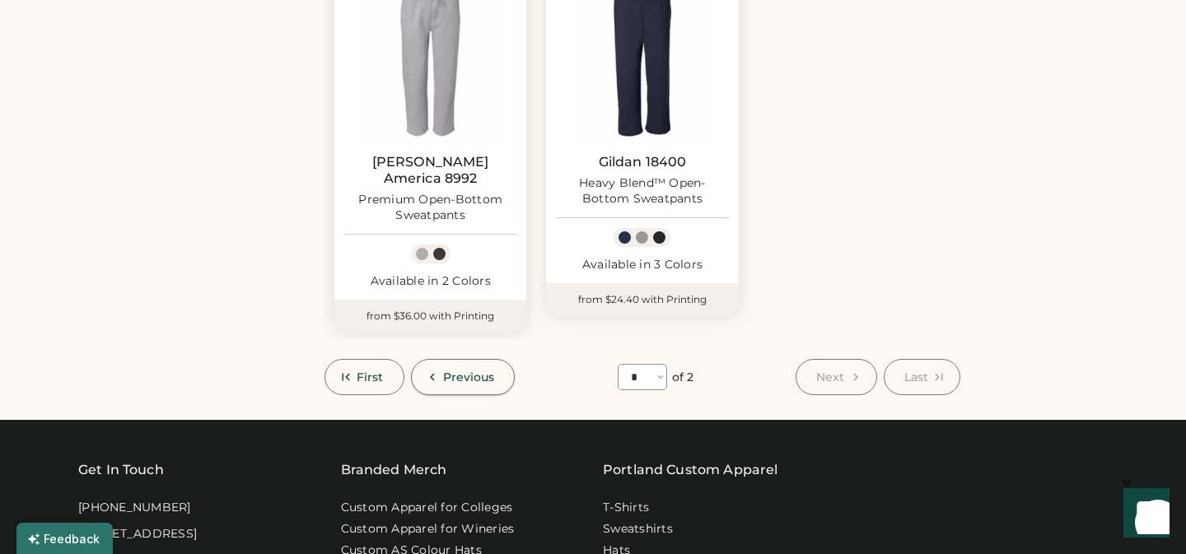
click at [460, 371] on span "Previous" at bounding box center [469, 377] width 52 height 12
select select "*"
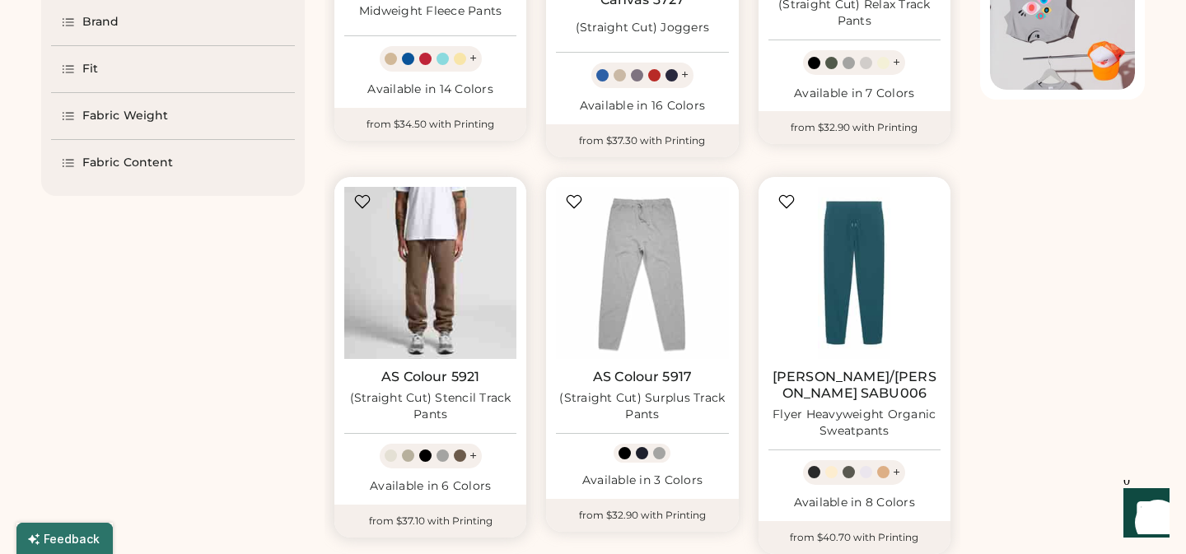
scroll to position [426, 0]
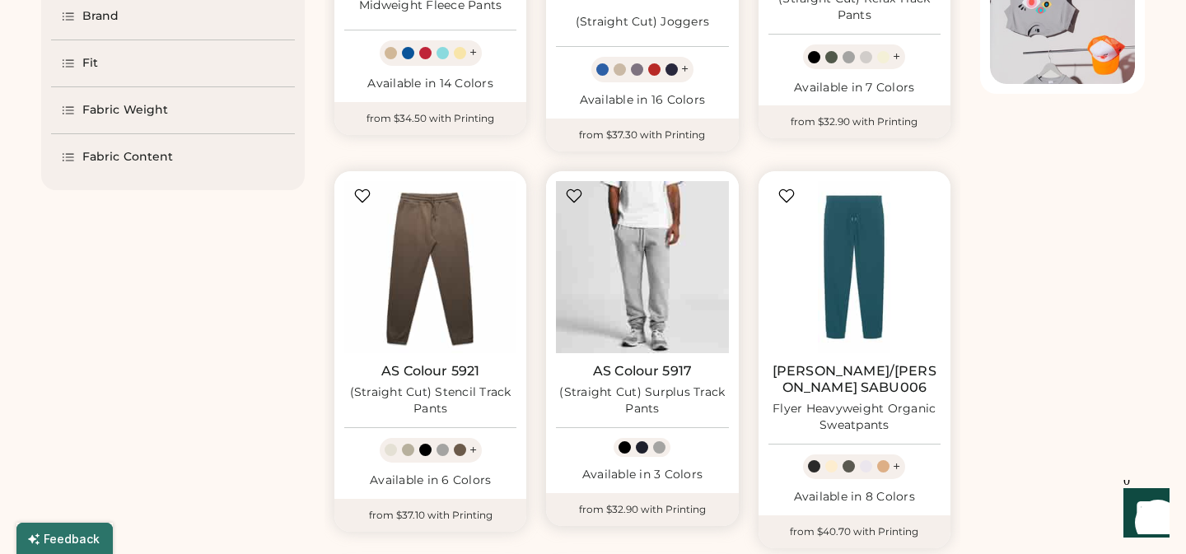
click at [643, 220] on img at bounding box center [642, 267] width 172 height 172
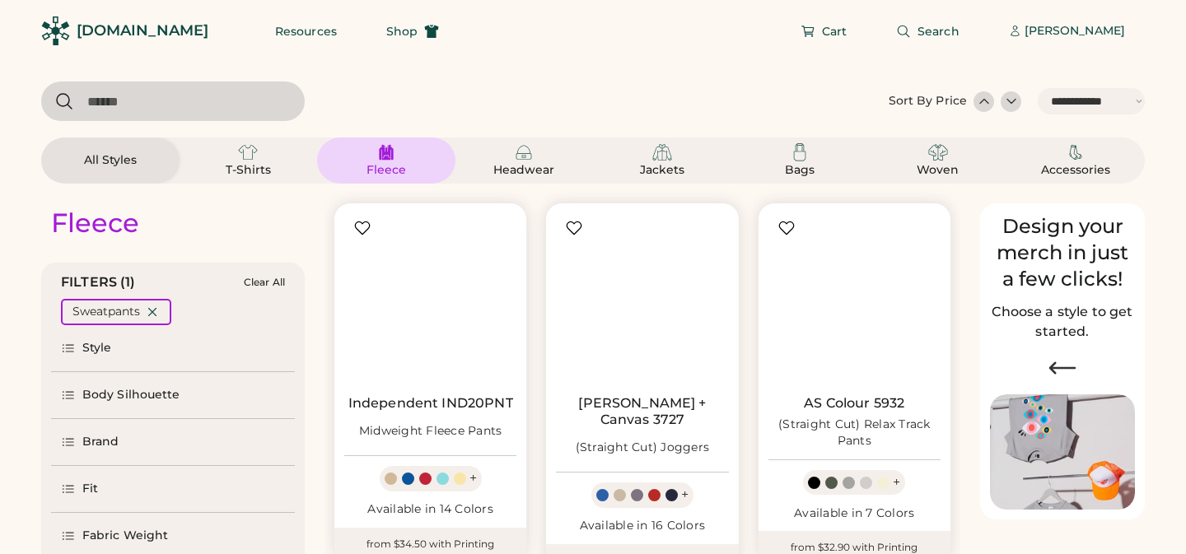
select select "*****"
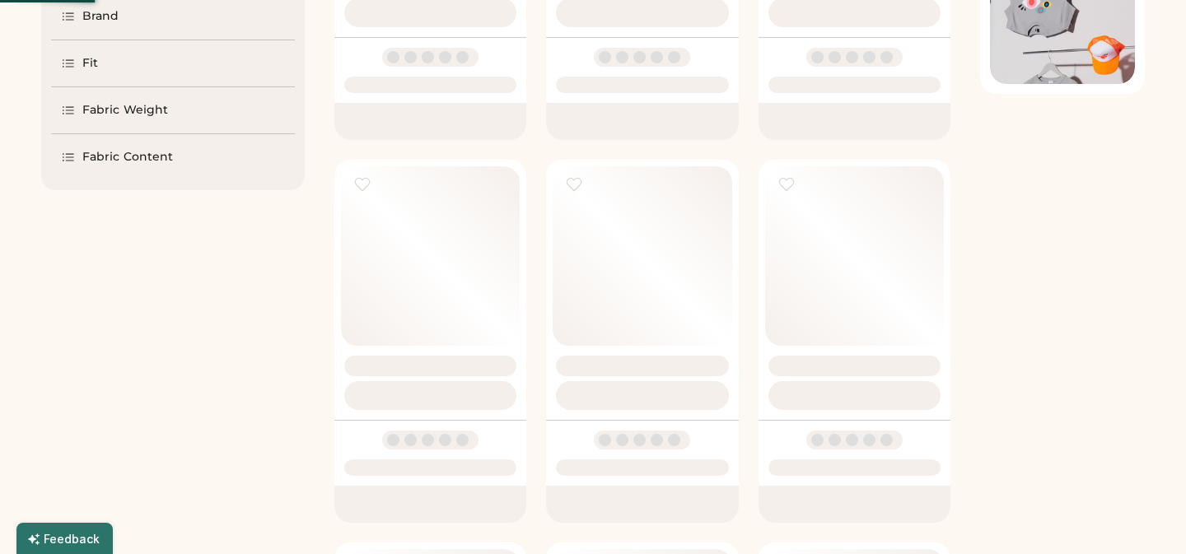
scroll to position [426, 0]
select select "*"
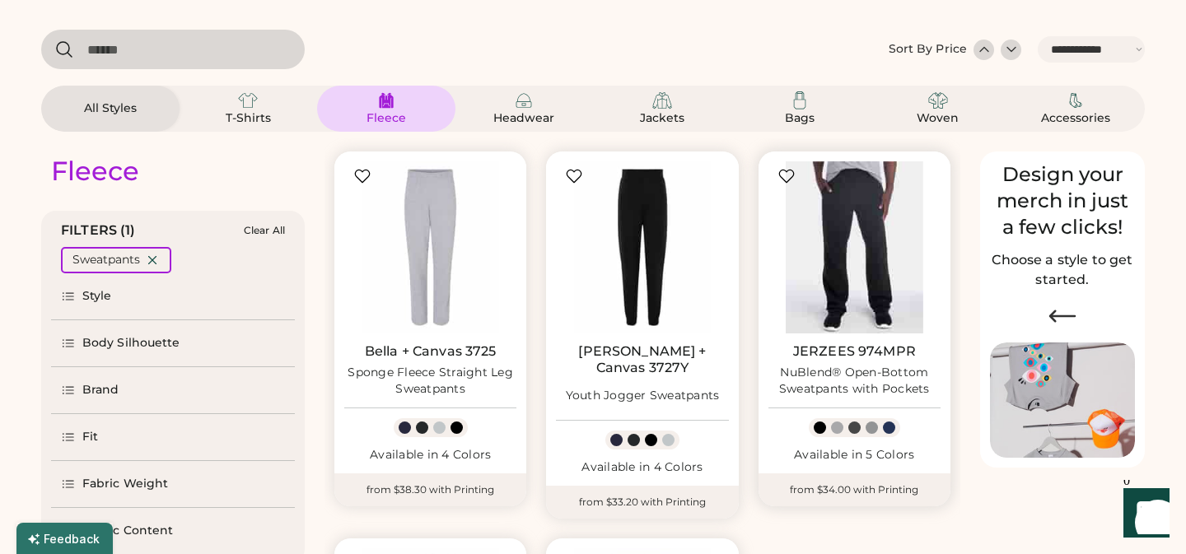
scroll to position [49, 0]
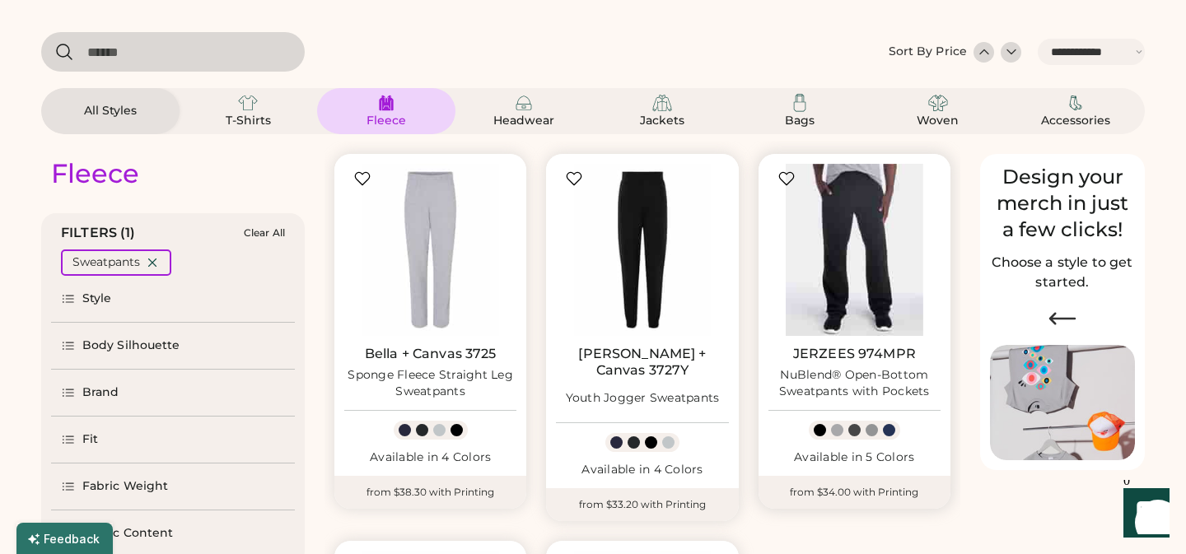
click at [878, 220] on img at bounding box center [854, 250] width 172 height 172
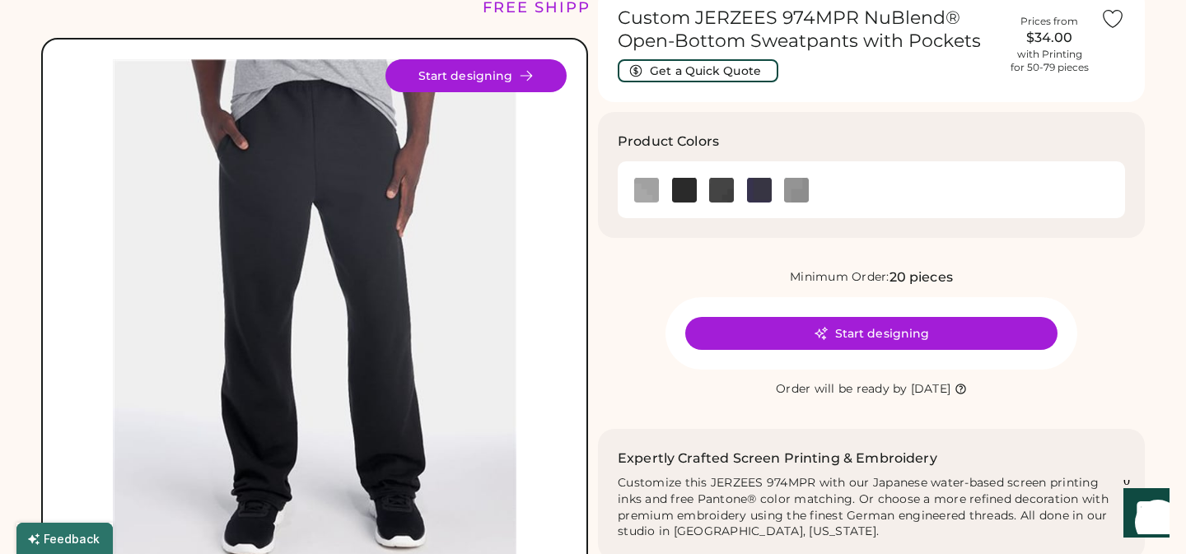
scroll to position [78, 0]
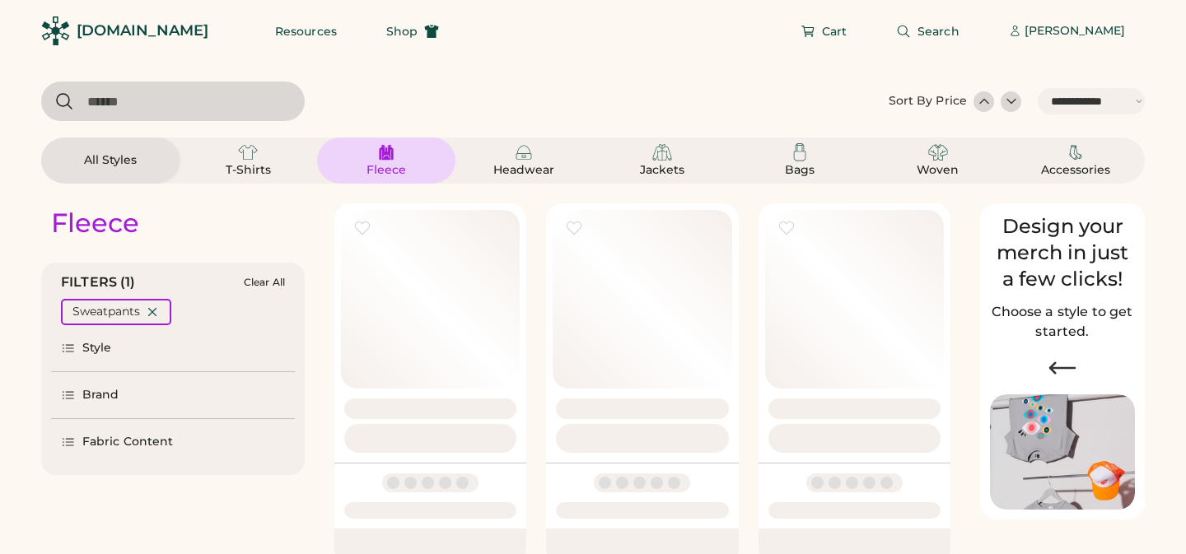
select select "*****"
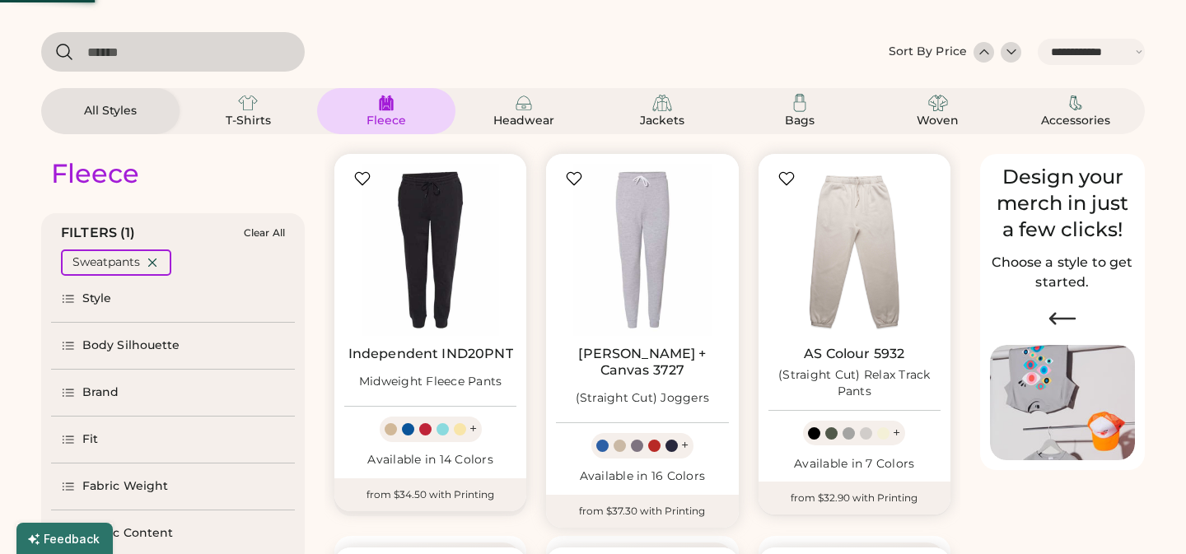
select select "*"
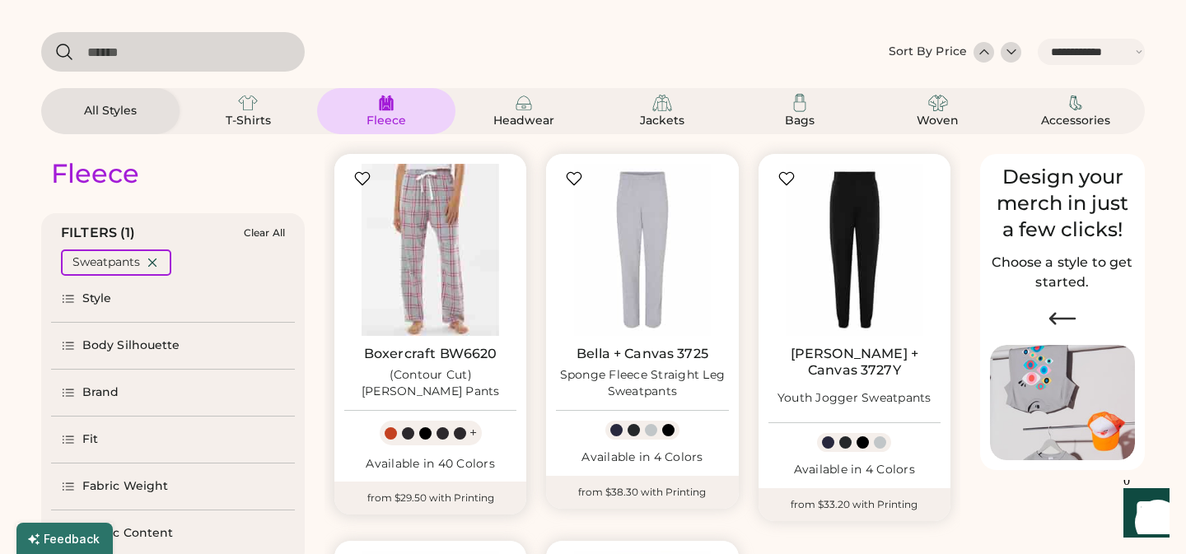
click at [441, 198] on img at bounding box center [430, 250] width 172 height 172
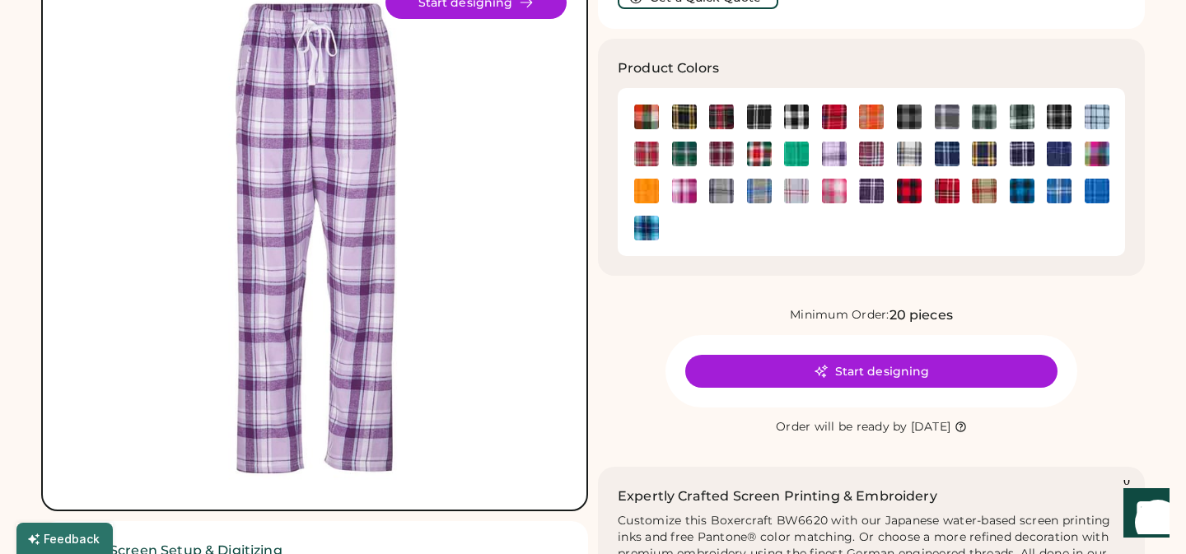
scroll to position [145, 0]
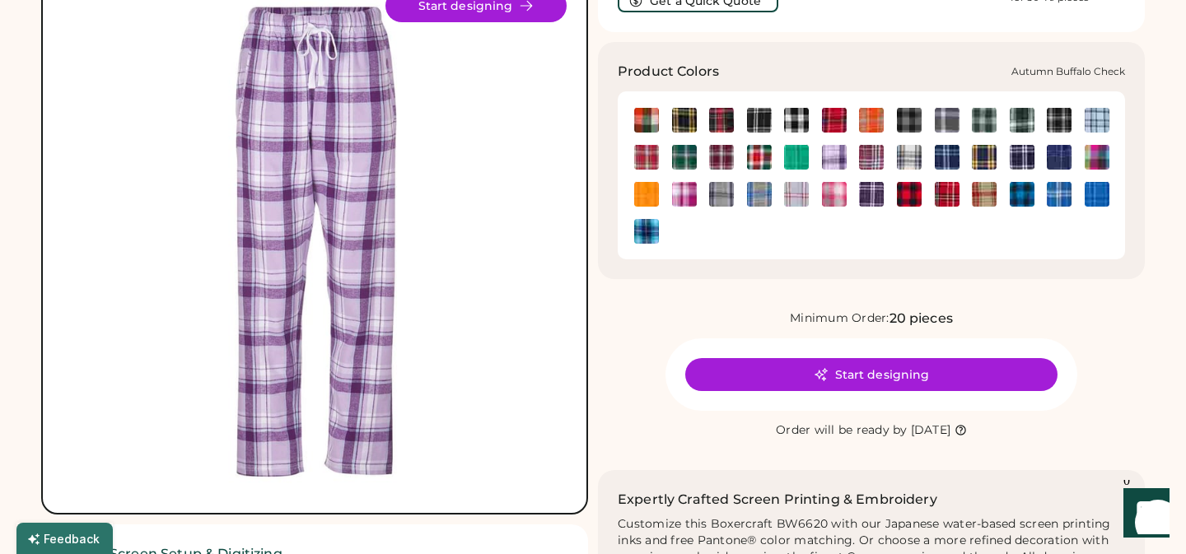
click at [644, 128] on img at bounding box center [646, 120] width 25 height 25
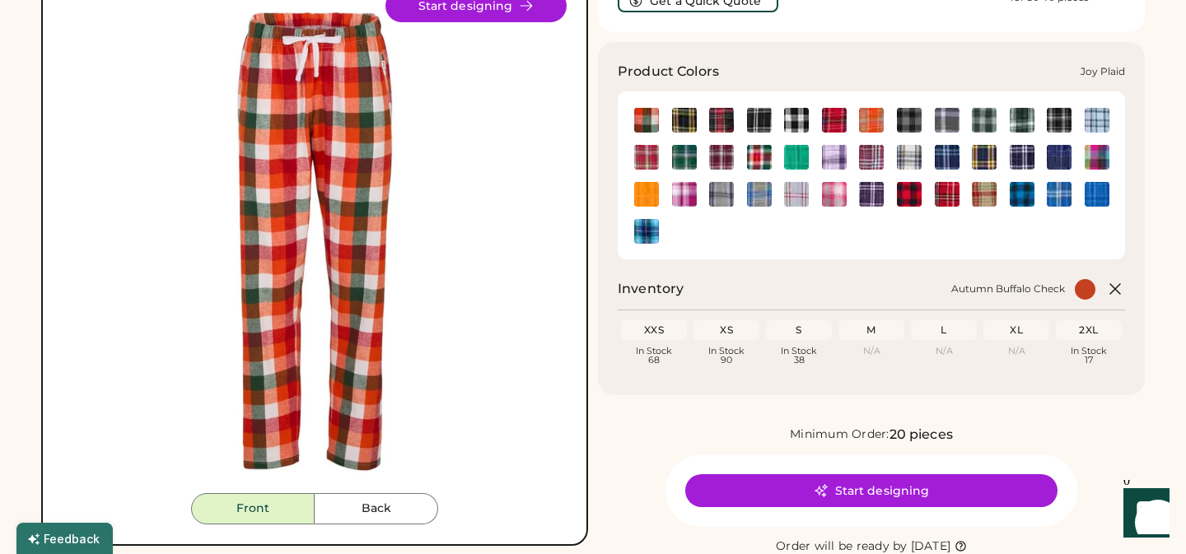
click at [759, 159] on img at bounding box center [759, 157] width 25 height 25
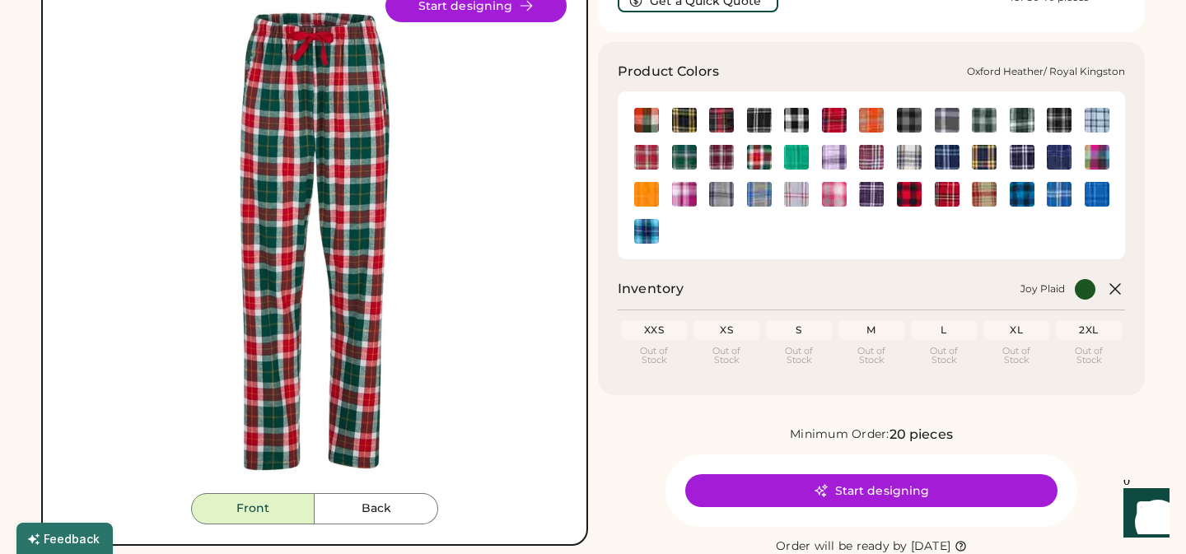
click at [763, 198] on img at bounding box center [759, 194] width 25 height 25
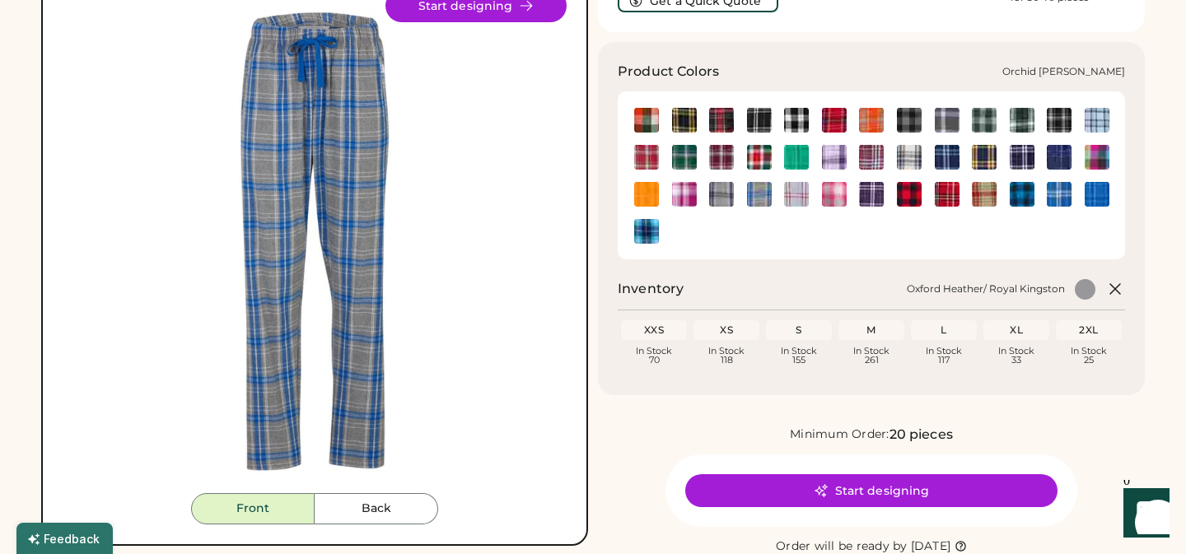
click at [683, 190] on img at bounding box center [684, 194] width 25 height 25
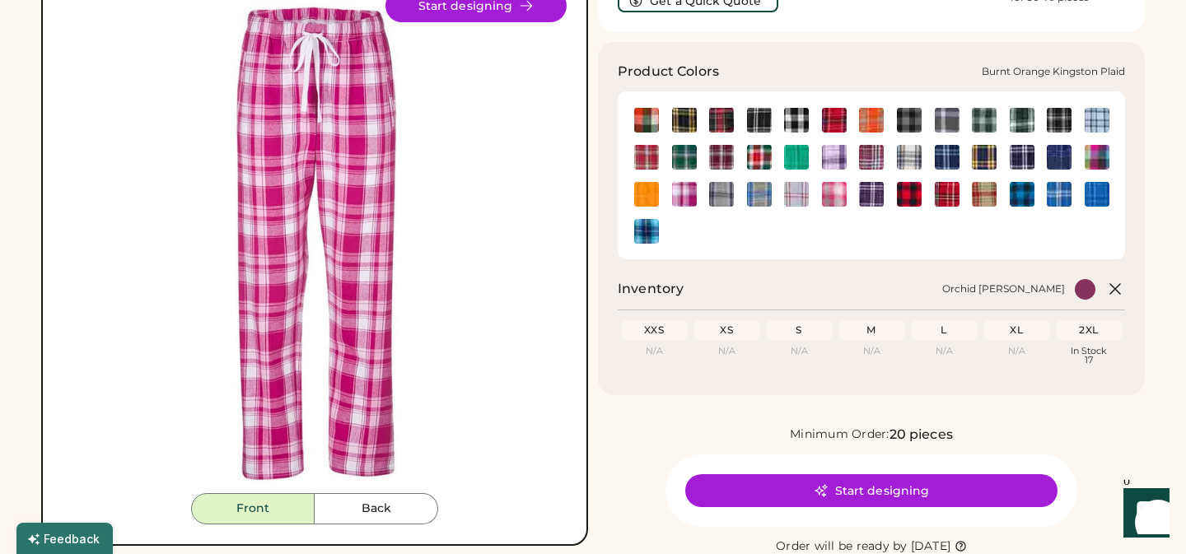
click at [870, 119] on img at bounding box center [871, 120] width 25 height 25
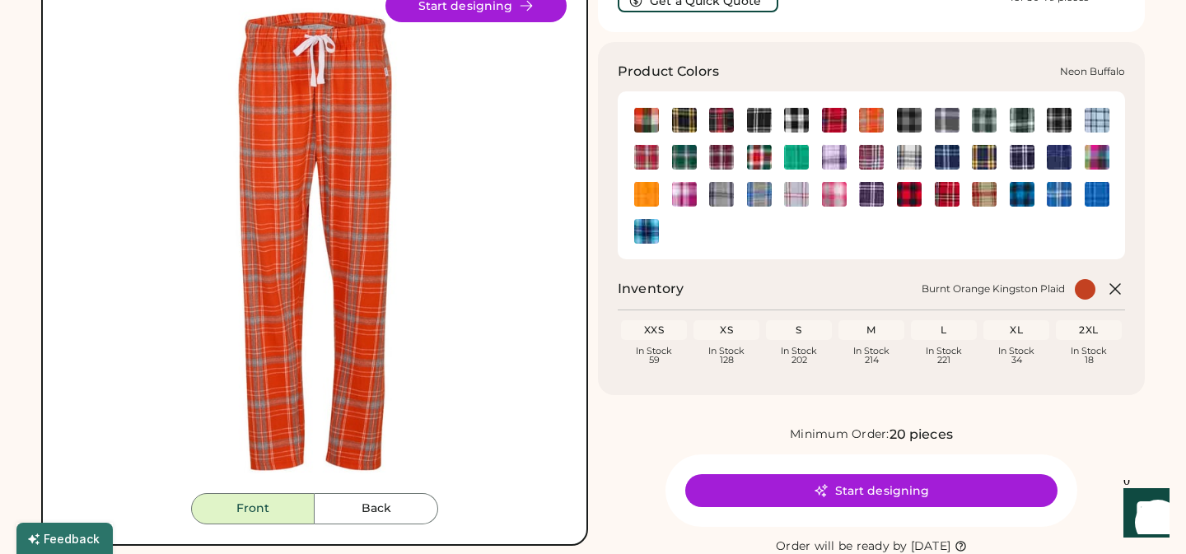
click at [1102, 156] on img at bounding box center [1096, 157] width 25 height 25
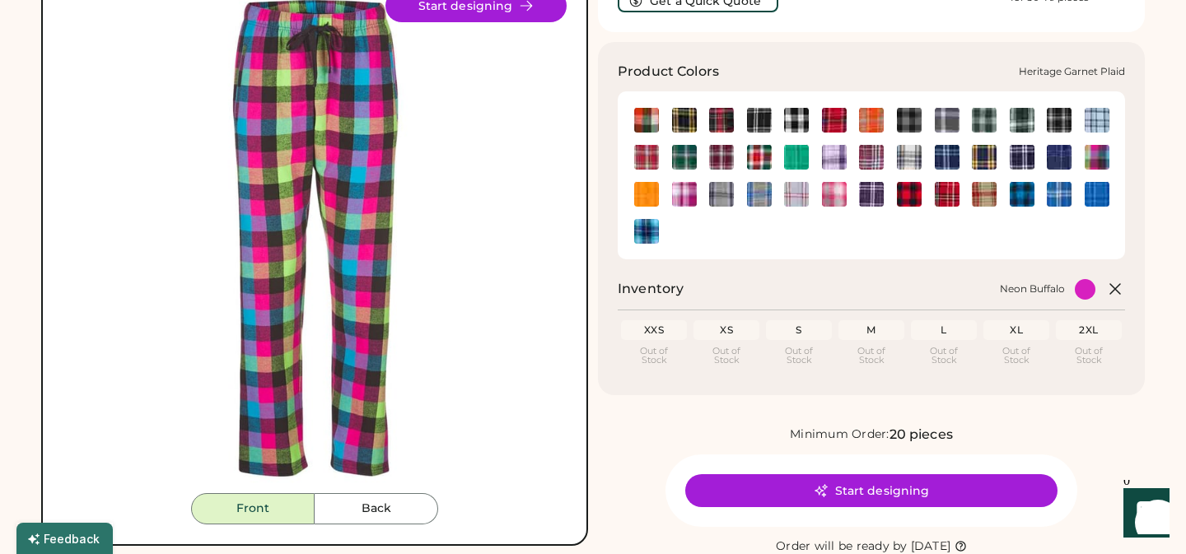
click at [643, 160] on img at bounding box center [646, 157] width 25 height 25
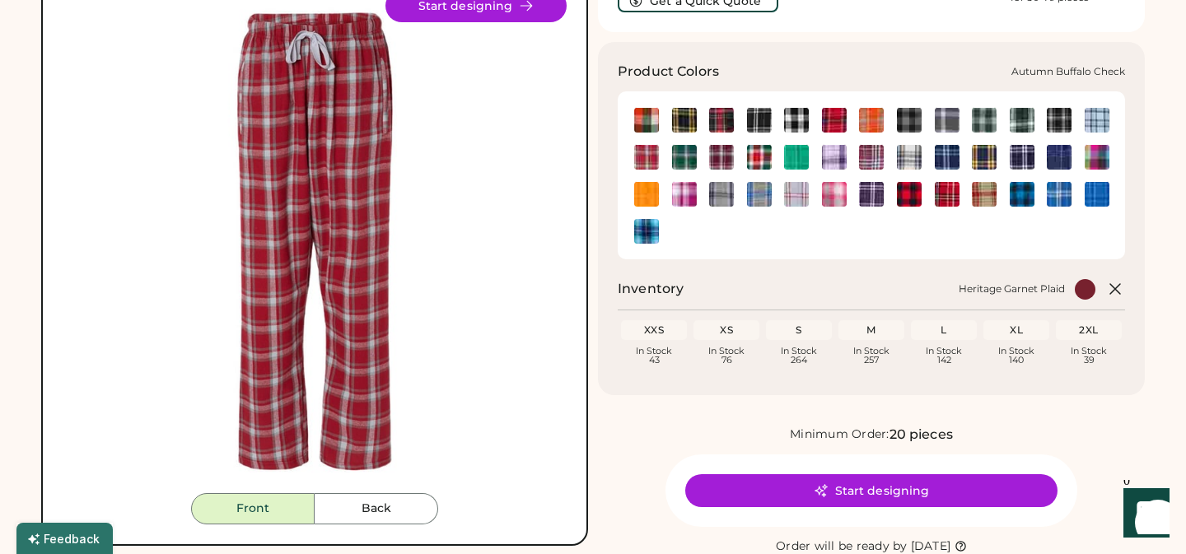
click at [636, 122] on img at bounding box center [646, 120] width 25 height 25
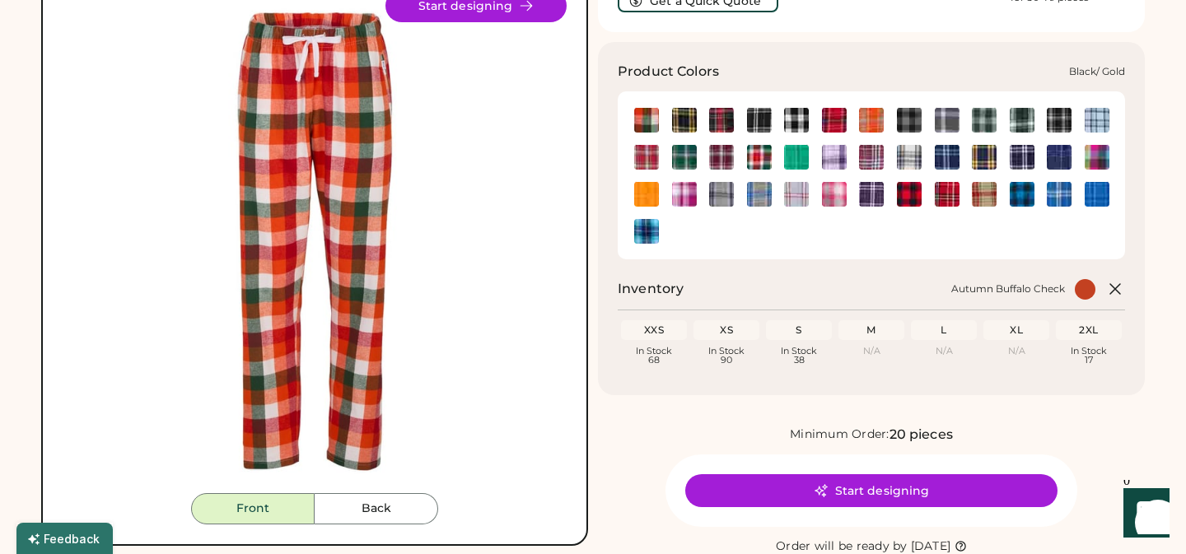
click at [687, 124] on img at bounding box center [684, 120] width 25 height 25
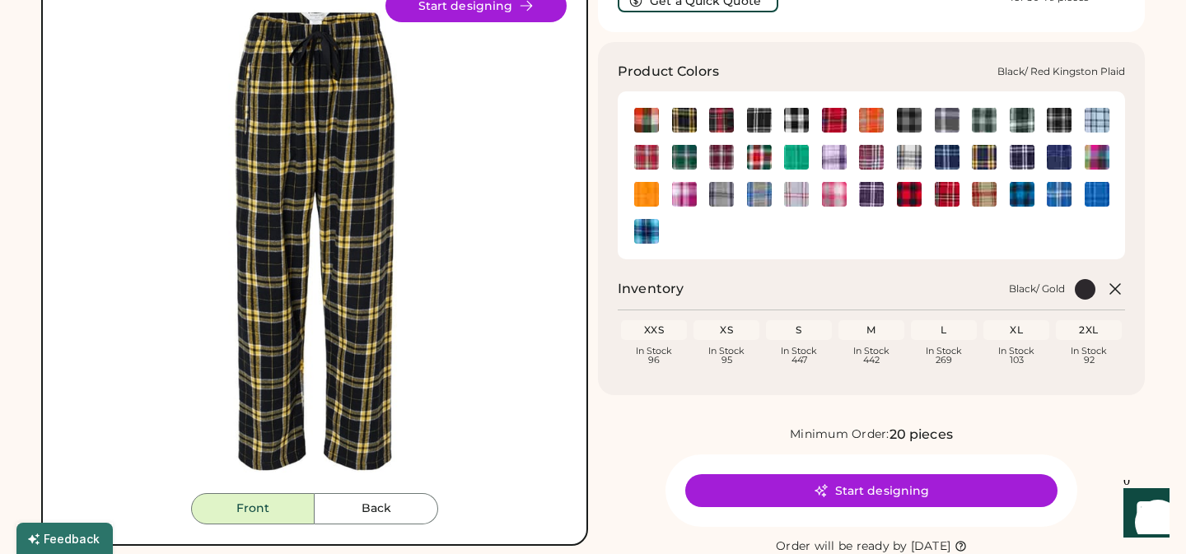
click at [730, 129] on img at bounding box center [721, 120] width 25 height 25
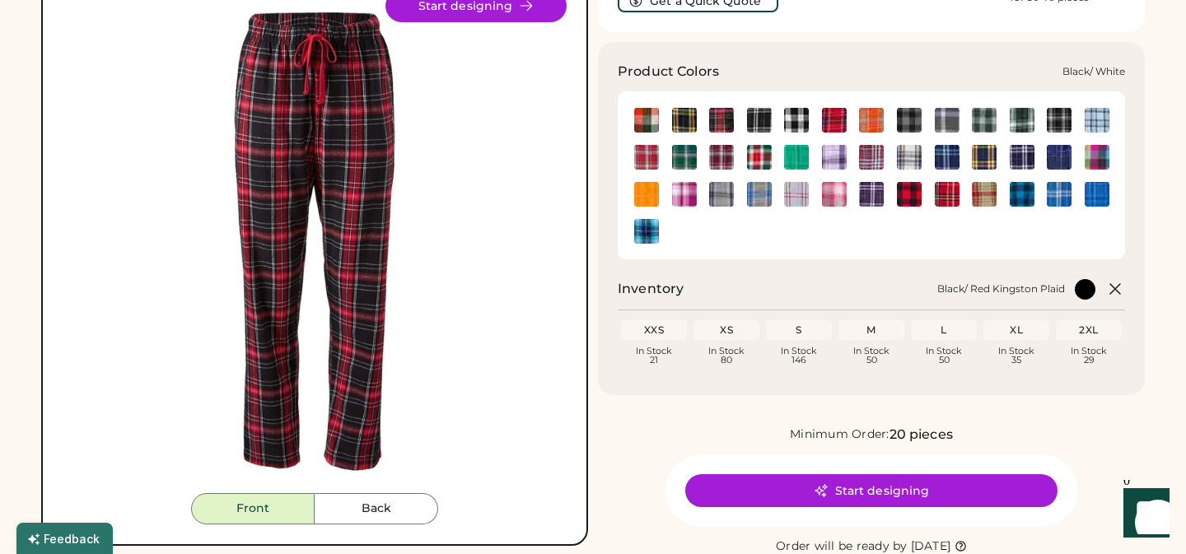
click at [759, 121] on img at bounding box center [759, 120] width 25 height 25
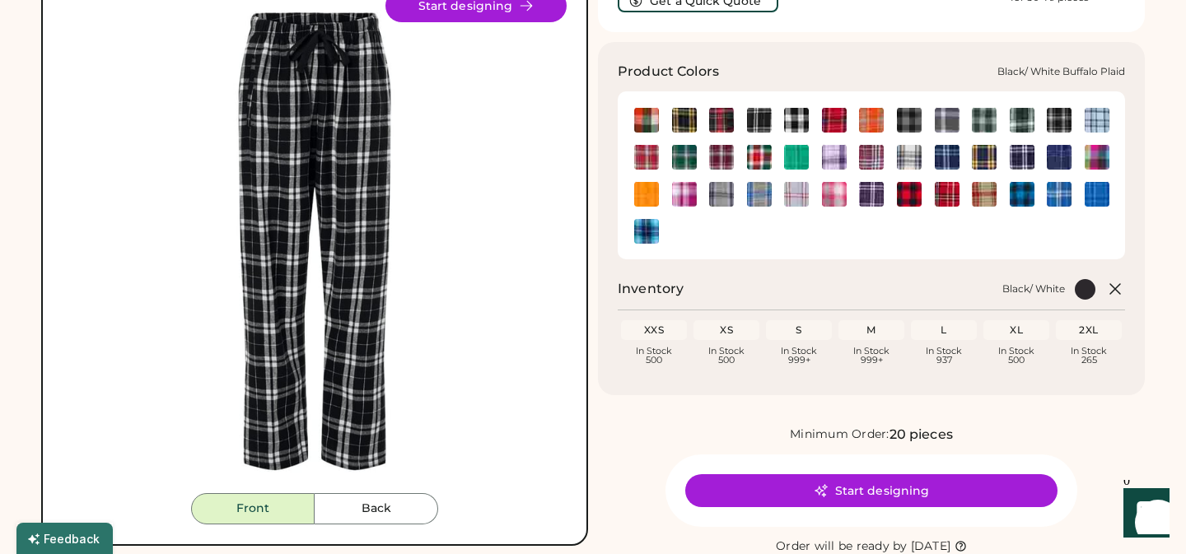
click at [797, 120] on img at bounding box center [796, 120] width 25 height 25
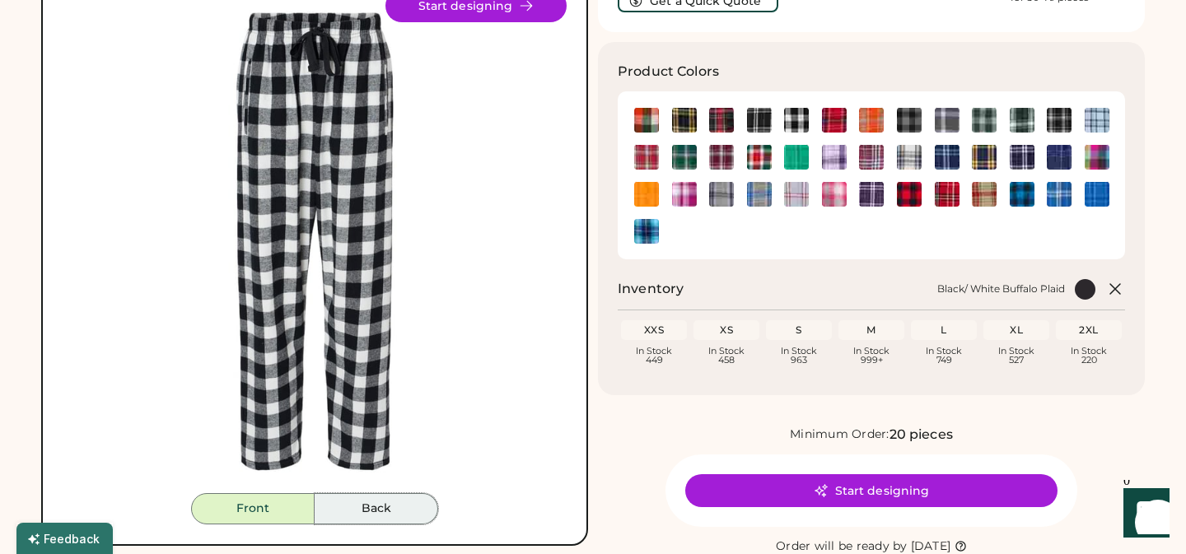
click at [380, 508] on button "Back" at bounding box center [377, 508] width 124 height 31
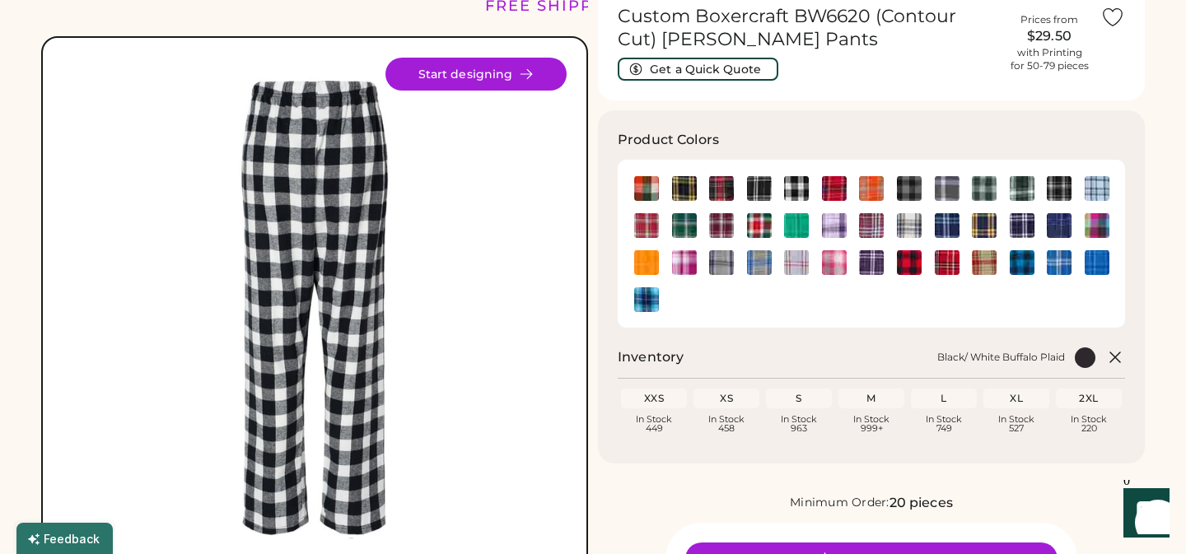
scroll to position [83, 0]
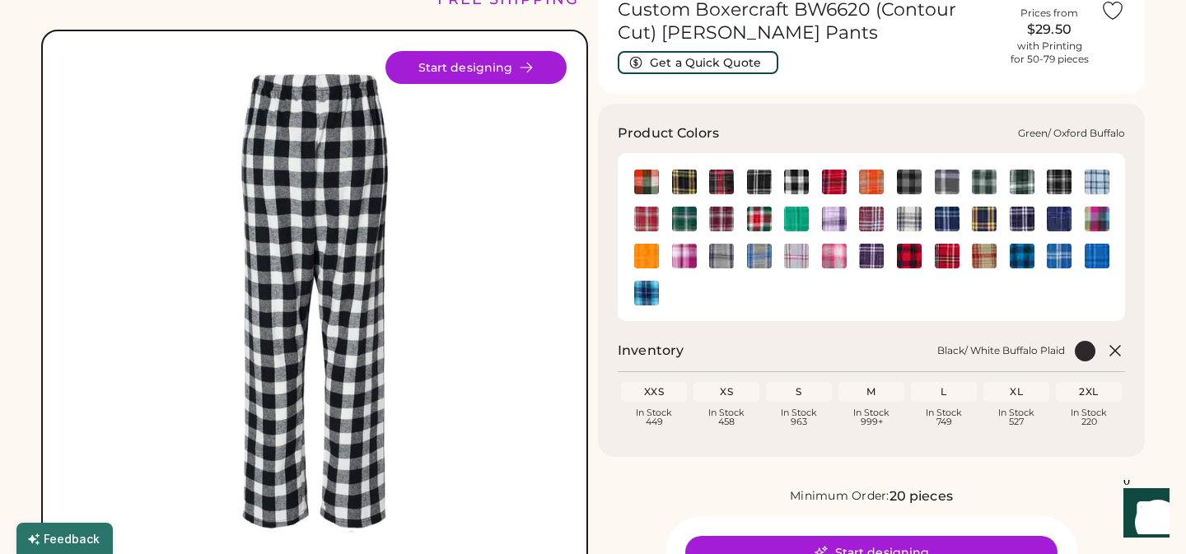
click at [984, 183] on img at bounding box center [984, 182] width 25 height 25
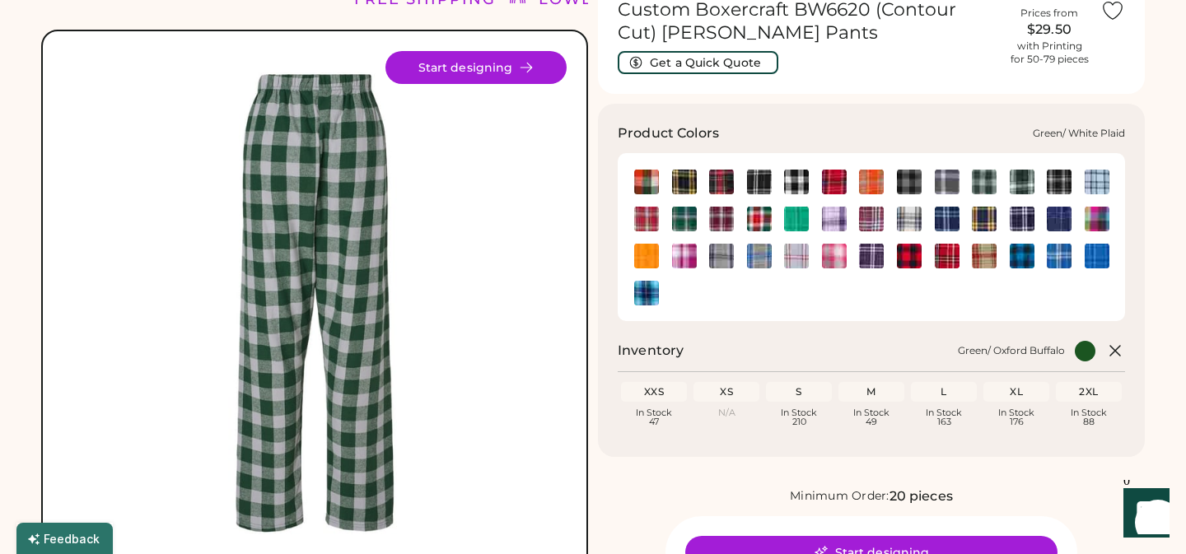
click at [1024, 183] on img at bounding box center [1022, 182] width 25 height 25
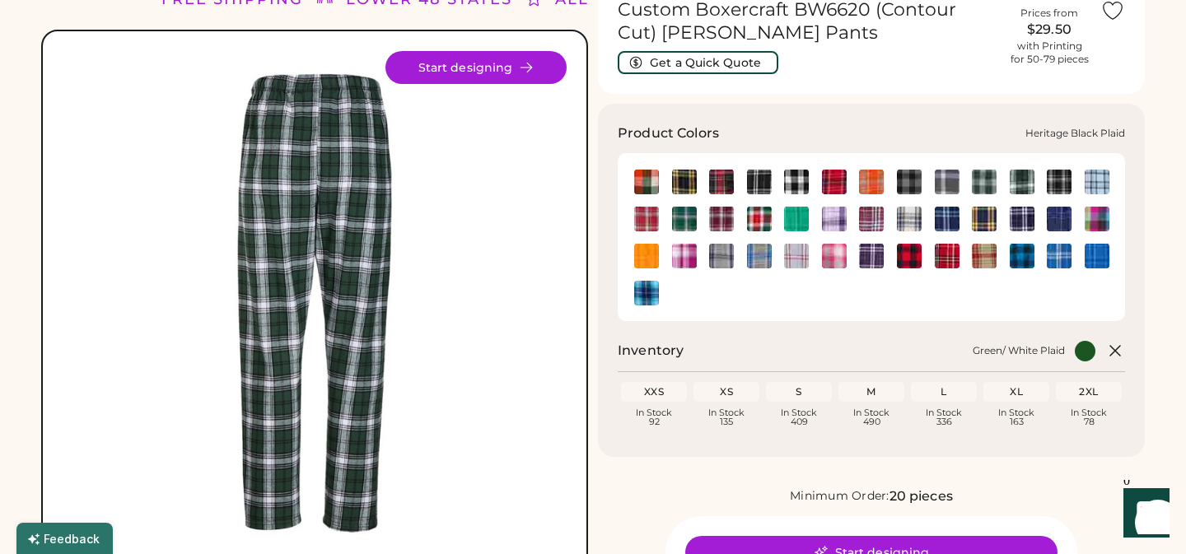
click at [1062, 188] on img at bounding box center [1059, 182] width 25 height 25
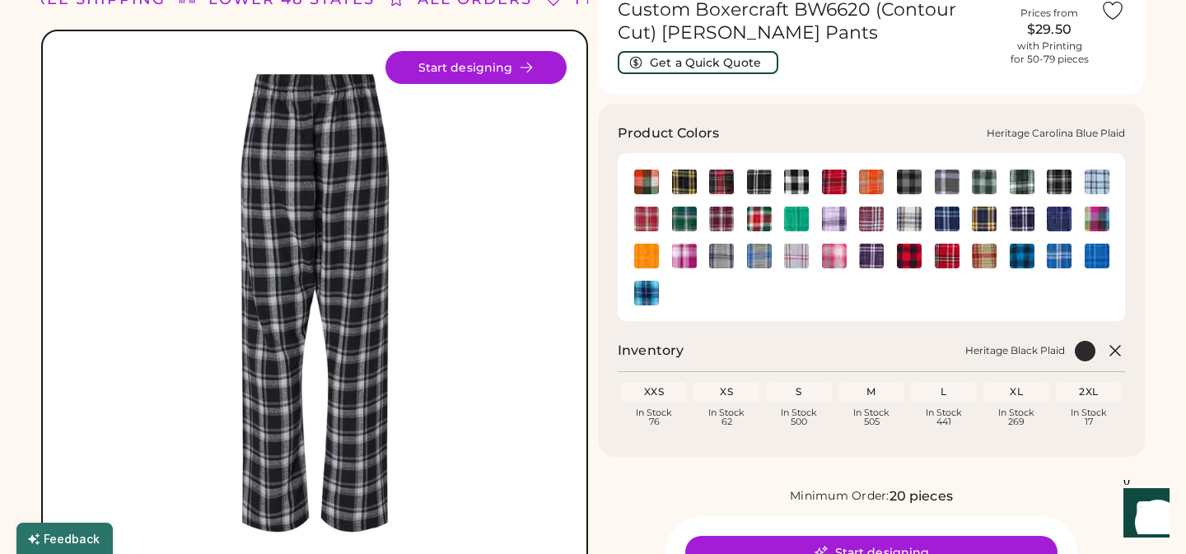
click at [1103, 184] on img at bounding box center [1096, 182] width 25 height 25
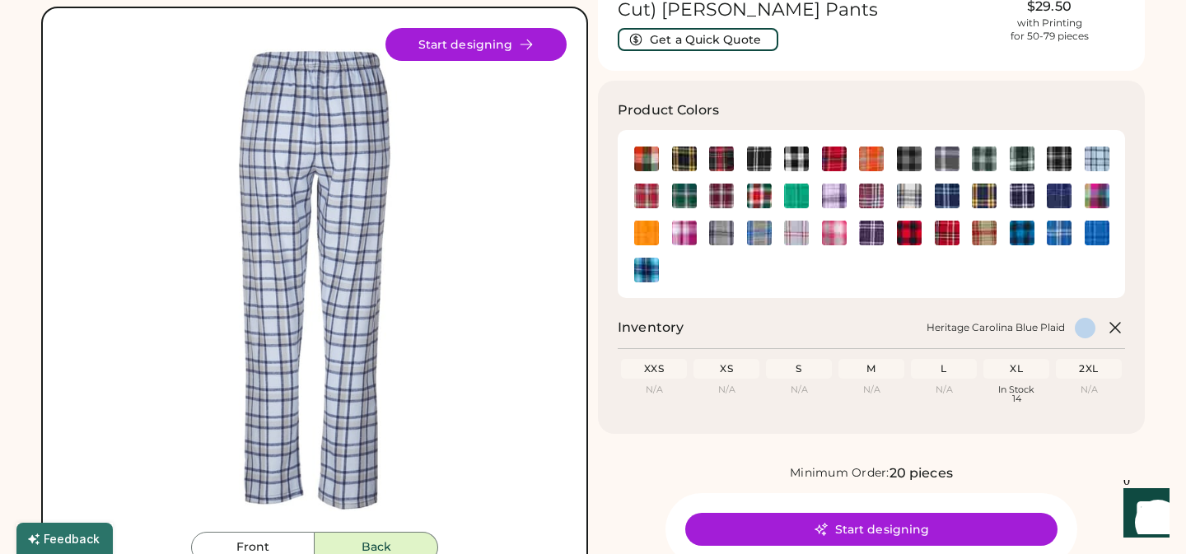
scroll to position [98, 0]
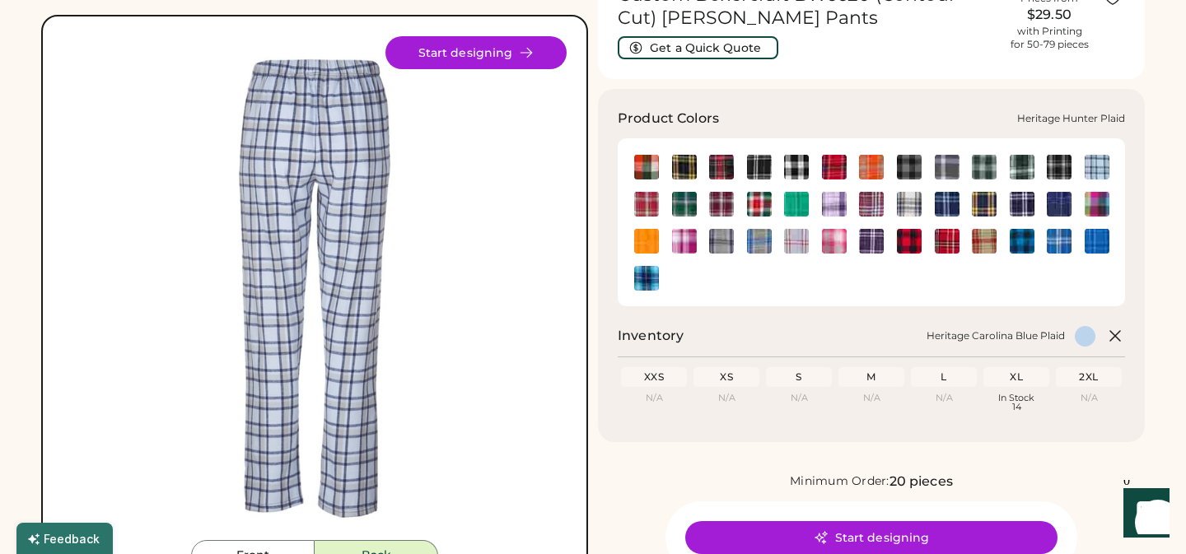
click at [678, 202] on img at bounding box center [684, 204] width 25 height 25
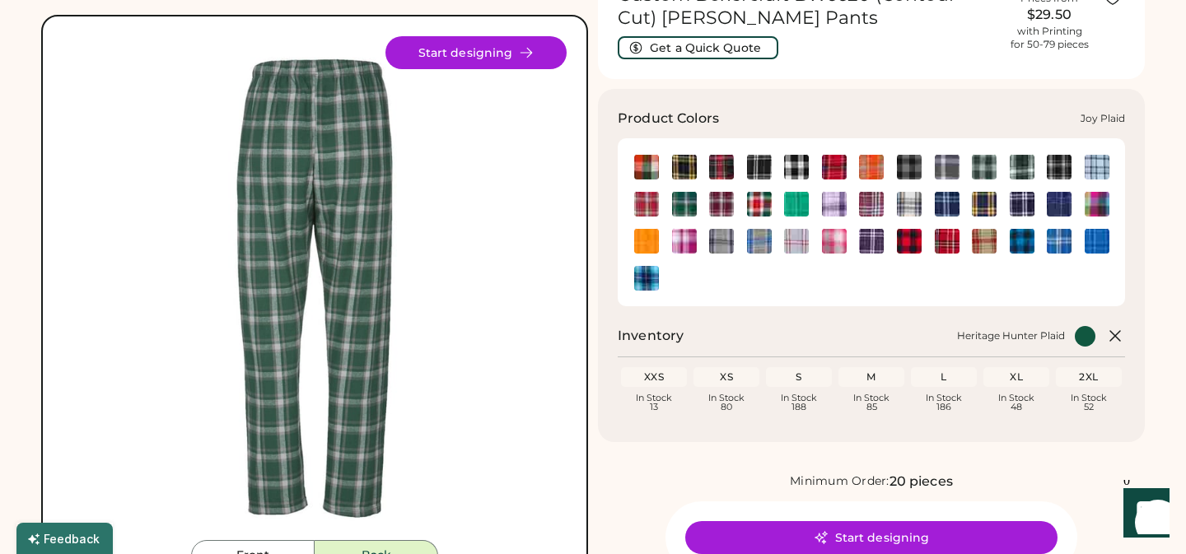
click at [763, 206] on img at bounding box center [759, 204] width 25 height 25
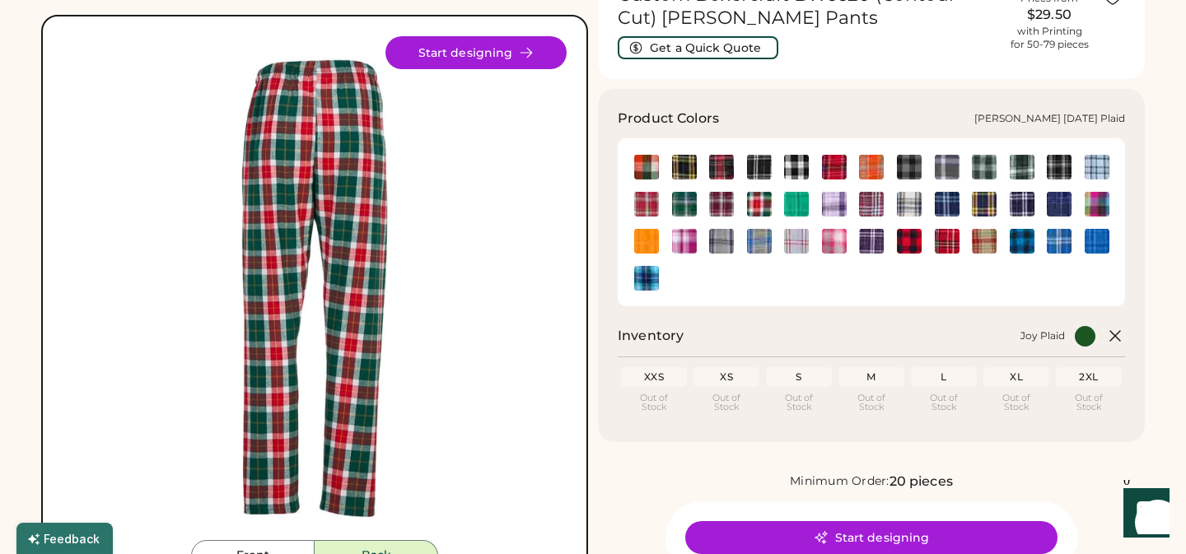
click at [788, 207] on img at bounding box center [796, 204] width 25 height 25
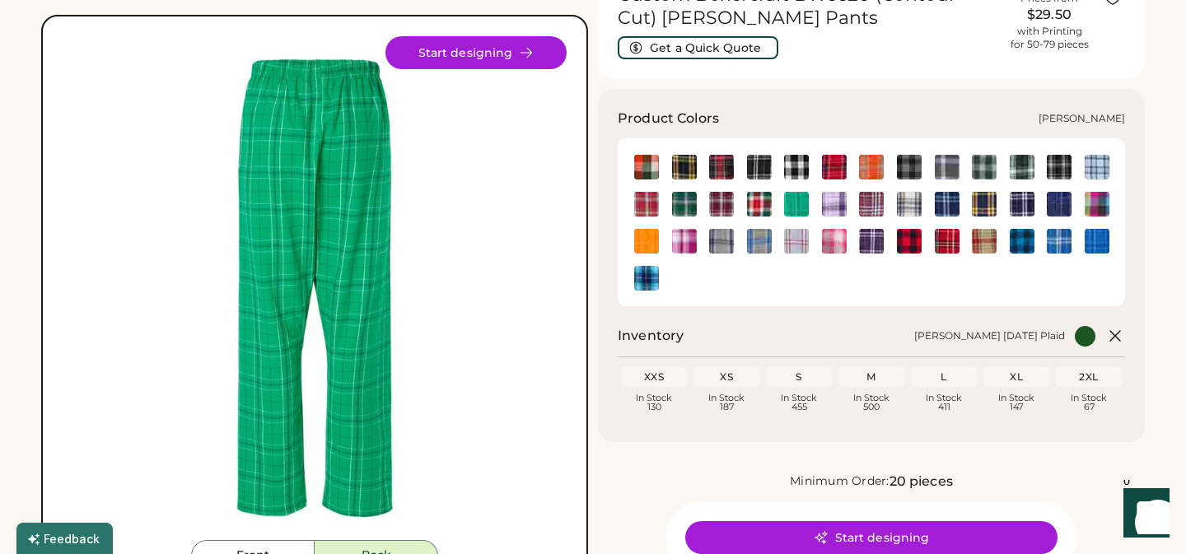
click at [837, 203] on img at bounding box center [834, 204] width 25 height 25
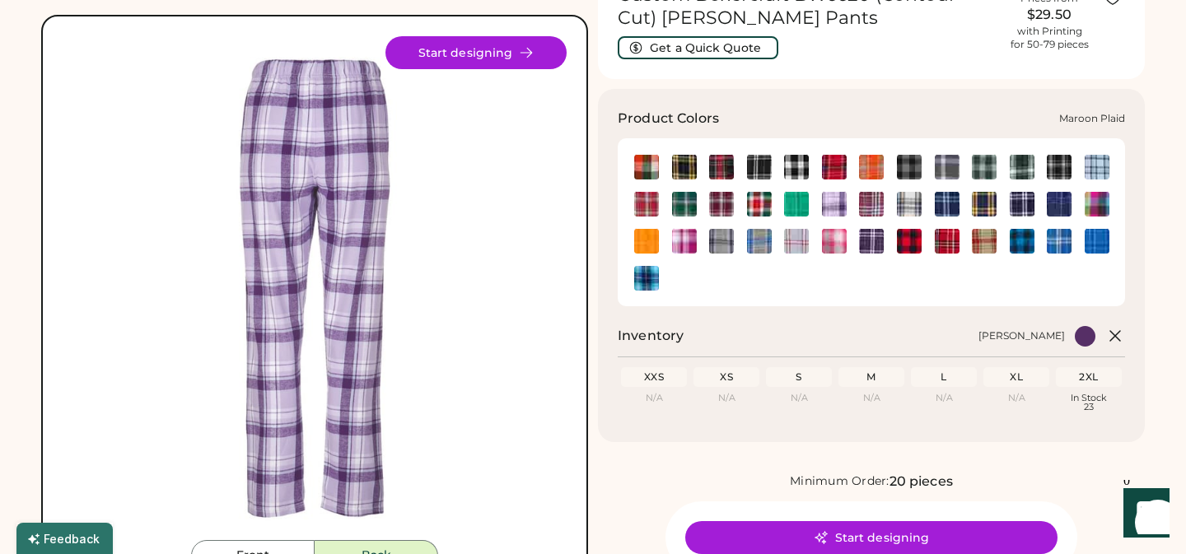
click at [865, 208] on img at bounding box center [871, 204] width 25 height 25
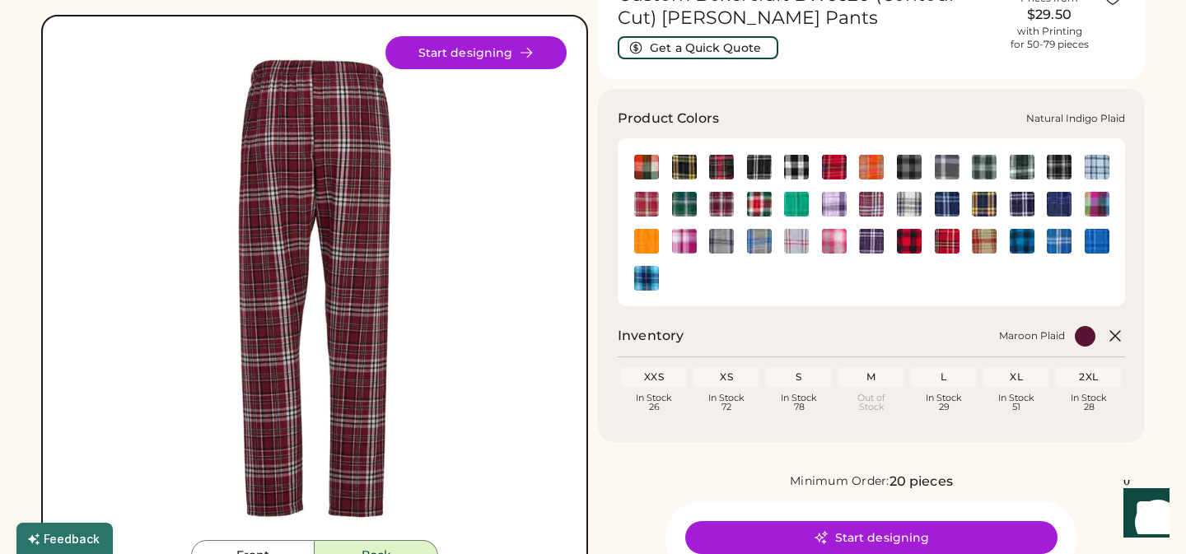
click at [916, 209] on img at bounding box center [909, 204] width 25 height 25
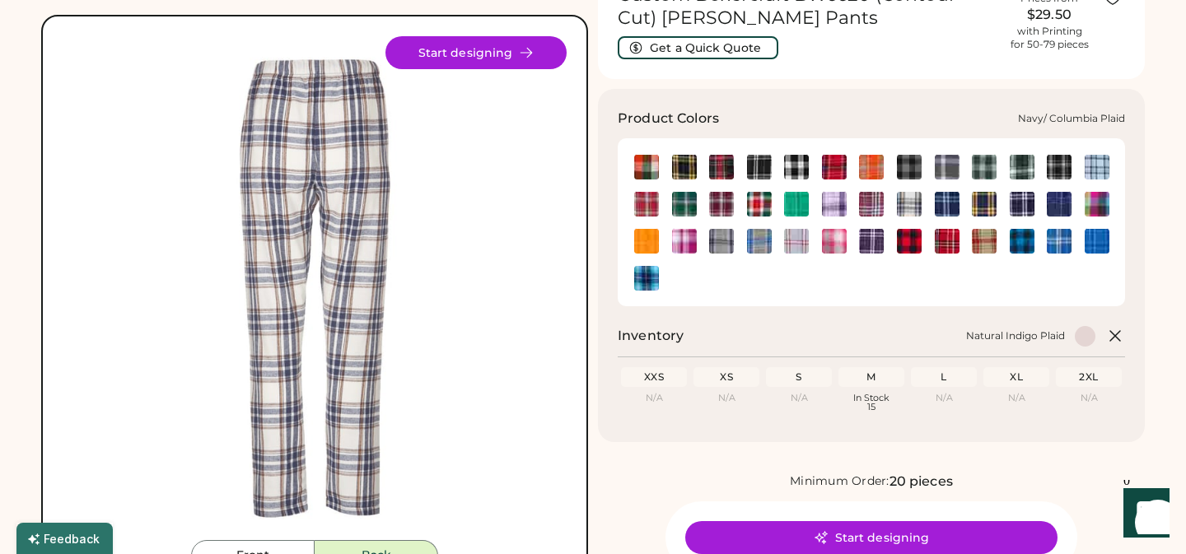
click at [948, 209] on img at bounding box center [947, 204] width 25 height 25
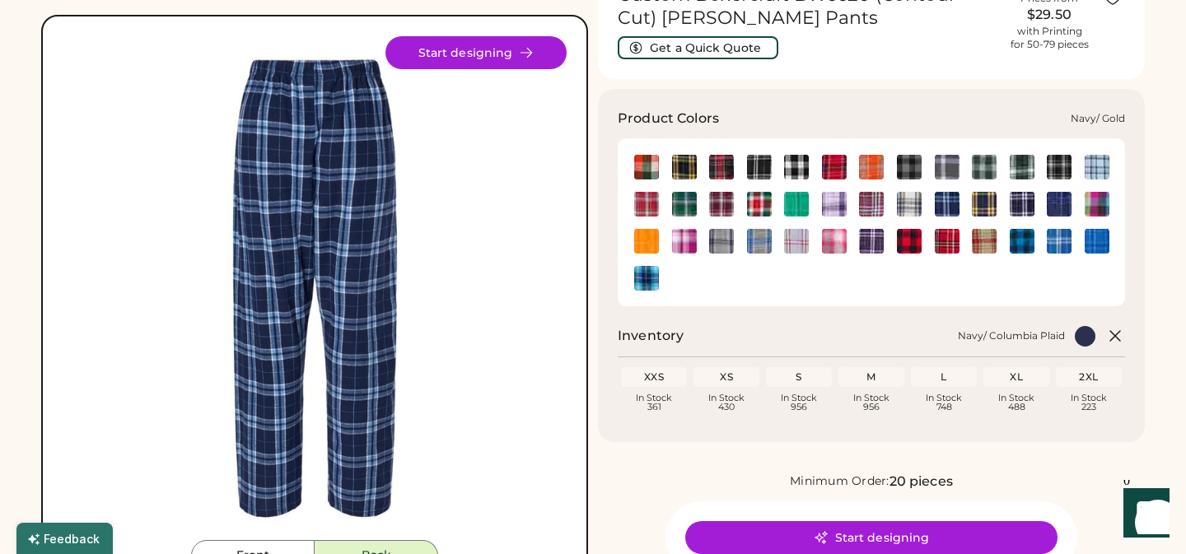
click at [988, 203] on img at bounding box center [984, 204] width 25 height 25
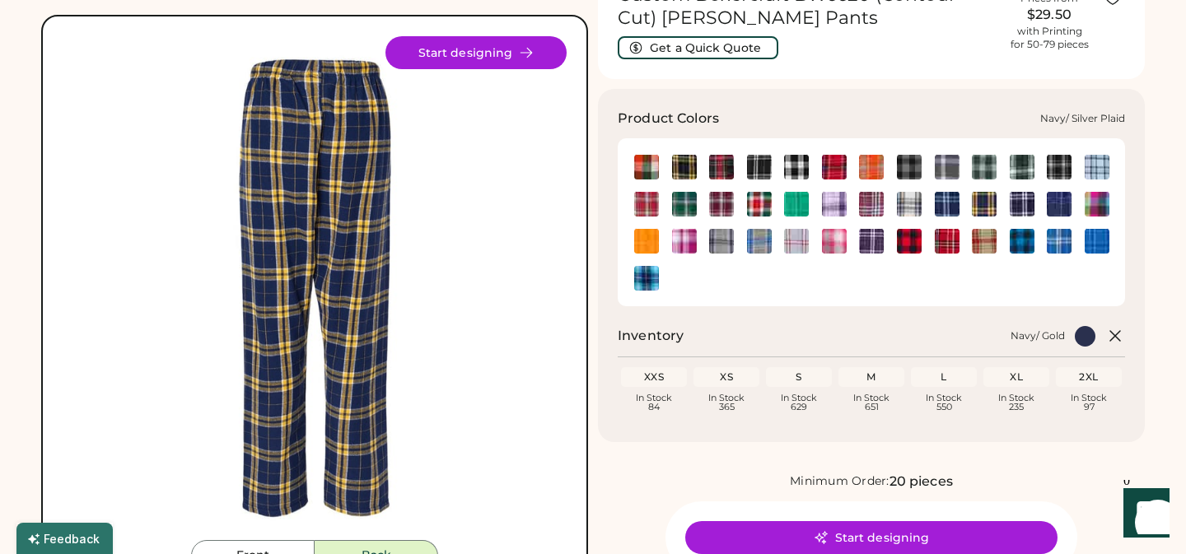
click at [1024, 206] on img at bounding box center [1022, 204] width 25 height 25
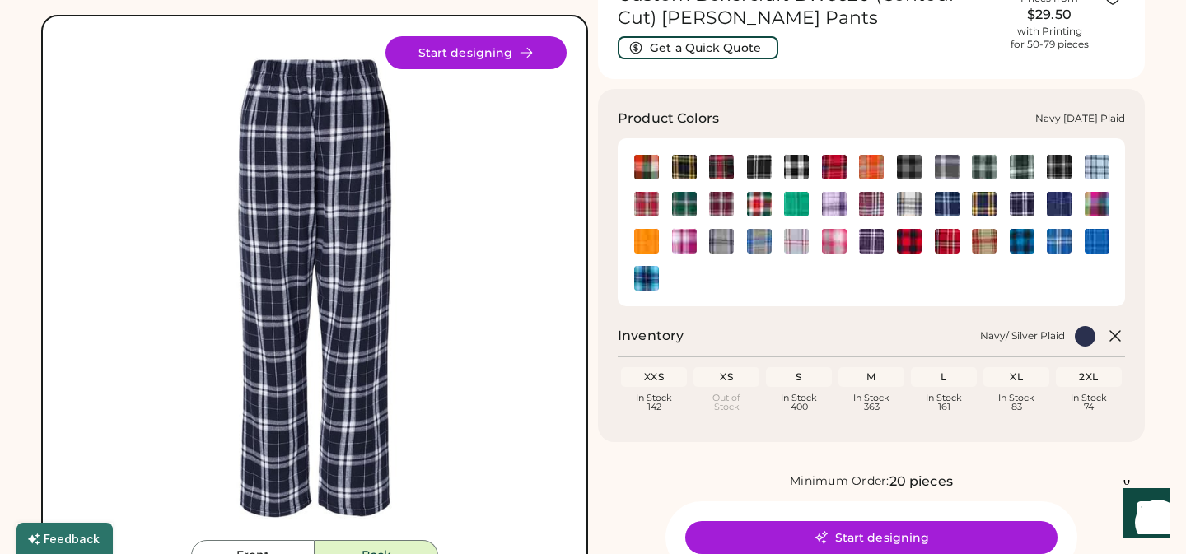
click at [1049, 212] on img at bounding box center [1059, 204] width 25 height 25
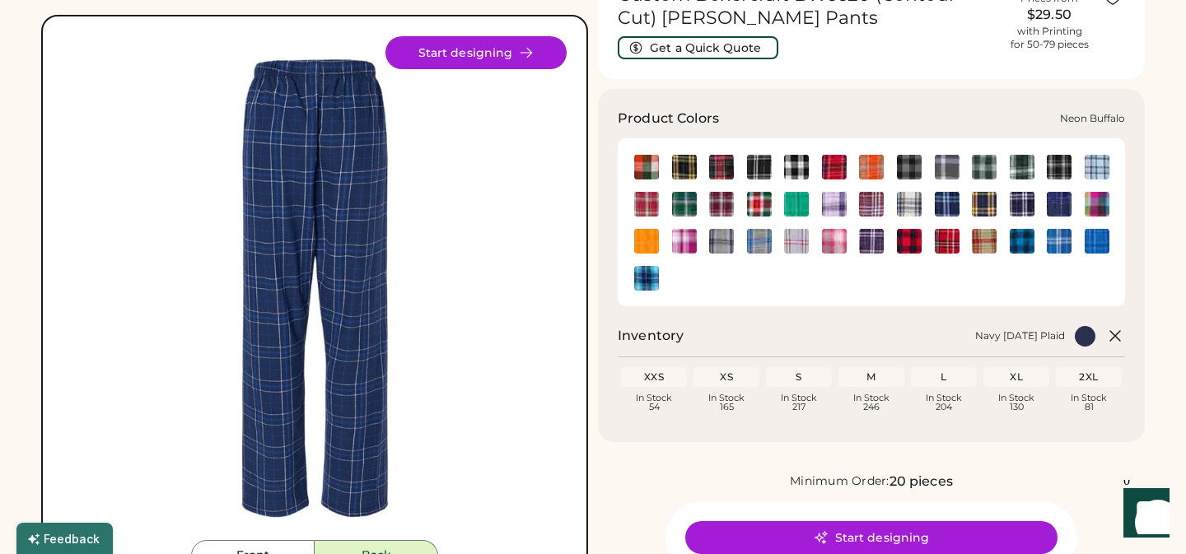
click at [1099, 204] on img at bounding box center [1096, 204] width 25 height 25
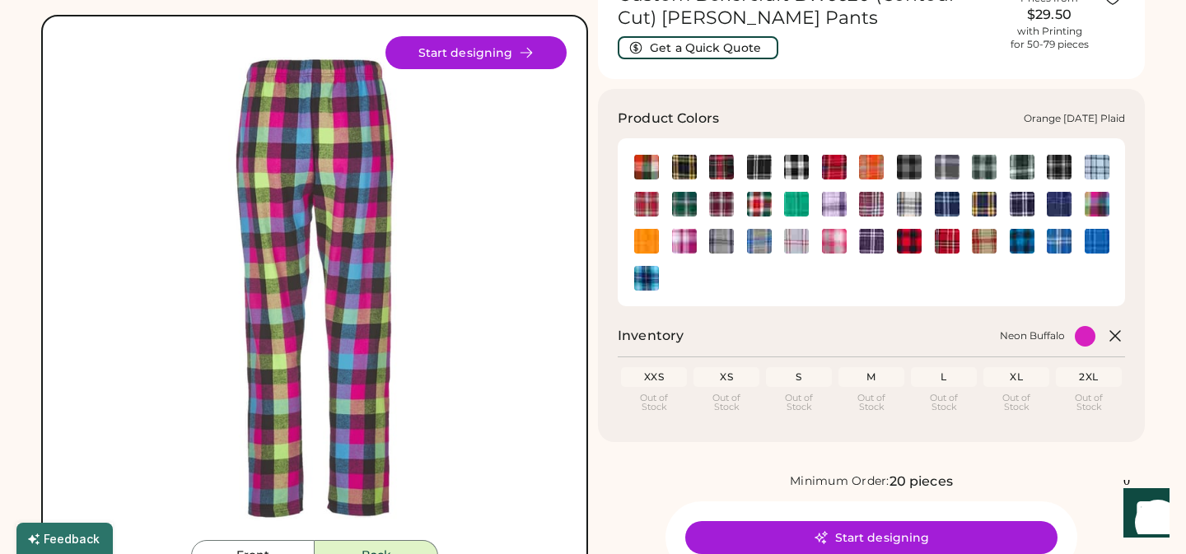
click at [643, 235] on img at bounding box center [646, 241] width 25 height 25
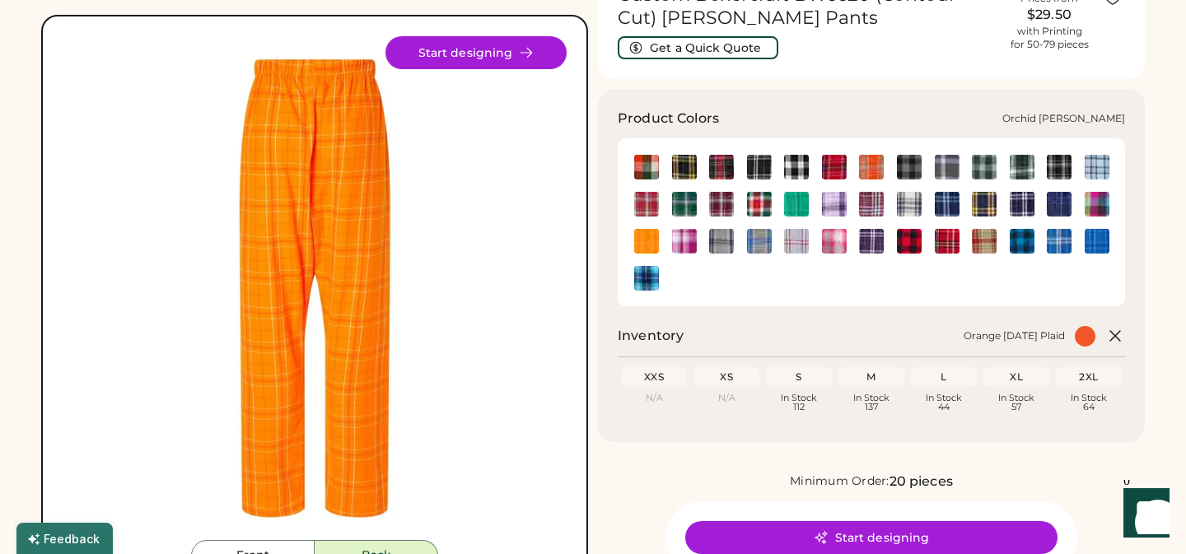
click at [688, 246] on img at bounding box center [684, 241] width 25 height 25
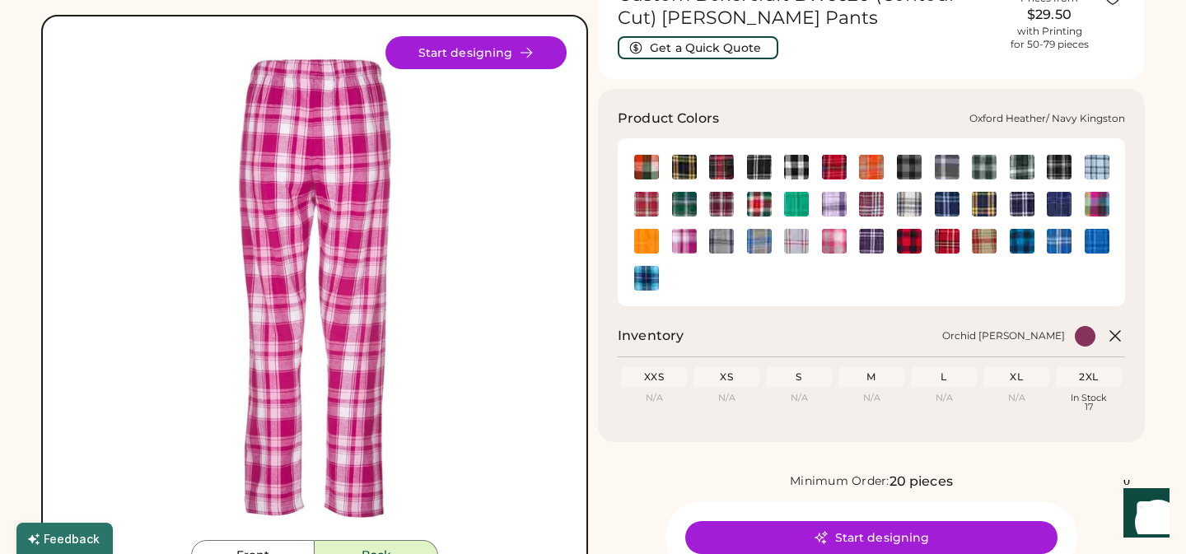
click at [727, 250] on img at bounding box center [721, 241] width 25 height 25
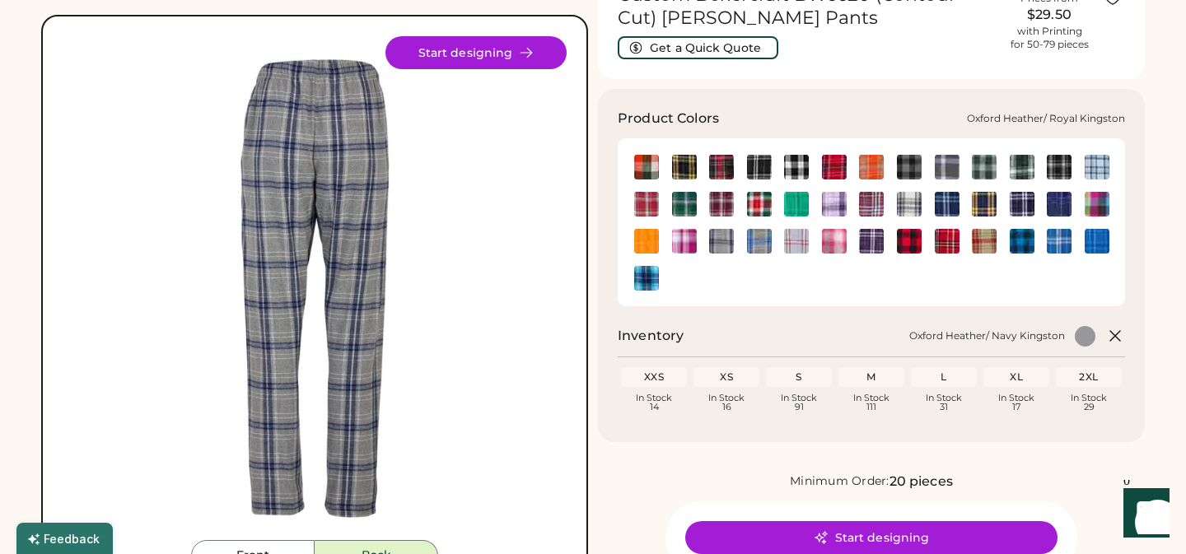
click at [758, 244] on img at bounding box center [759, 241] width 25 height 25
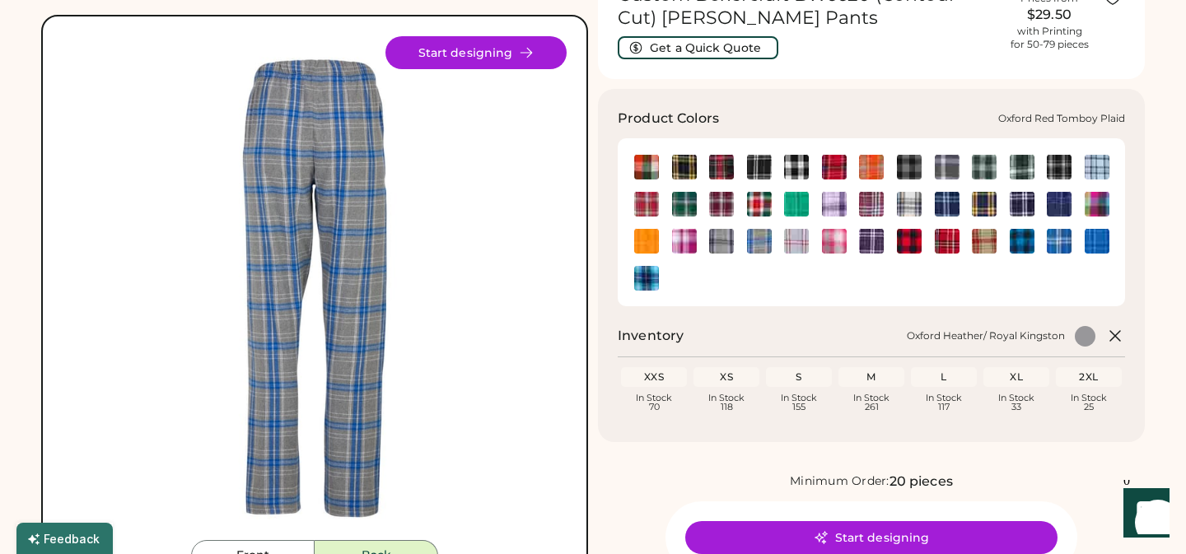
click at [810, 244] on div at bounding box center [796, 240] width 38 height 25
click at [788, 245] on img at bounding box center [796, 241] width 25 height 25
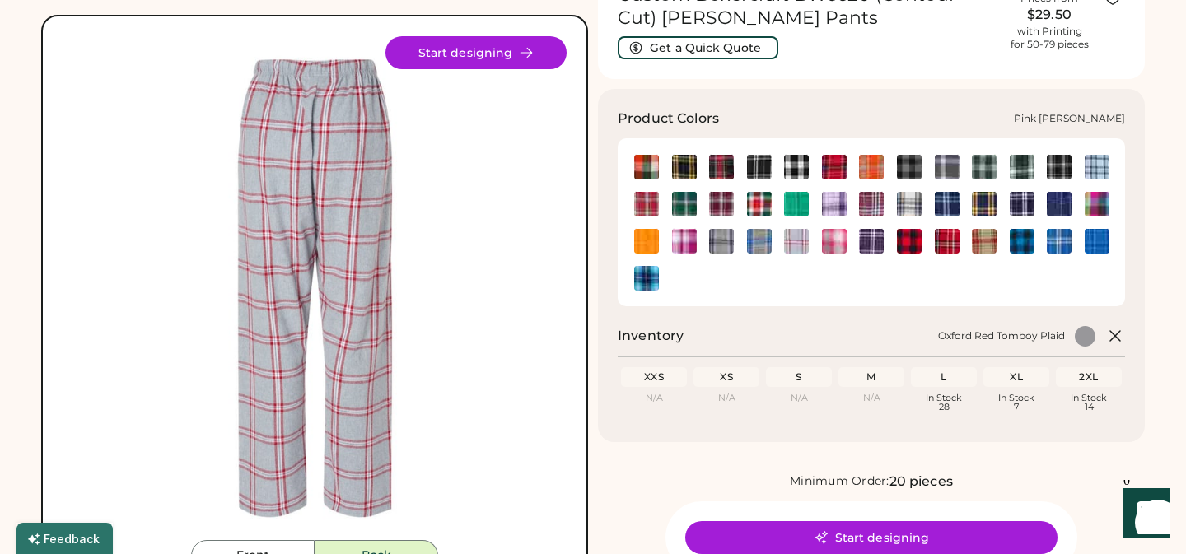
click at [832, 244] on img at bounding box center [834, 241] width 25 height 25
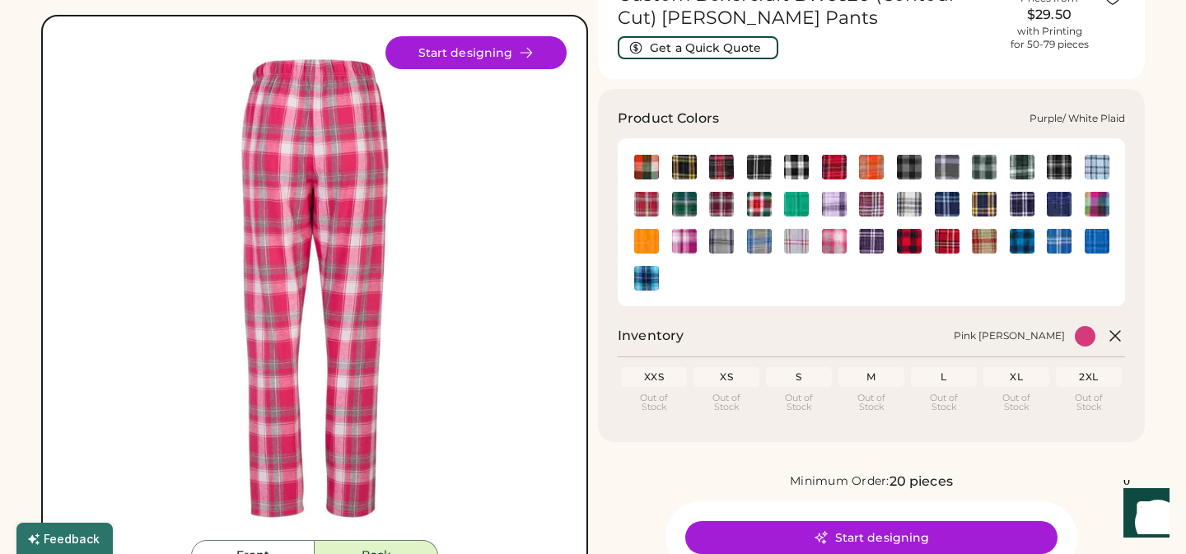
click at [875, 245] on img at bounding box center [871, 241] width 25 height 25
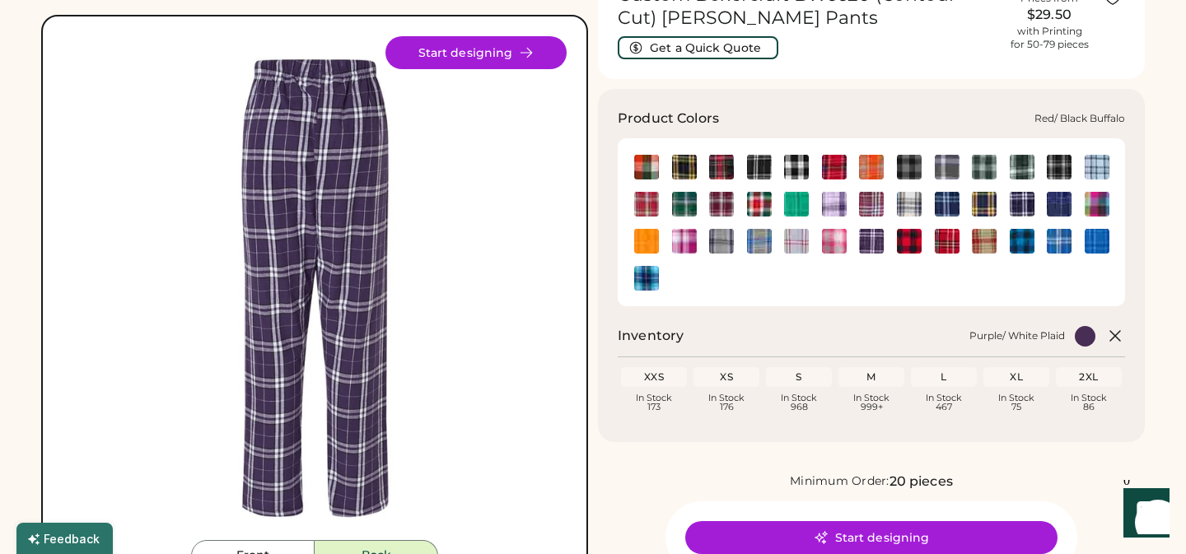
click at [904, 242] on img at bounding box center [909, 241] width 25 height 25
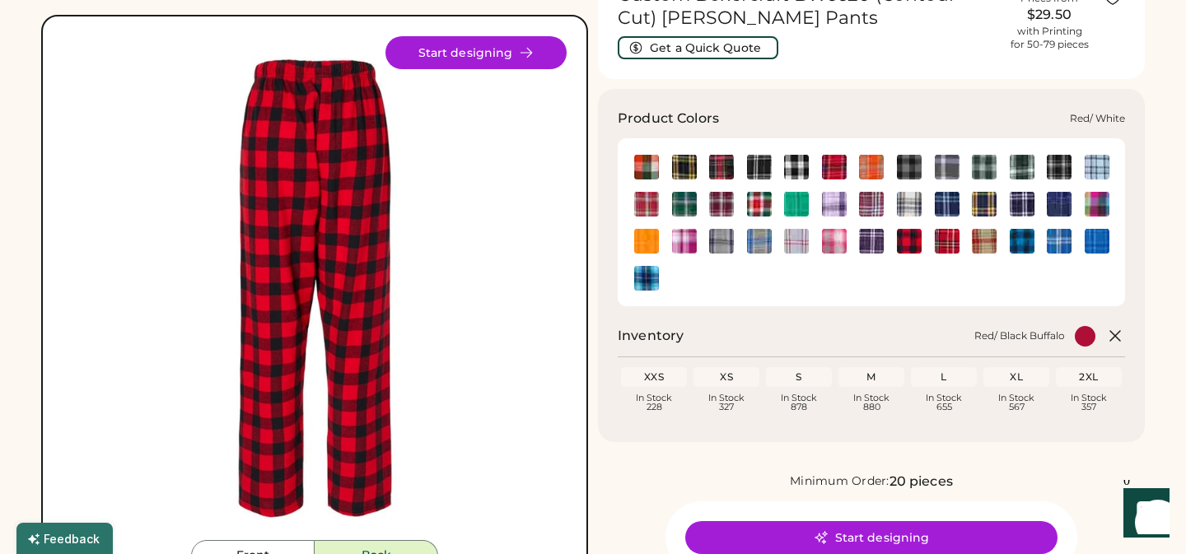
click at [949, 245] on img at bounding box center [947, 241] width 25 height 25
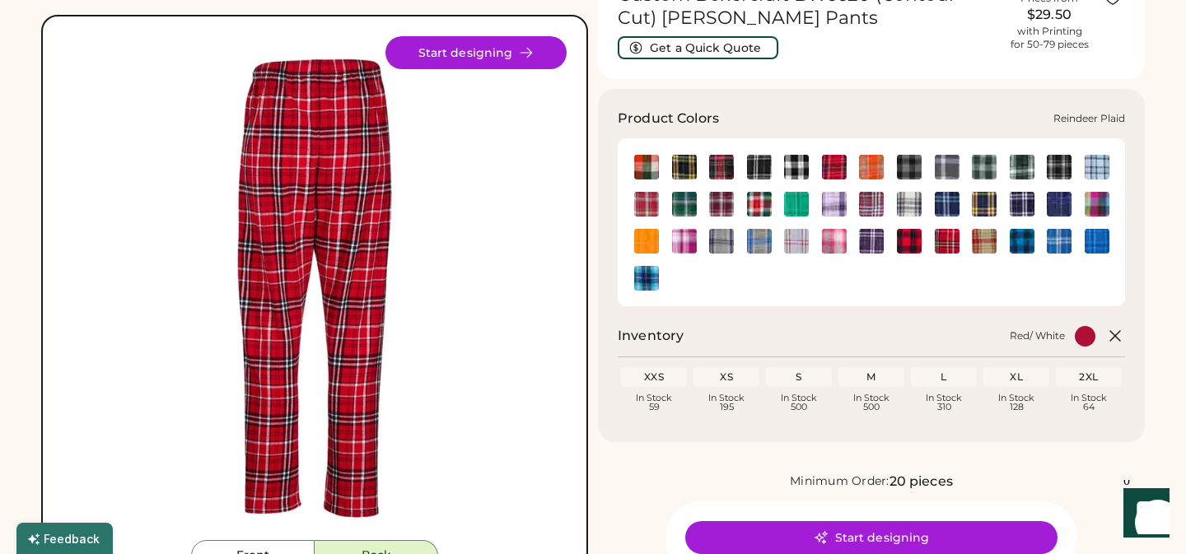
click at [989, 247] on img at bounding box center [984, 241] width 25 height 25
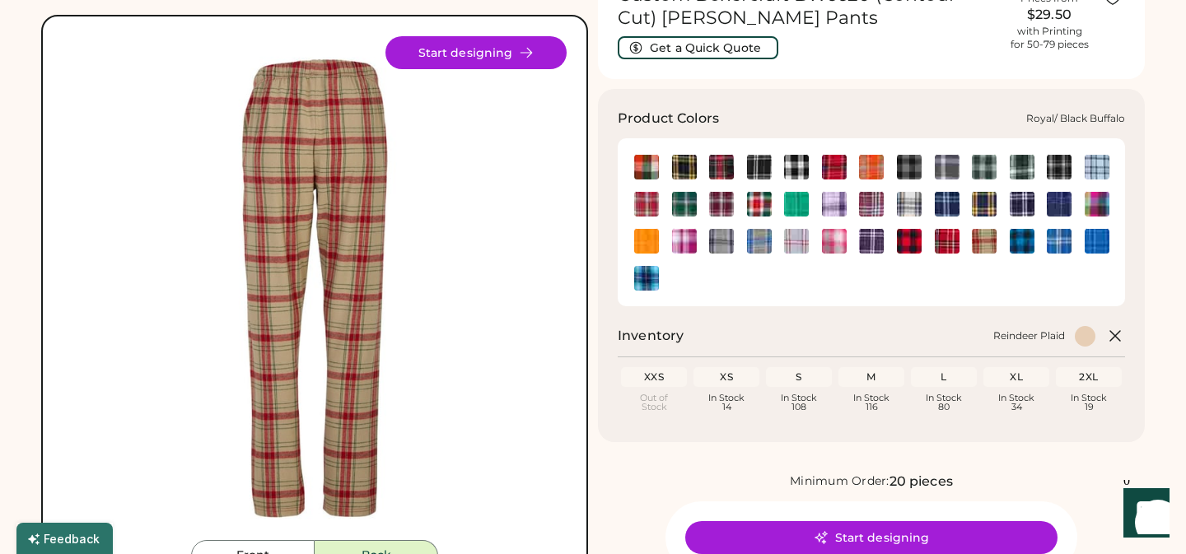
click at [1023, 245] on img at bounding box center [1022, 241] width 25 height 25
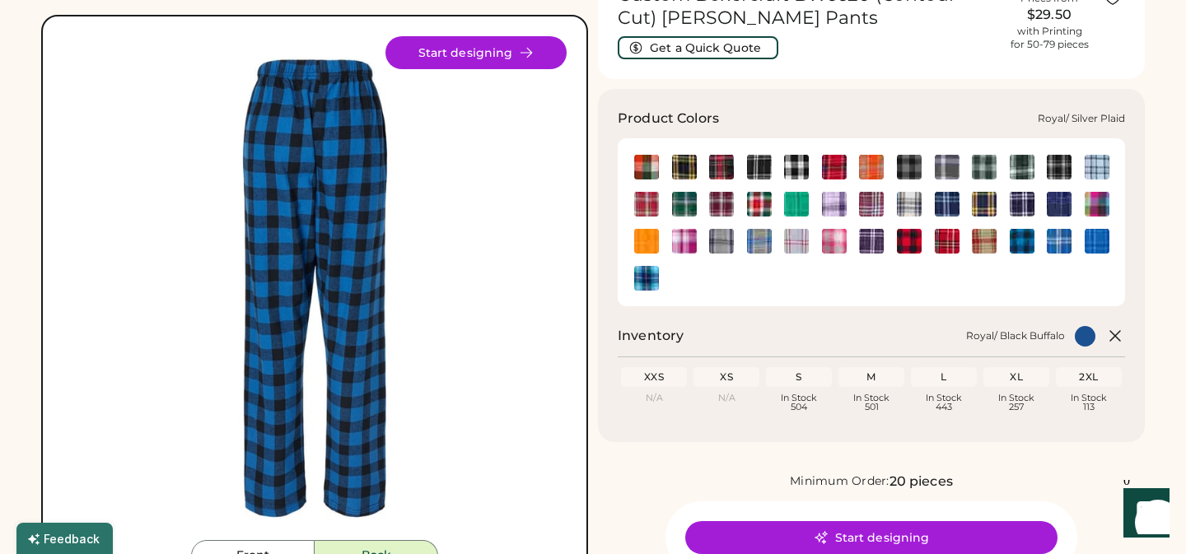
click at [1052, 241] on img at bounding box center [1059, 241] width 25 height 25
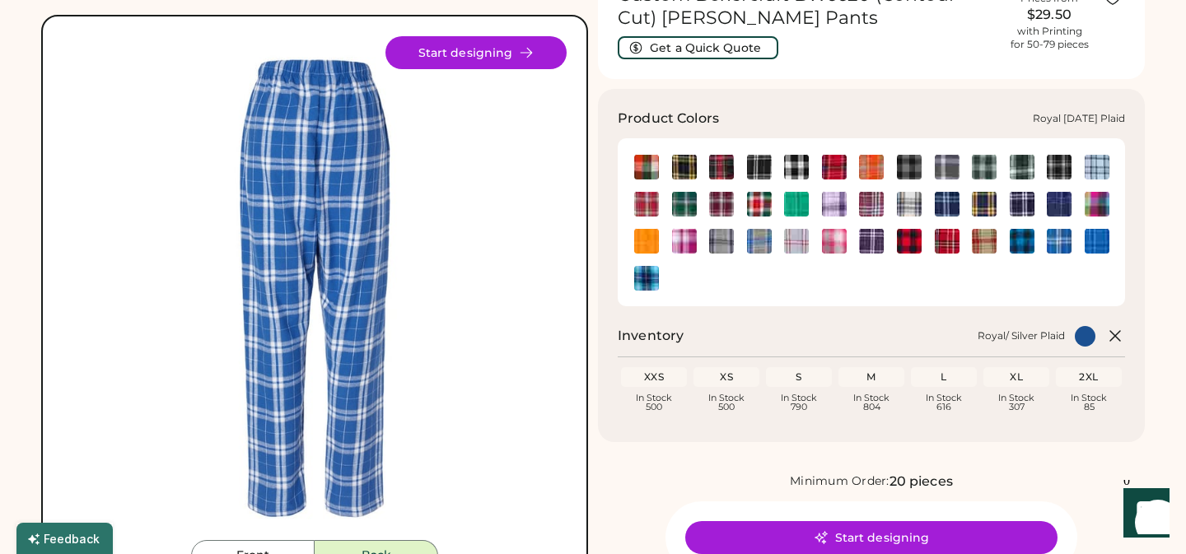
click at [1094, 248] on img at bounding box center [1096, 241] width 25 height 25
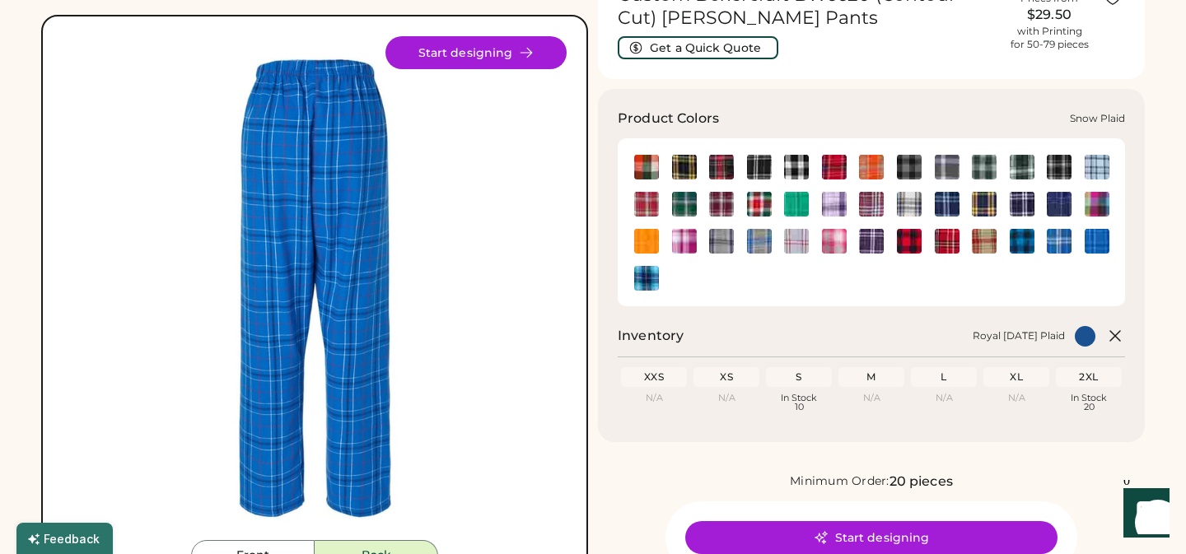
click at [641, 278] on img at bounding box center [646, 278] width 25 height 25
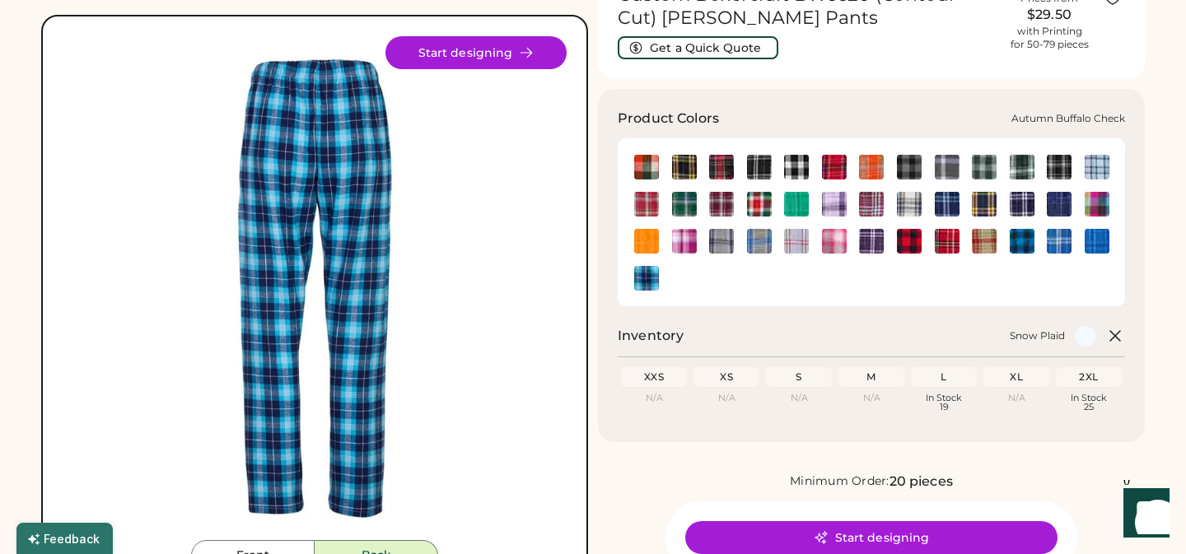
click at [657, 166] on img at bounding box center [646, 167] width 25 height 25
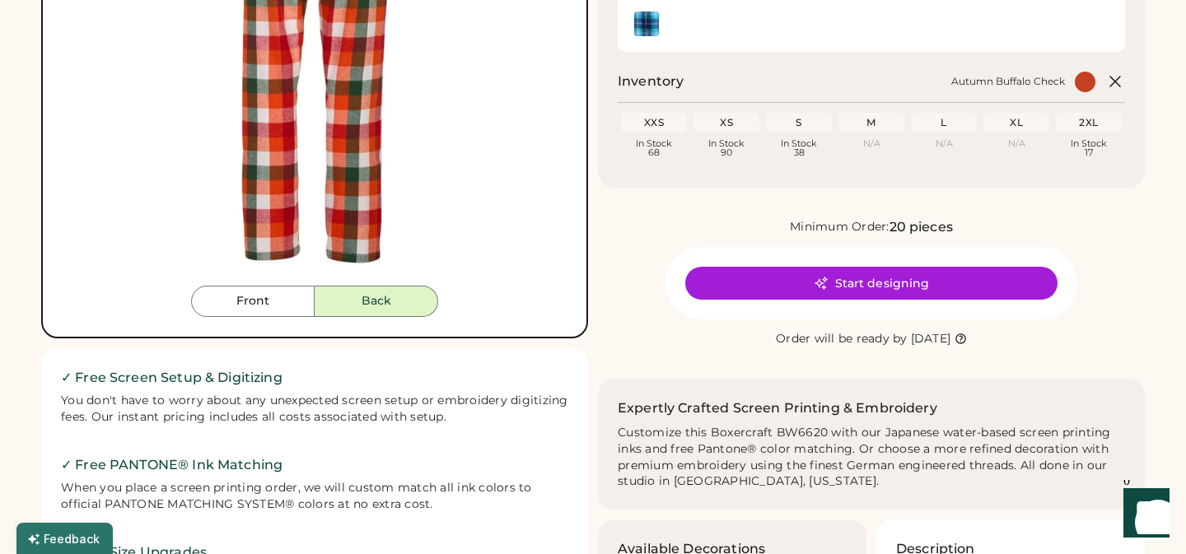
scroll to position [407, 0]
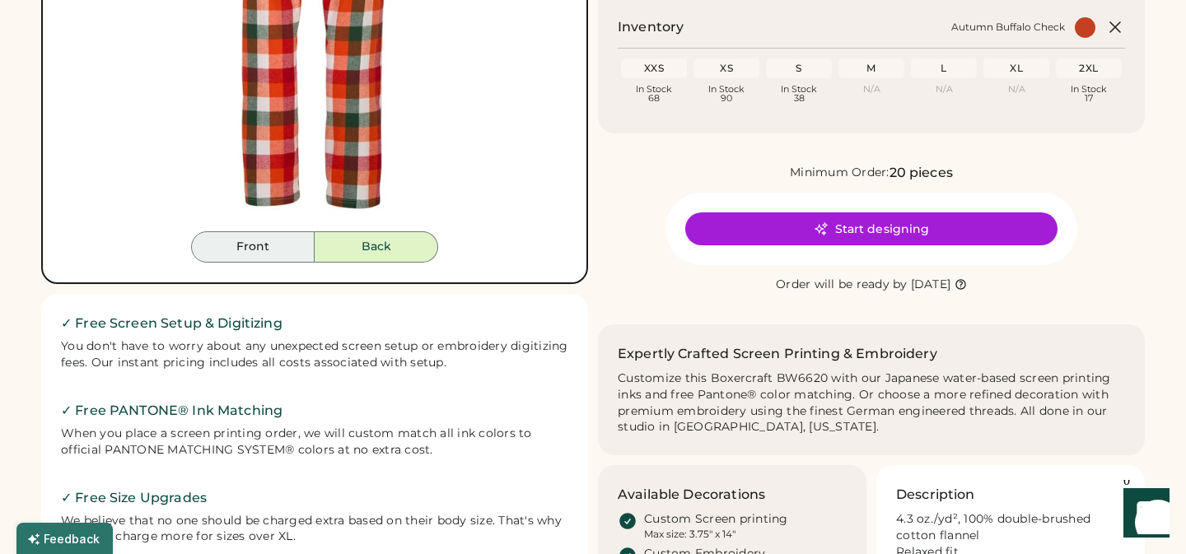
click at [256, 249] on button "Front" at bounding box center [253, 246] width 124 height 31
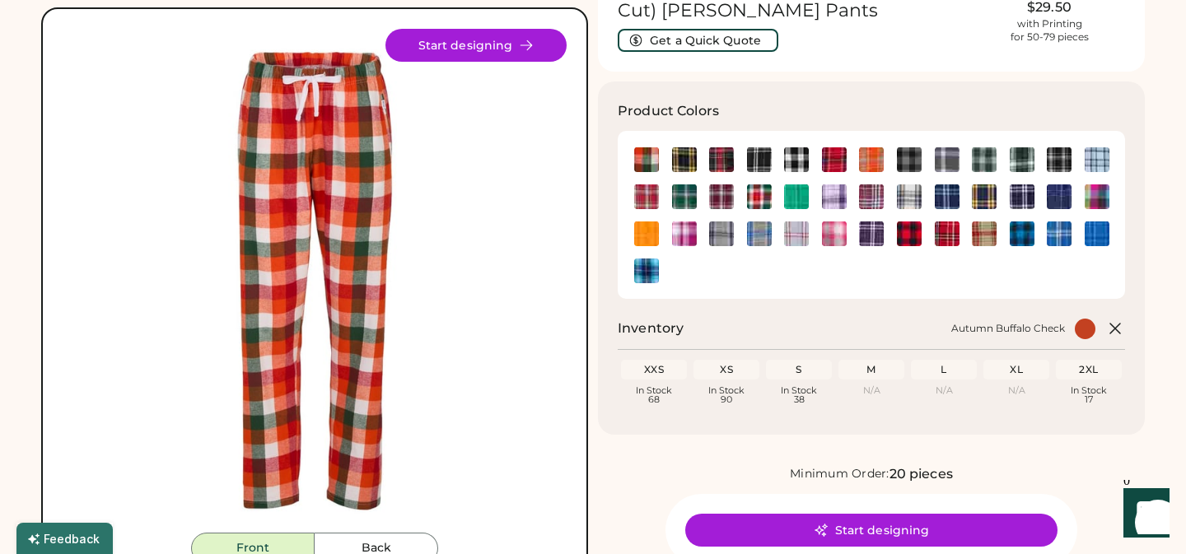
scroll to position [0, 0]
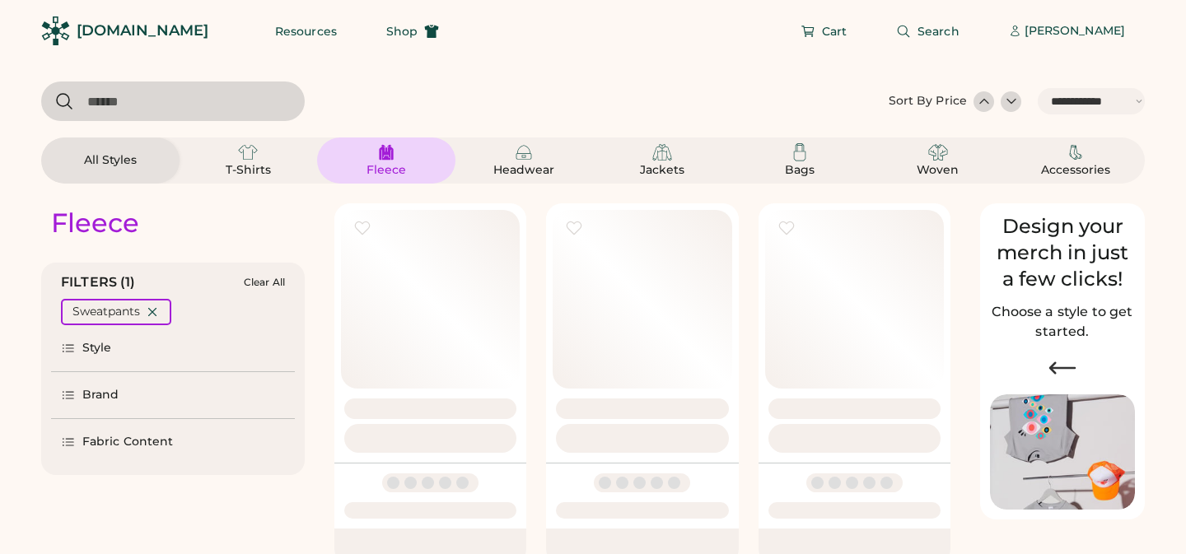
select select "*****"
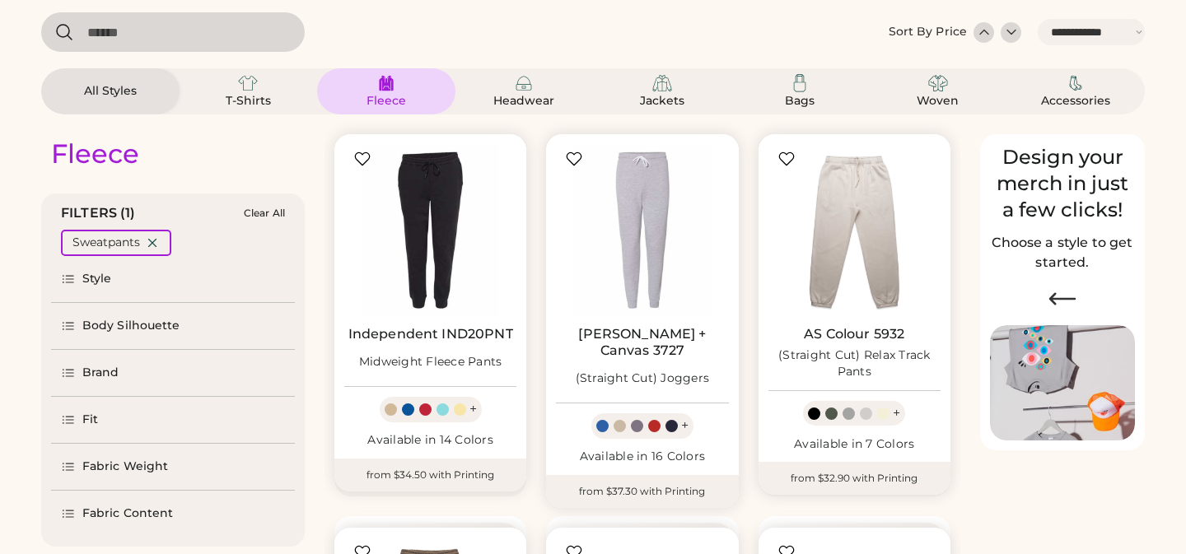
scroll to position [69, 0]
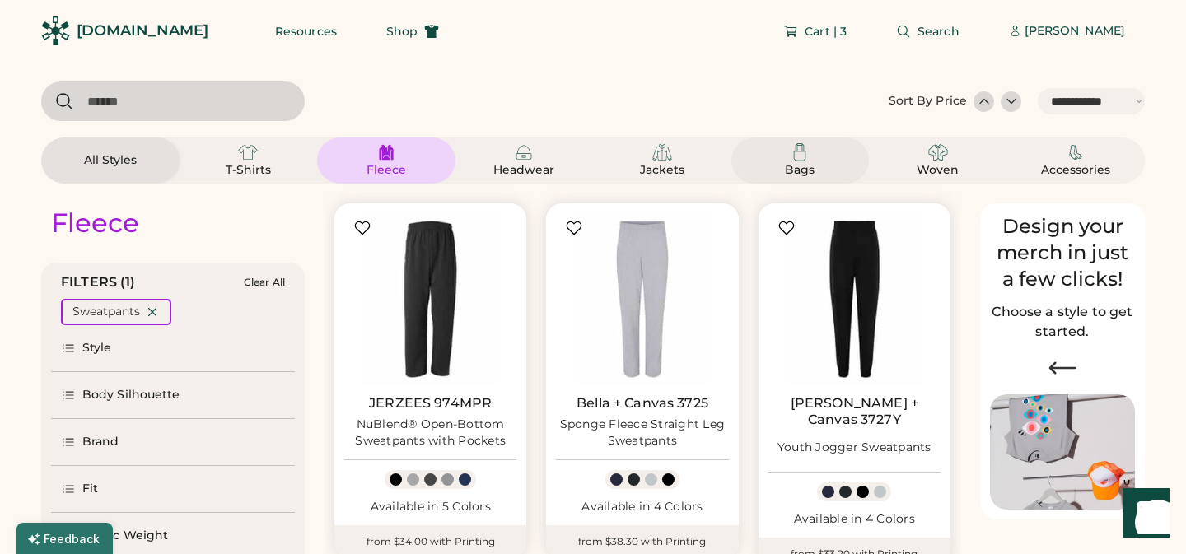
click at [807, 152] on img at bounding box center [800, 152] width 20 height 20
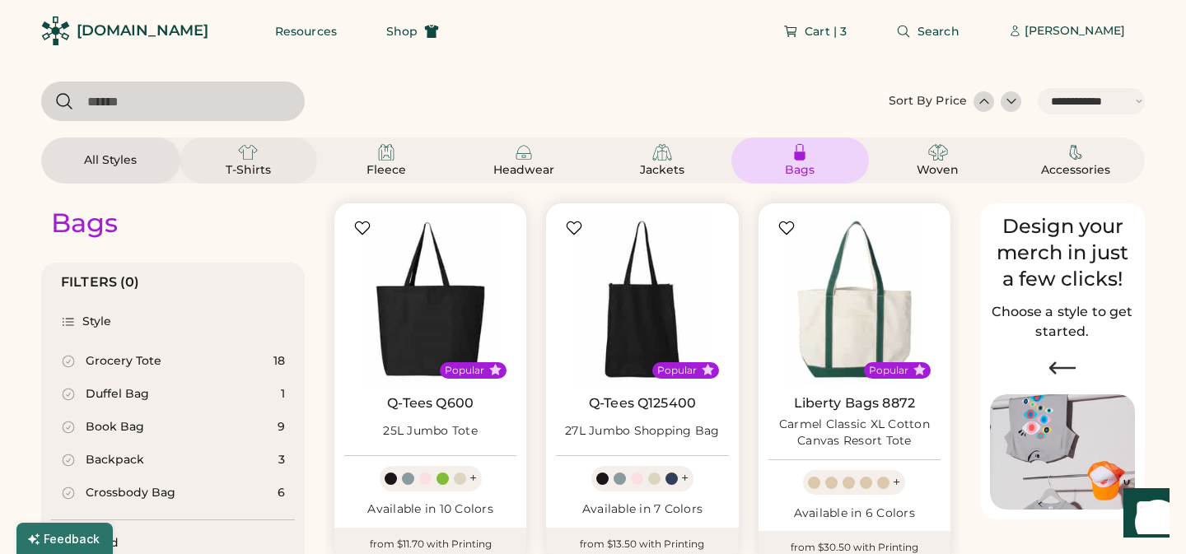
click at [246, 150] on img at bounding box center [248, 152] width 20 height 20
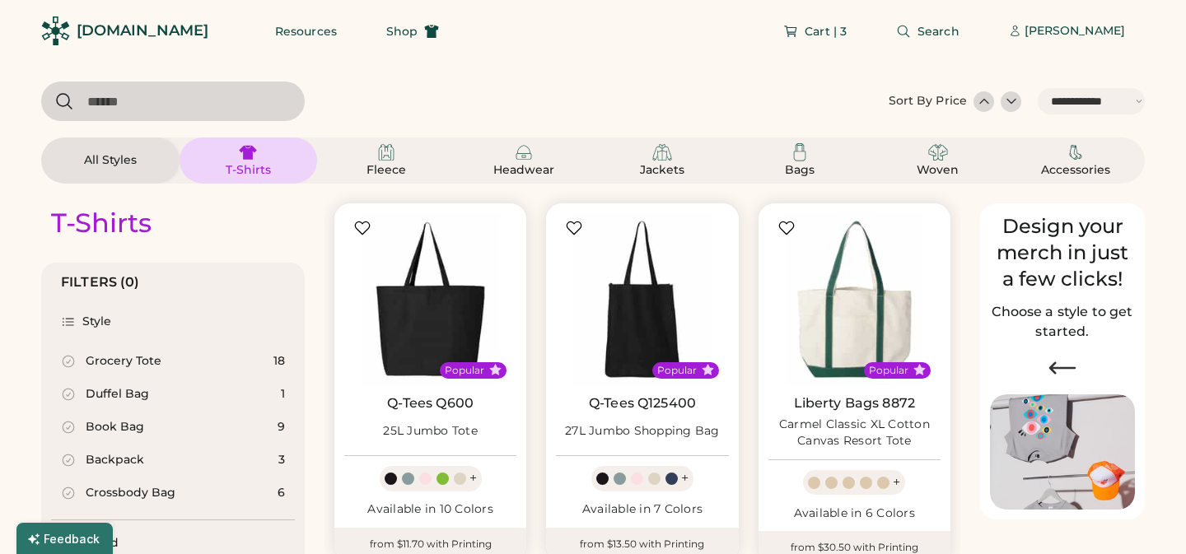
select select "*"
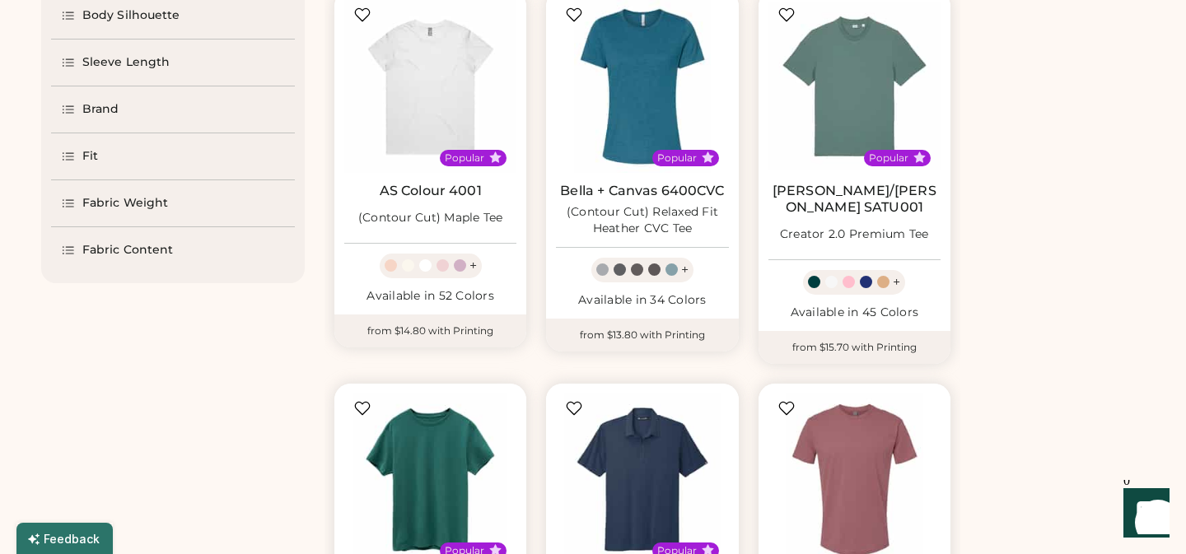
scroll to position [590, 0]
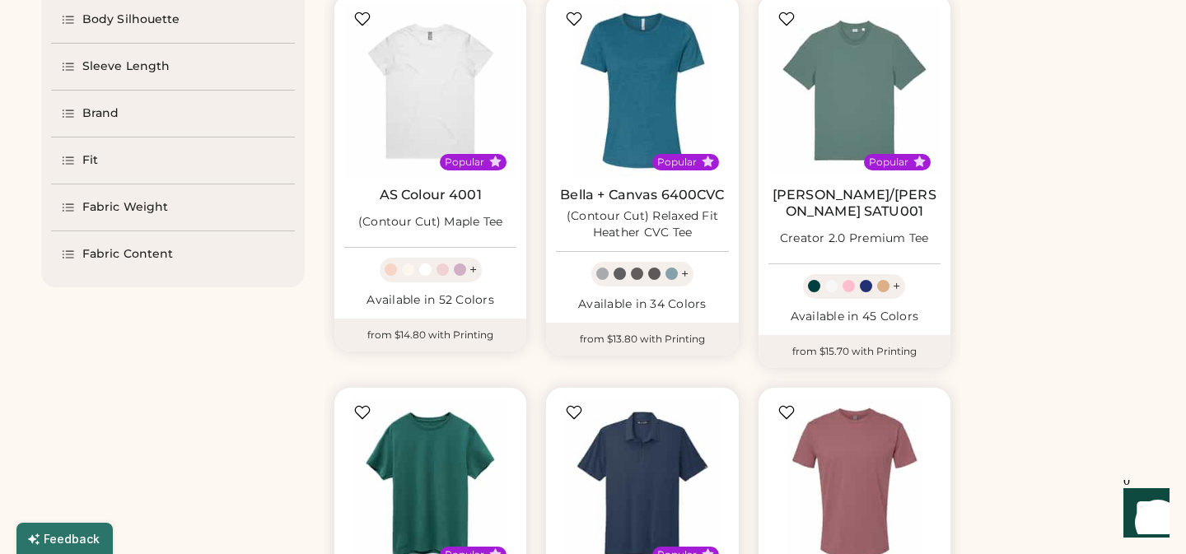
select select "*****"
select select "*"
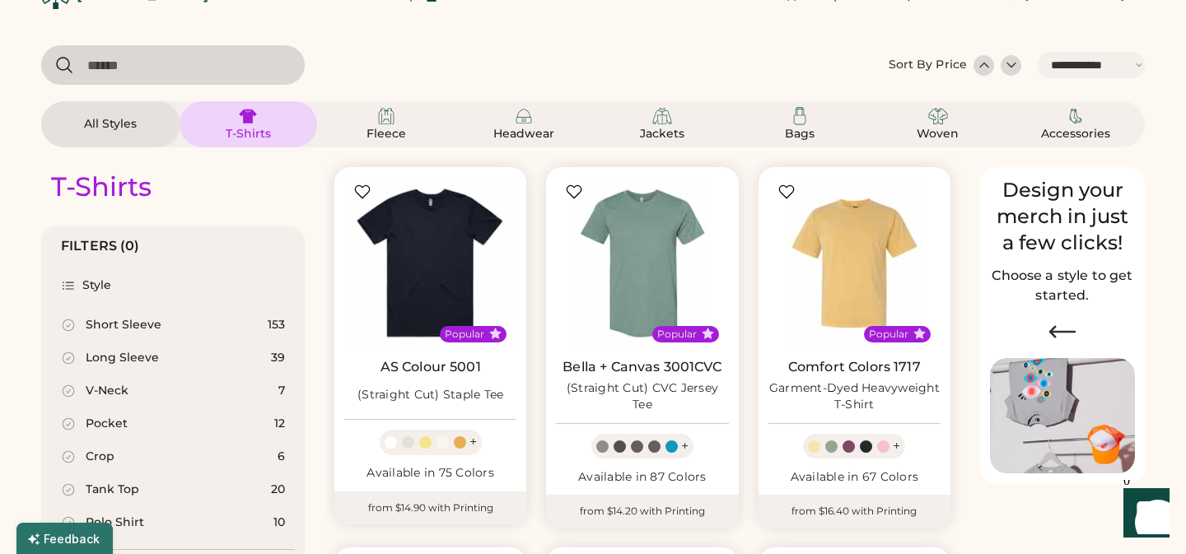
scroll to position [0, 0]
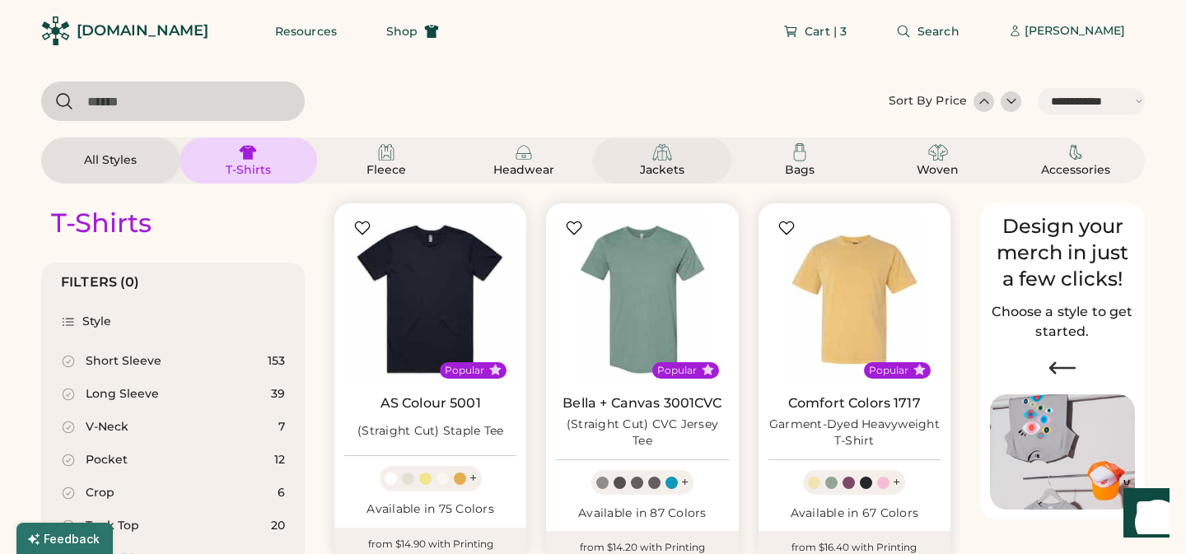
click at [659, 161] on img at bounding box center [662, 152] width 20 height 20
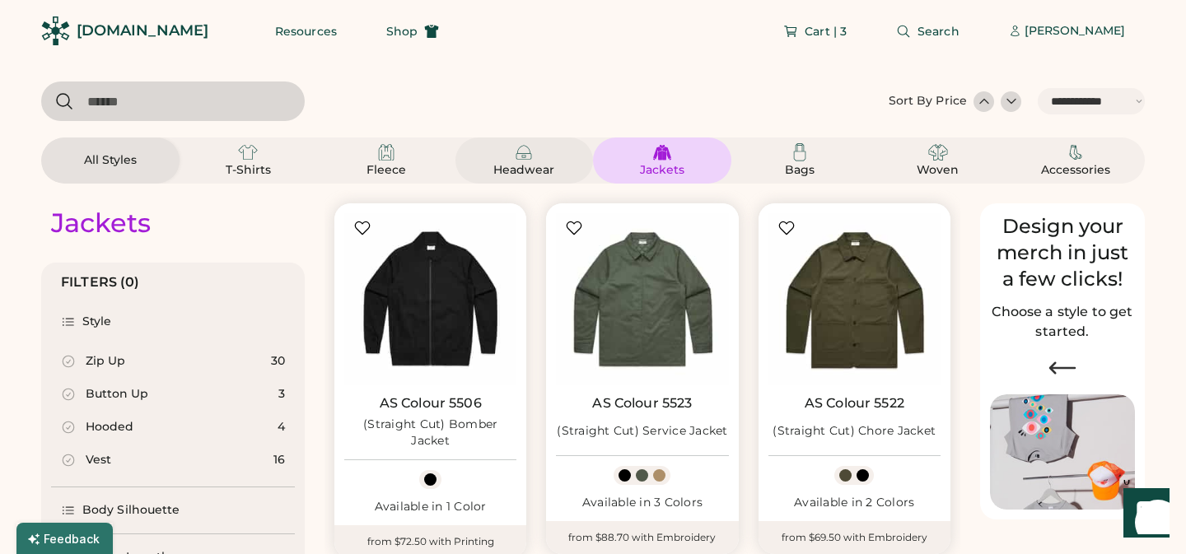
click at [528, 161] on img at bounding box center [524, 152] width 20 height 20
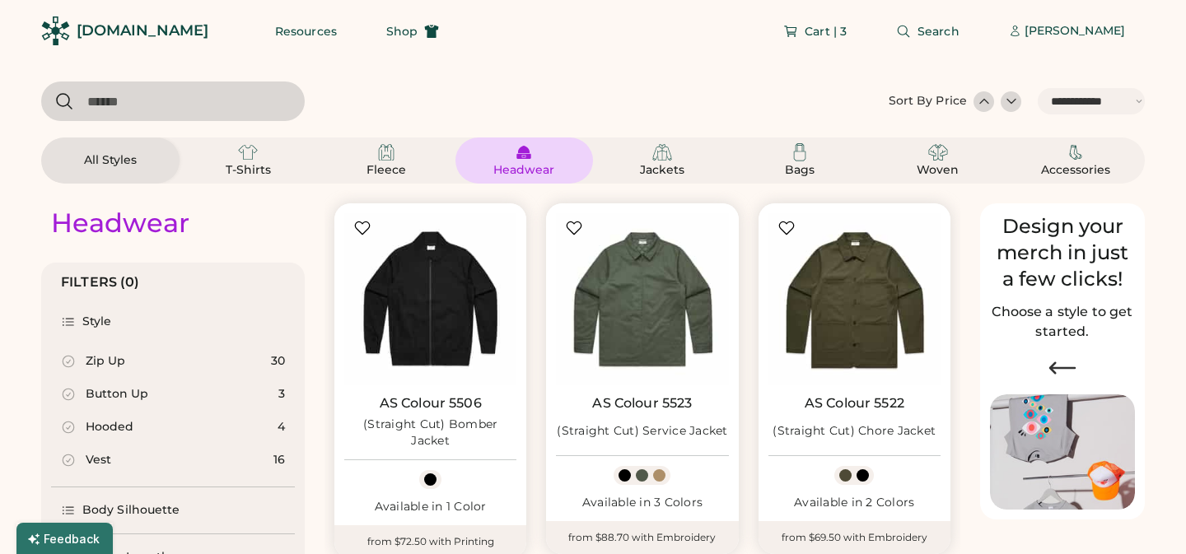
select select "*"
